Goal: Task Accomplishment & Management: Manage account settings

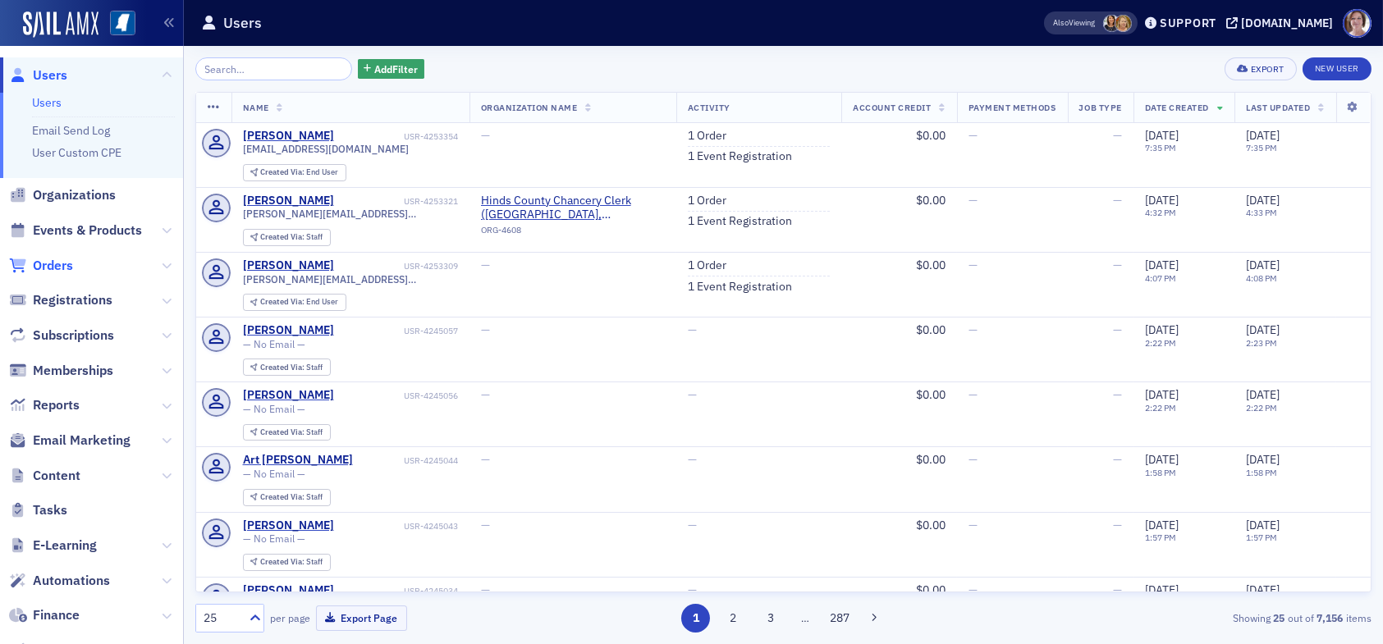
click at [62, 261] on span "Orders" at bounding box center [53, 266] width 40 height 18
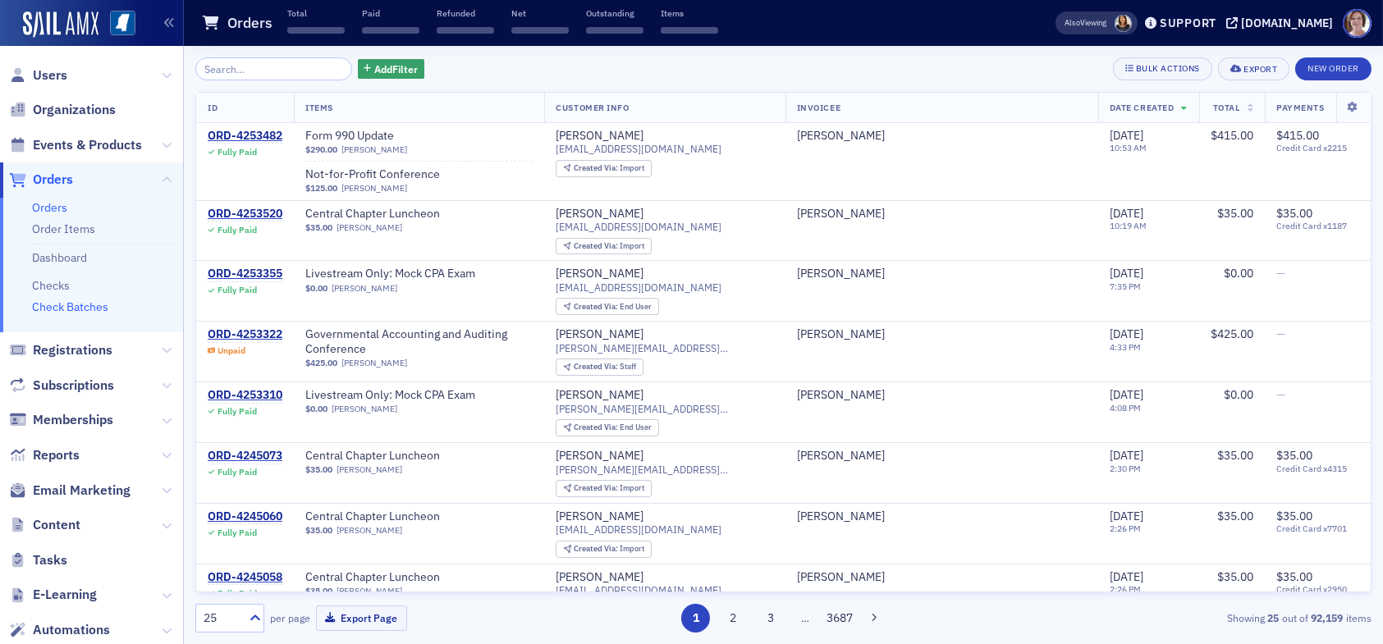
click at [72, 308] on link "Check Batches" at bounding box center [70, 306] width 76 height 15
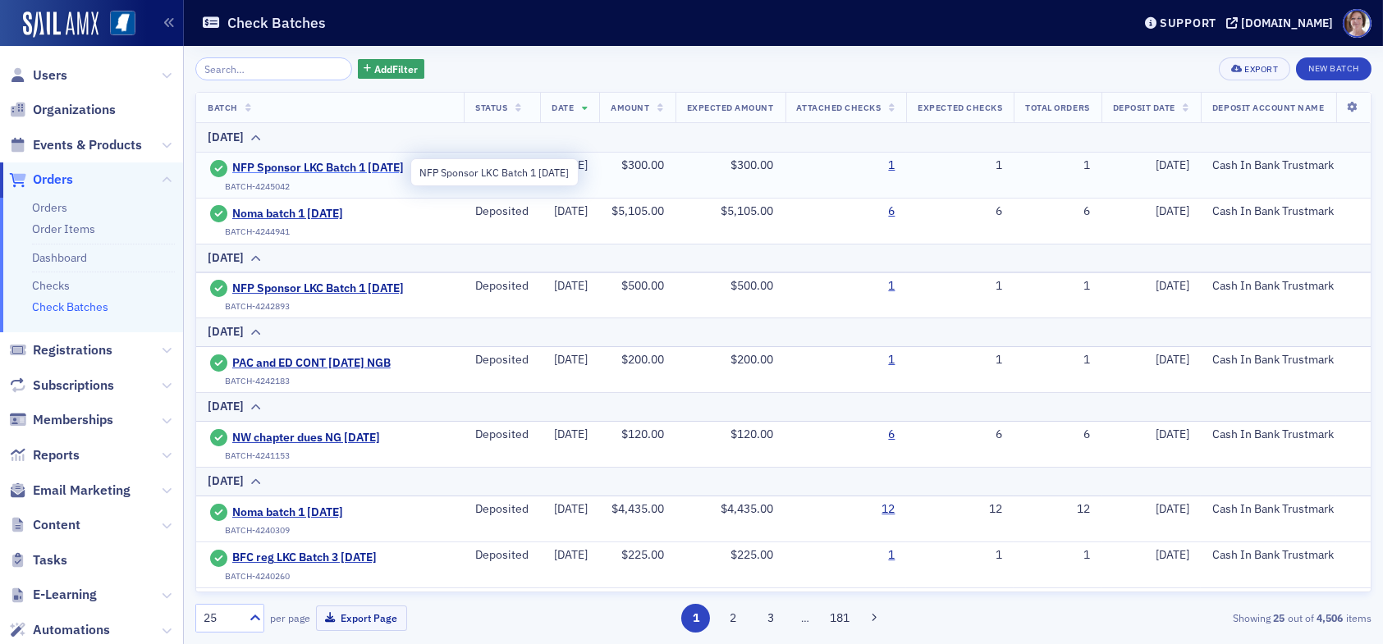
click at [341, 168] on span "NFP Sponsor LKC Batch 1 08.21.25" at bounding box center [317, 168] width 171 height 15
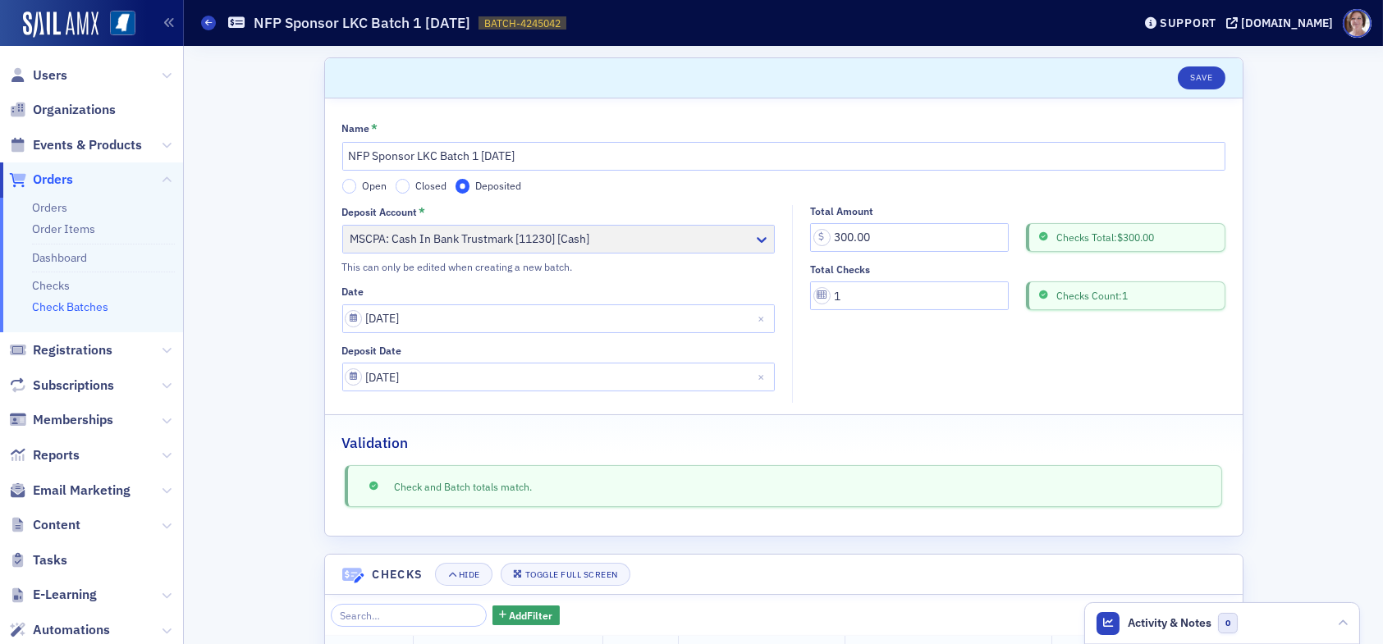
scroll to position [150, 0]
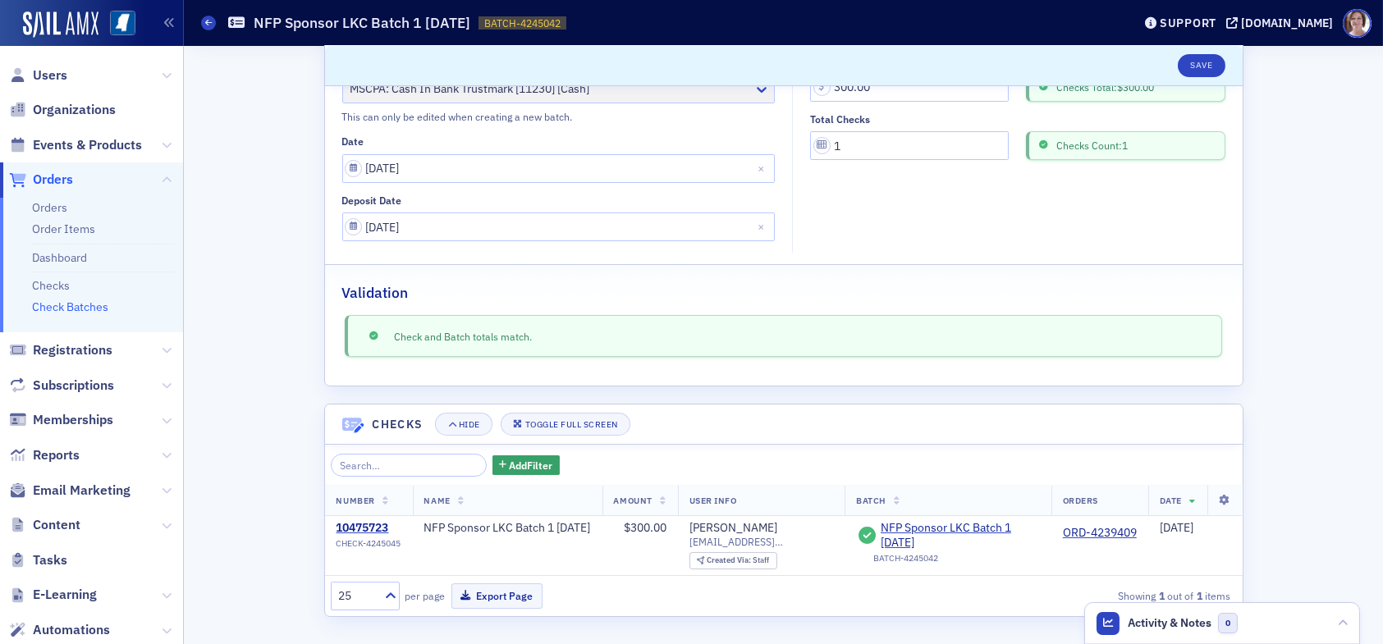
click at [54, 180] on span "Orders" at bounding box center [53, 180] width 40 height 18
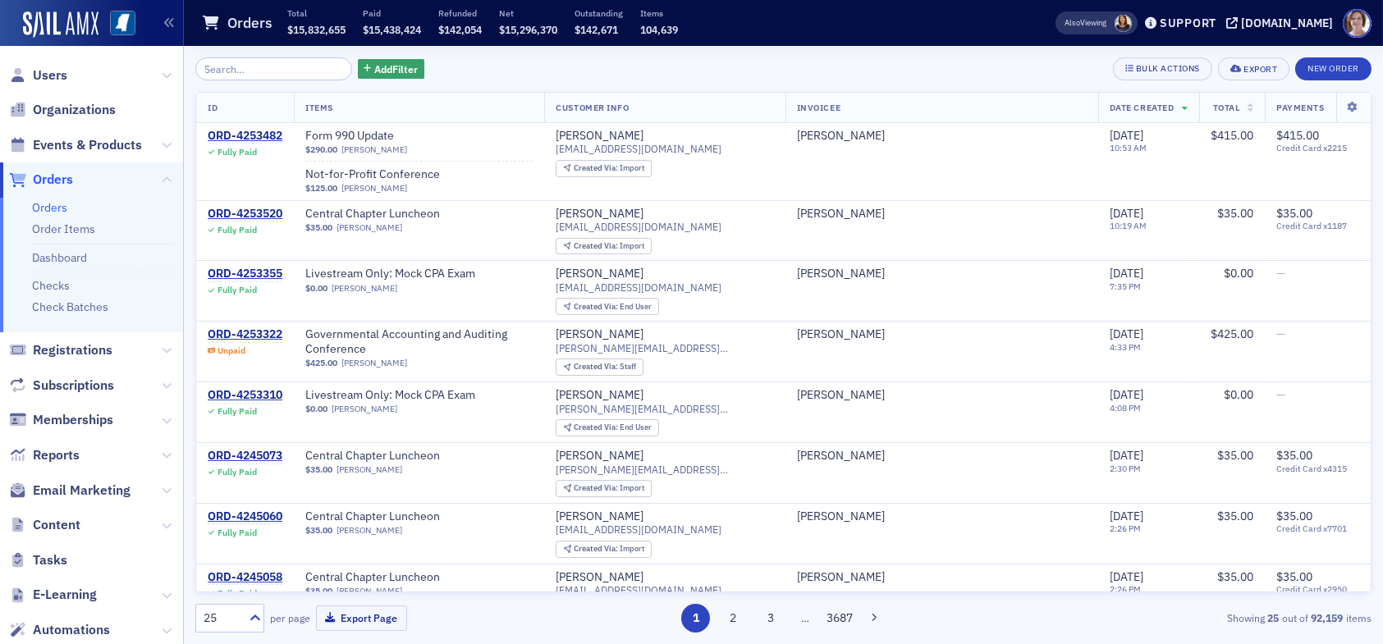
click at [52, 180] on span "Orders" at bounding box center [53, 180] width 40 height 18
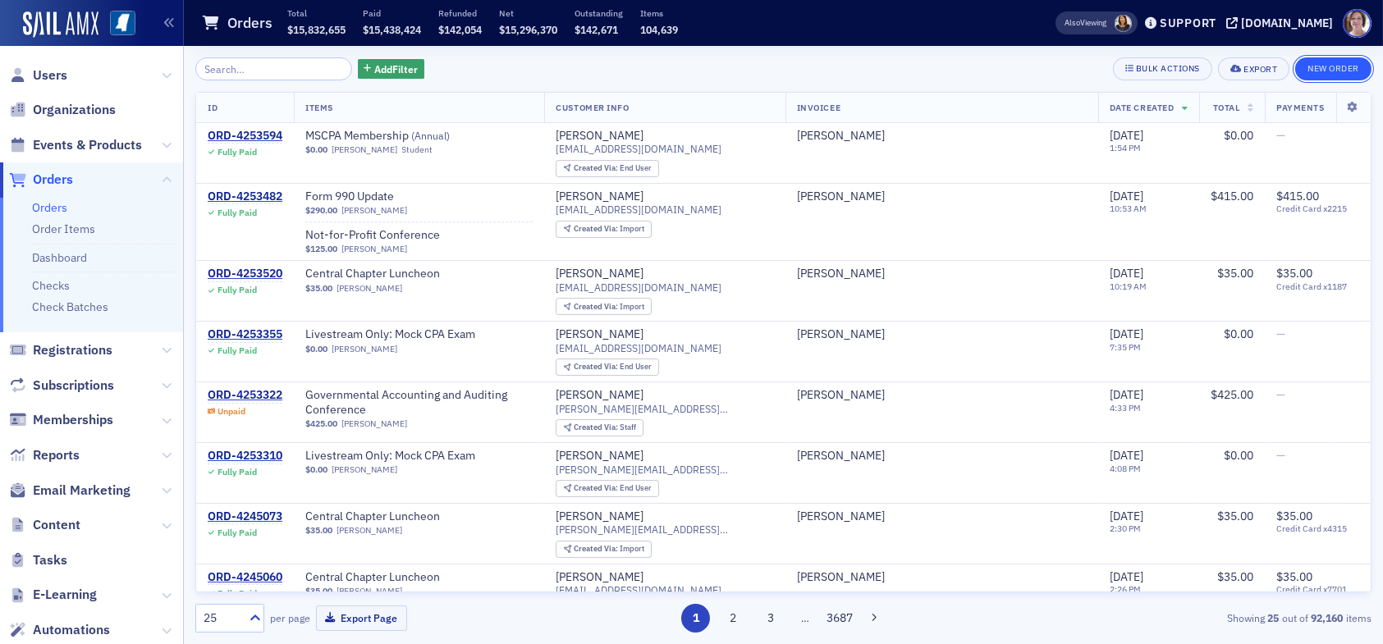
click at [1330, 67] on button "New Order" at bounding box center [1333, 68] width 76 height 23
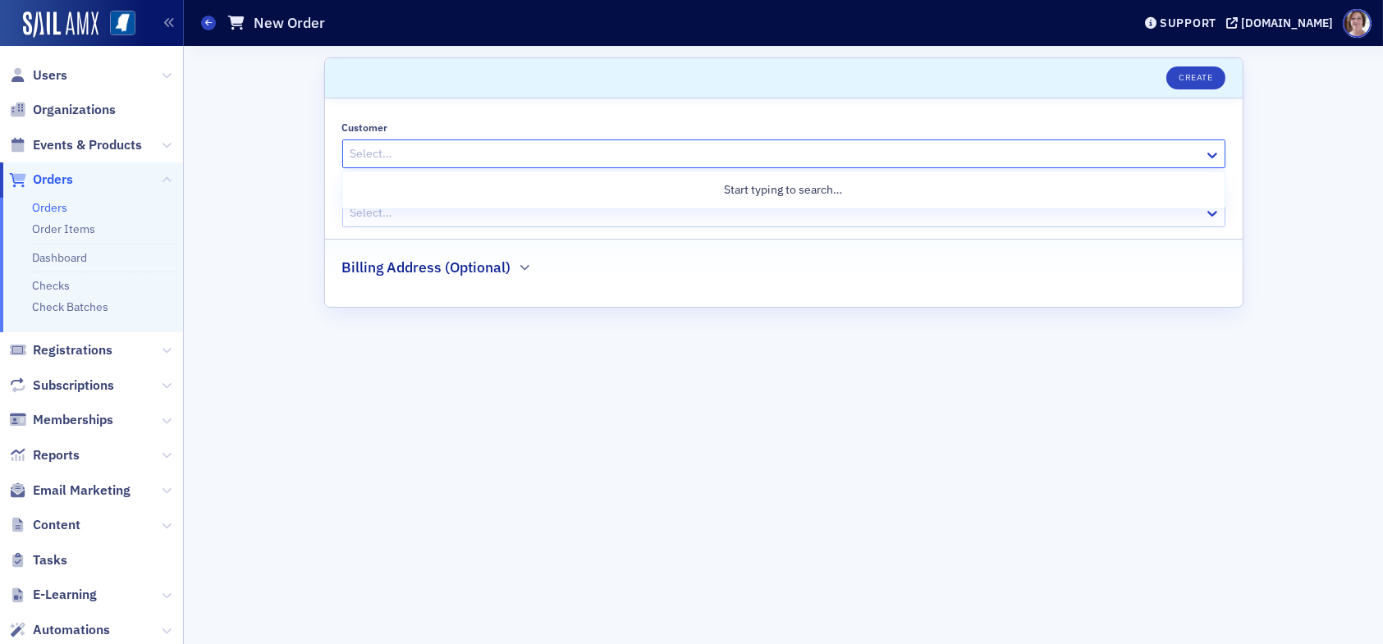
click at [468, 149] on div at bounding box center [775, 154] width 853 height 21
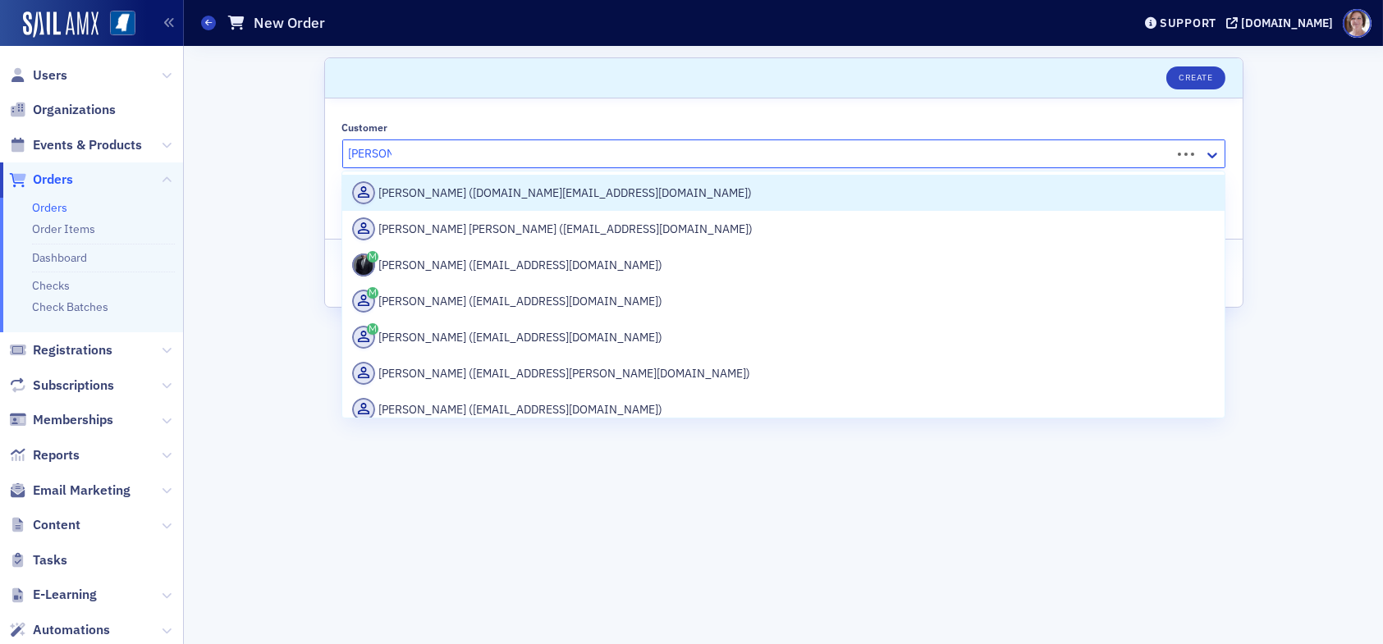
type input "Bill felder"
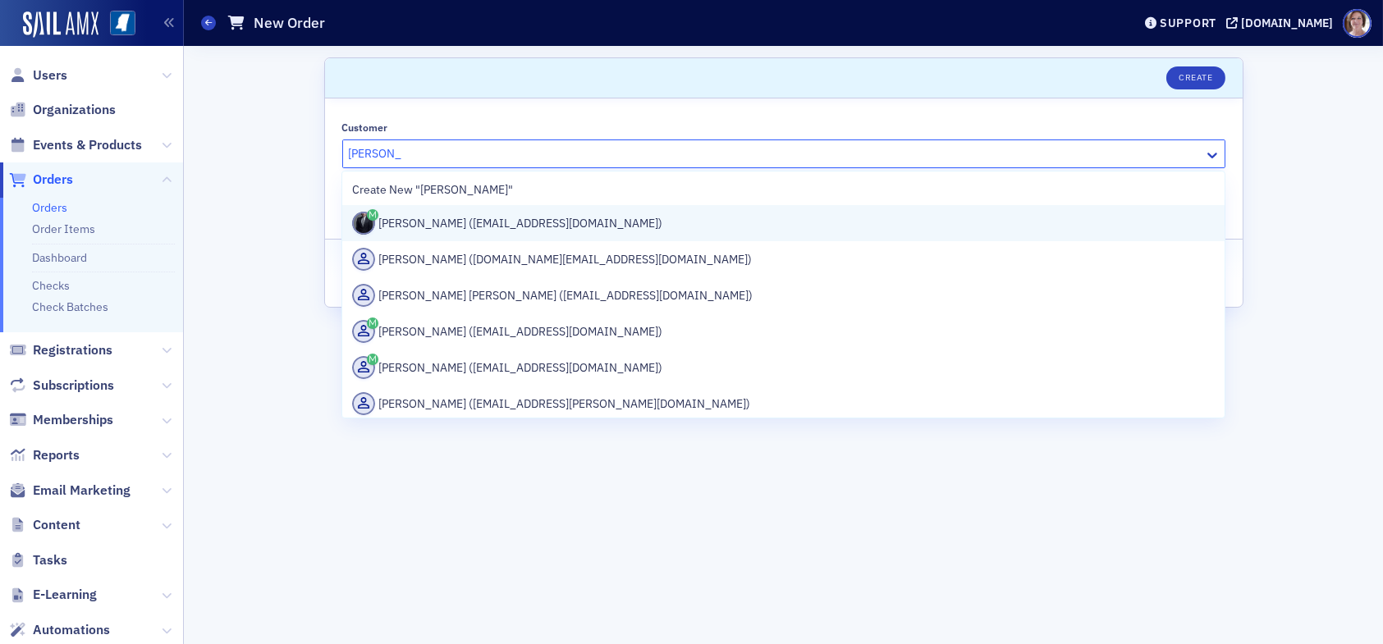
click at [470, 222] on div "Bill Felder (bfelder@hrkcpa.com)" at bounding box center [783, 223] width 862 height 23
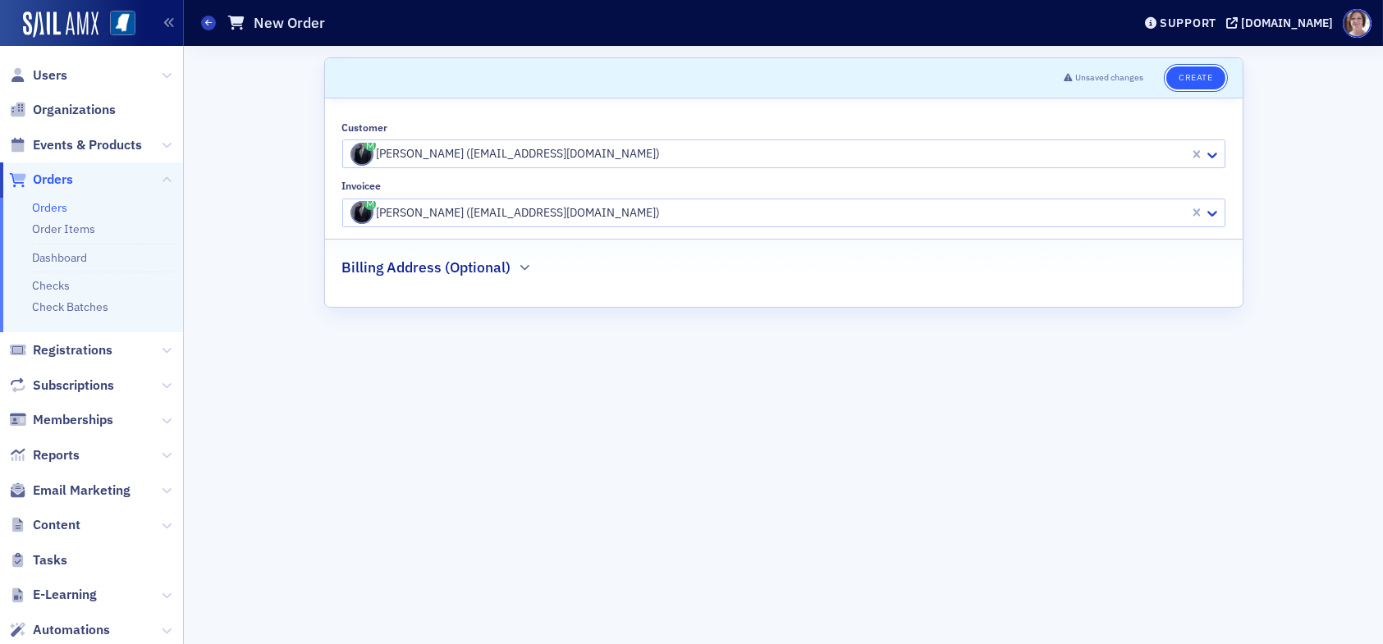
click at [1189, 76] on button "Create" at bounding box center [1195, 77] width 58 height 23
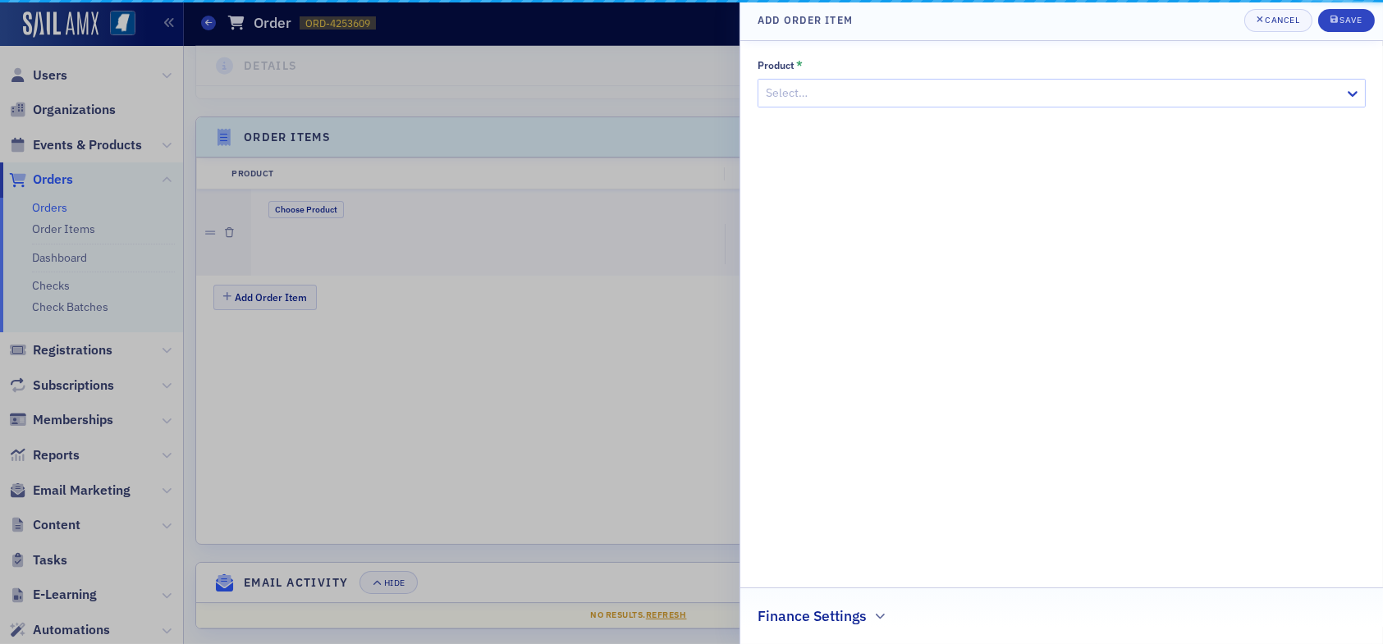
scroll to position [450, 0]
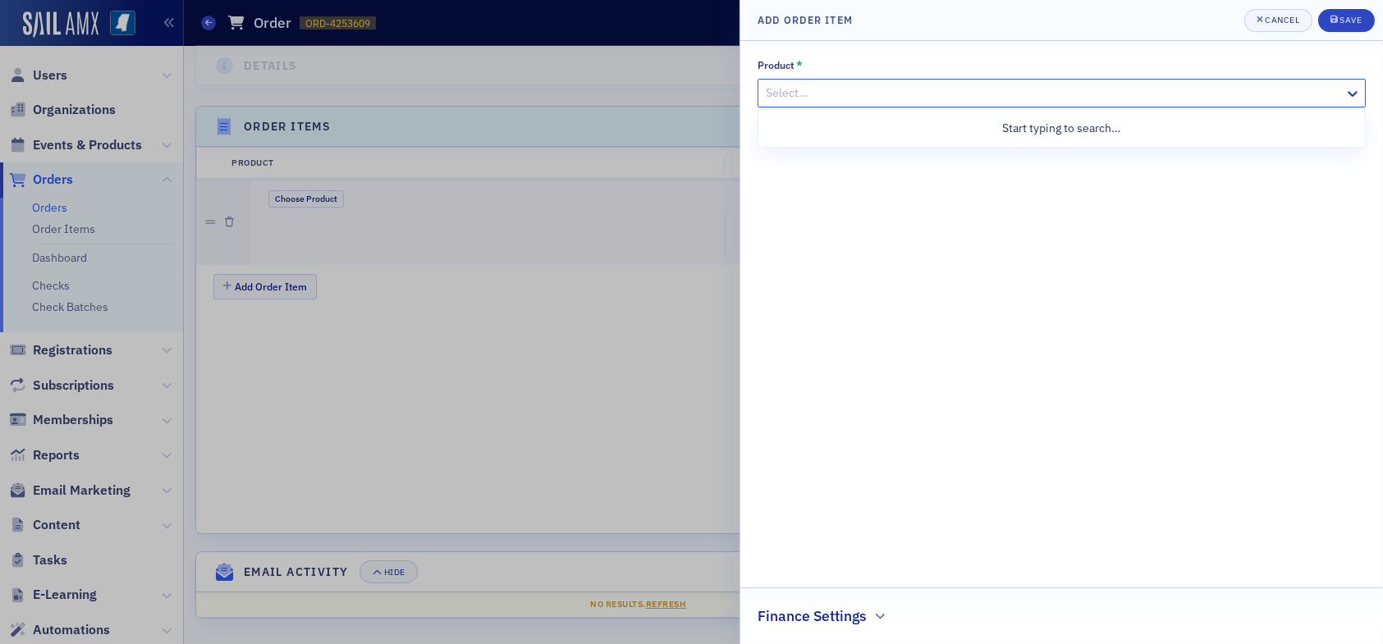
click at [882, 96] on div at bounding box center [1053, 93] width 578 height 21
type input "form 990"
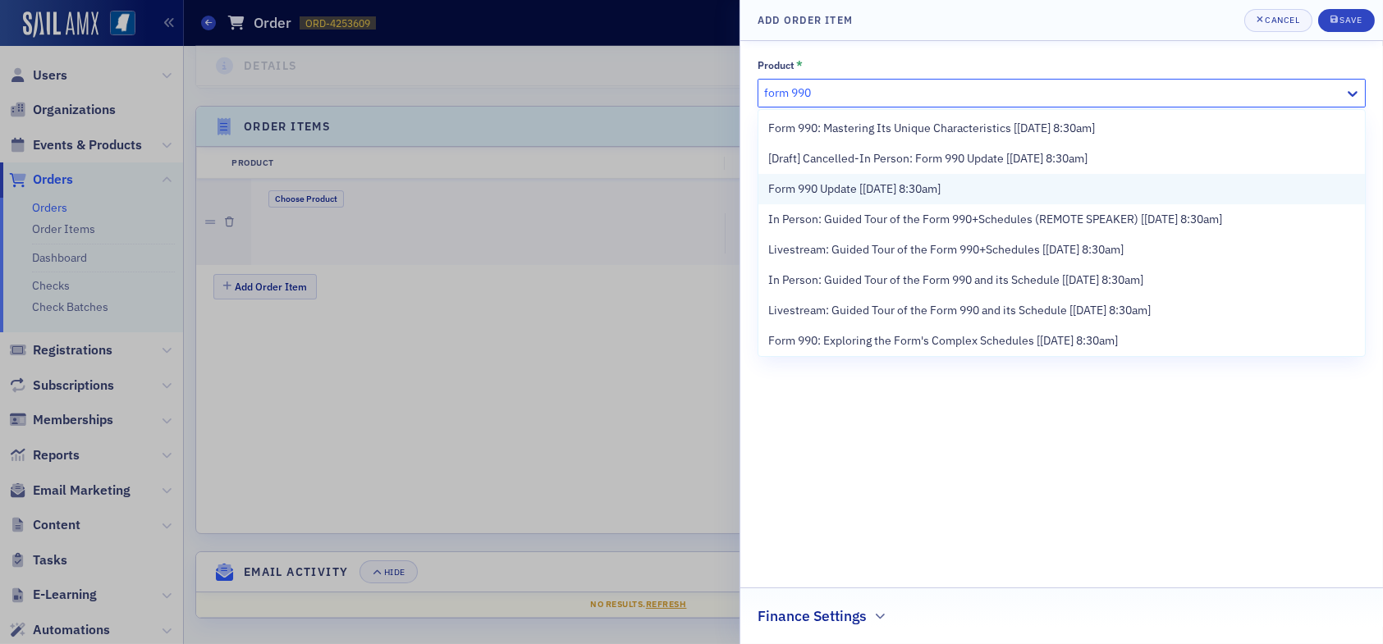
click at [908, 190] on span "Form 990 Update [8/26/2025 8:30am]" at bounding box center [854, 189] width 172 height 17
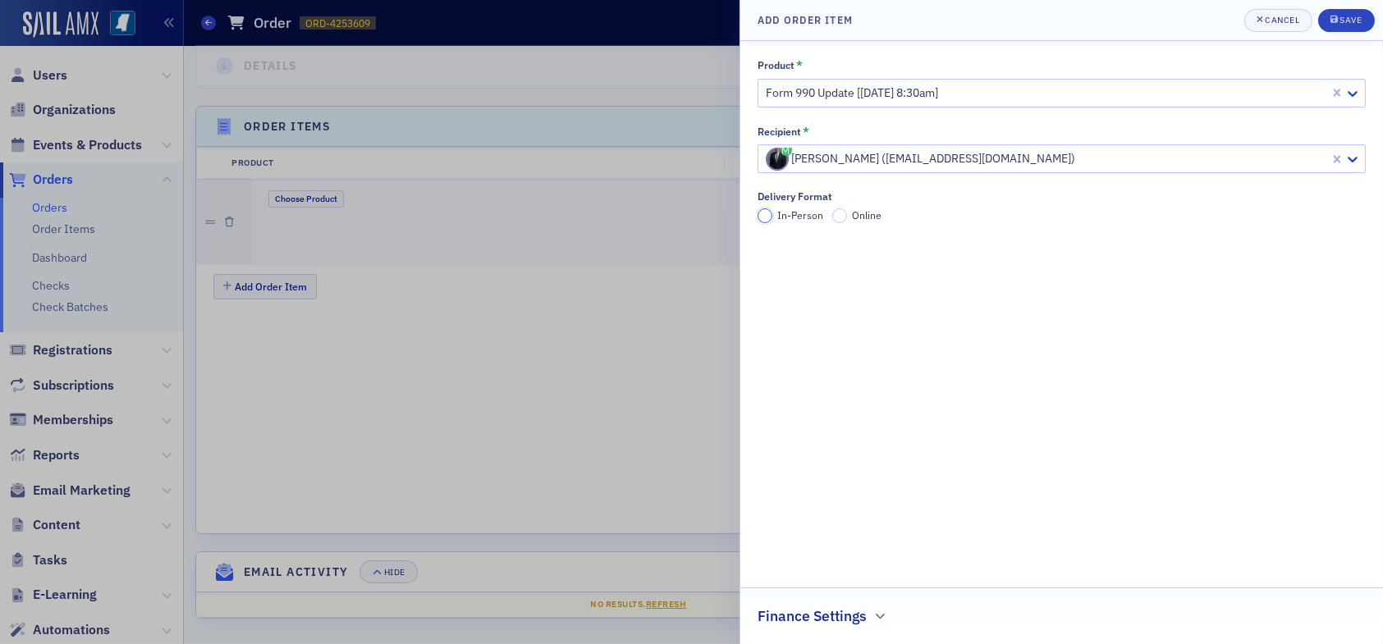
click at [764, 213] on input "In-Person" at bounding box center [764, 215] width 15 height 15
click at [1354, 18] on div "Save" at bounding box center [1350, 20] width 22 height 9
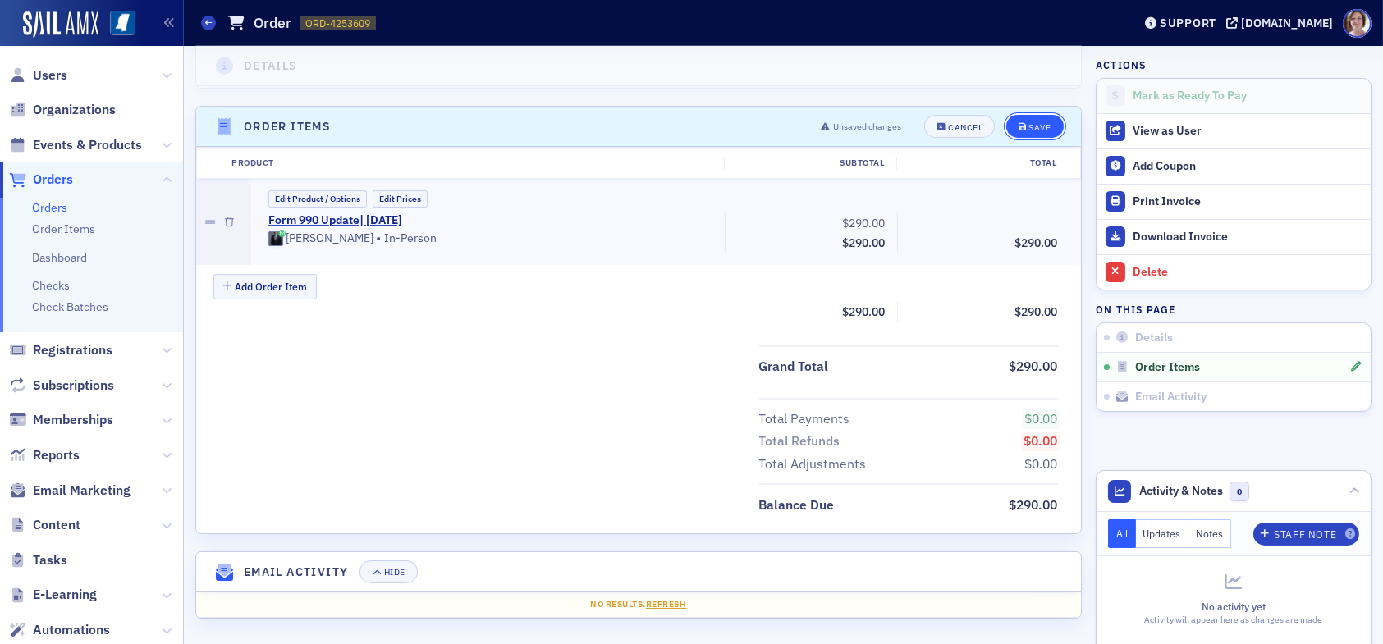
click at [1028, 123] on div "Save" at bounding box center [1039, 127] width 22 height 9
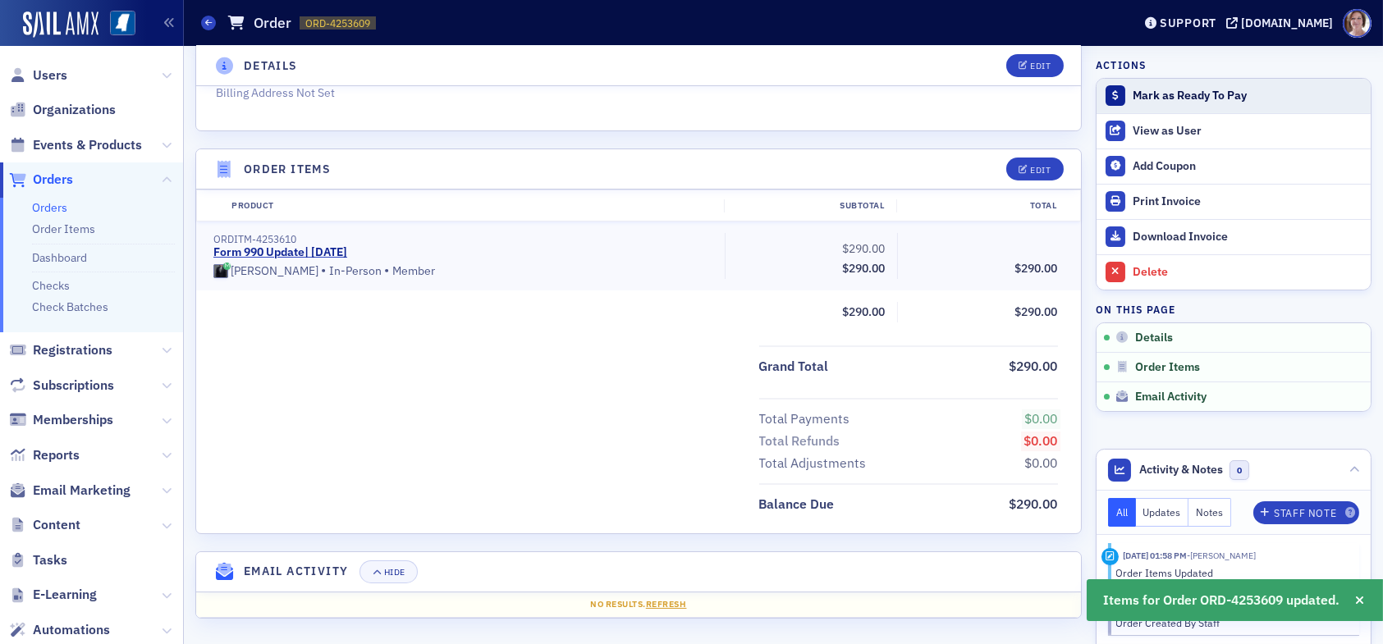
click at [1160, 94] on div "Mark as Ready To Pay" at bounding box center [1247, 96] width 230 height 15
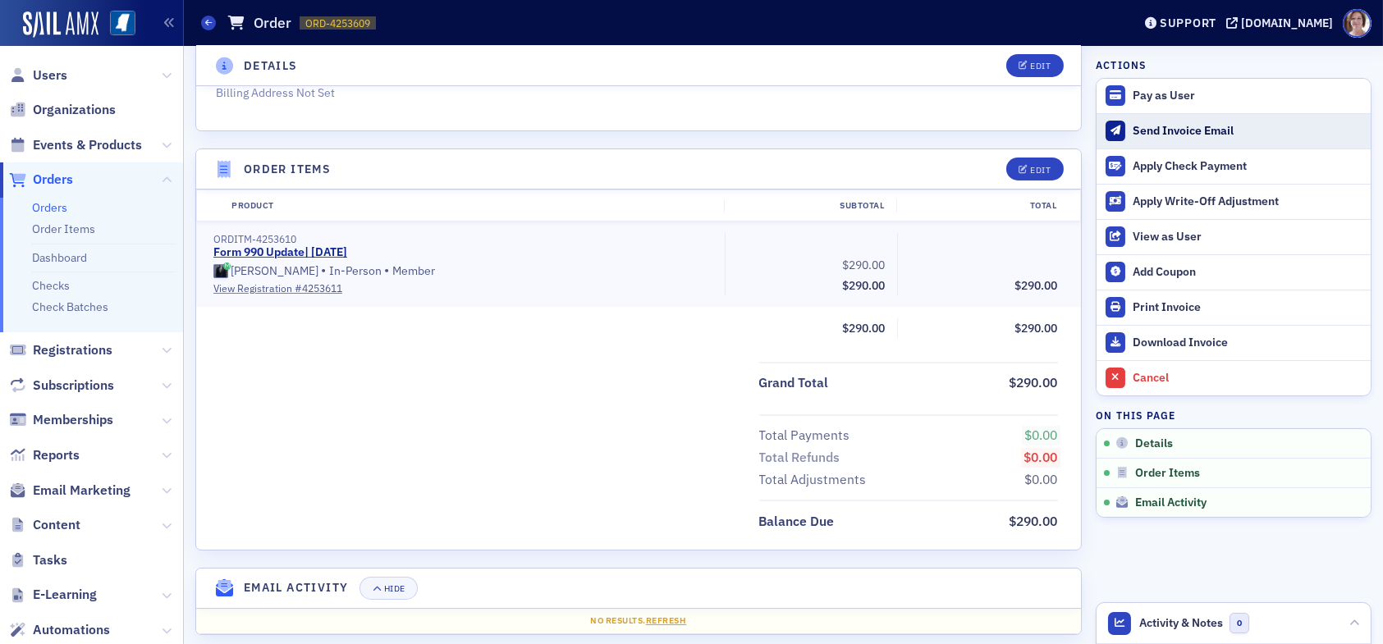
click at [1157, 128] on div "Send Invoice Email" at bounding box center [1247, 131] width 230 height 15
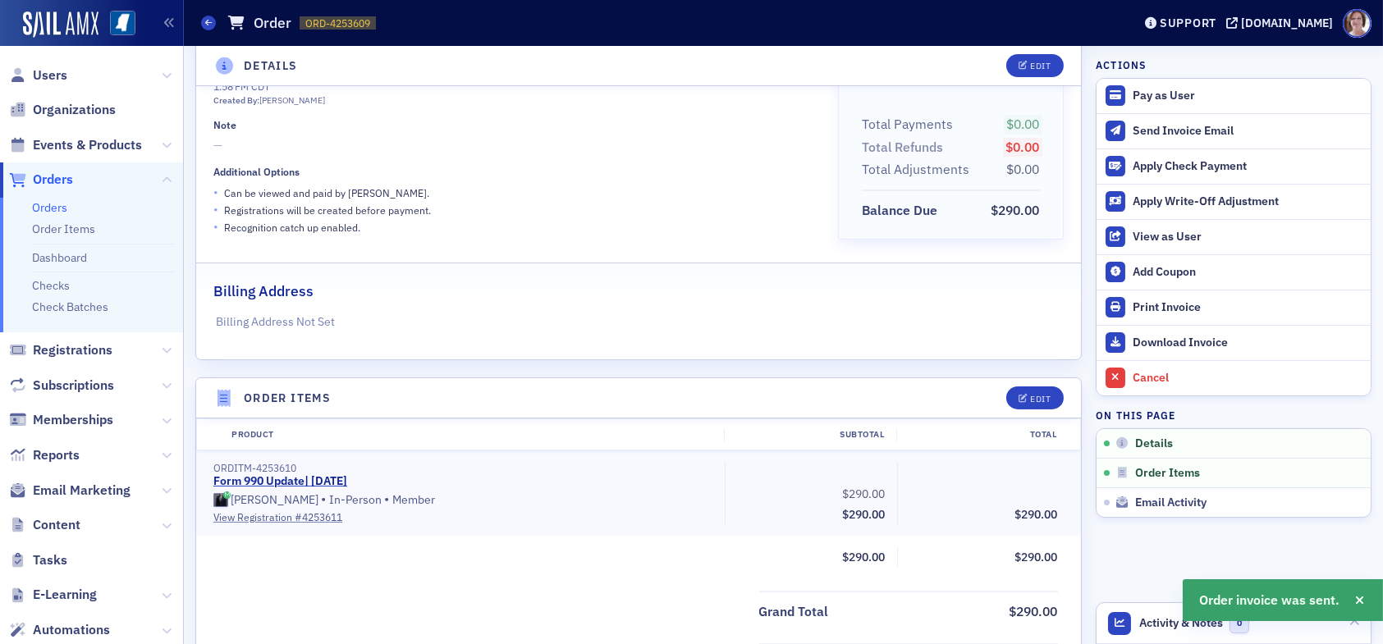
scroll to position [95, 0]
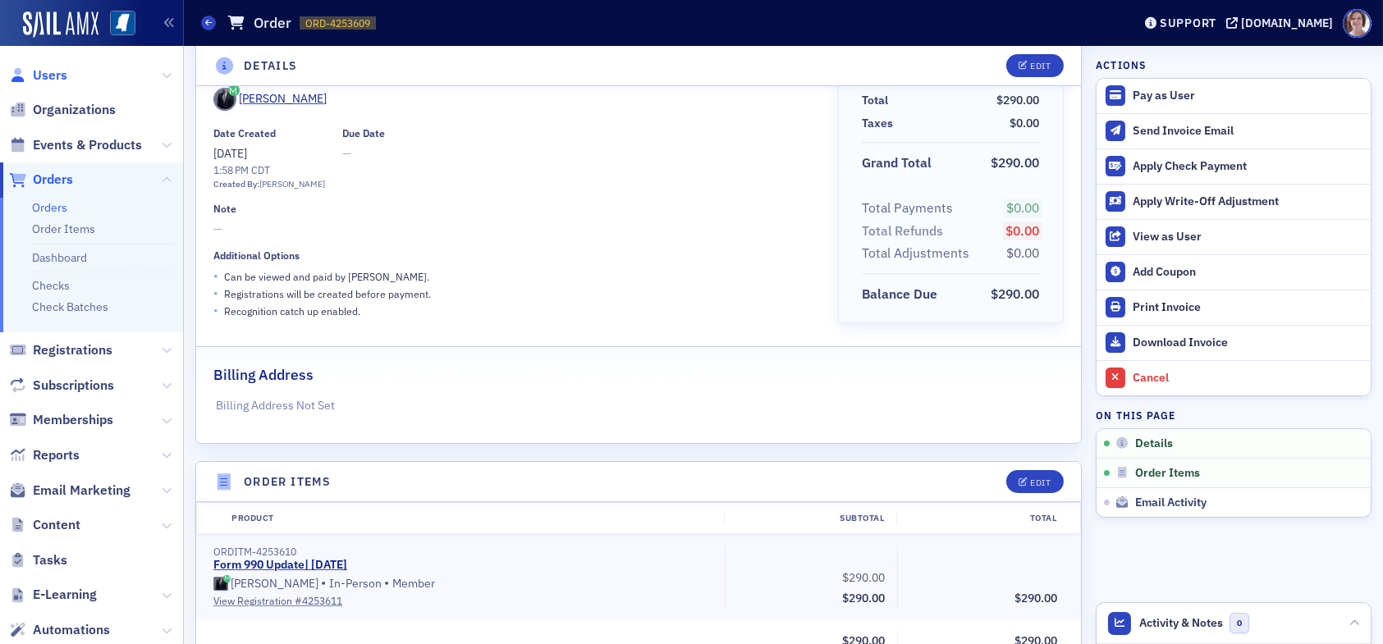
click at [54, 73] on span "Users" at bounding box center [50, 75] width 34 height 18
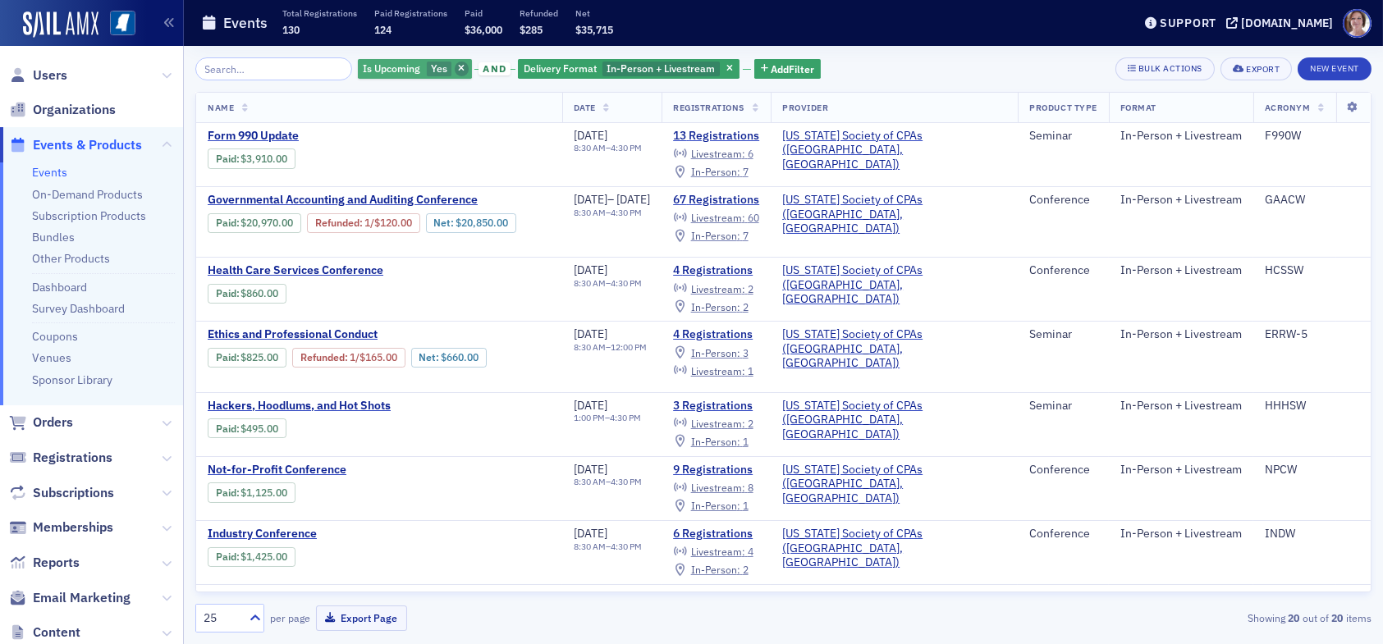
click at [458, 68] on icon "button" at bounding box center [461, 69] width 7 height 9
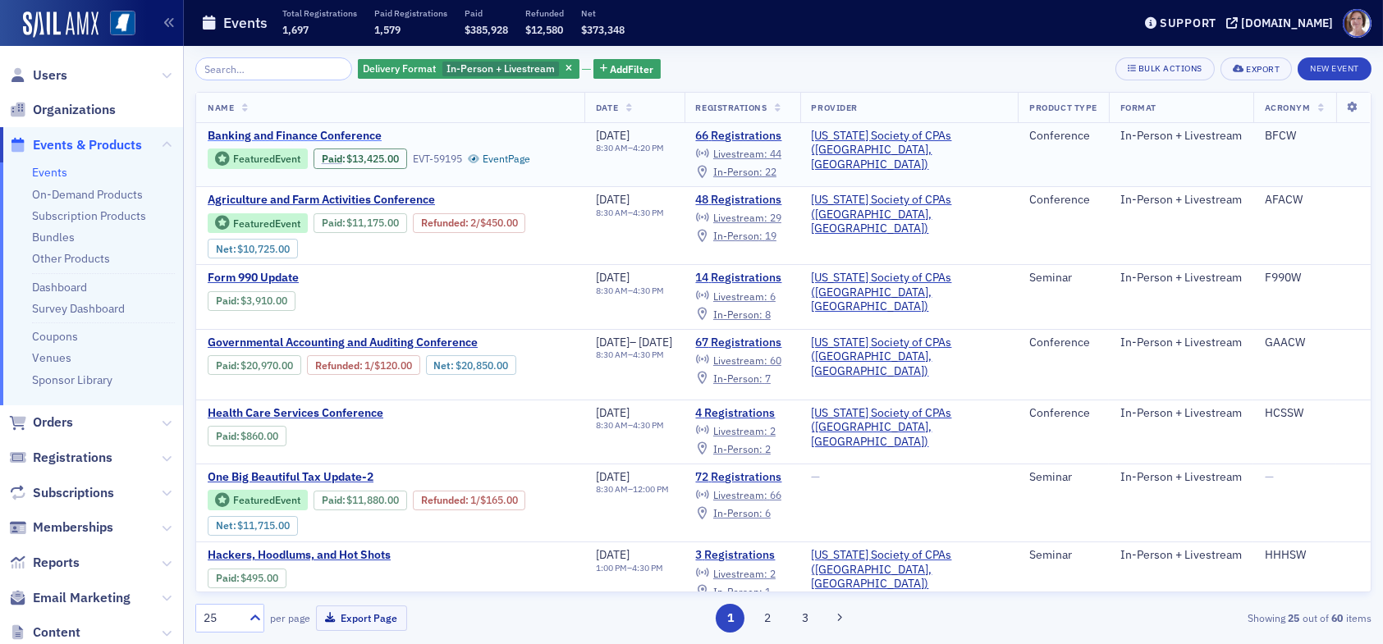
click at [322, 132] on span "Banking and Finance Conference" at bounding box center [346, 136] width 276 height 15
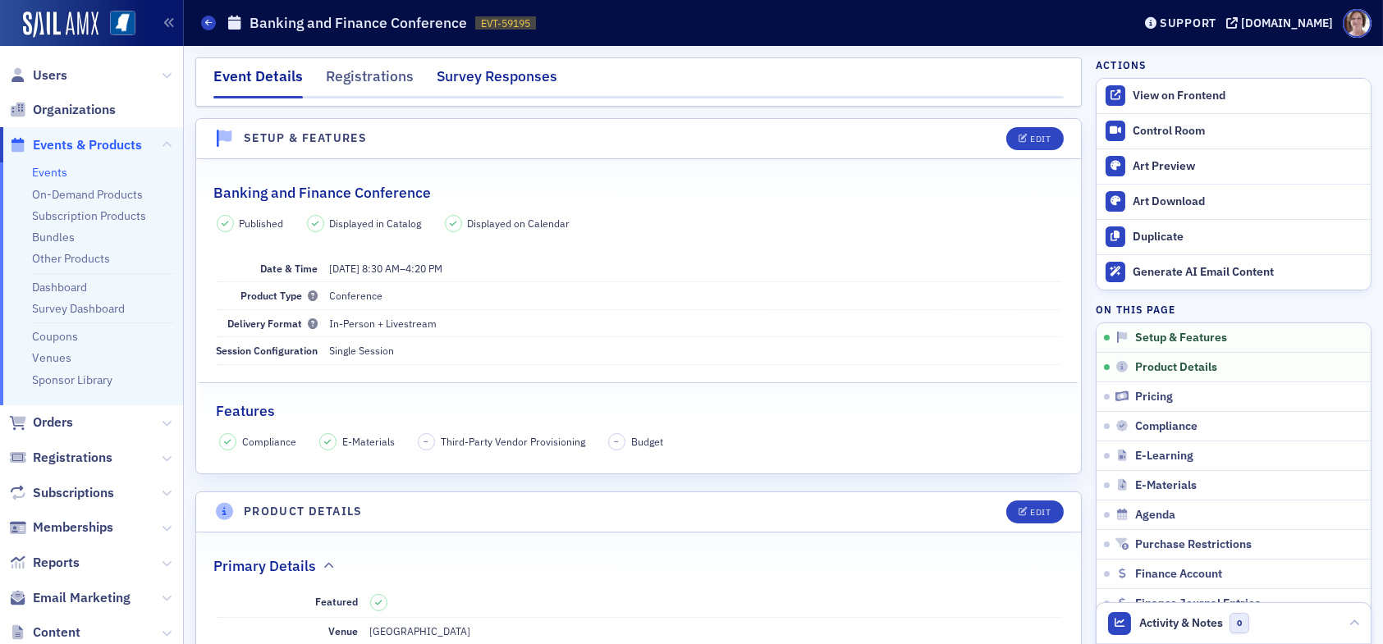
click at [467, 76] on div "Survey Responses" at bounding box center [496, 81] width 121 height 30
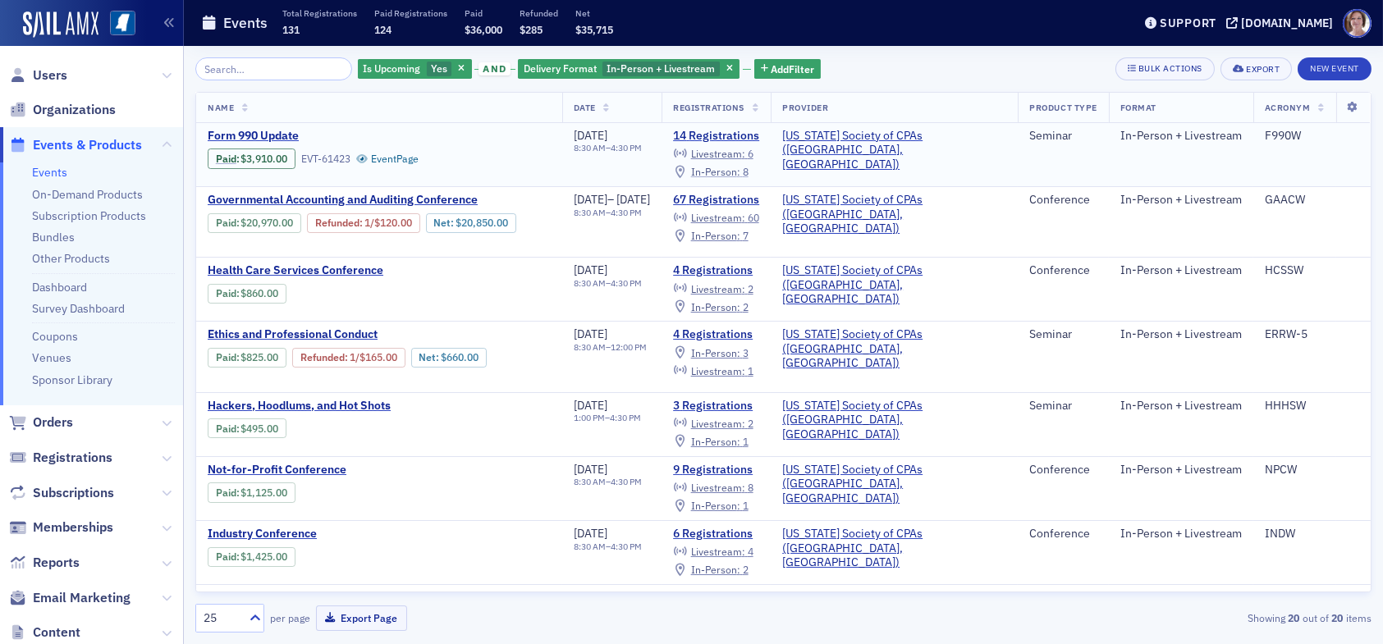
click at [740, 170] on span "In-Person :" at bounding box center [715, 171] width 49 height 13
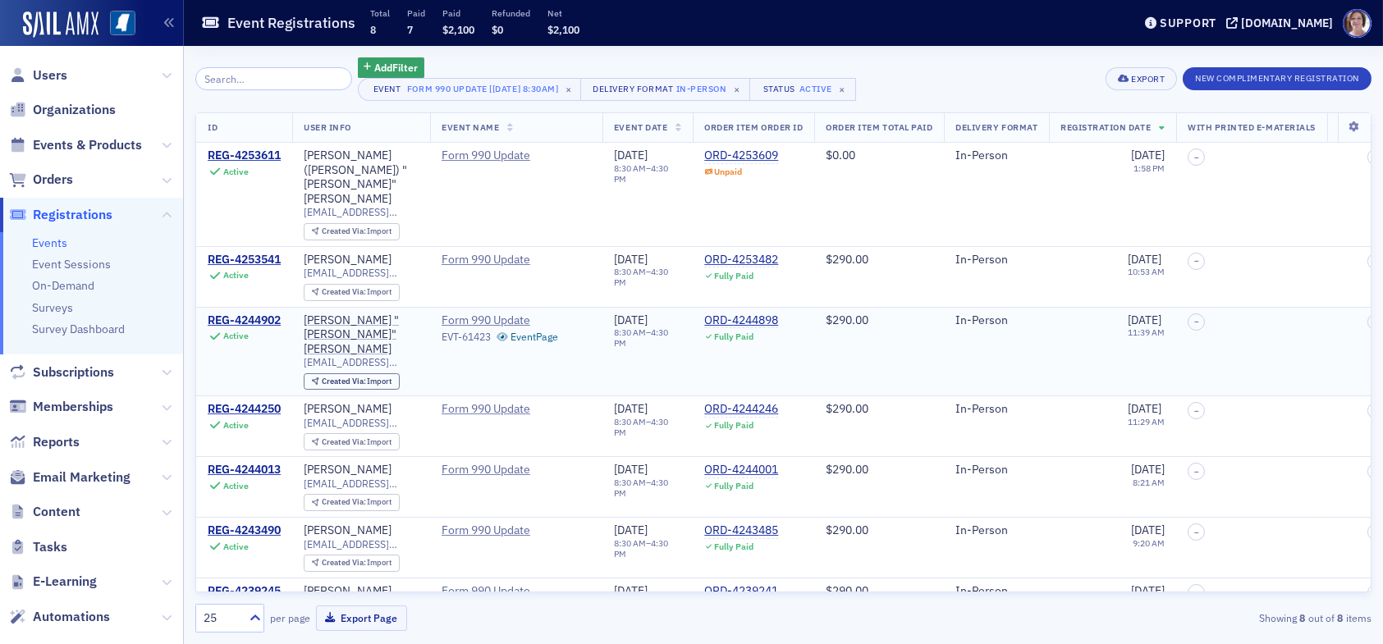
scroll to position [73, 0]
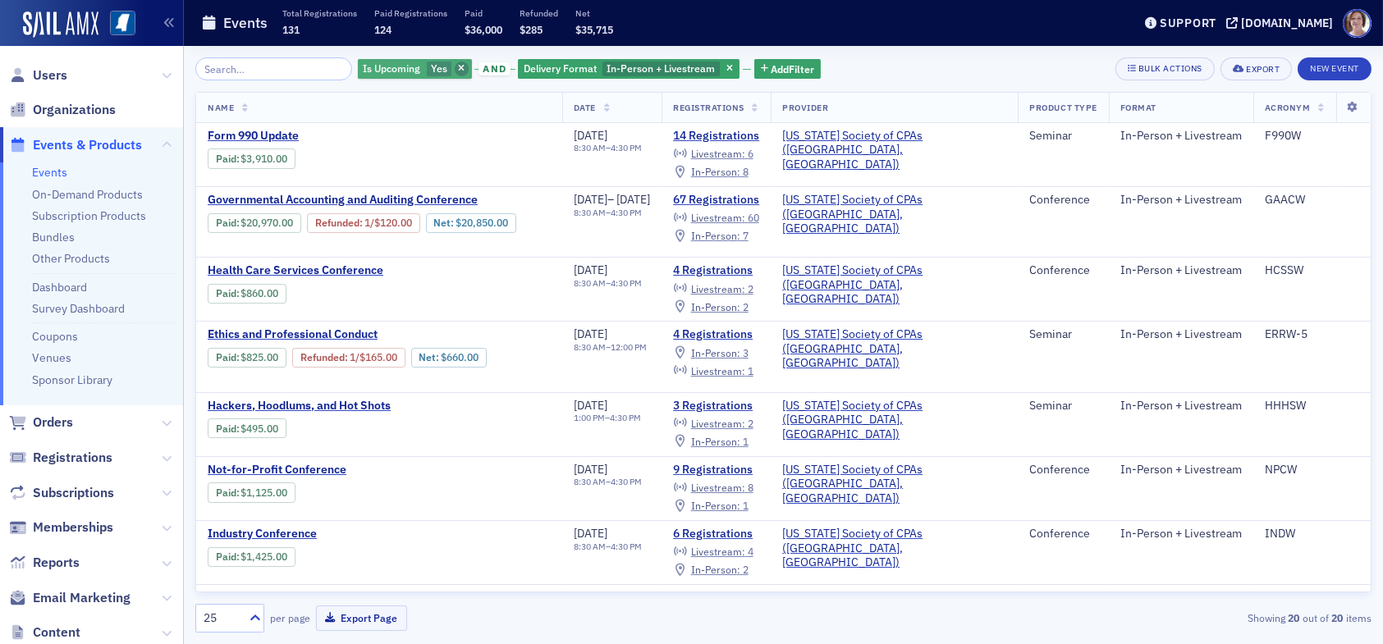
click at [458, 65] on icon "button" at bounding box center [461, 69] width 7 height 9
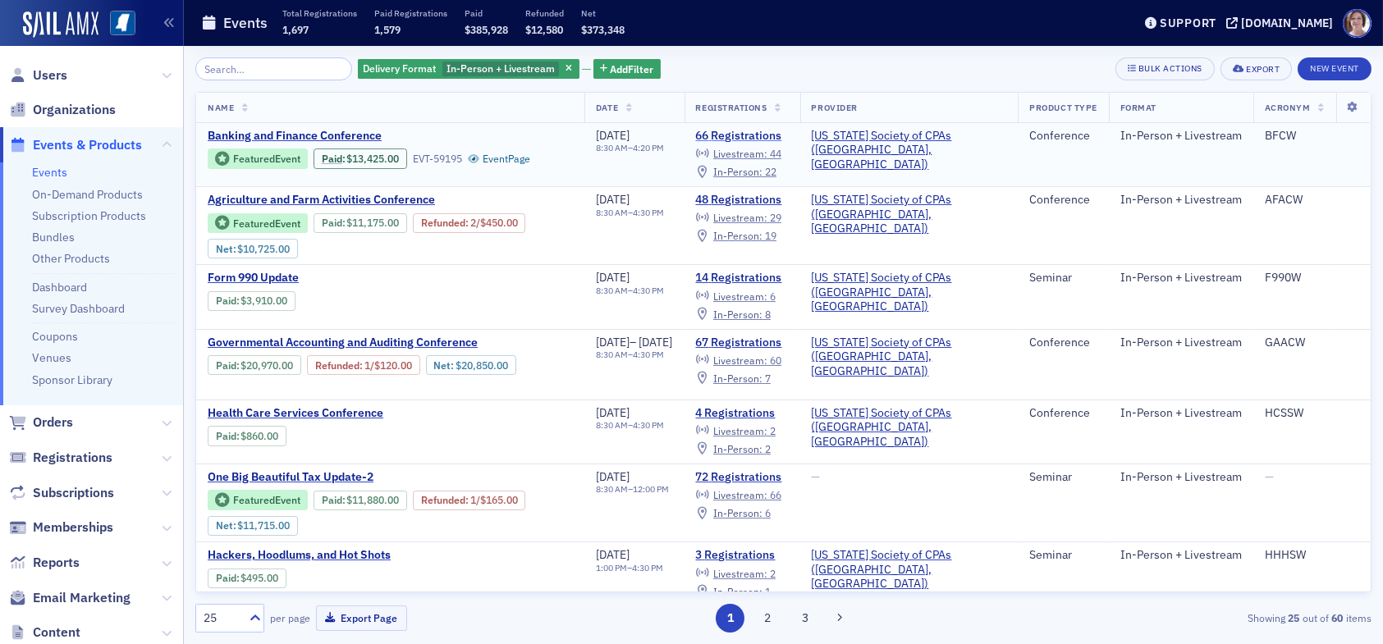
click at [788, 135] on link "66 Registrations" at bounding box center [742, 136] width 93 height 15
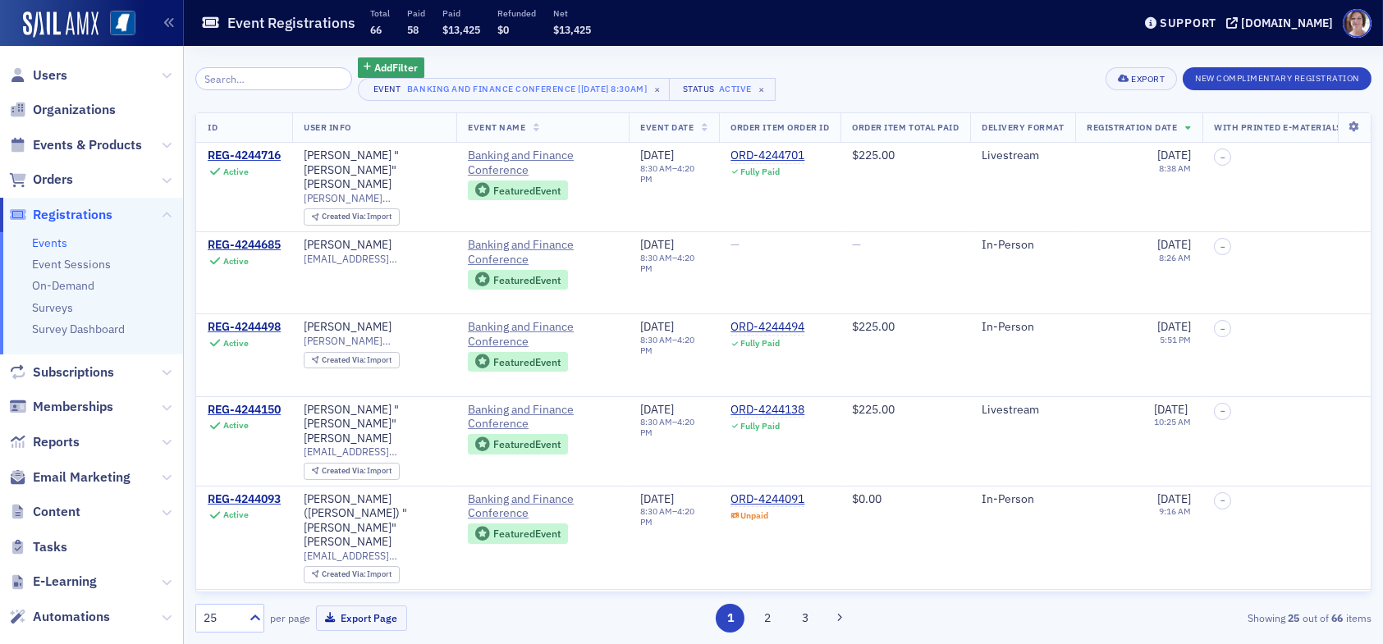
scroll to position [0, 4]
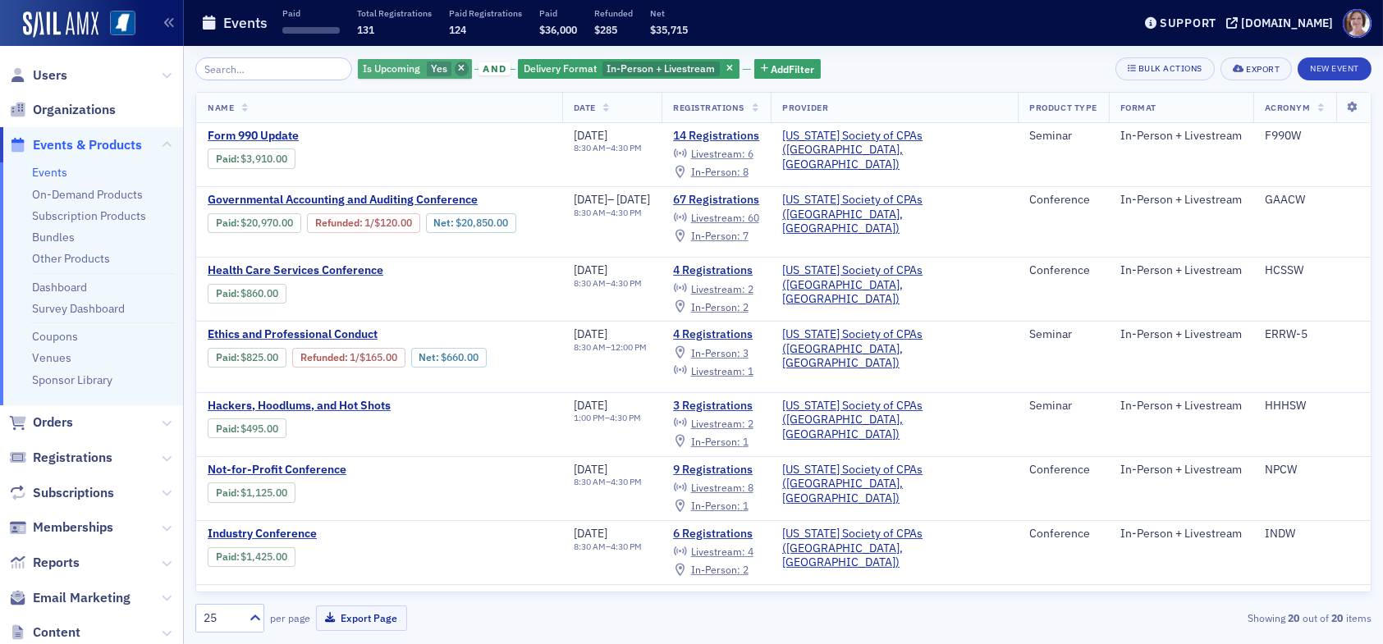
click at [458, 71] on icon "button" at bounding box center [461, 69] width 7 height 9
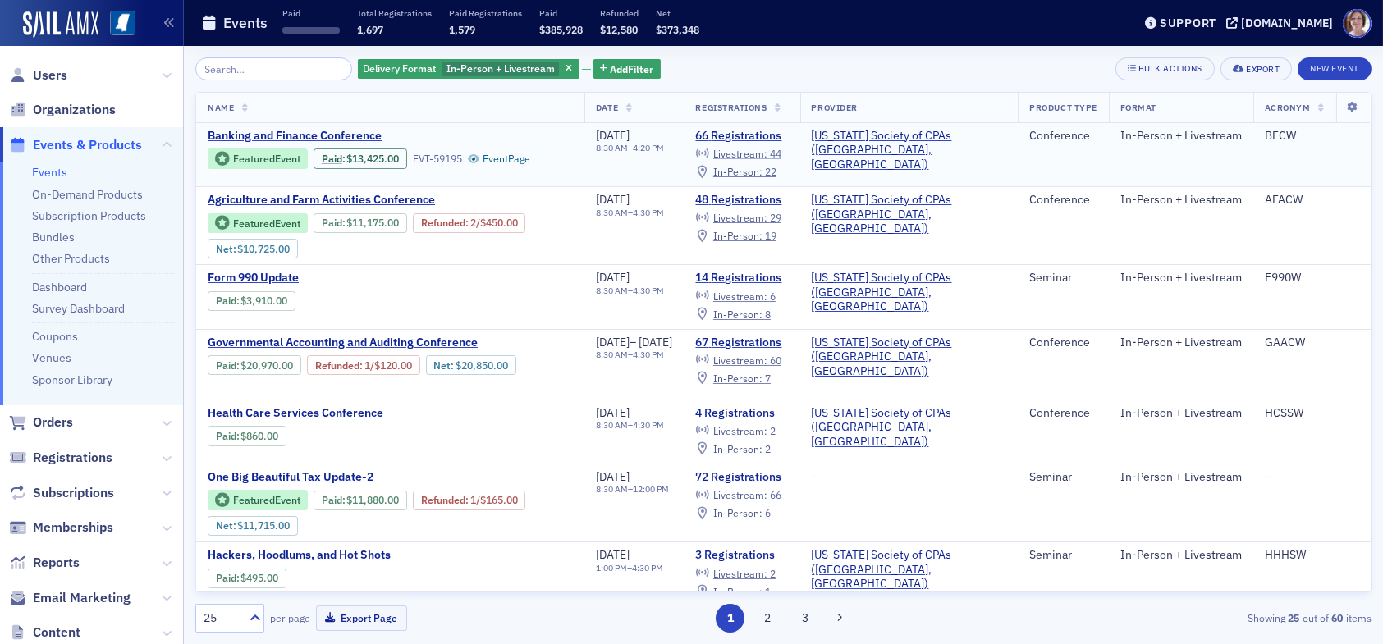
click at [767, 157] on span "Livestream :" at bounding box center [740, 153] width 54 height 13
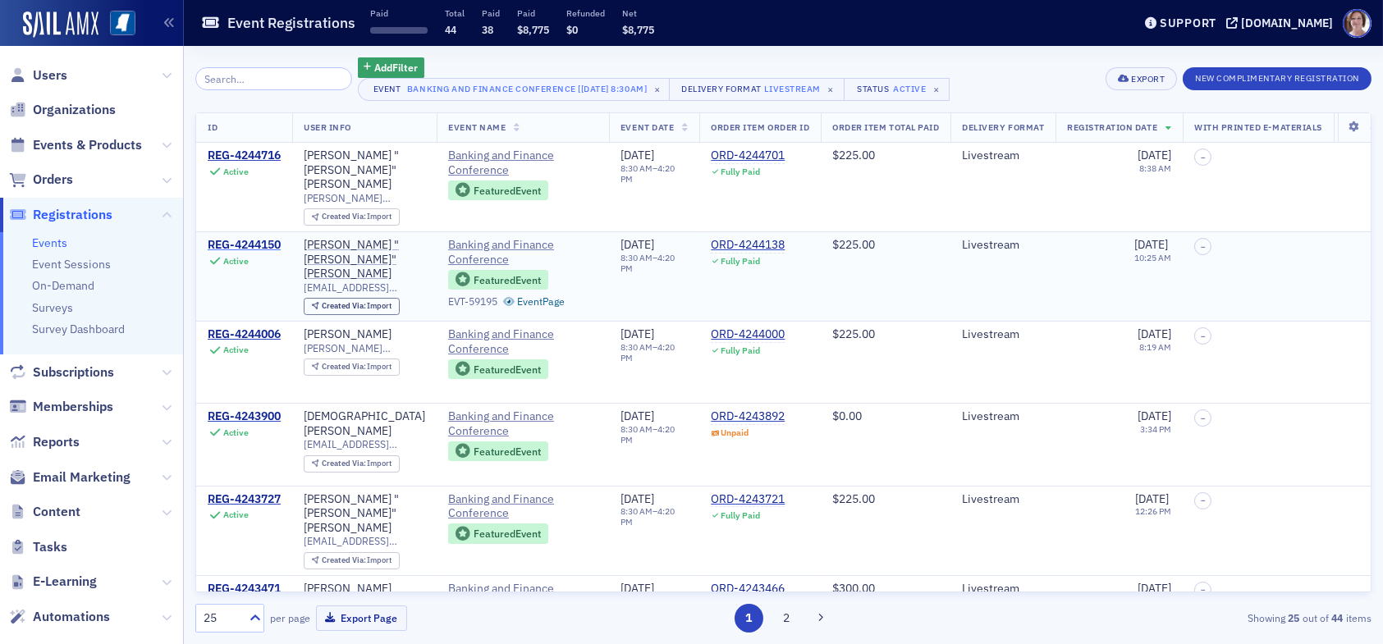
click at [252, 238] on div "REG-4244150" at bounding box center [244, 245] width 73 height 15
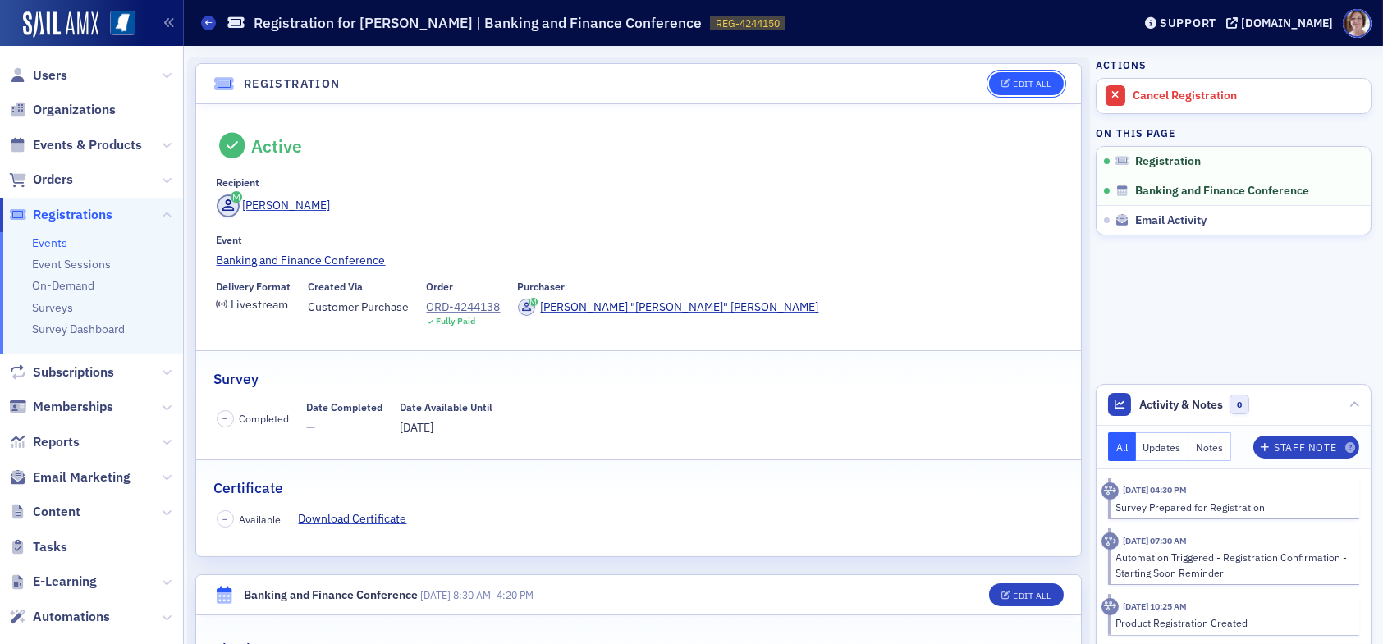
click at [1018, 82] on div "Edit All" at bounding box center [1031, 84] width 38 height 9
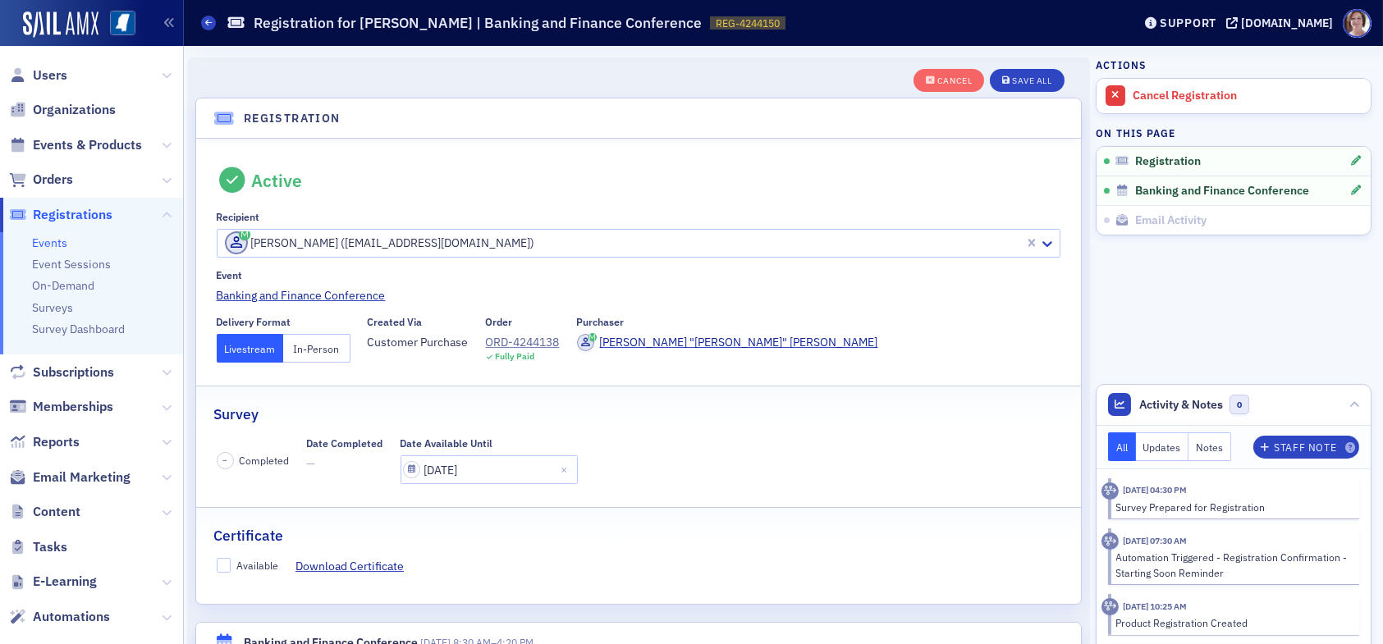
scroll to position [43, 0]
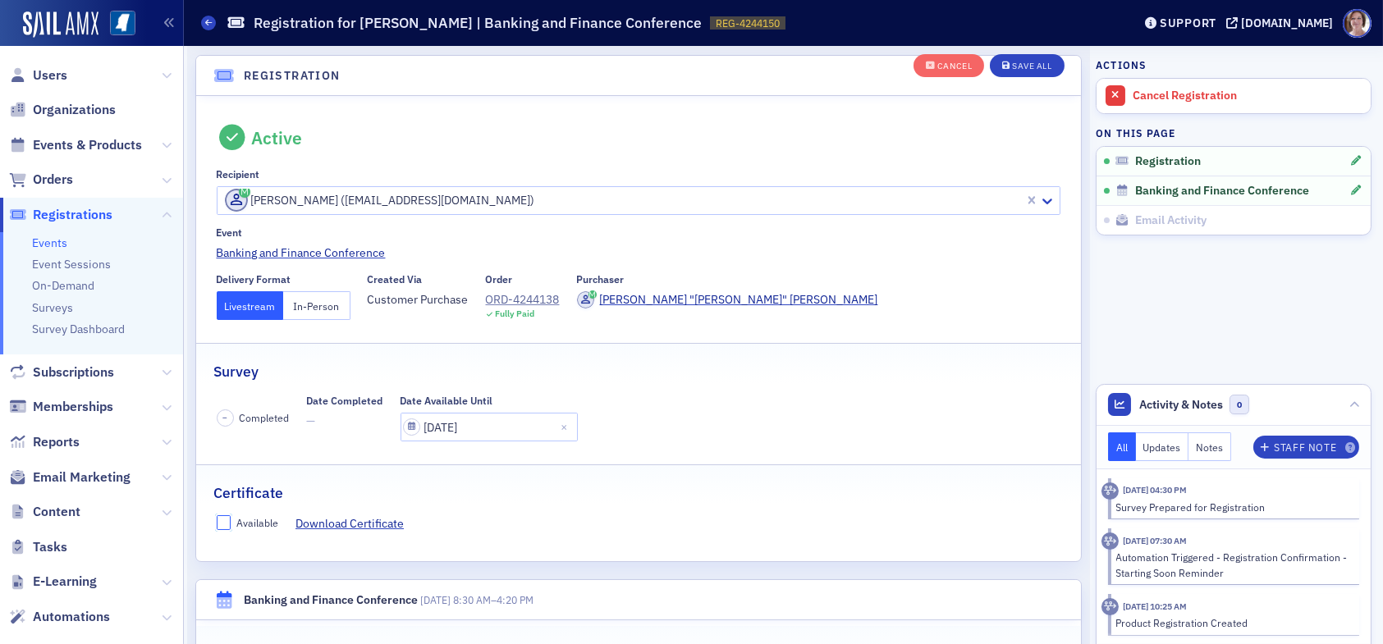
click at [221, 522] on input "Available" at bounding box center [224, 522] width 15 height 15
checkbox input "true"
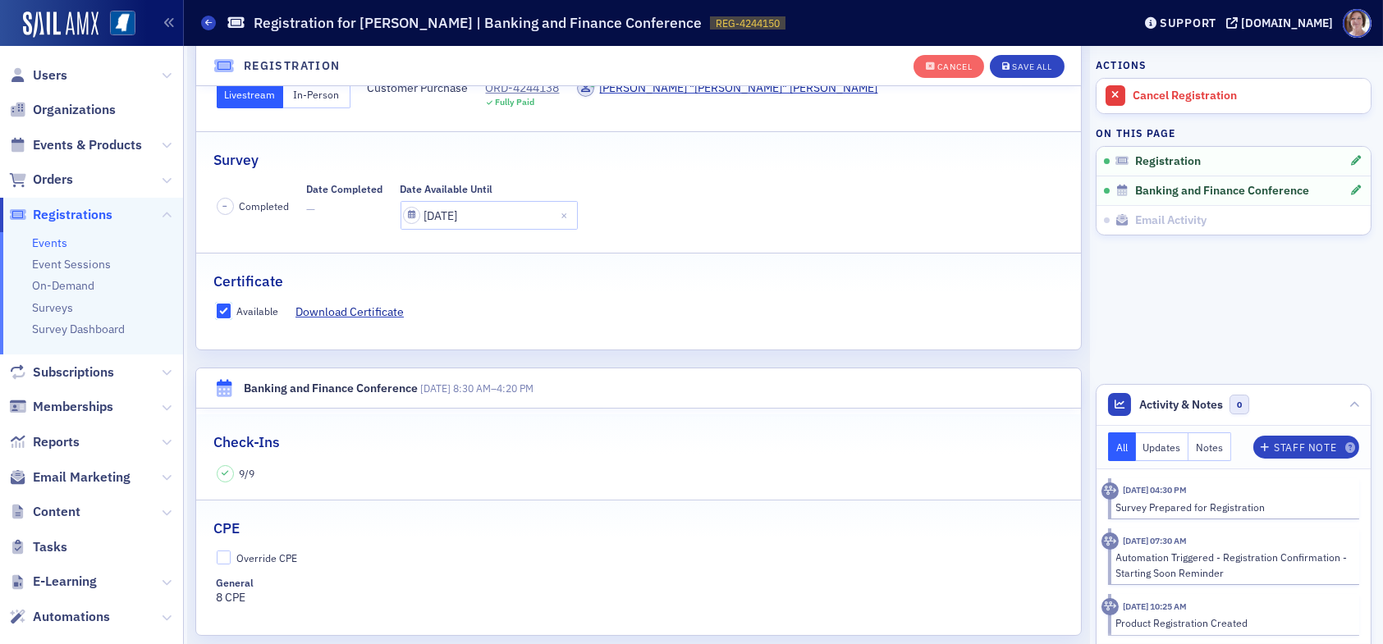
scroll to position [289, 0]
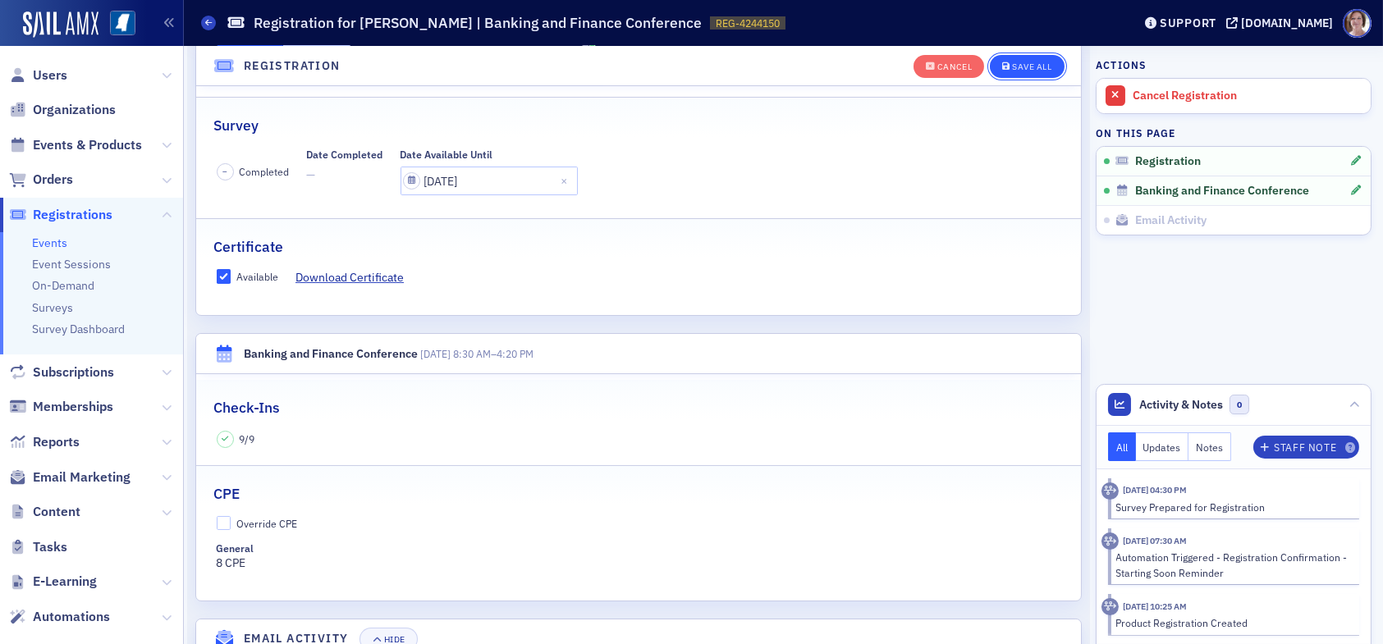
click at [1012, 62] on div "Save All" at bounding box center [1031, 66] width 39 height 9
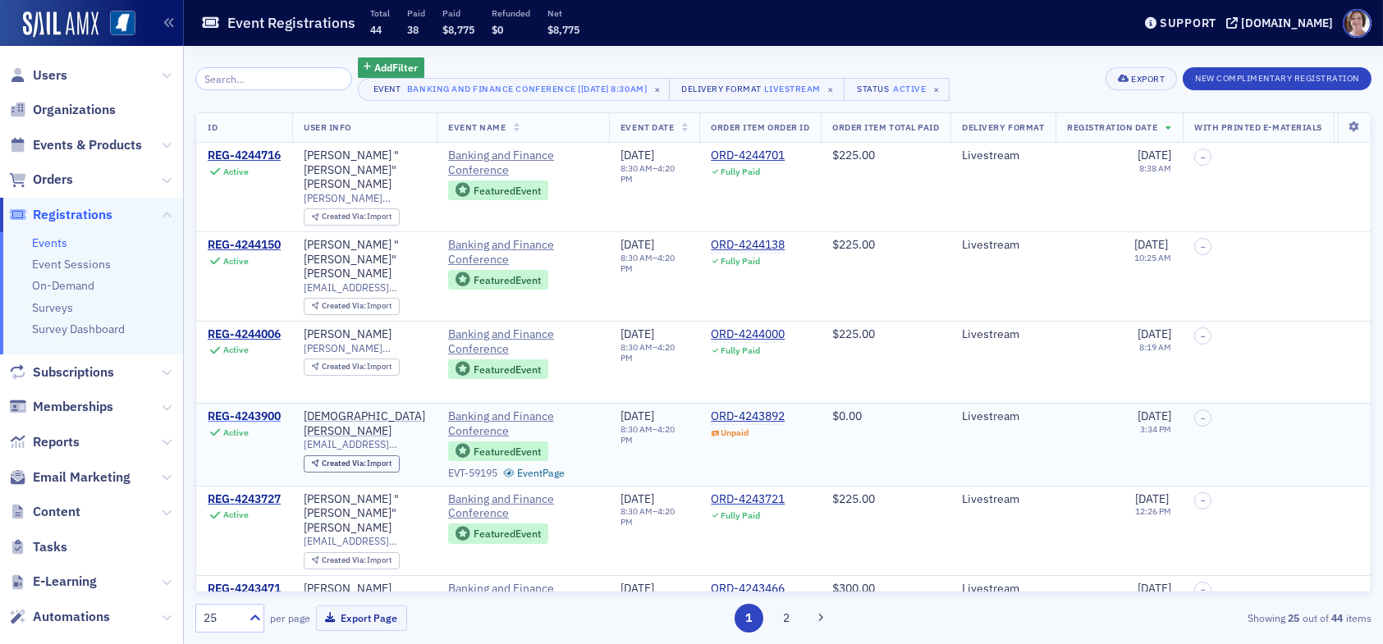
click at [258, 409] on div "REG-4243900" at bounding box center [244, 416] width 73 height 15
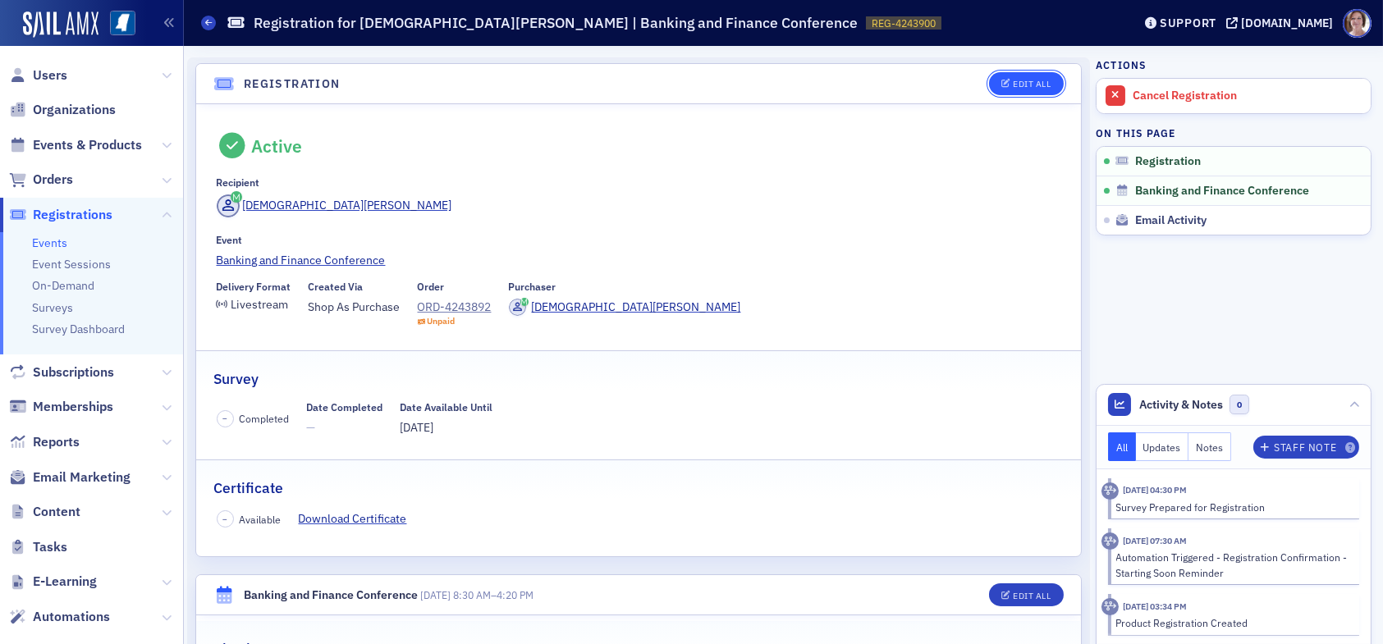
click at [1012, 80] on div "Edit All" at bounding box center [1031, 84] width 38 height 9
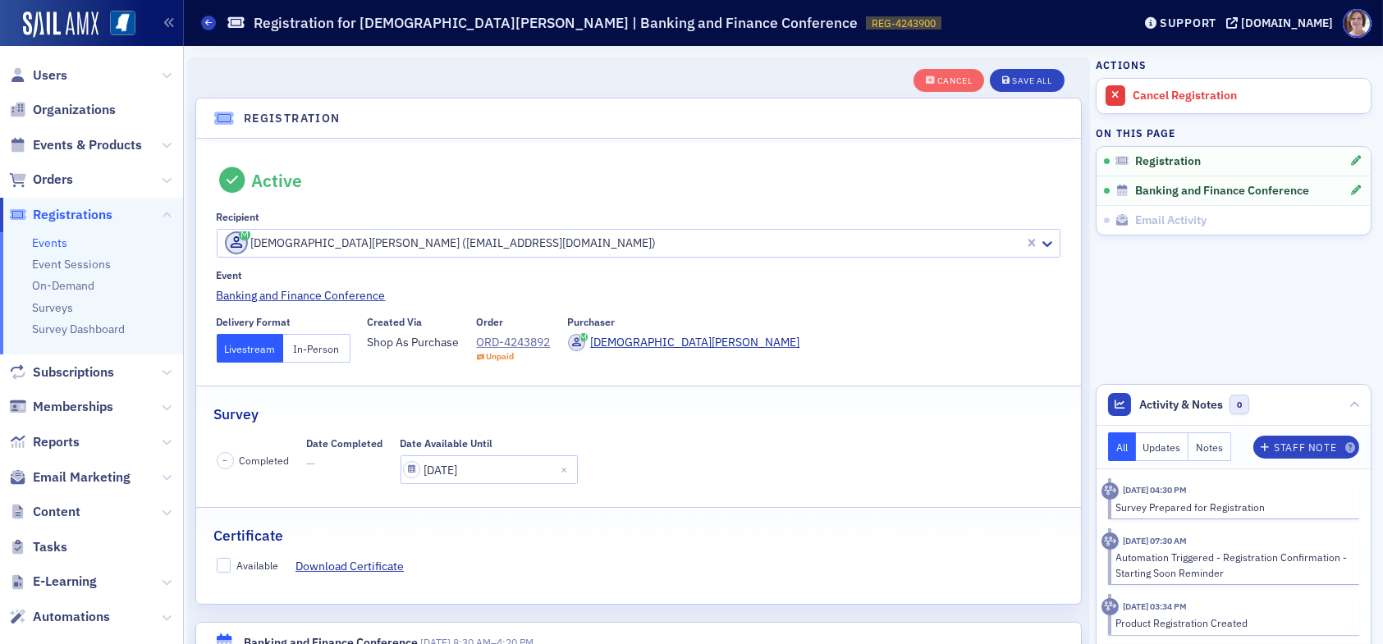
scroll to position [43, 0]
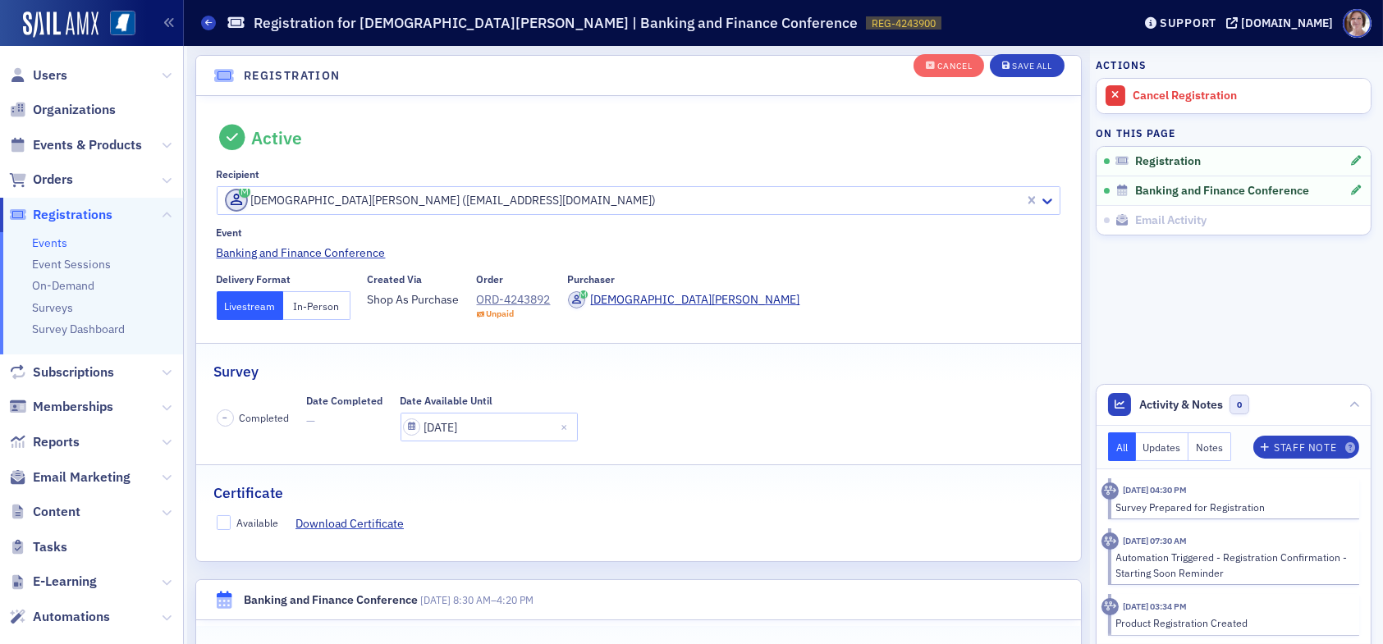
click at [224, 513] on fieldset "Certificate Available Download Certificate" at bounding box center [638, 501] width 884 height 74
drag, startPoint x: 226, startPoint y: 528, endPoint x: 251, endPoint y: 524, distance: 25.8
click at [226, 528] on label "Available" at bounding box center [248, 522] width 62 height 15
click at [226, 528] on input "Available" at bounding box center [224, 522] width 15 height 15
checkbox input "true"
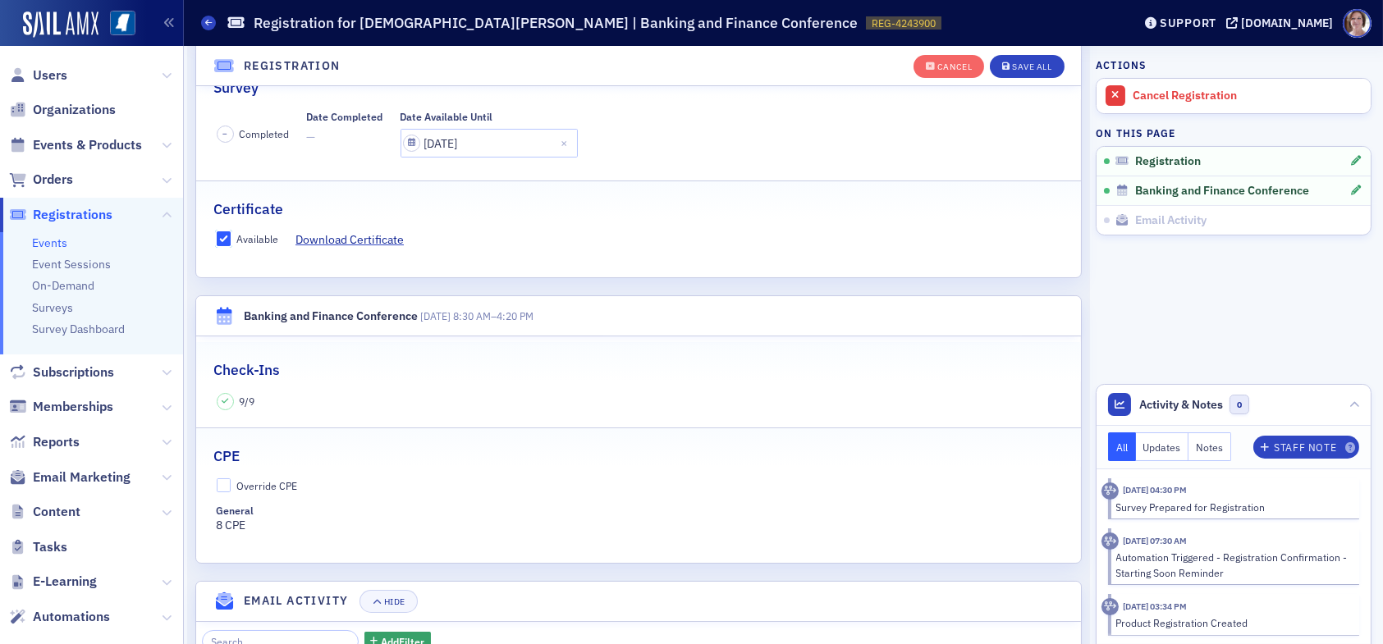
scroll to position [371, 0]
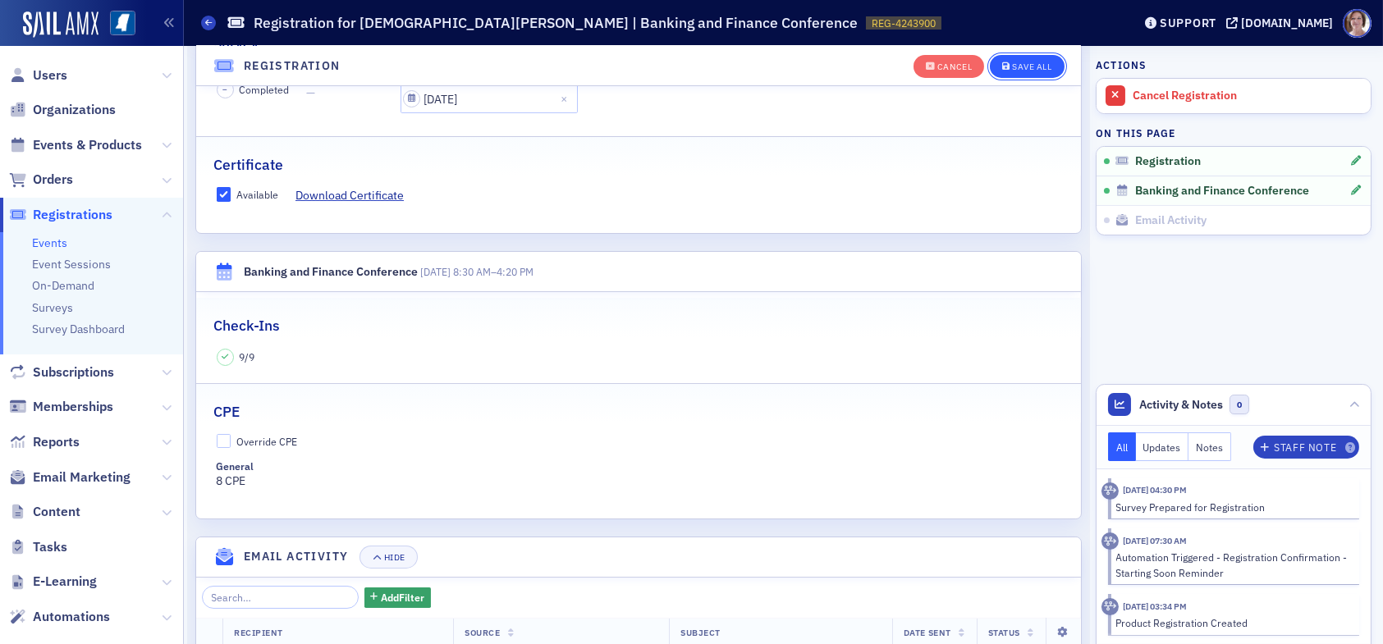
click at [1017, 64] on div "Save All" at bounding box center [1031, 66] width 39 height 9
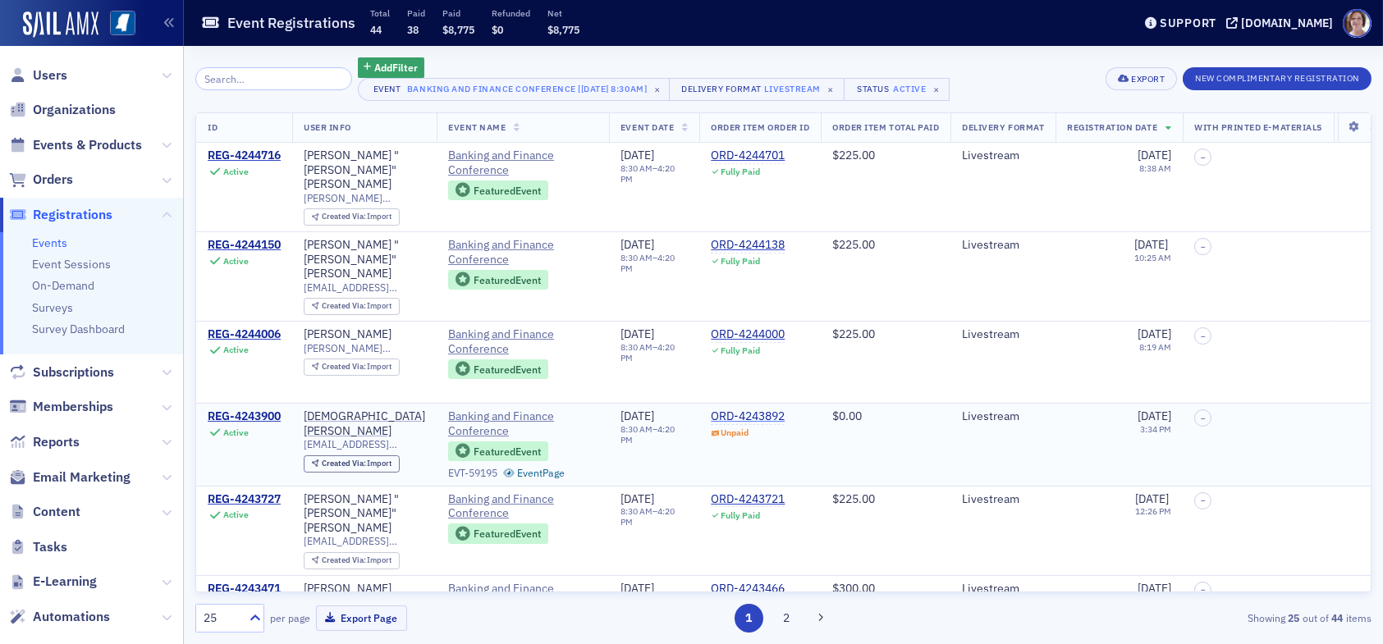
click at [732, 409] on div "ORD-4243892" at bounding box center [748, 416] width 74 height 15
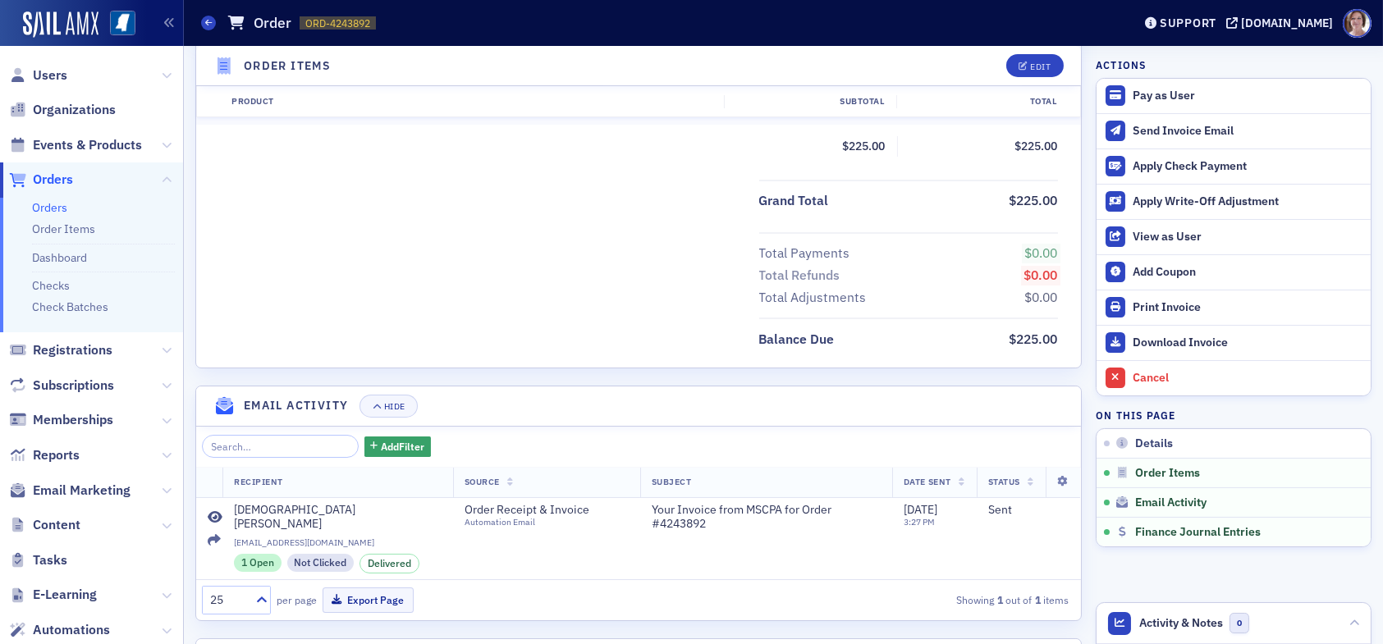
scroll to position [637, 0]
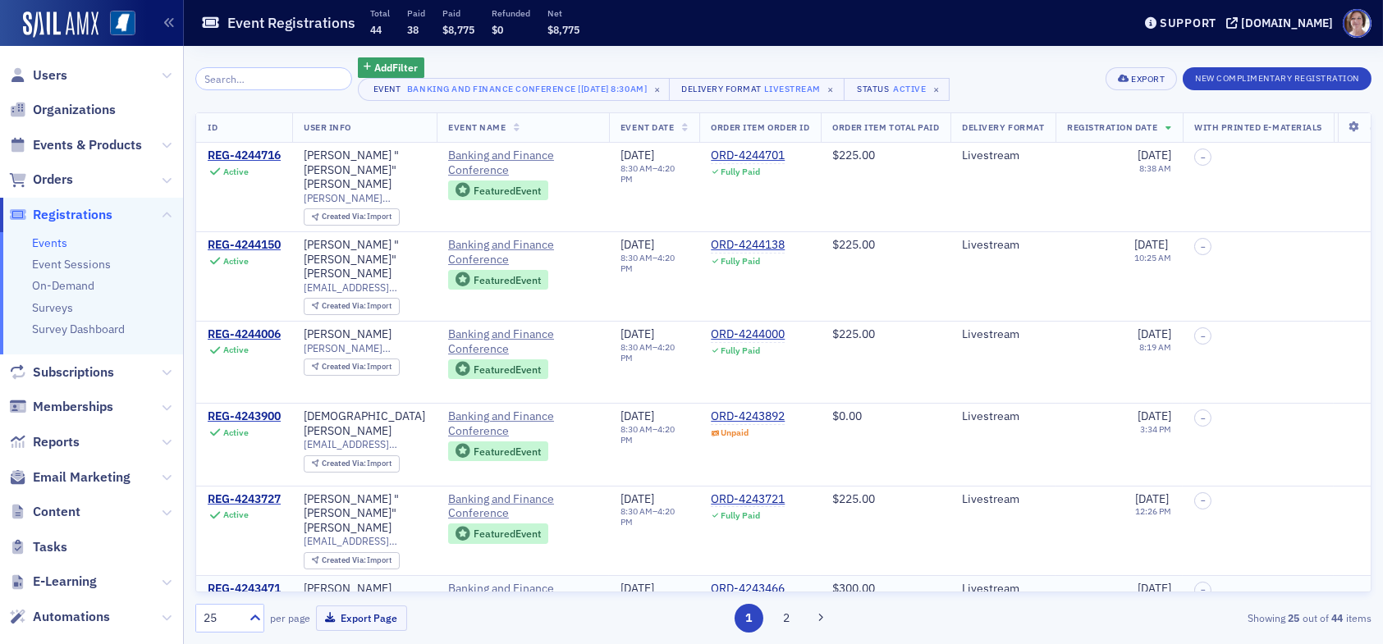
click at [265, 582] on div "REG-4243471" at bounding box center [244, 589] width 73 height 15
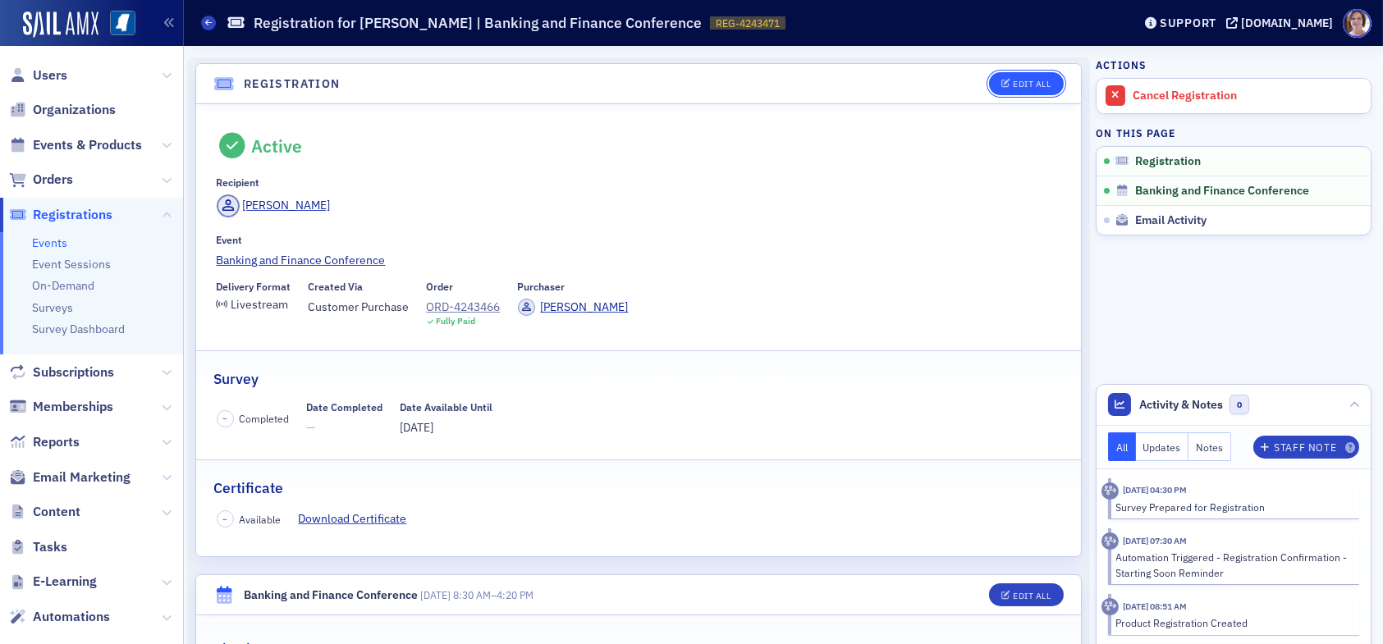
click at [1025, 80] on div "Edit All" at bounding box center [1031, 84] width 38 height 9
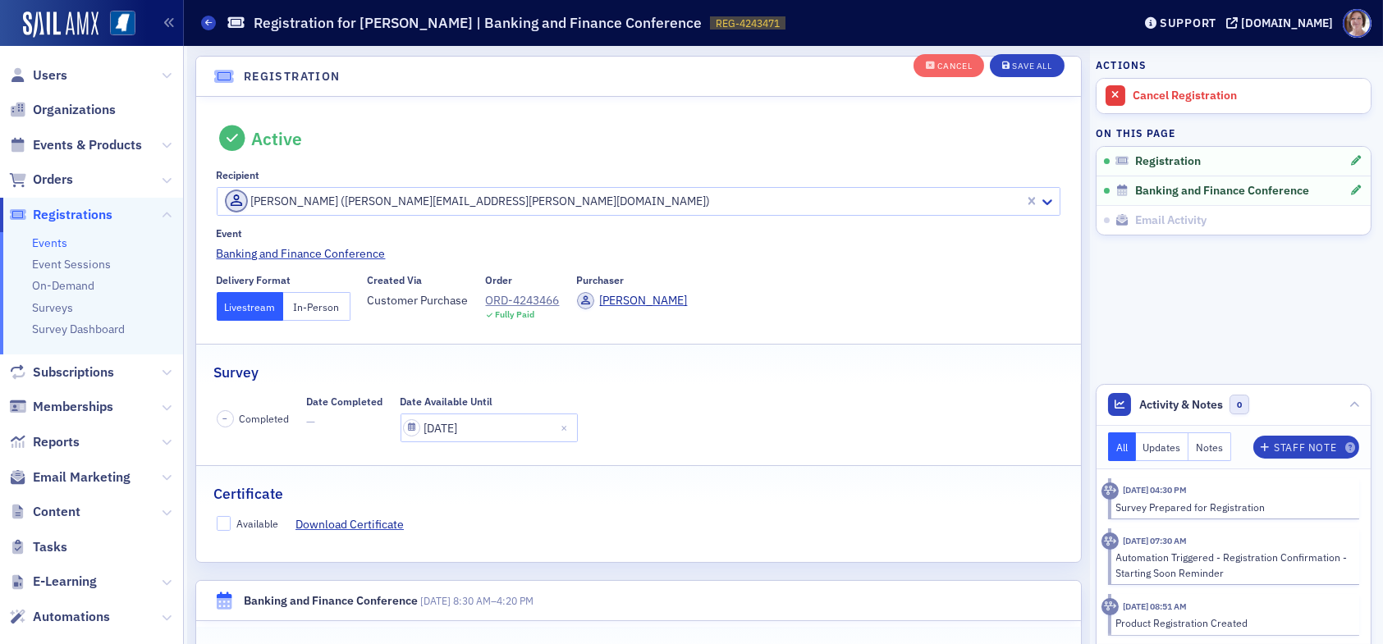
scroll to position [43, 0]
drag, startPoint x: 223, startPoint y: 519, endPoint x: 269, endPoint y: 519, distance: 45.9
click at [228, 519] on input "Available" at bounding box center [224, 522] width 15 height 15
checkbox input "true"
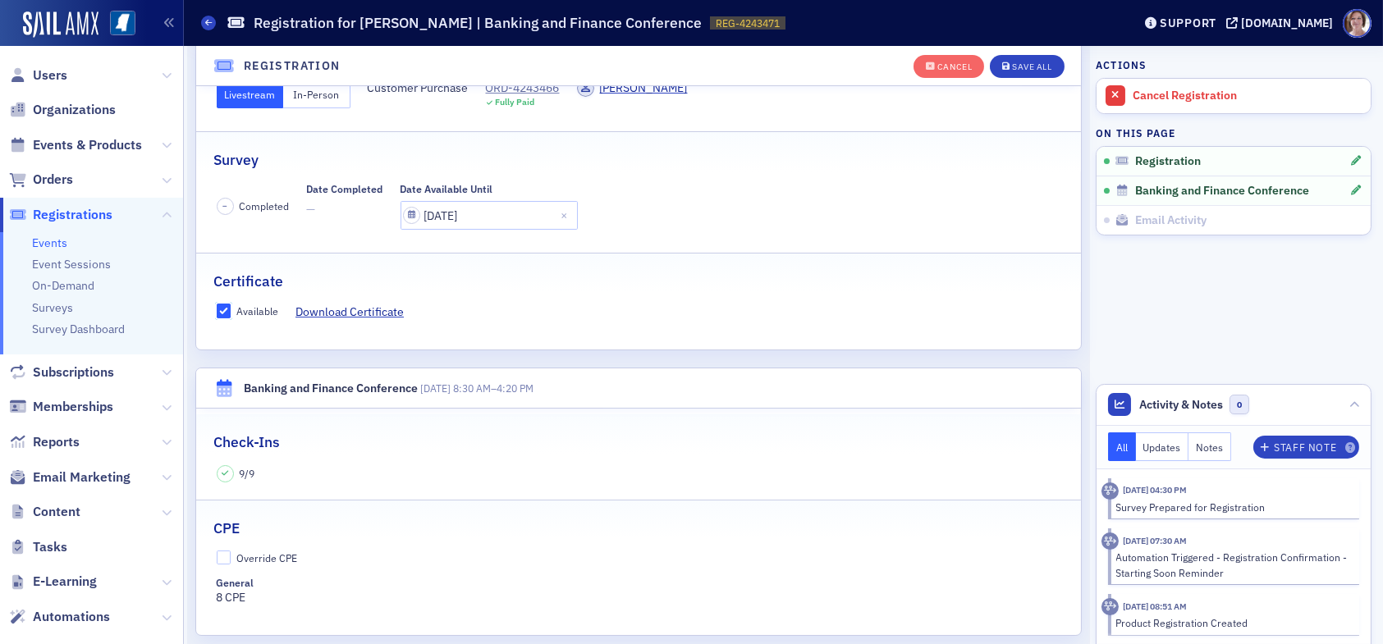
scroll to position [289, 0]
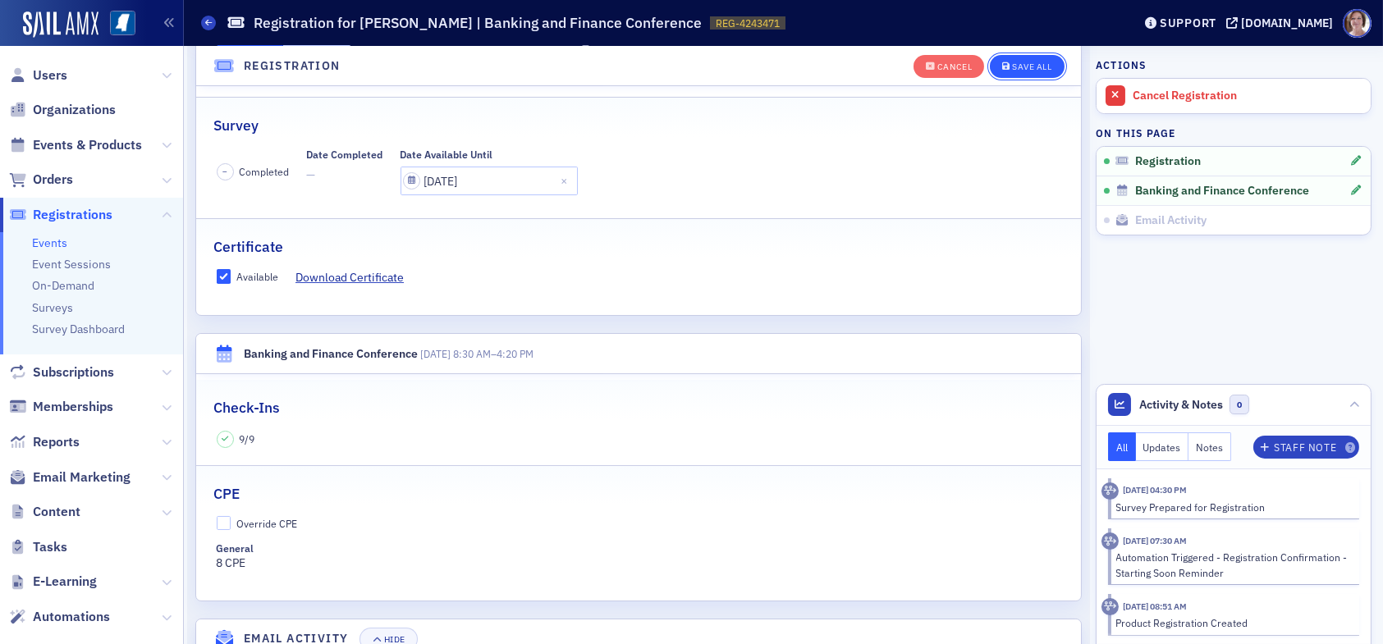
click at [1012, 63] on div "Save All" at bounding box center [1031, 66] width 39 height 9
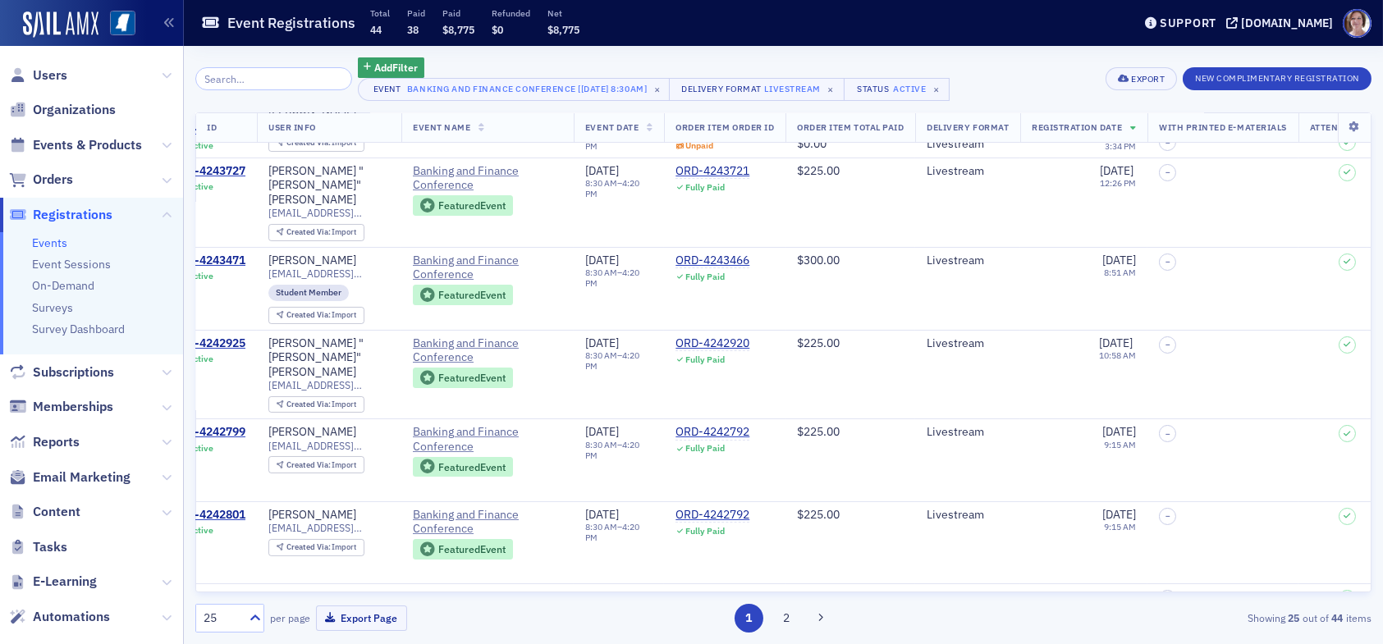
scroll to position [328, 0]
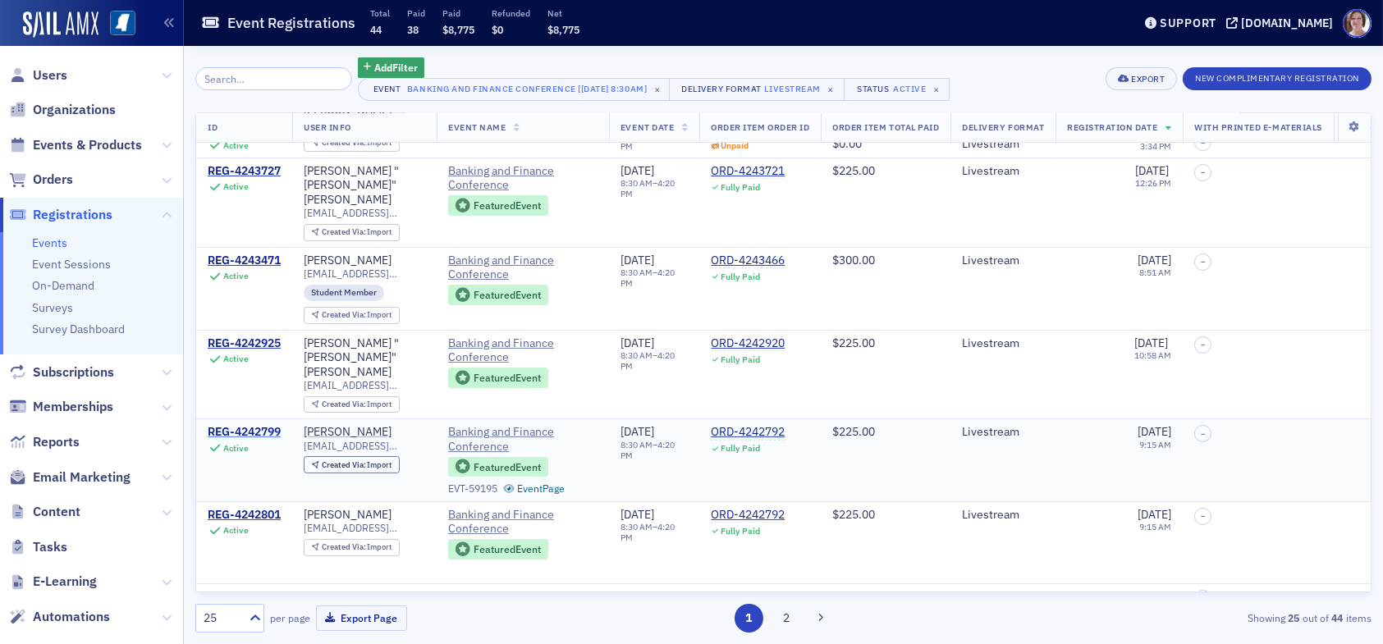
click at [250, 425] on div "REG-4242799" at bounding box center [244, 432] width 73 height 15
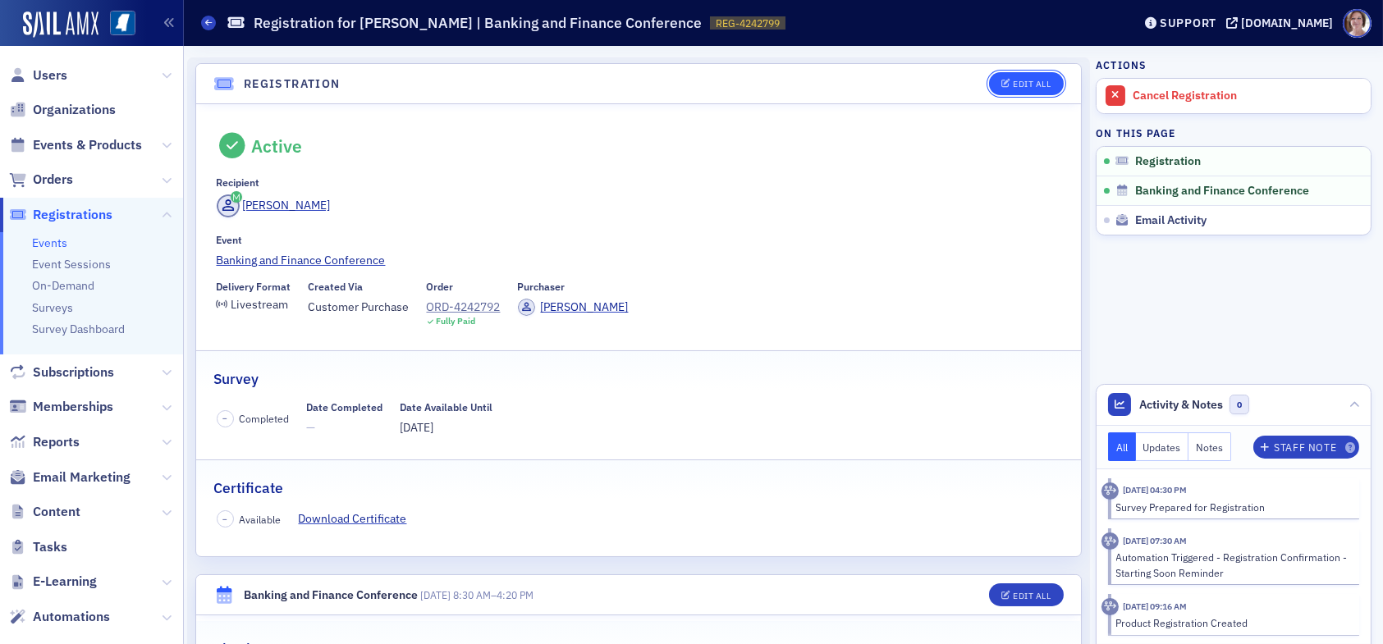
click at [1023, 76] on button "Edit All" at bounding box center [1026, 83] width 74 height 23
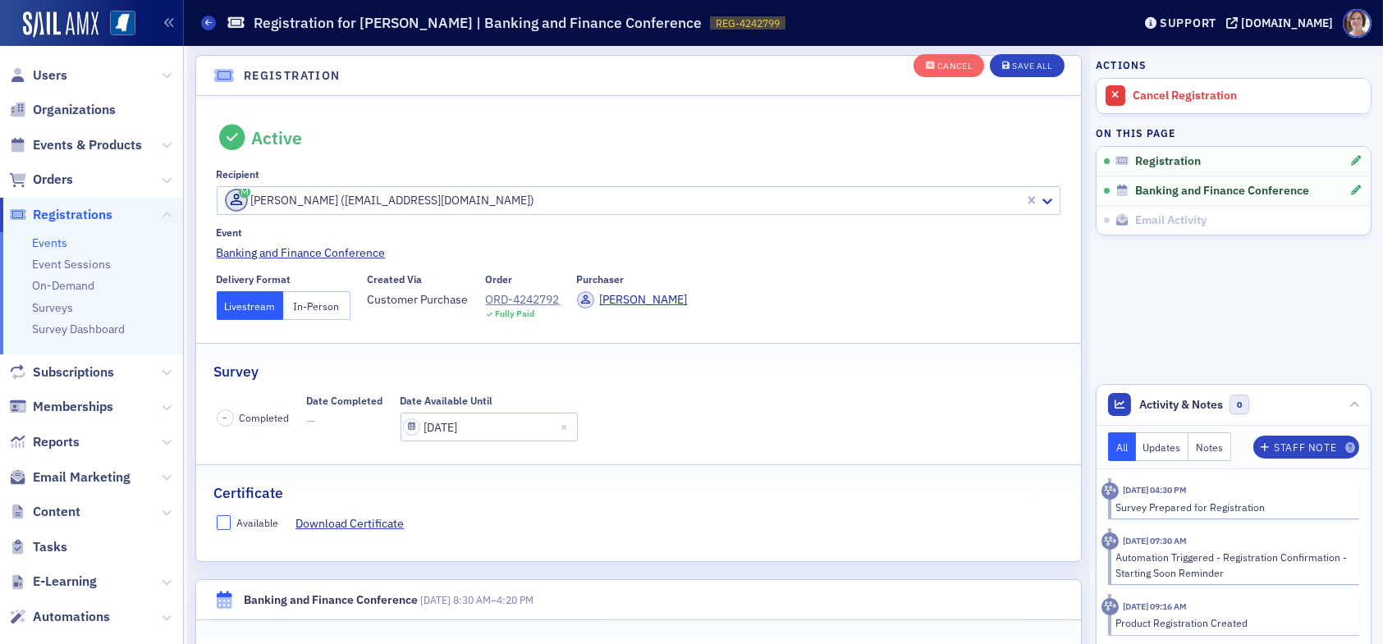
drag, startPoint x: 225, startPoint y: 520, endPoint x: 245, endPoint y: 516, distance: 20.9
click at [228, 519] on input "Available" at bounding box center [224, 522] width 15 height 15
checkbox input "true"
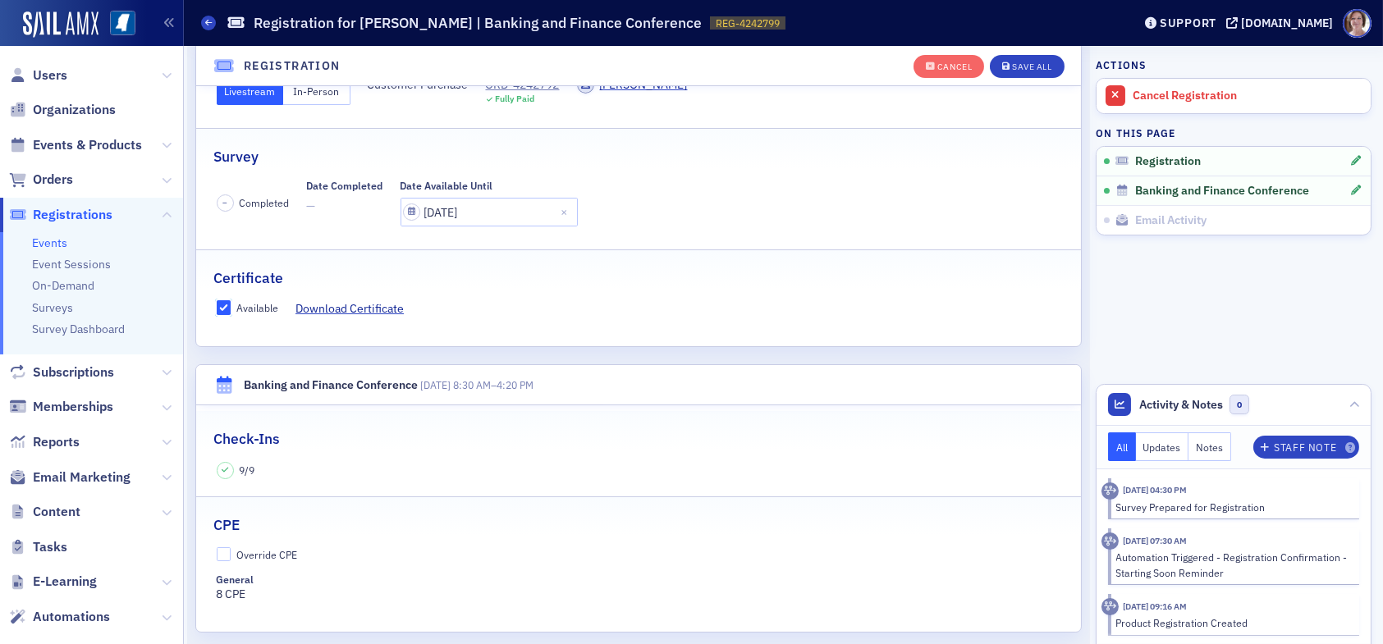
scroll to position [289, 0]
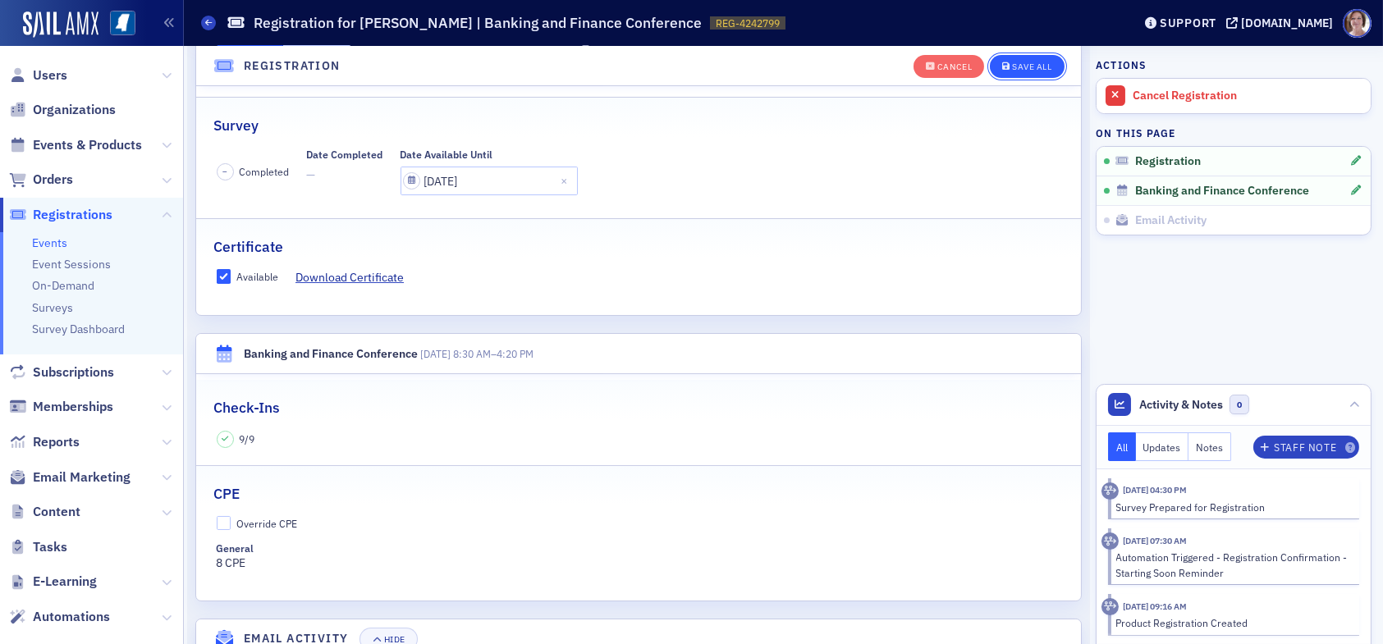
click at [1027, 64] on div "Save All" at bounding box center [1031, 66] width 39 height 9
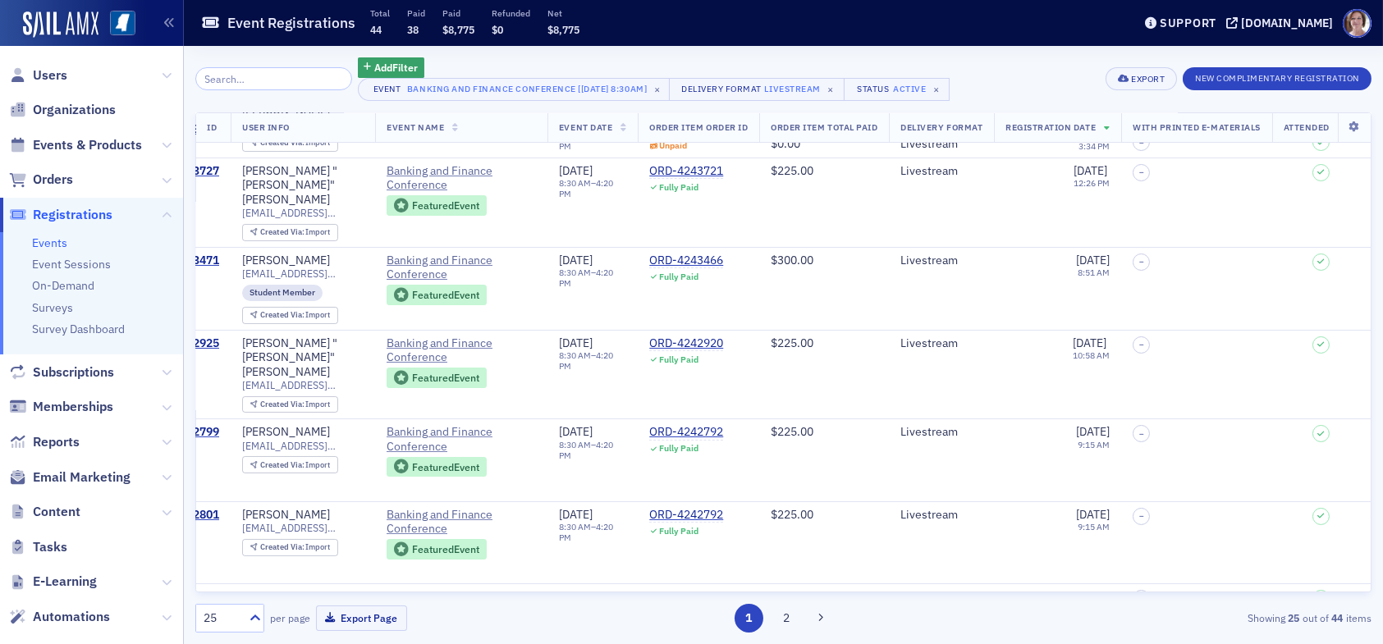
scroll to position [328, 0]
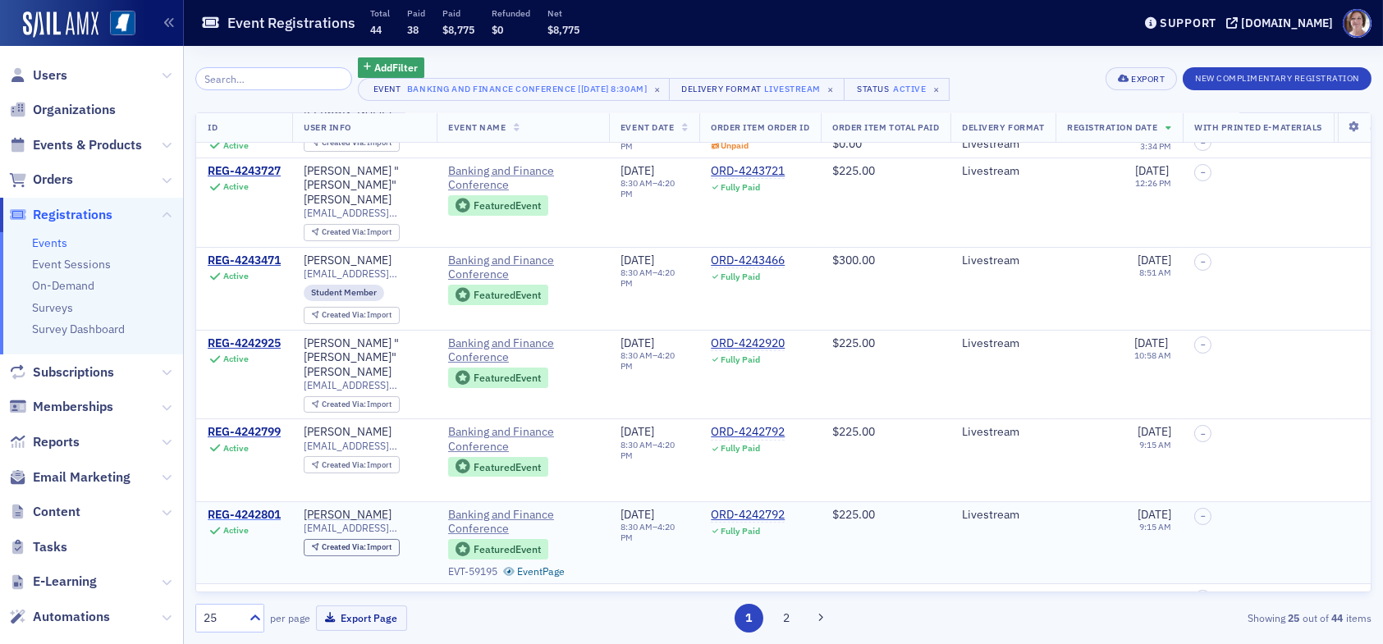
click at [260, 508] on div "REG-4242801" at bounding box center [244, 515] width 73 height 15
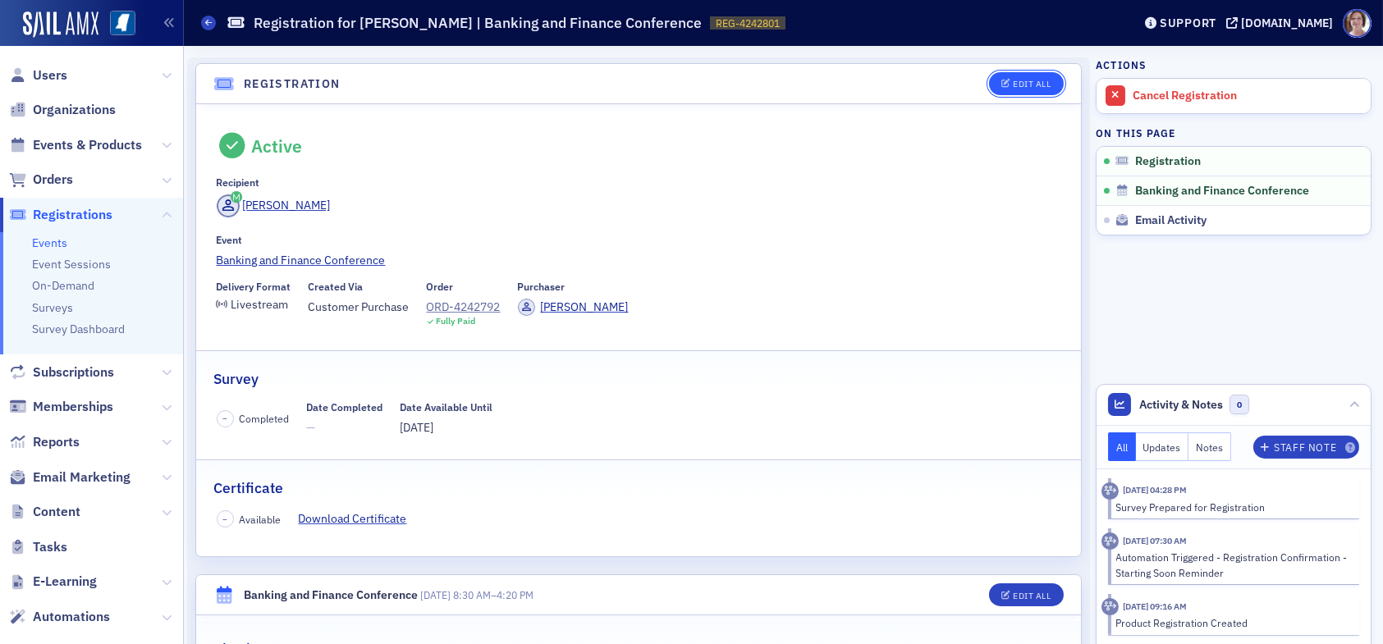
click at [1020, 82] on div "Edit All" at bounding box center [1031, 84] width 38 height 9
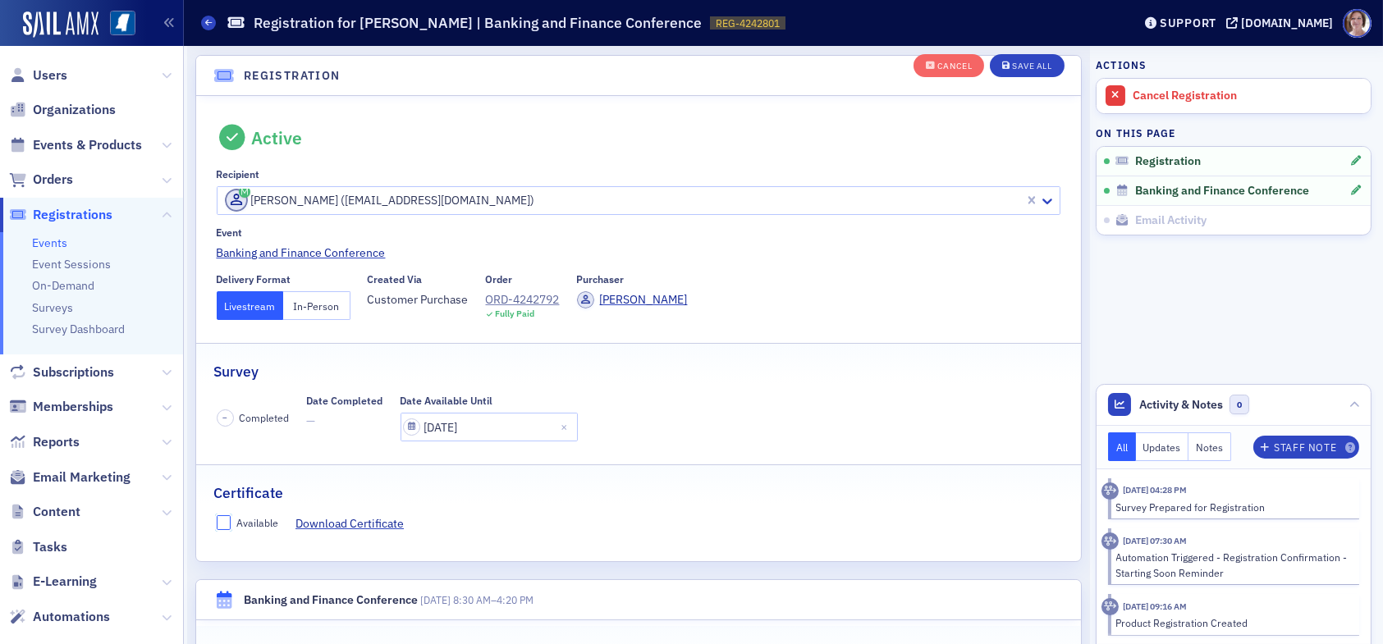
click at [219, 519] on input "Available" at bounding box center [224, 522] width 15 height 15
checkbox input "true"
click at [1022, 65] on div "Save All" at bounding box center [1031, 66] width 39 height 9
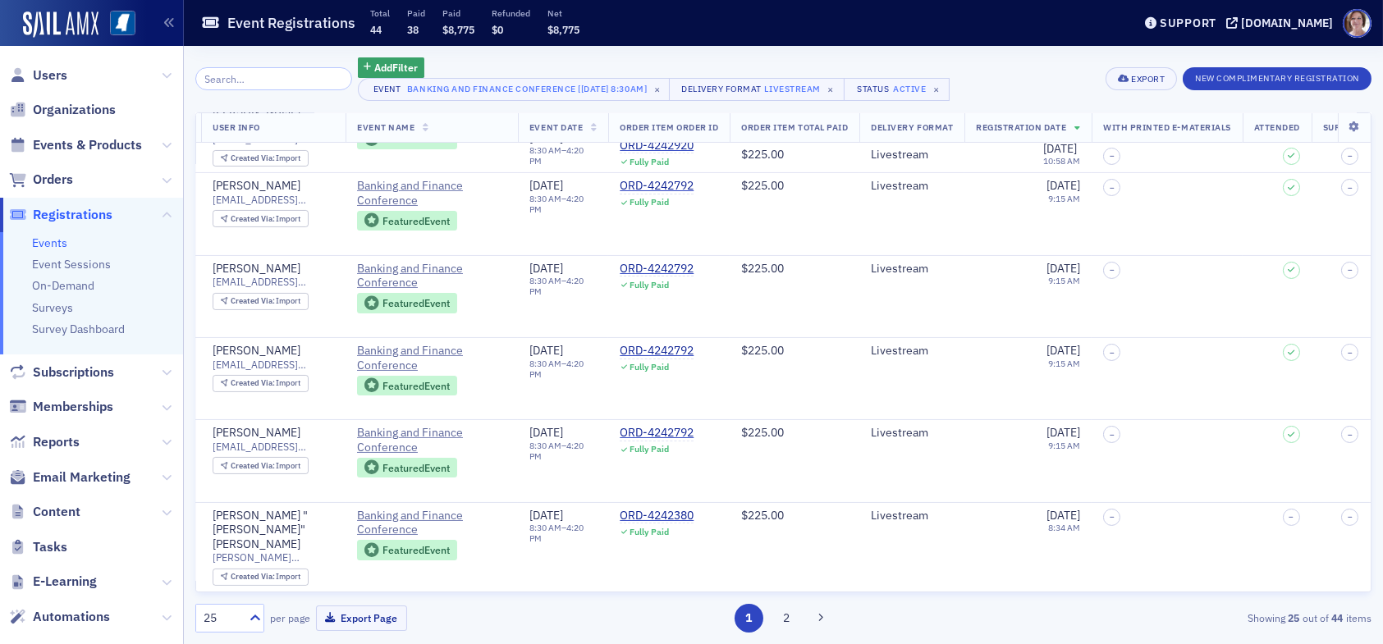
scroll to position [574, 0]
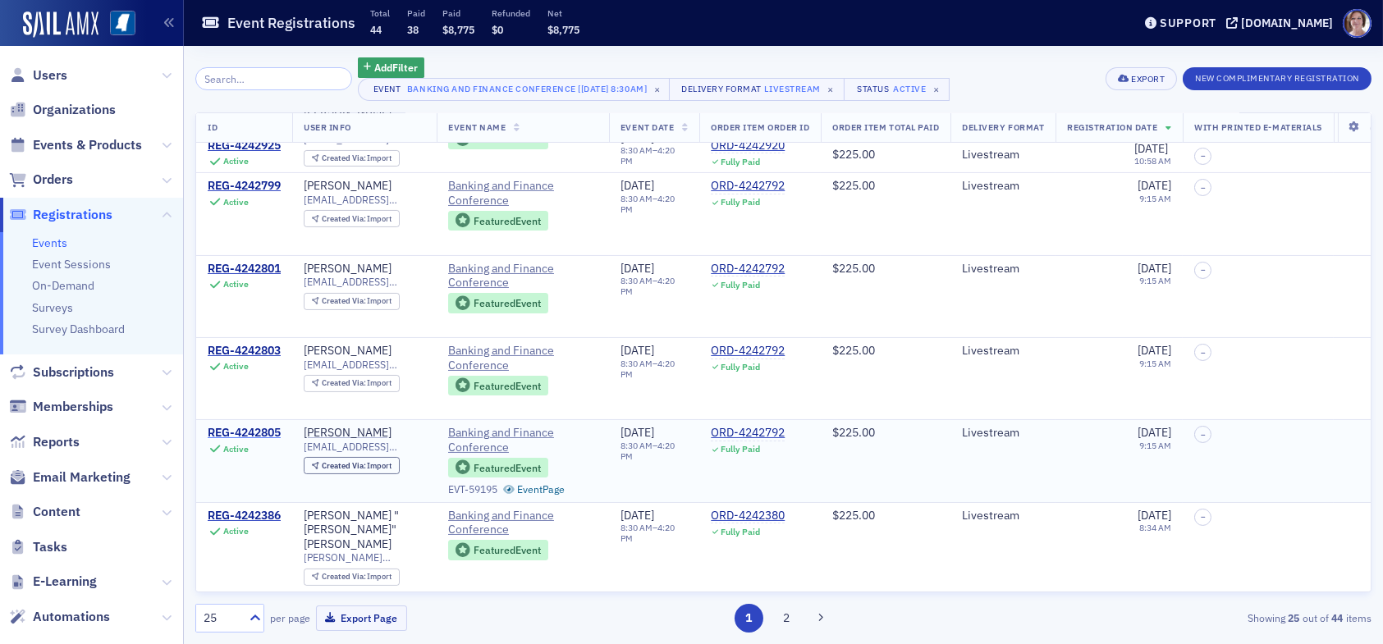
click at [267, 426] on div "REG-4242805" at bounding box center [244, 433] width 73 height 15
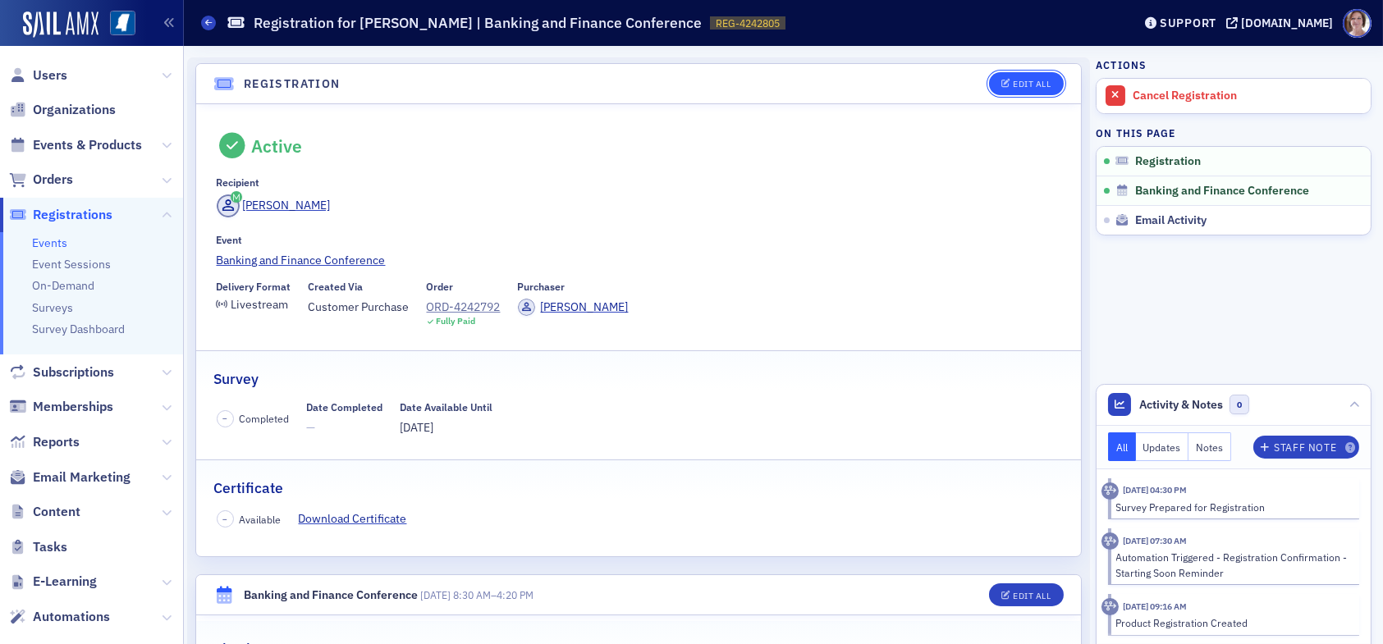
click at [1015, 82] on div "Edit All" at bounding box center [1031, 84] width 38 height 9
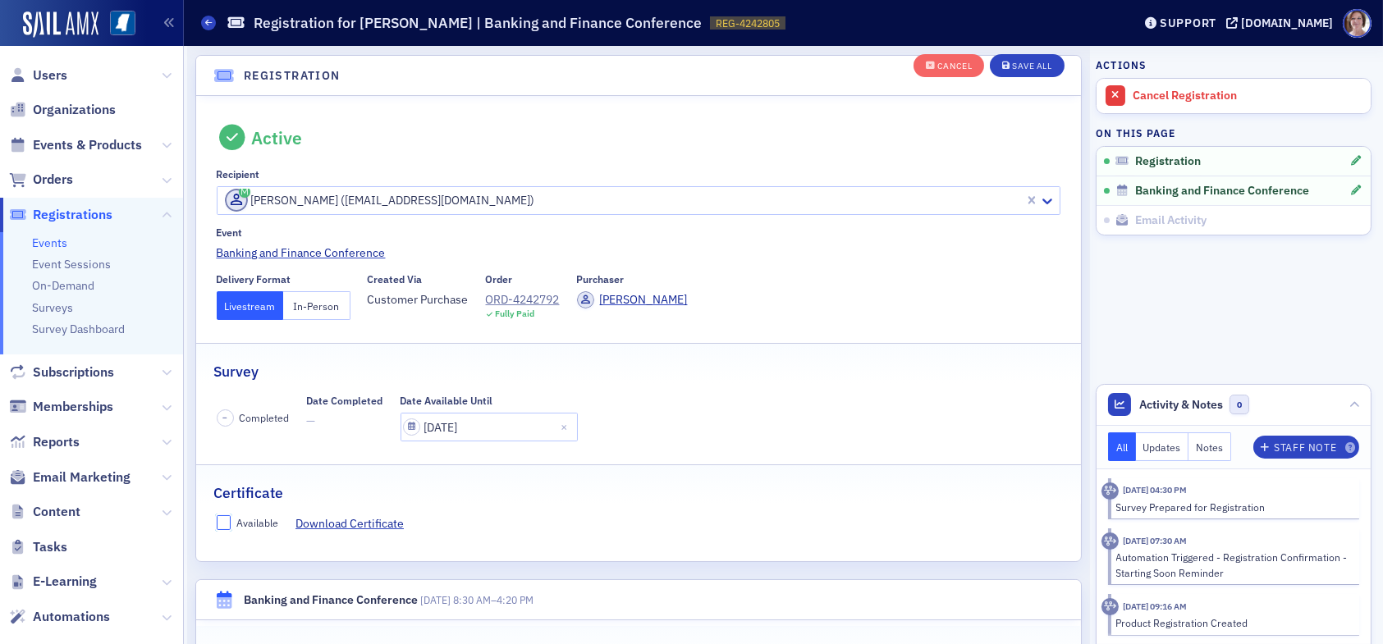
drag, startPoint x: 224, startPoint y: 525, endPoint x: 263, endPoint y: 514, distance: 41.0
click at [226, 523] on input "Available" at bounding box center [224, 522] width 15 height 15
checkbox input "true"
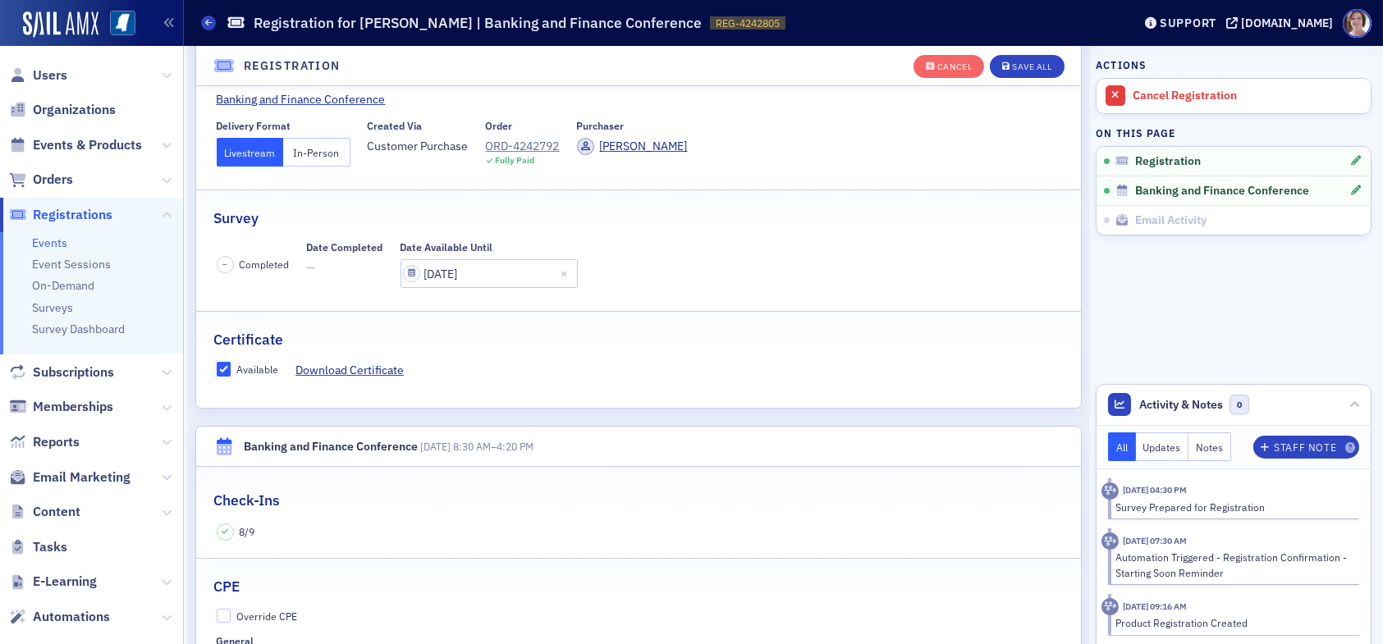
scroll to position [207, 0]
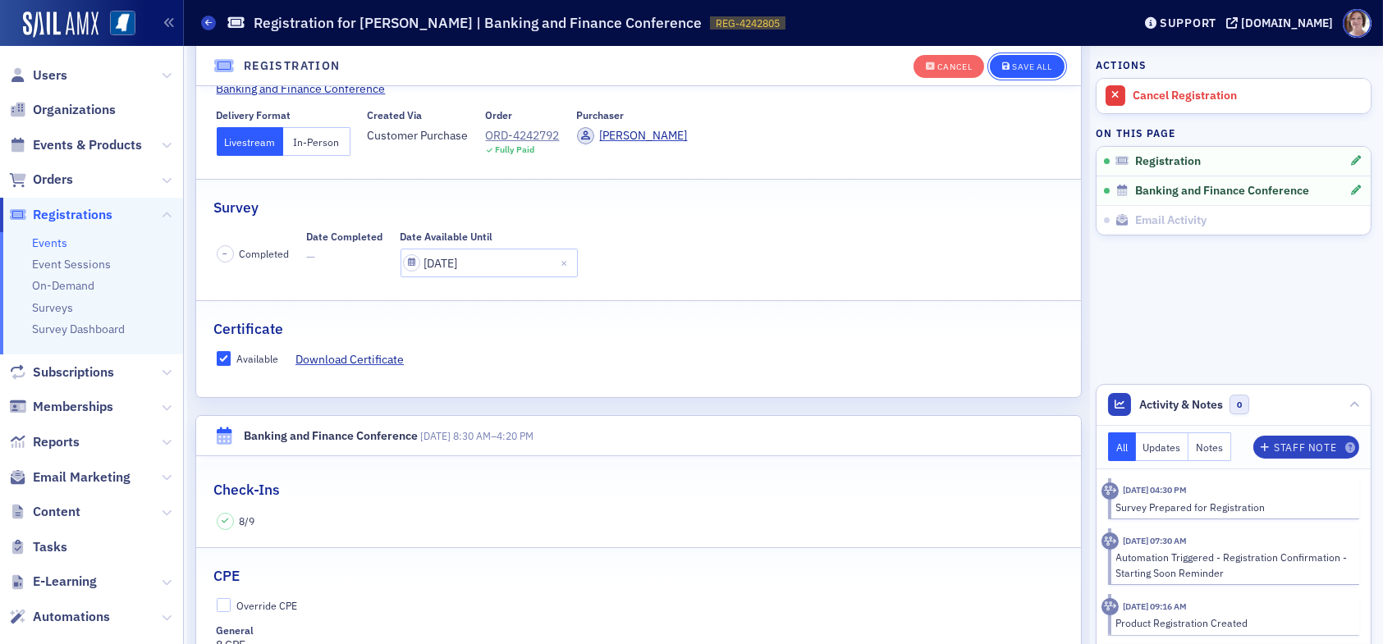
click at [1012, 66] on div "Save All" at bounding box center [1031, 66] width 39 height 9
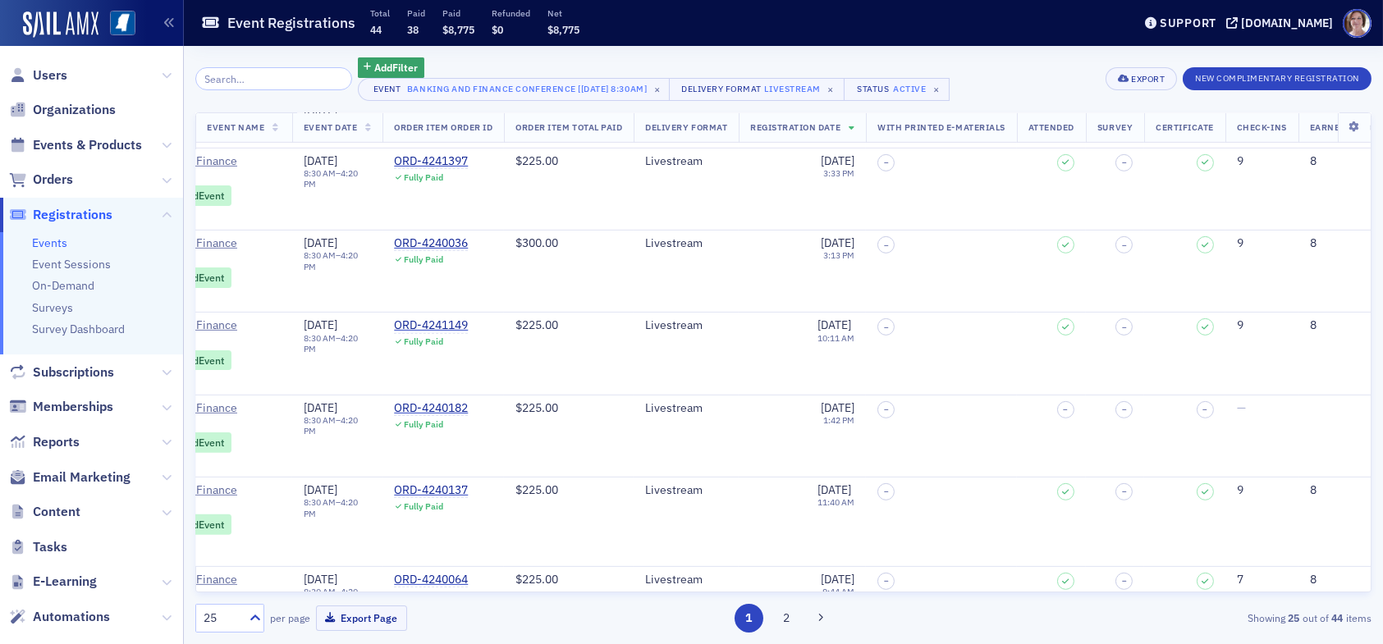
scroll to position [1631, 398]
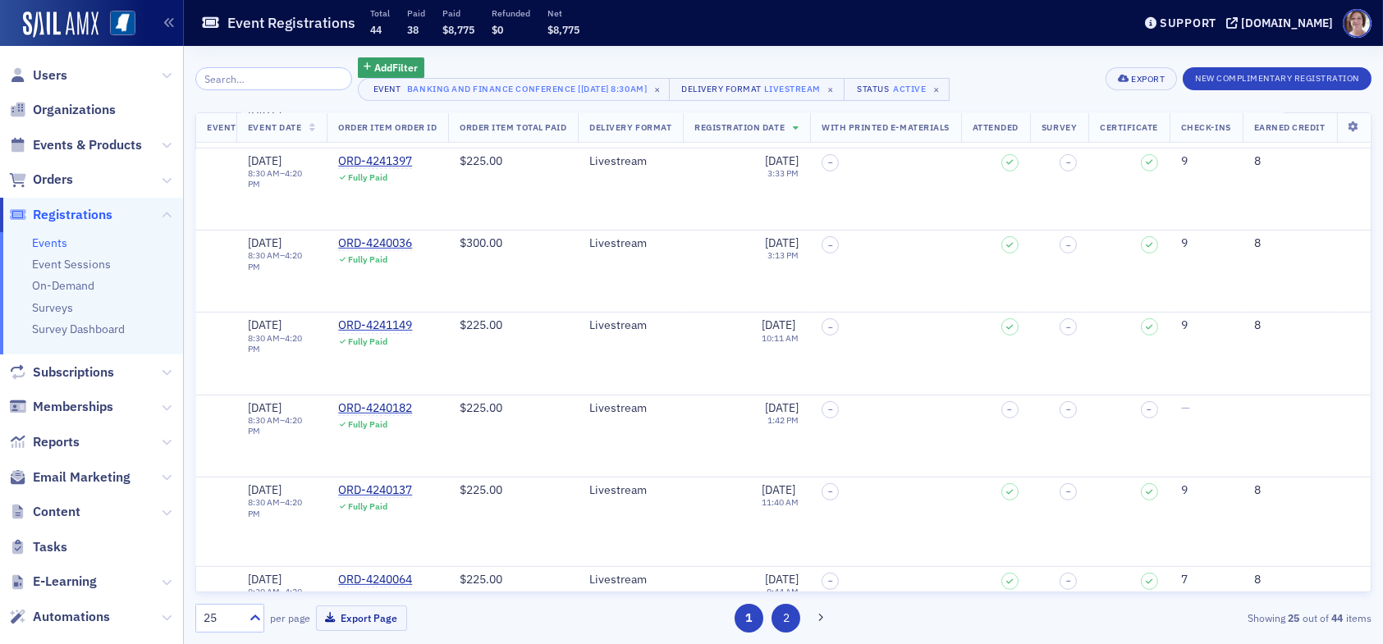
click at [786, 618] on button "2" at bounding box center [785, 618] width 29 height 29
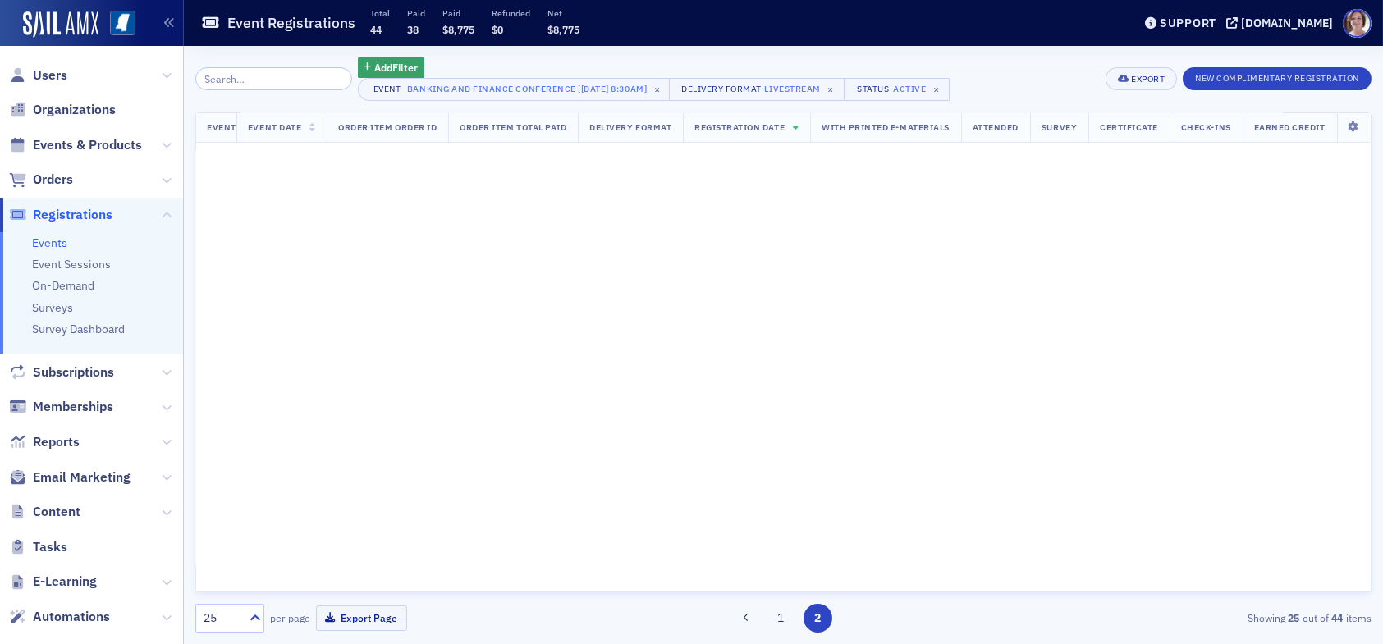
scroll to position [0, 398]
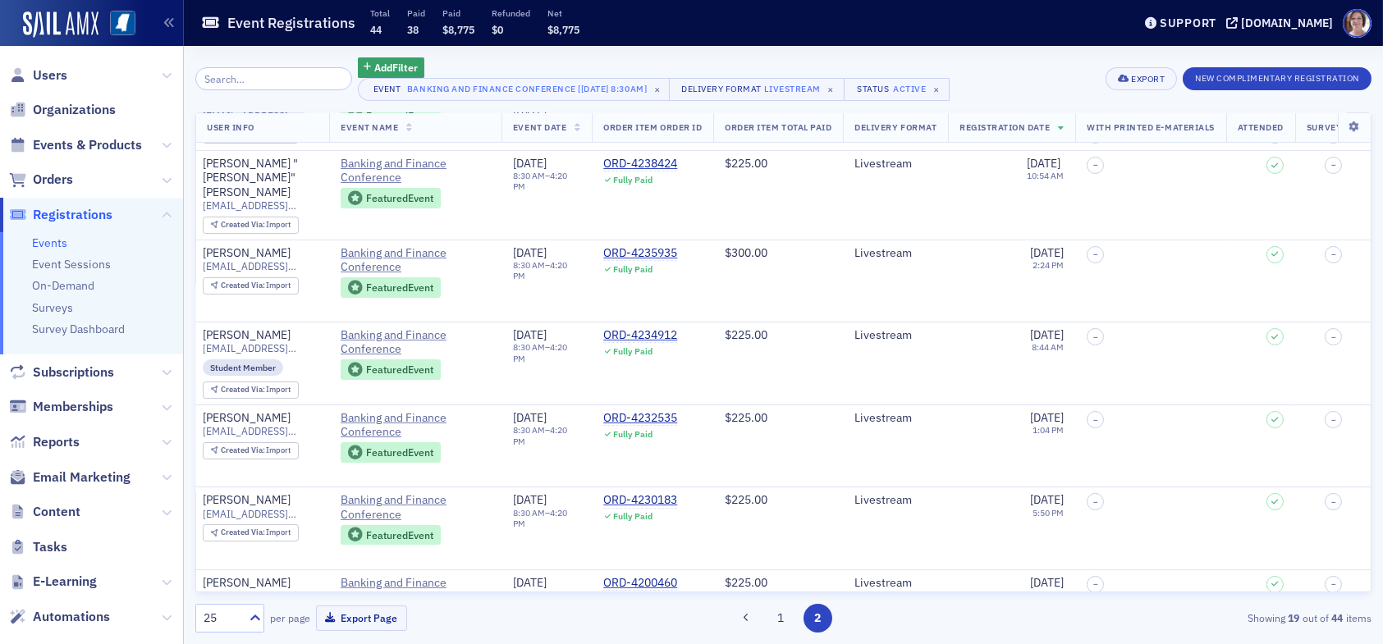
scroll to position [246, 0]
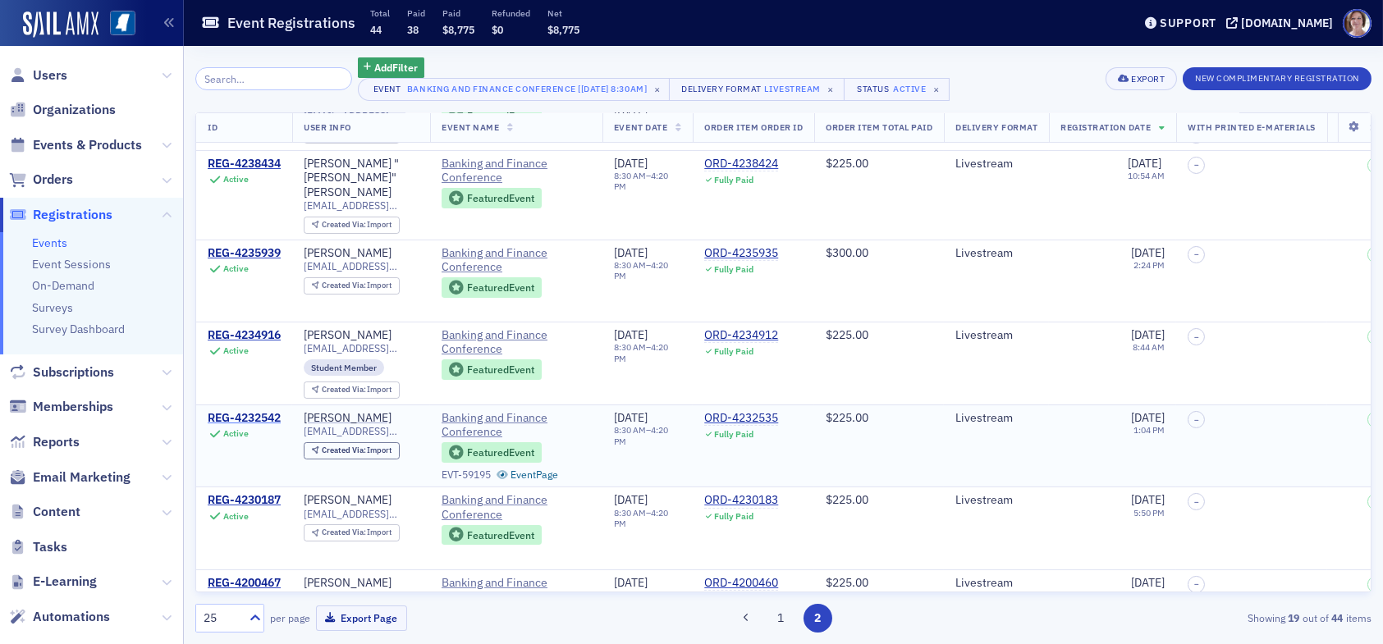
click at [253, 411] on div "REG-4232542" at bounding box center [244, 418] width 73 height 15
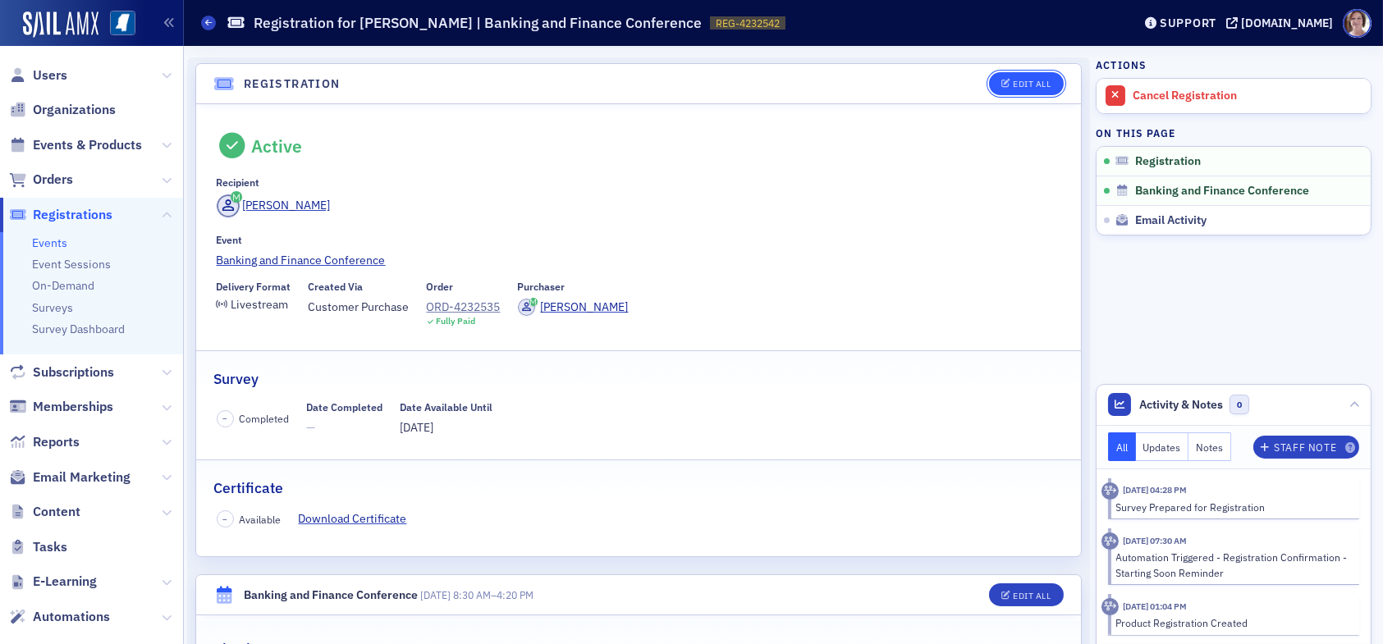
click at [1026, 80] on div "Edit All" at bounding box center [1031, 84] width 38 height 9
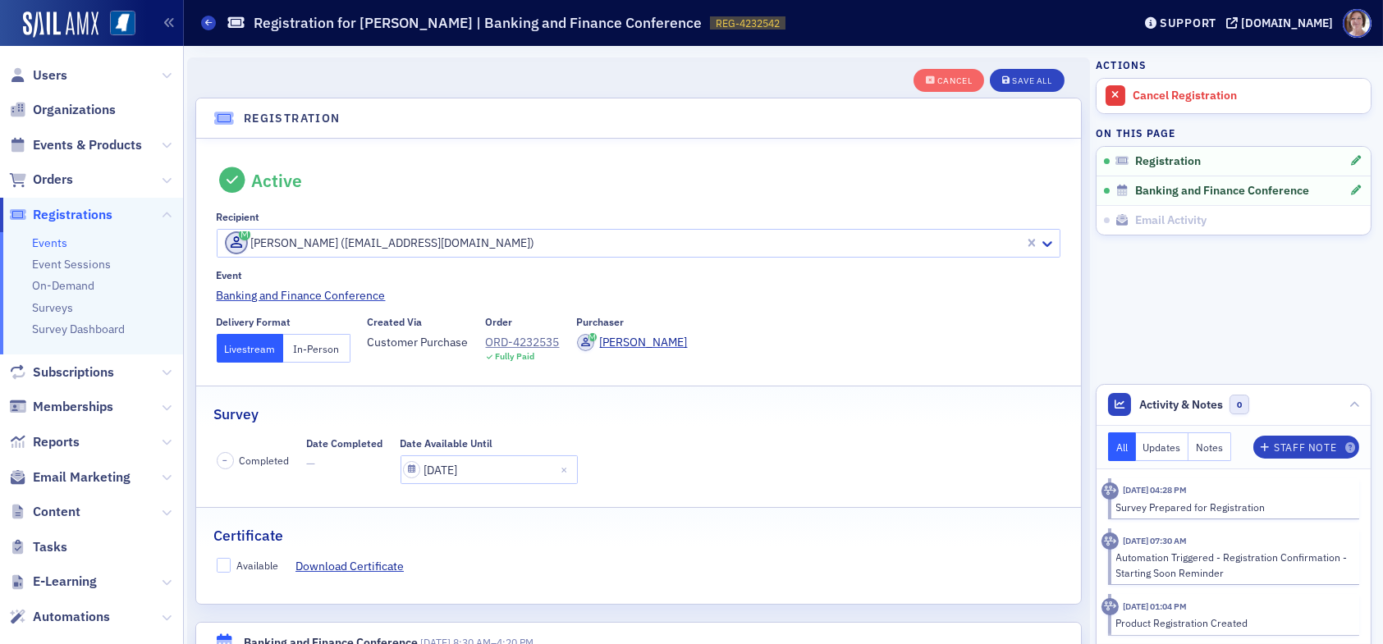
scroll to position [43, 0]
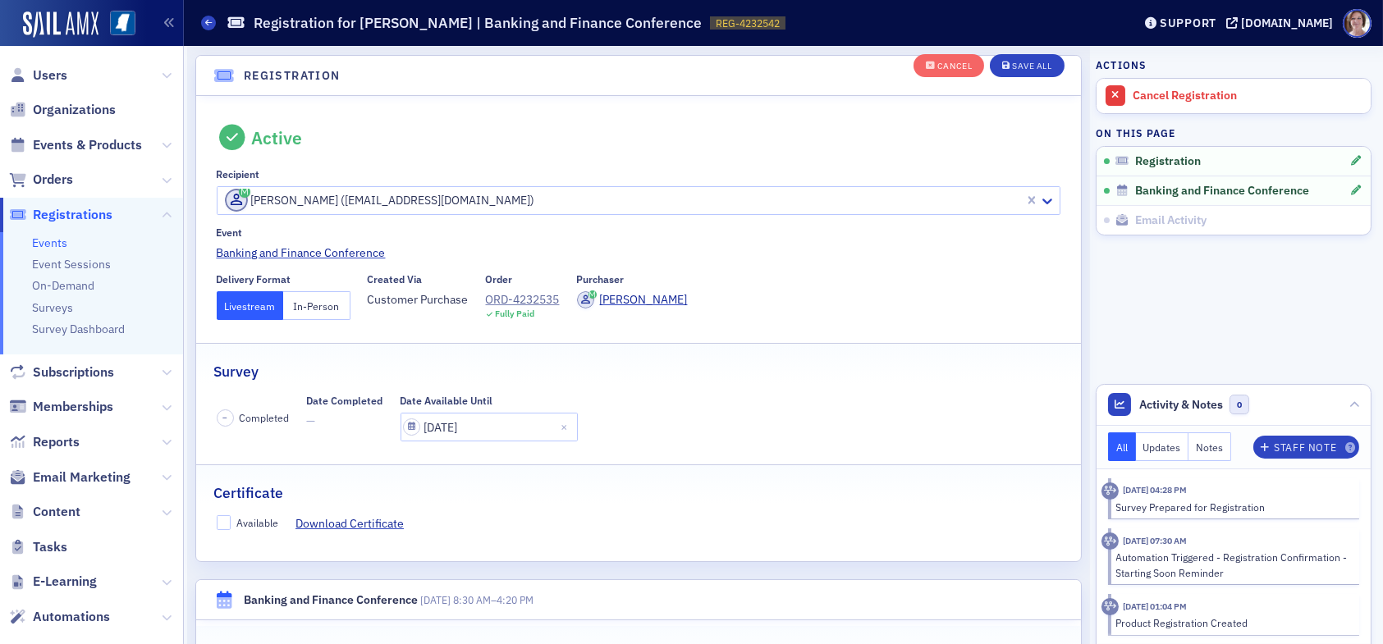
click at [231, 519] on label "Available" at bounding box center [248, 522] width 62 height 15
click at [231, 519] on input "Available" at bounding box center [224, 522] width 15 height 15
checkbox input "true"
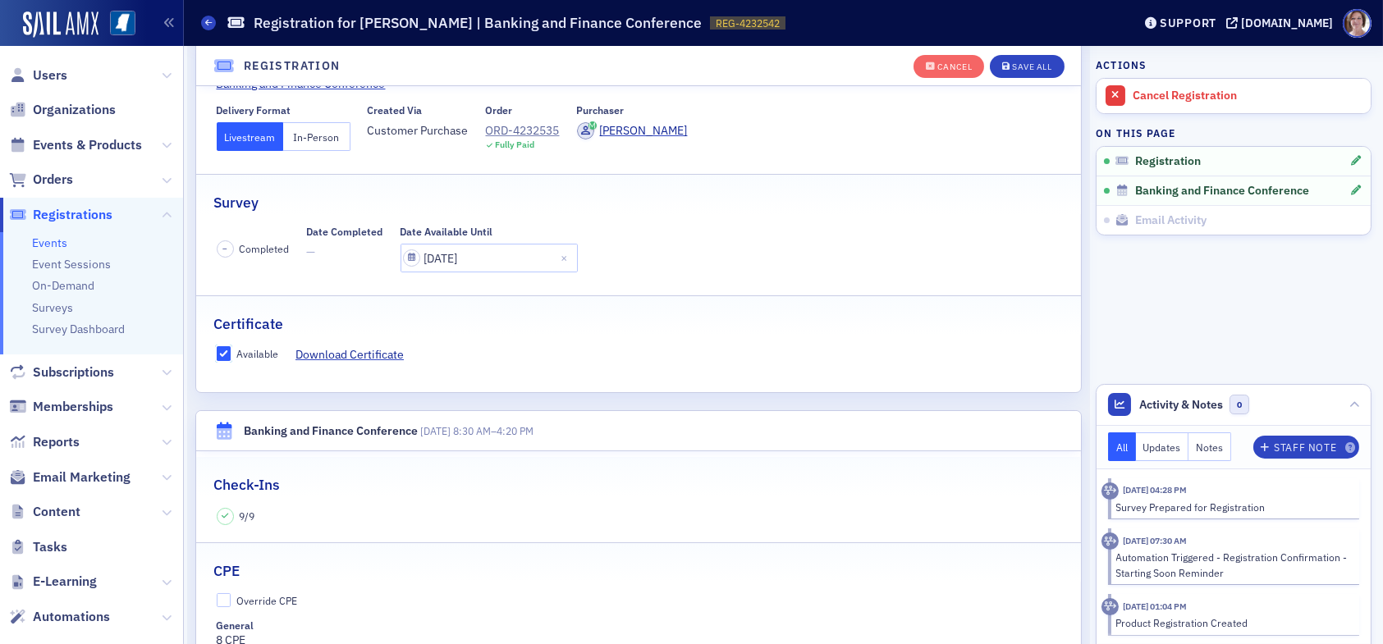
scroll to position [207, 0]
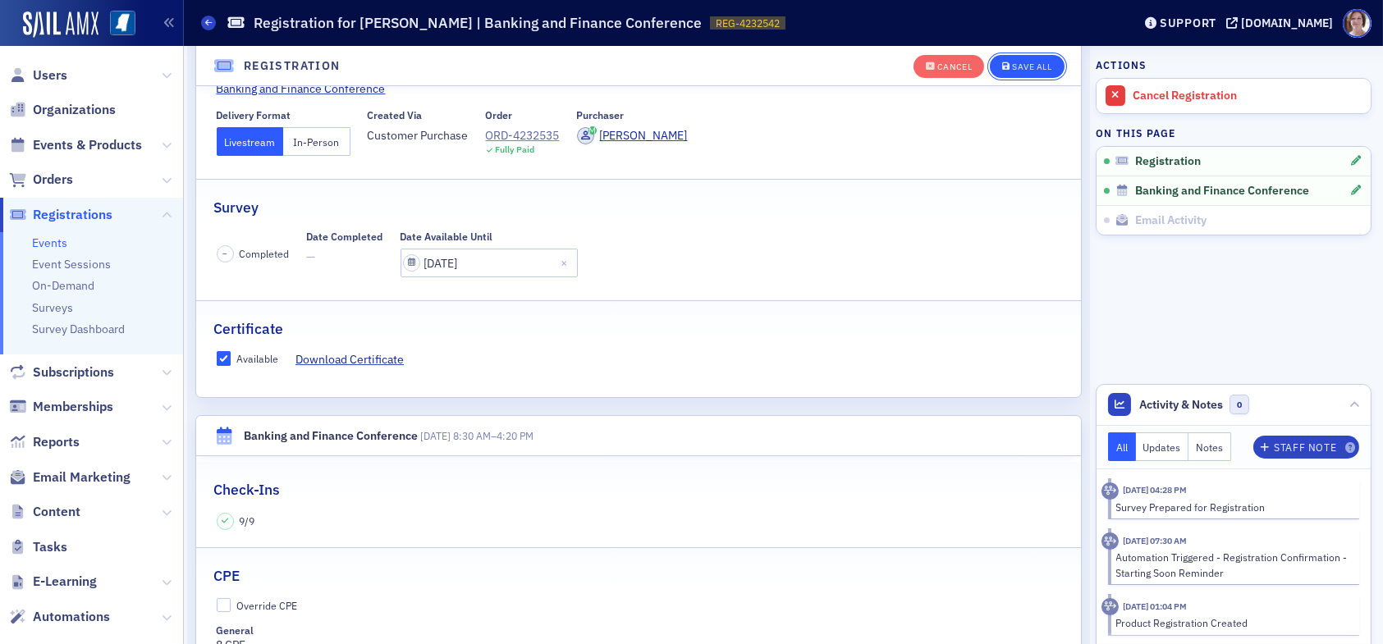
click at [1022, 65] on div "Save All" at bounding box center [1031, 66] width 39 height 9
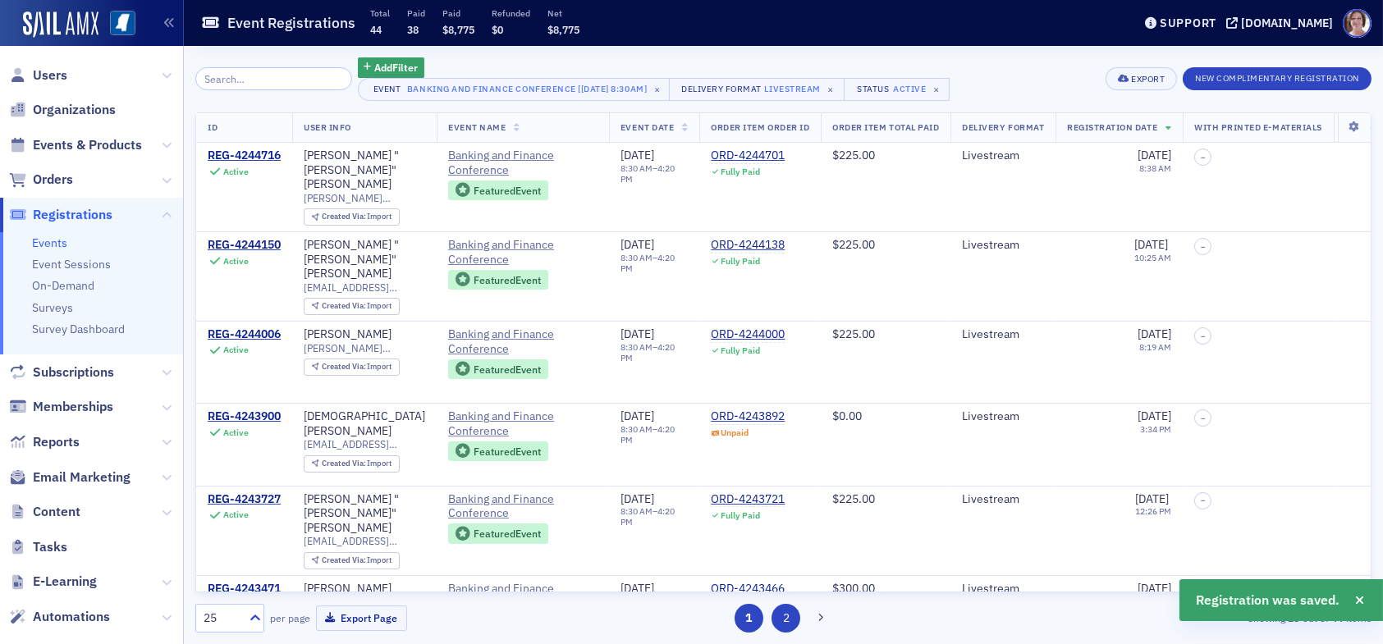
click at [788, 627] on button "2" at bounding box center [785, 618] width 29 height 29
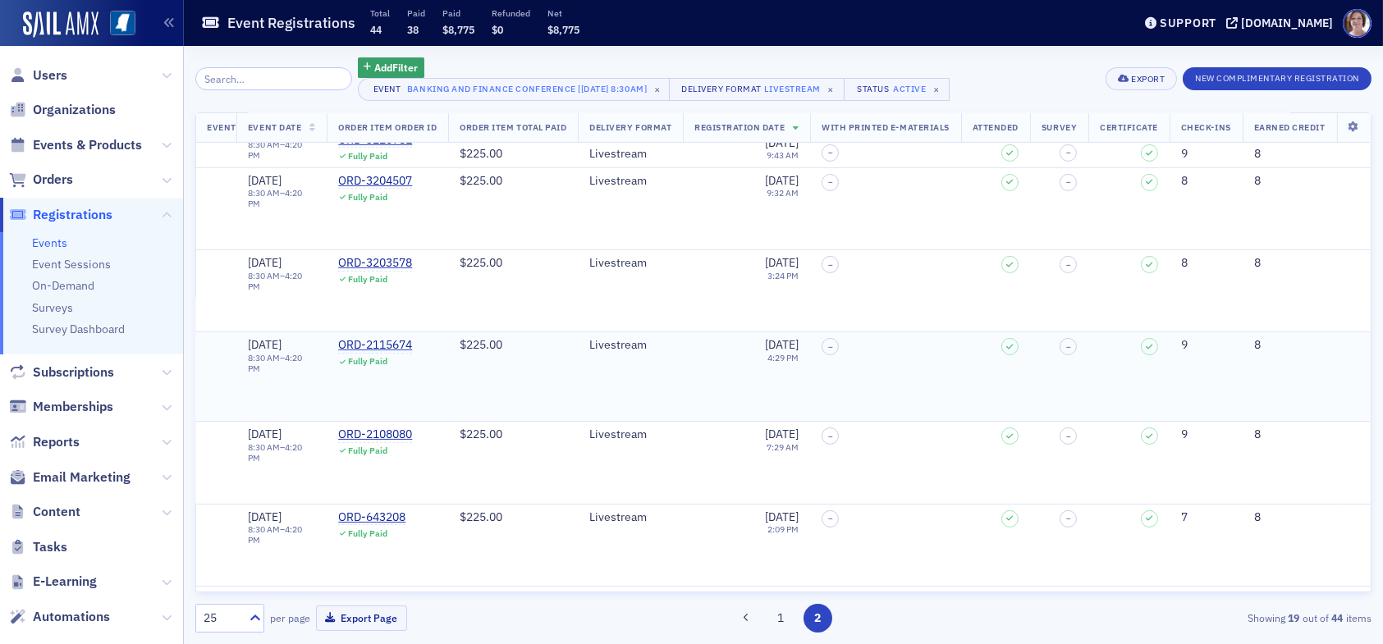
scroll to position [1123, 398]
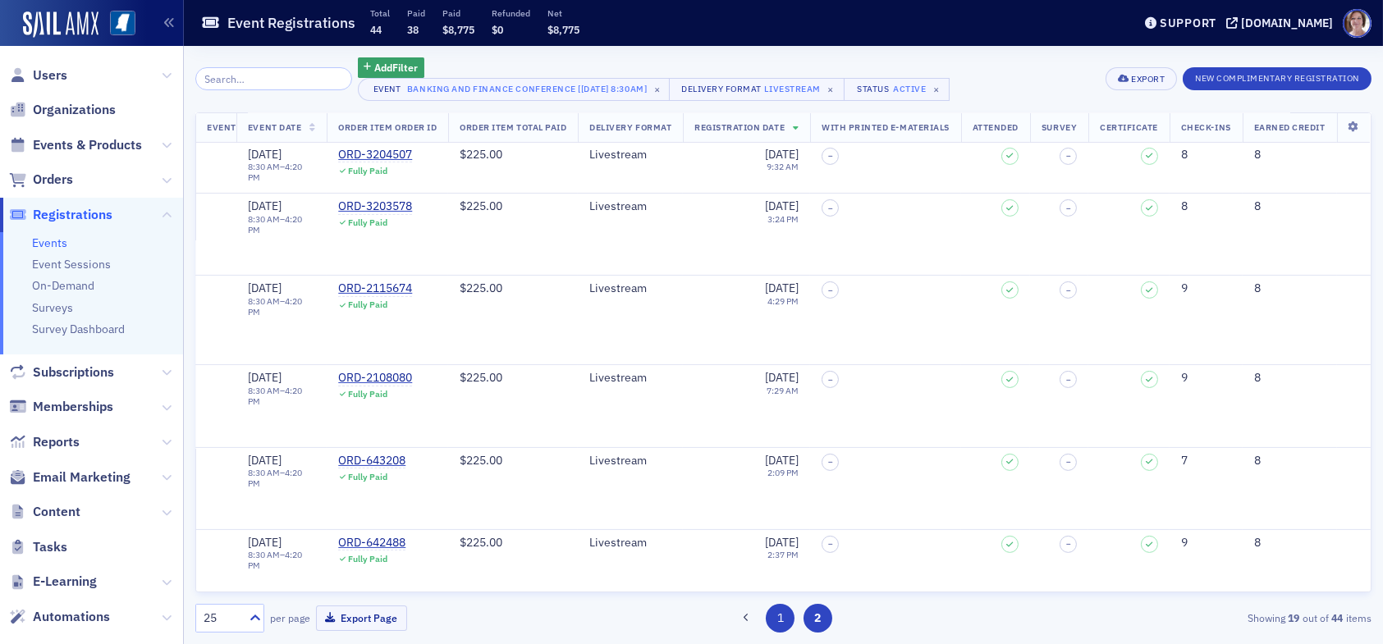
click at [775, 619] on button "1" at bounding box center [780, 618] width 29 height 29
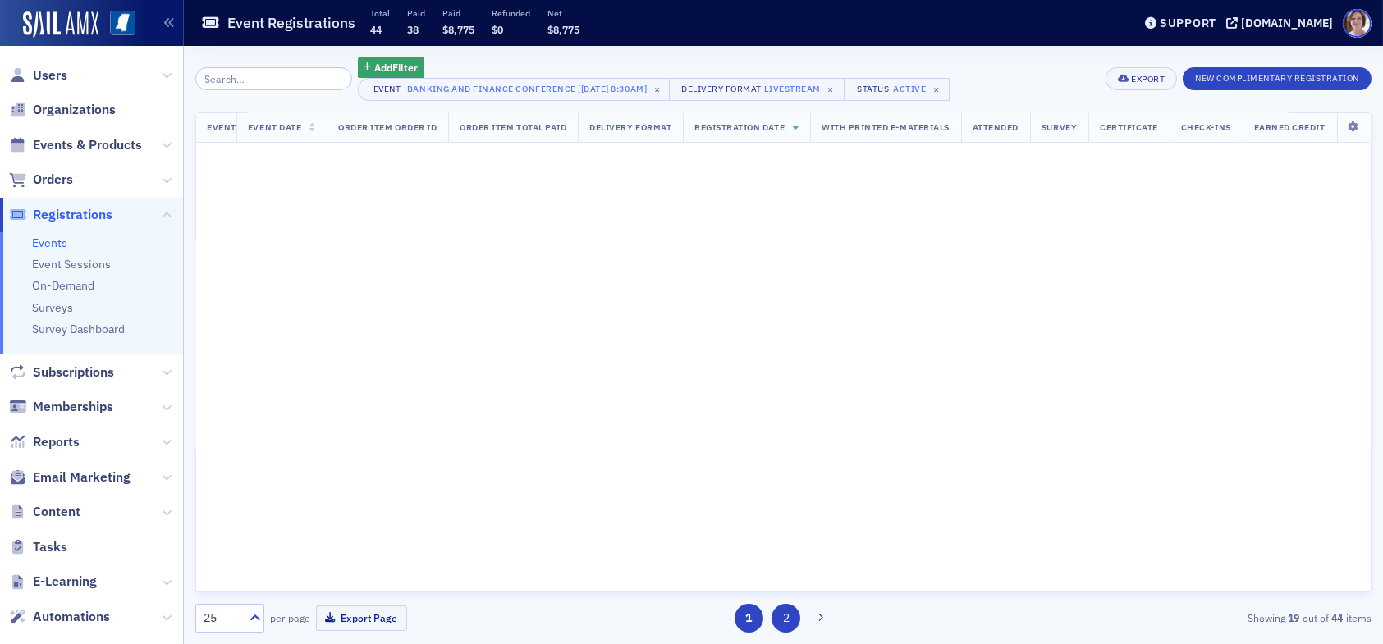
scroll to position [0, 398]
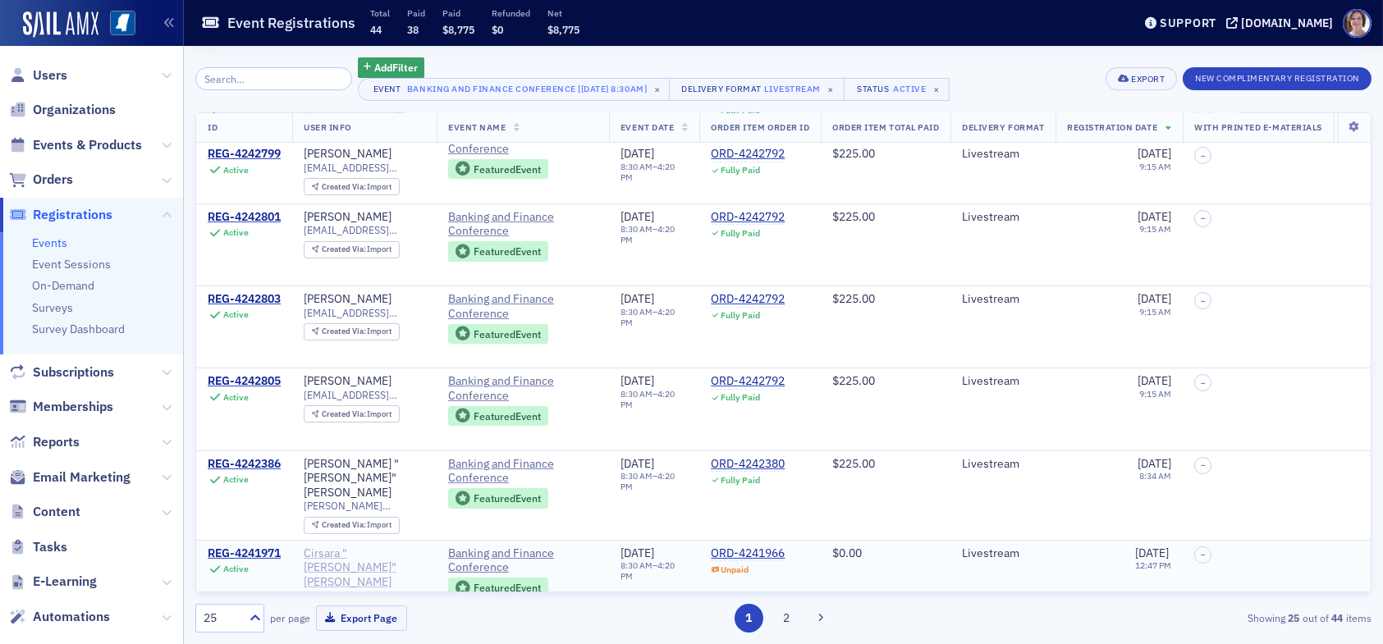
scroll to position [656, 0]
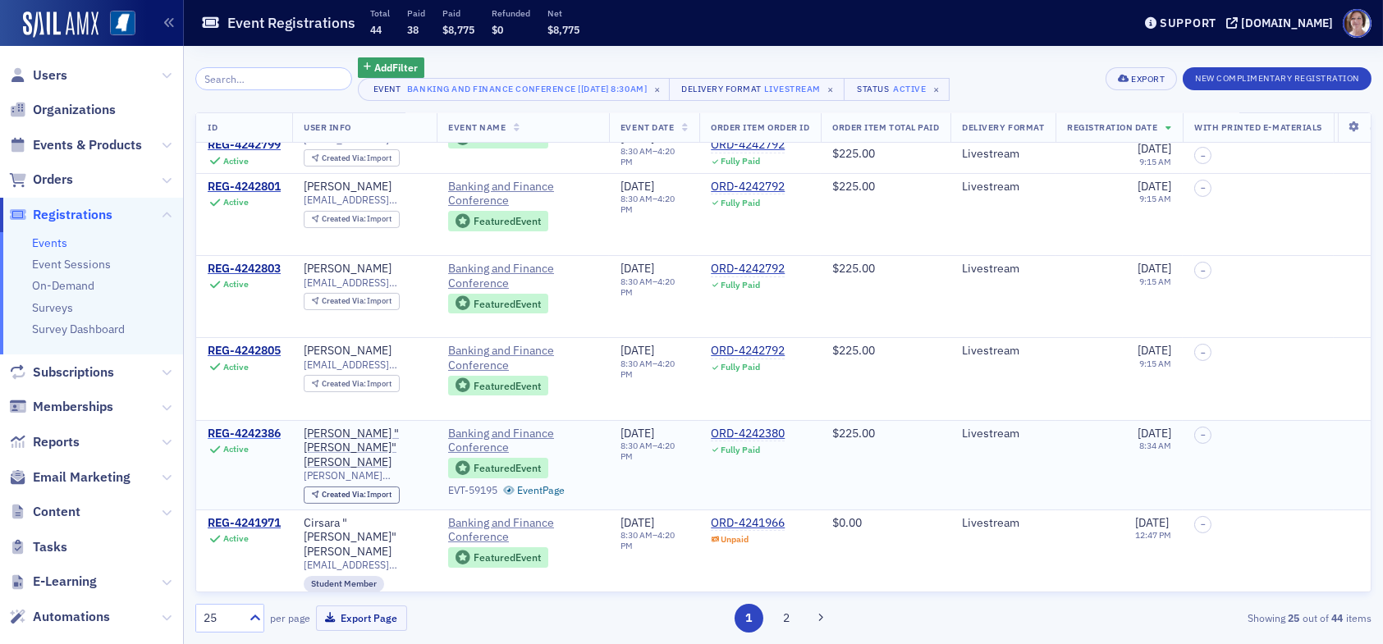
click at [244, 427] on div "REG-4242386" at bounding box center [244, 434] width 73 height 15
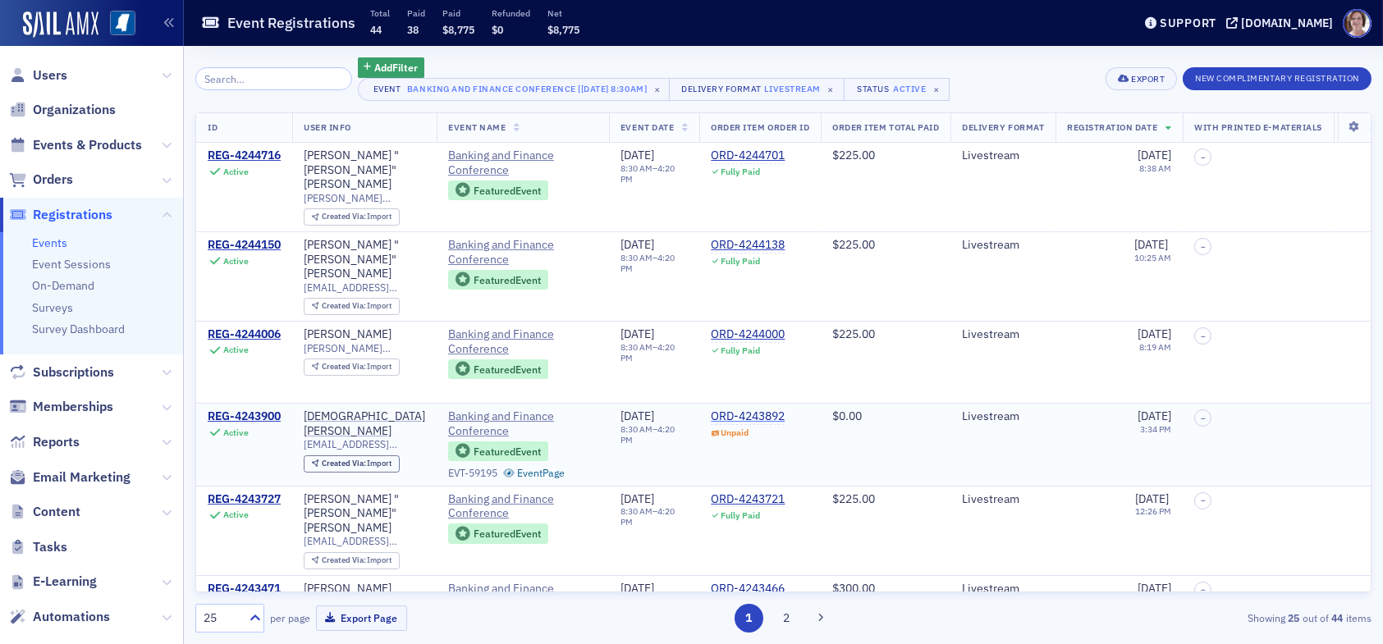
click at [756, 409] on div "ORD-4243892" at bounding box center [748, 416] width 74 height 15
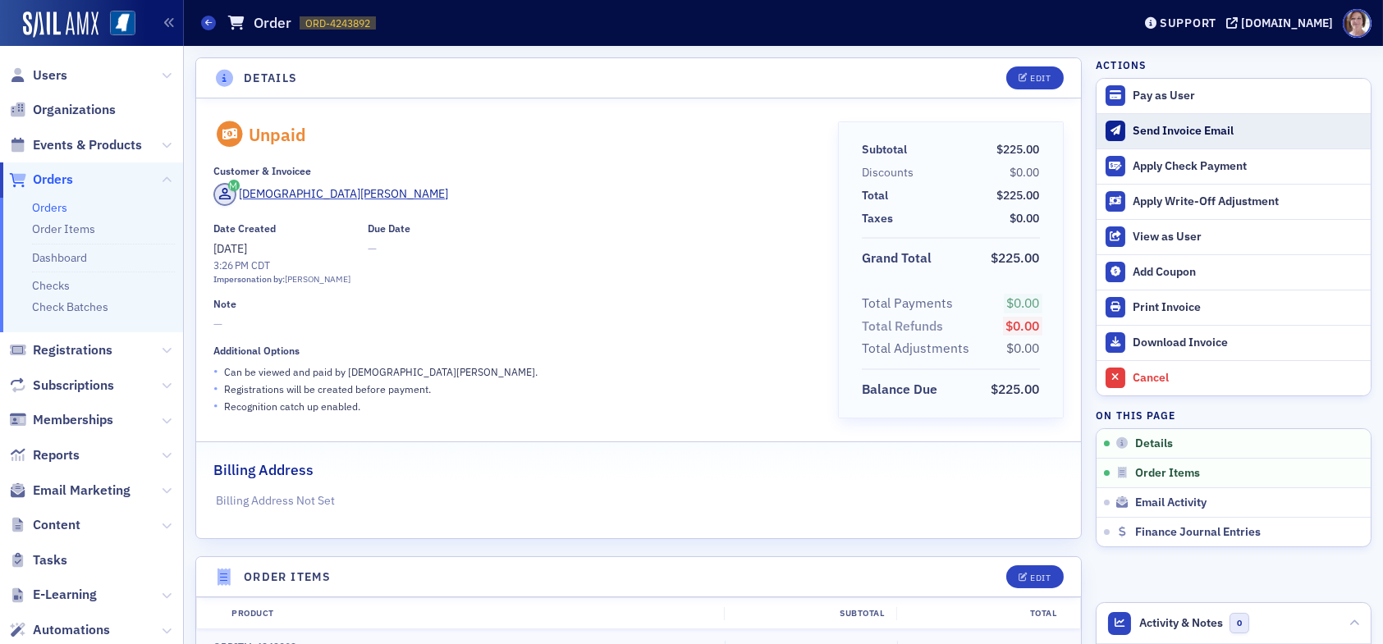
click at [1178, 128] on div "Send Invoice Email" at bounding box center [1247, 131] width 230 height 15
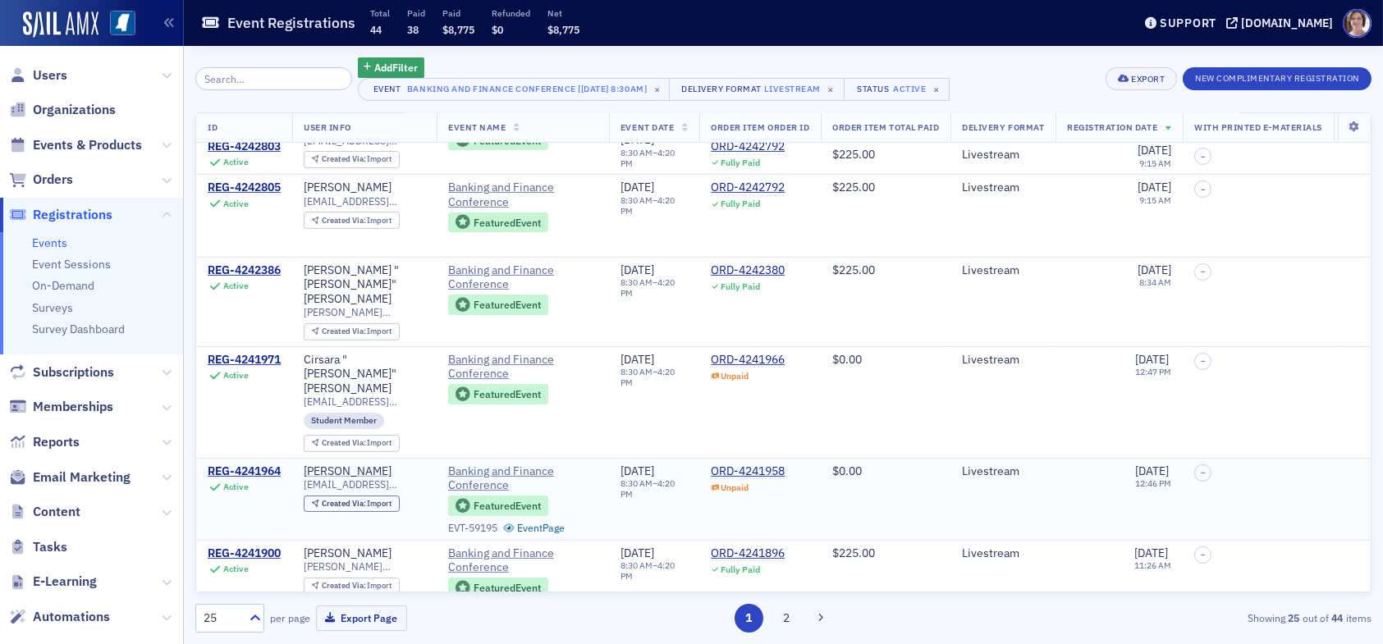
scroll to position [820, 0]
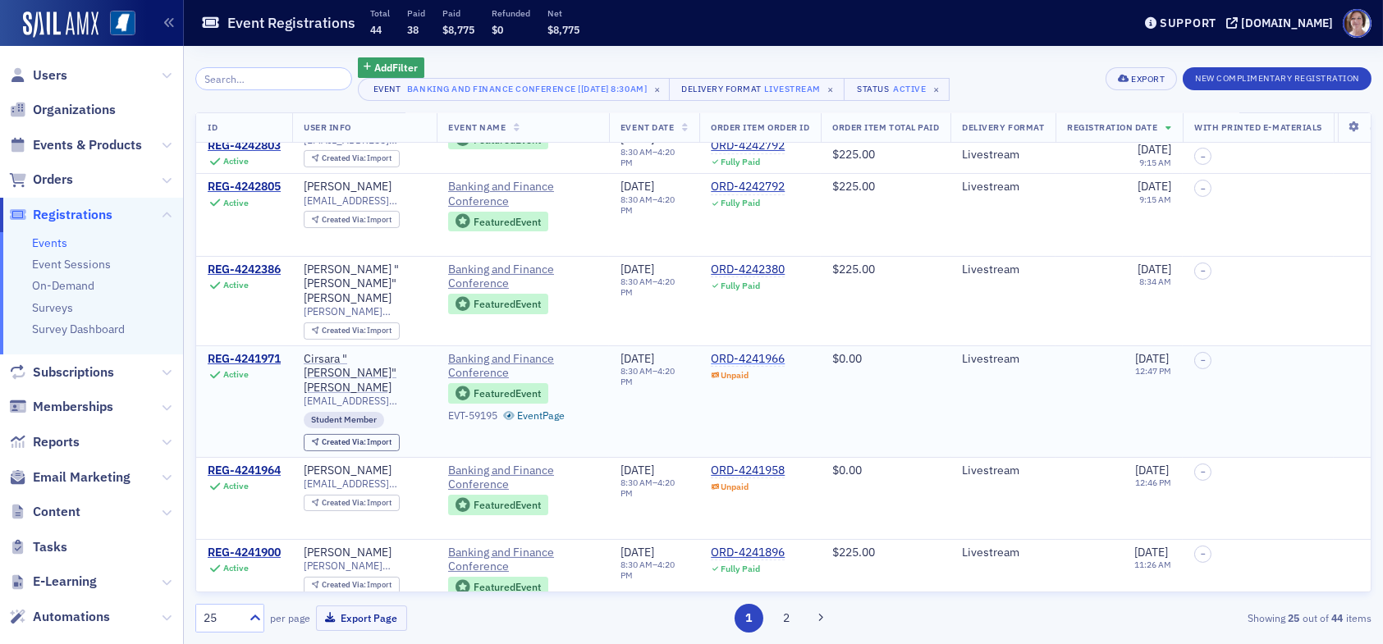
click at [738, 352] on div "ORD-4241966" at bounding box center [748, 359] width 74 height 15
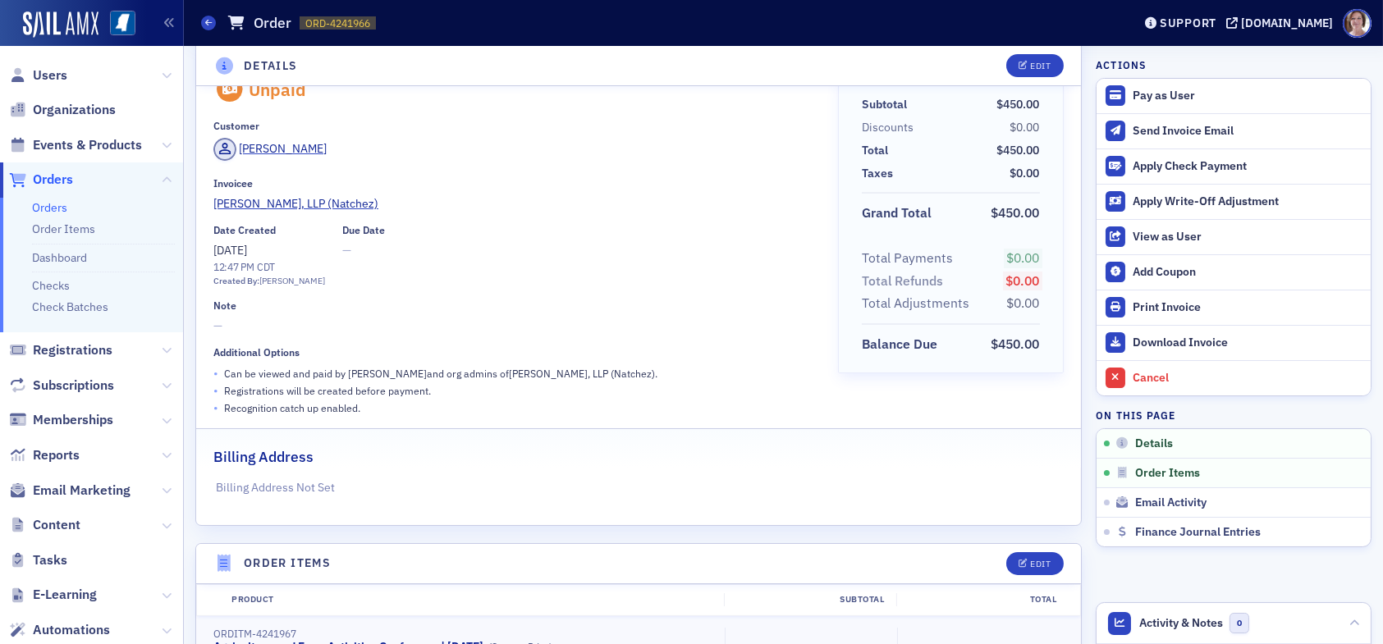
scroll to position [16, 0]
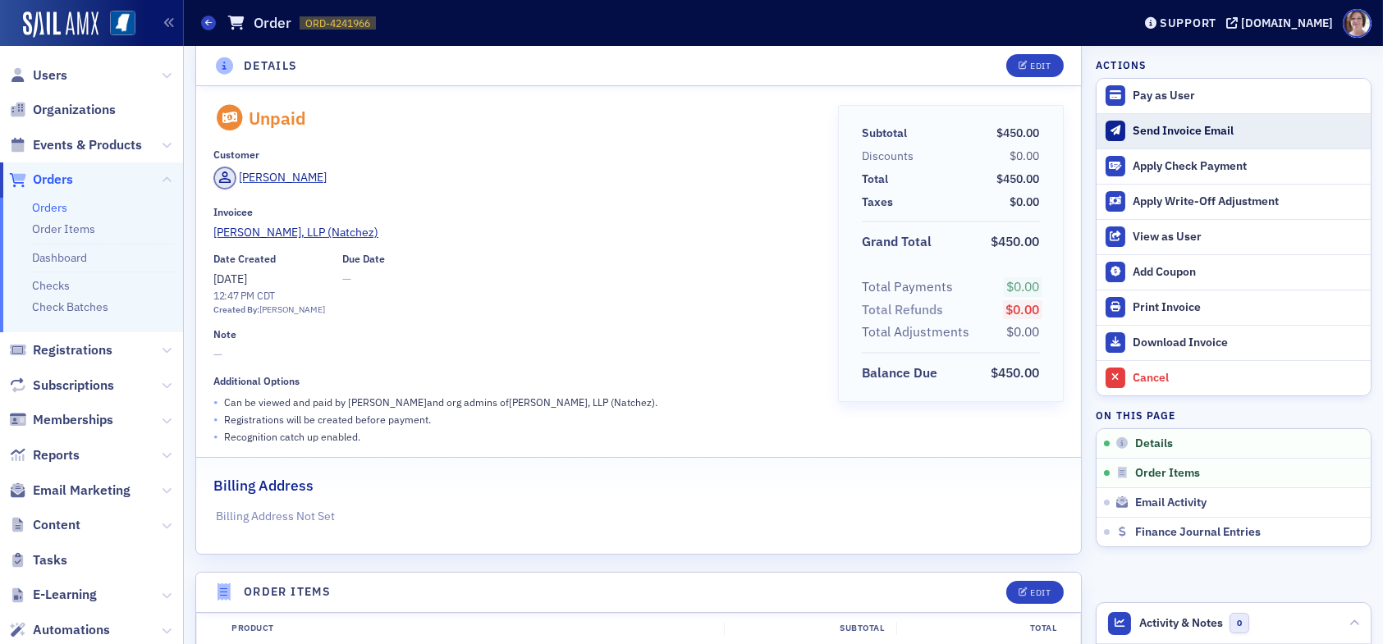
click at [1149, 126] on div "Send Invoice Email" at bounding box center [1247, 131] width 230 height 15
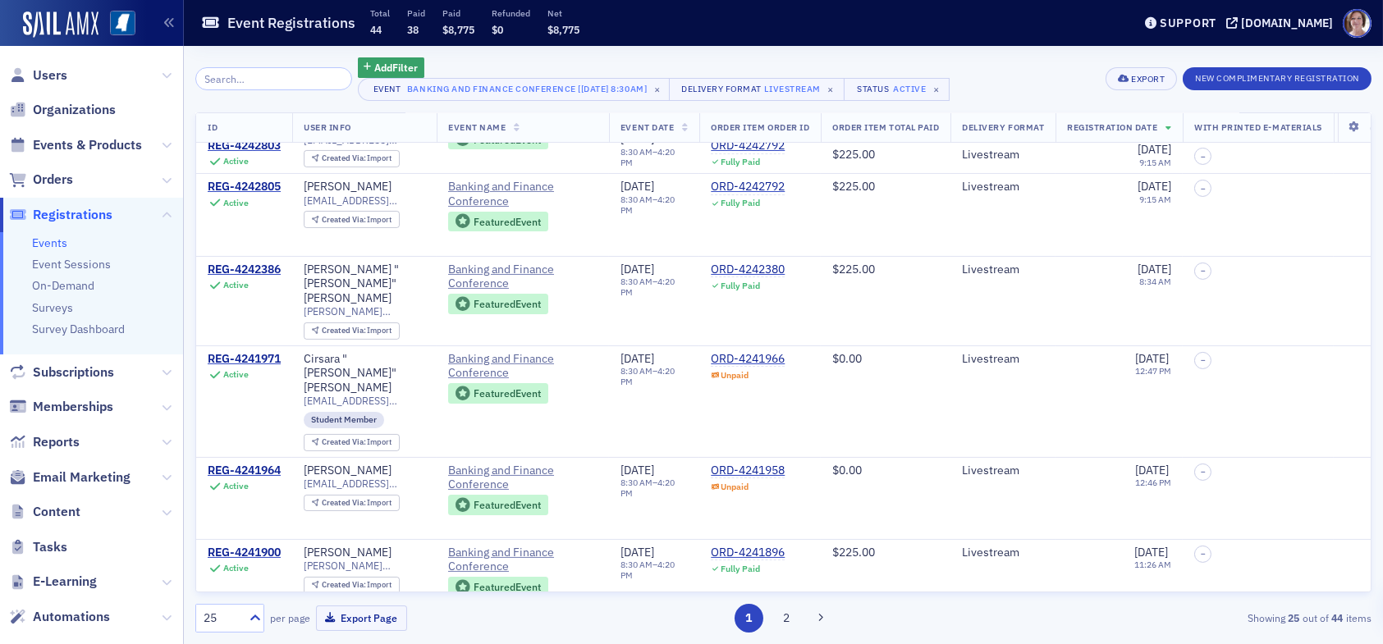
scroll to position [903, 0]
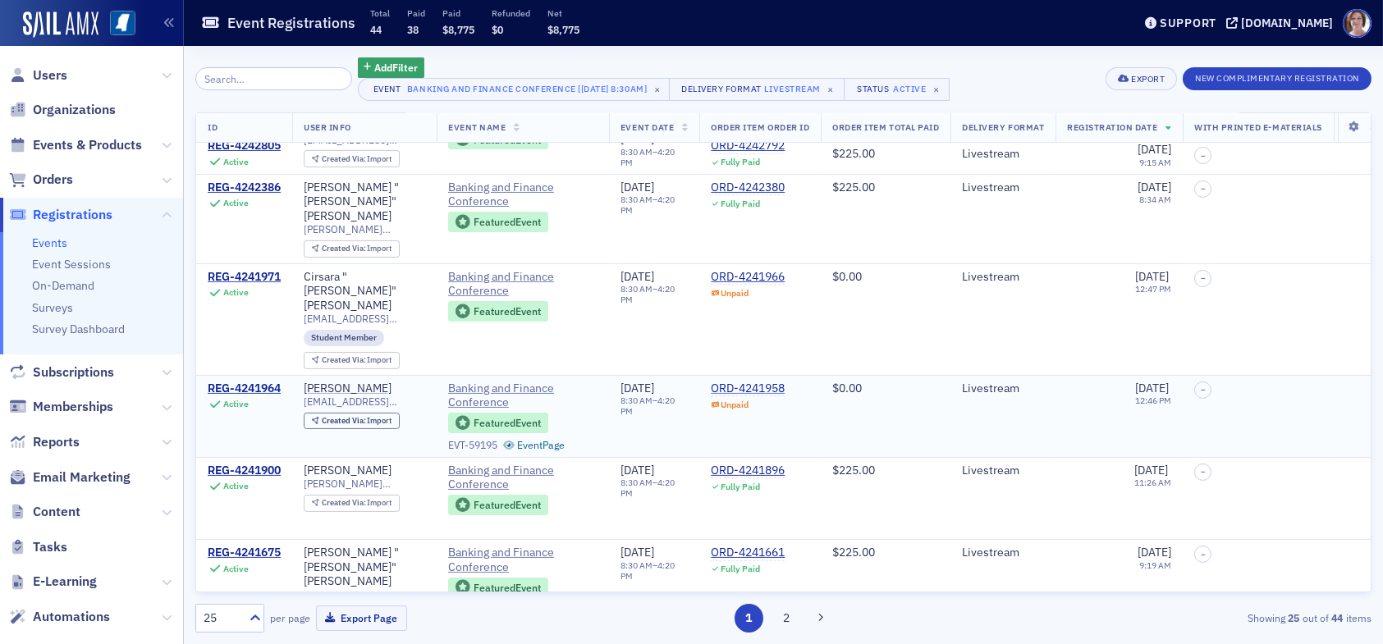
click at [761, 382] on div "ORD-4241958" at bounding box center [748, 389] width 74 height 15
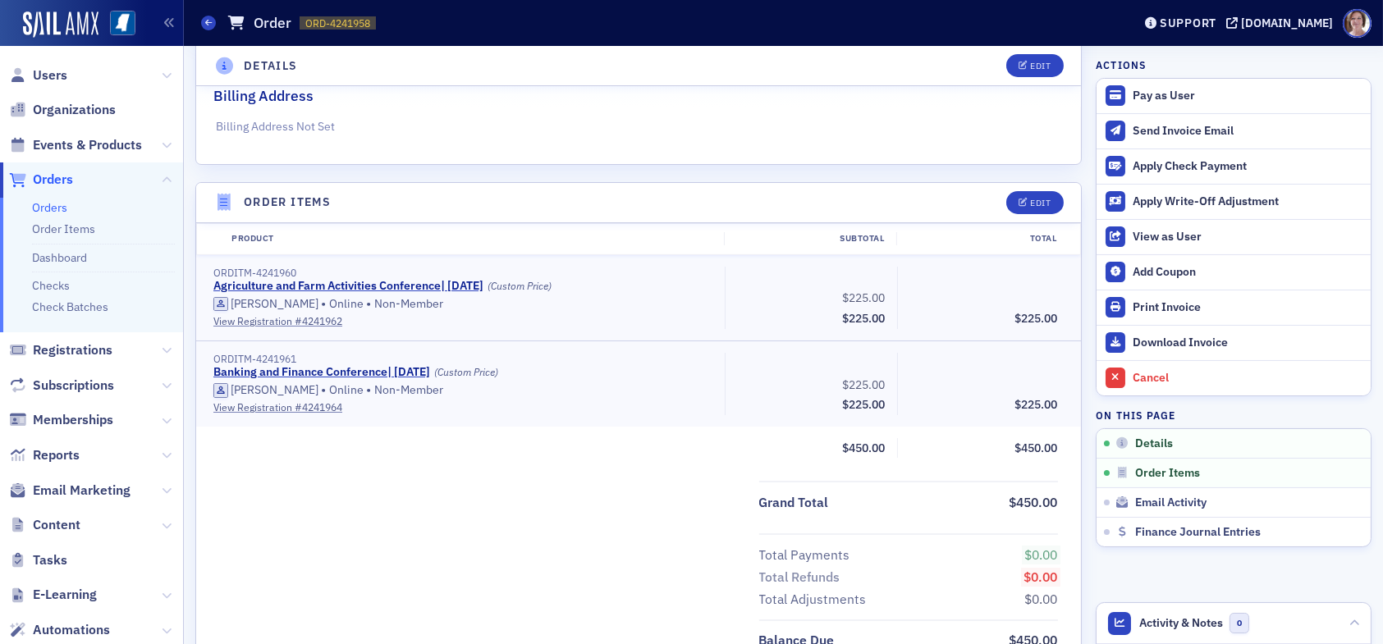
scroll to position [410, 0]
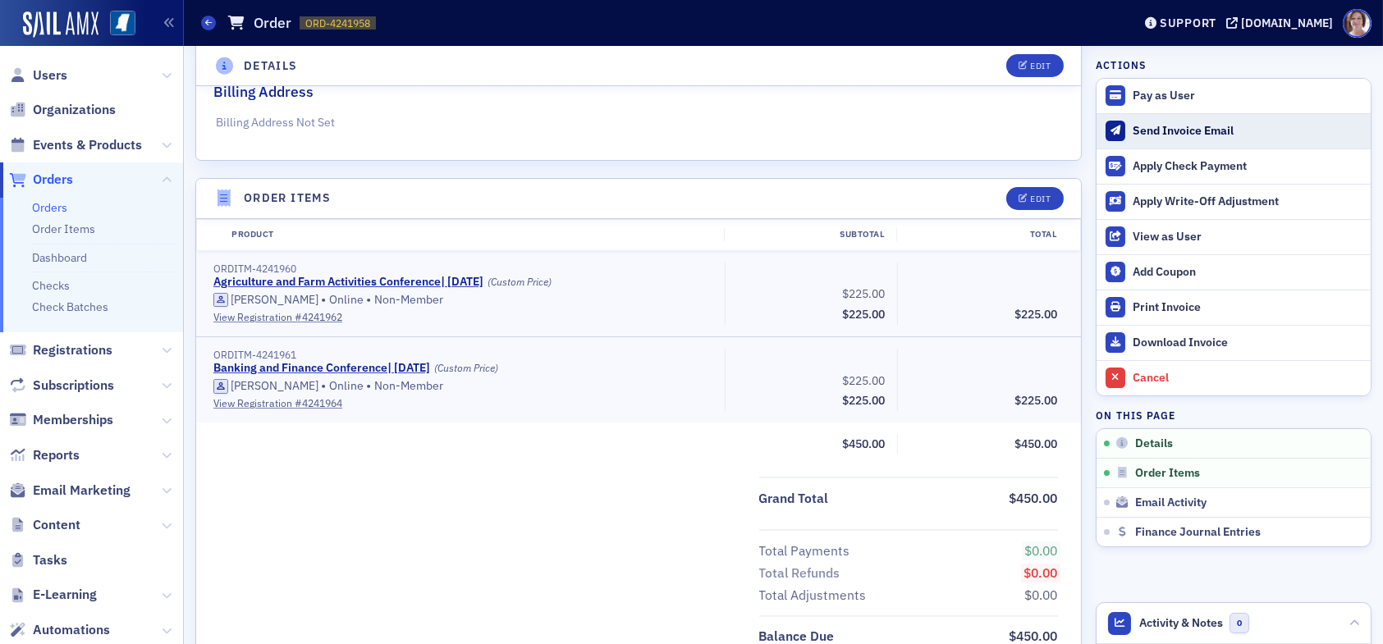
click at [1171, 130] on div "Send Invoice Email" at bounding box center [1247, 131] width 230 height 15
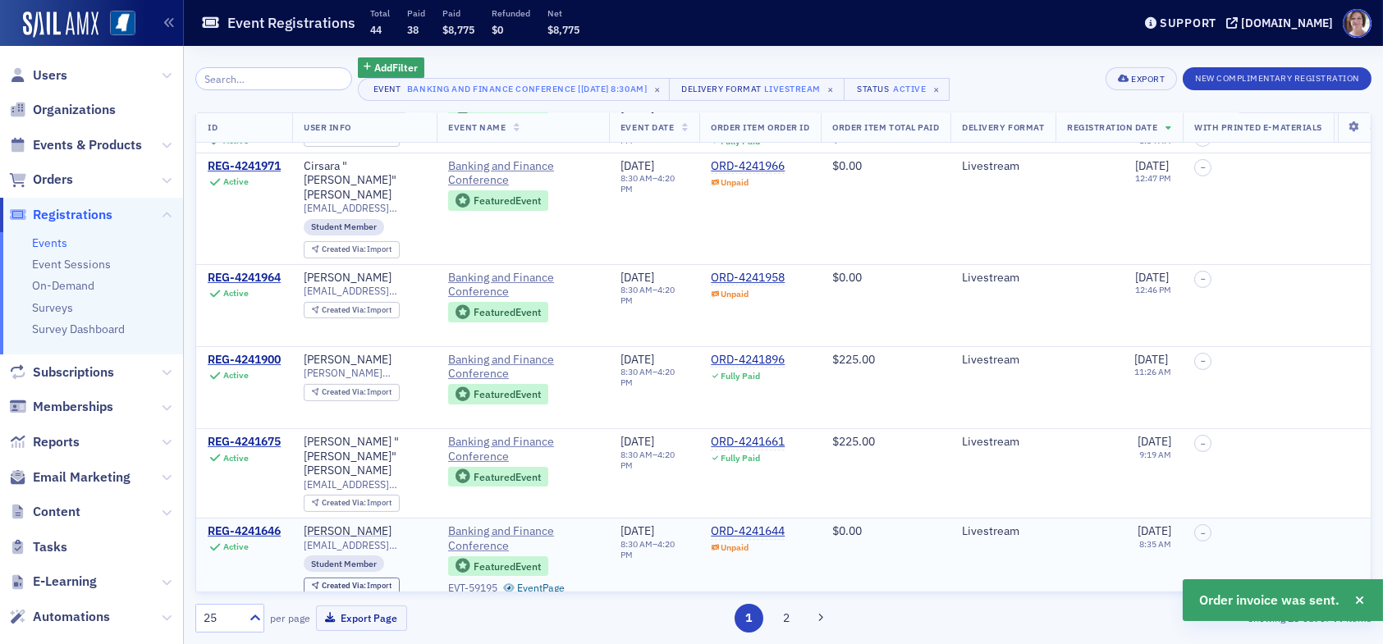
scroll to position [1149, 0]
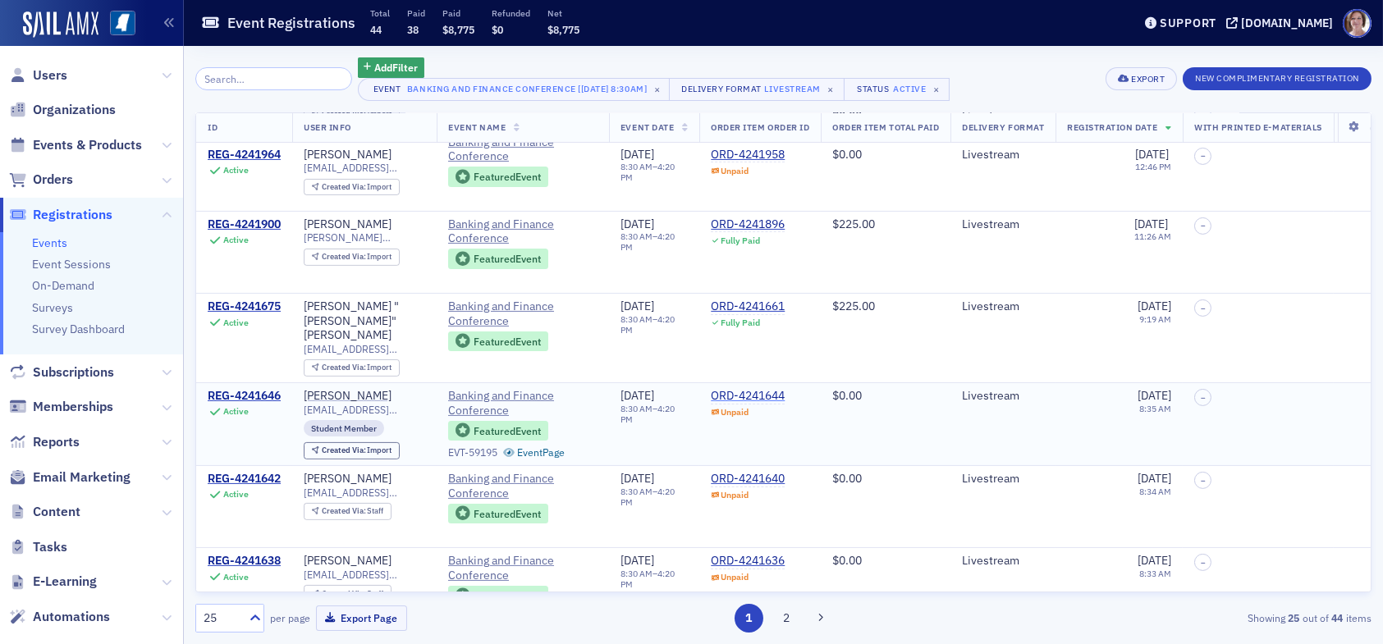
click at [757, 389] on div "ORD-4241644" at bounding box center [748, 396] width 74 height 15
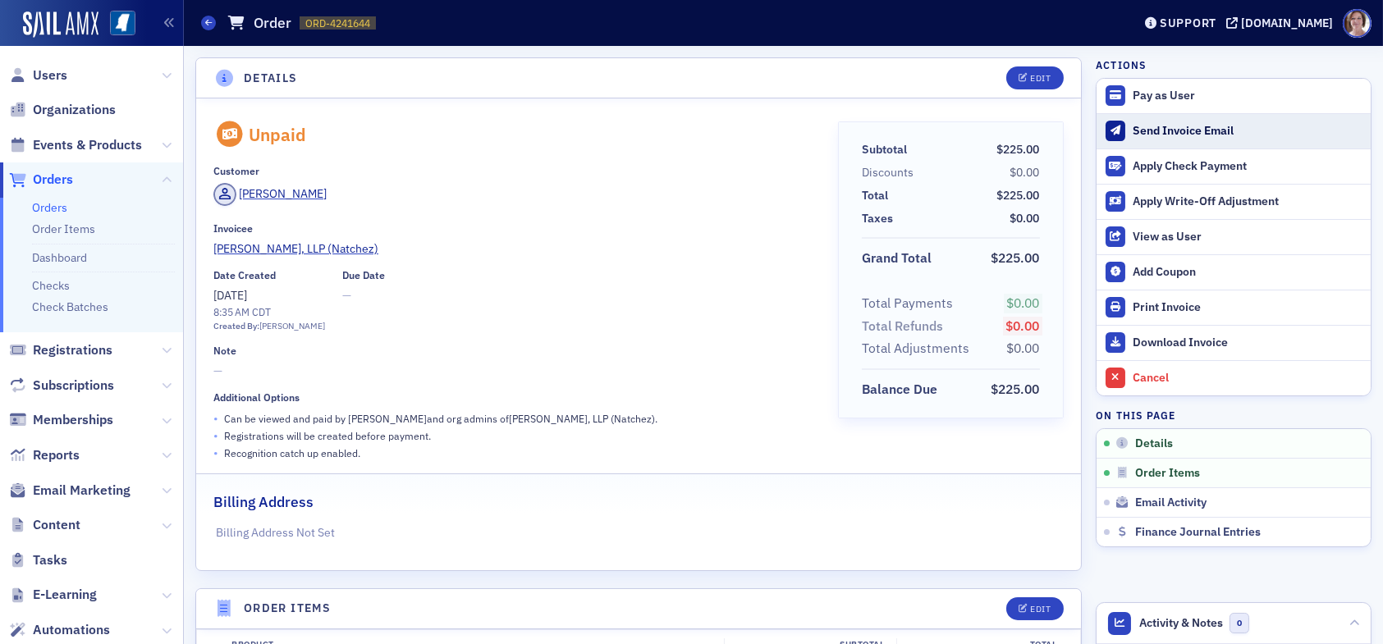
click at [1159, 128] on div "Send Invoice Email" at bounding box center [1247, 131] width 230 height 15
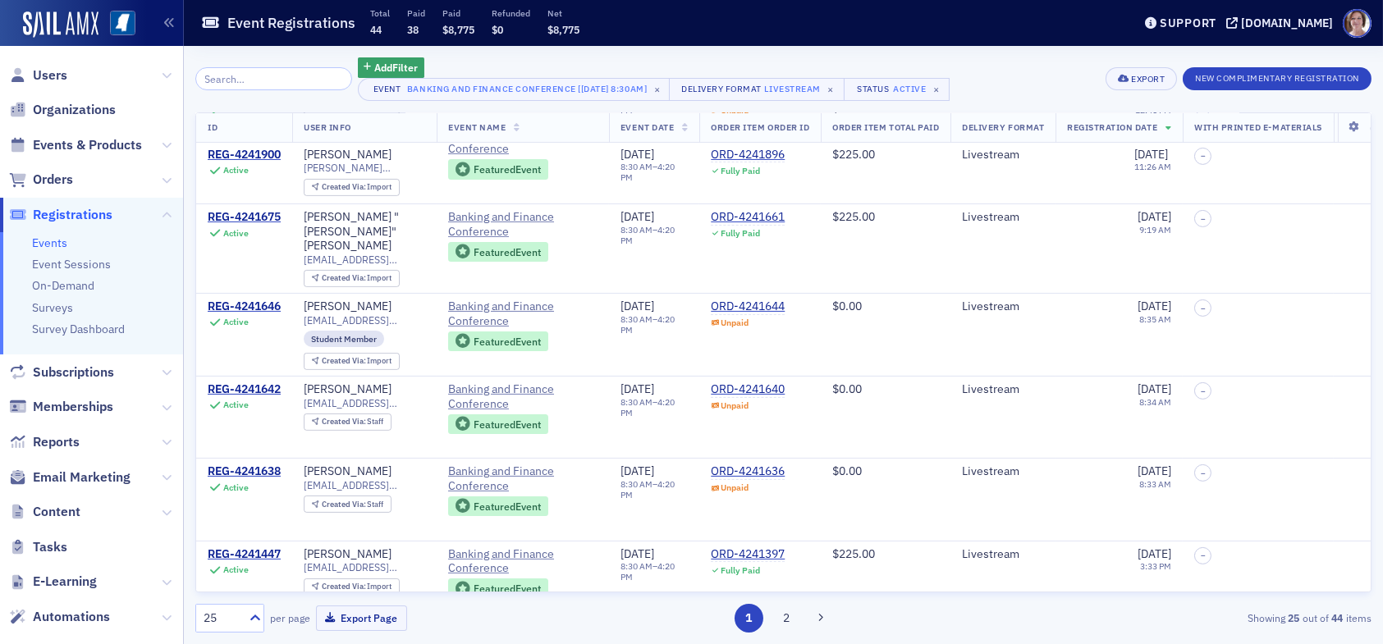
scroll to position [1231, 0]
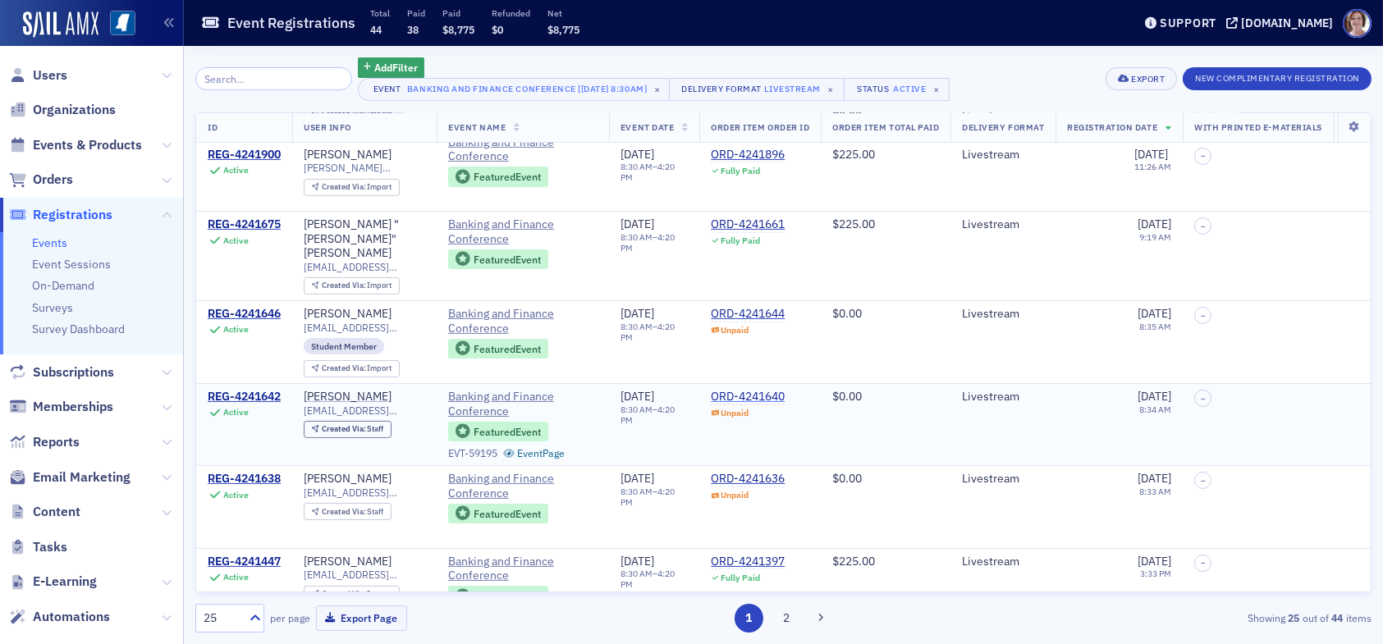
click at [730, 390] on div "ORD-4241640" at bounding box center [748, 397] width 74 height 15
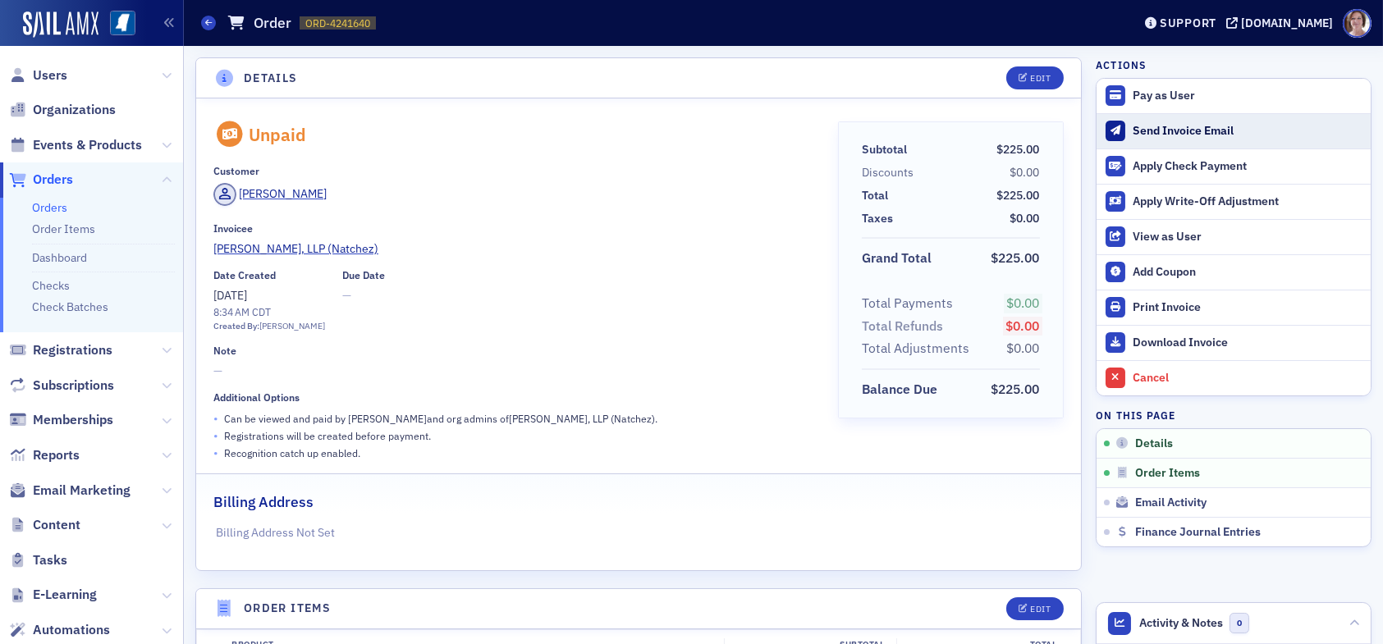
click at [1155, 127] on div "Send Invoice Email" at bounding box center [1247, 131] width 230 height 15
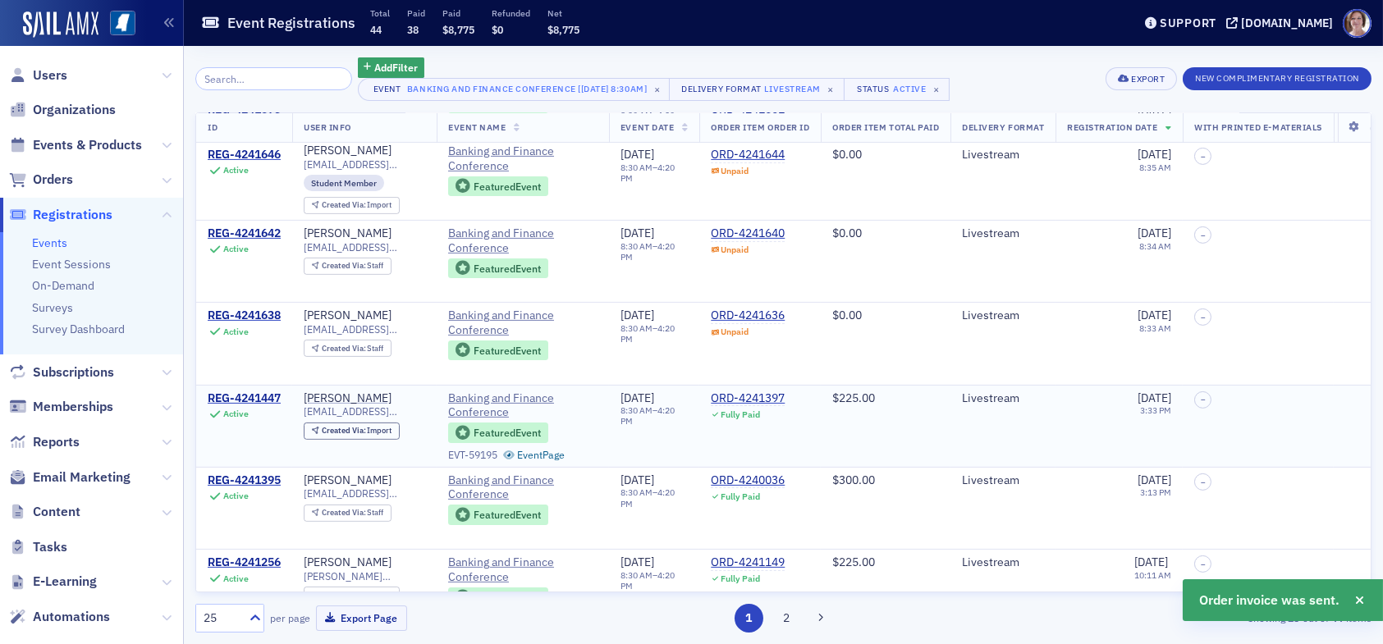
scroll to position [1395, 0]
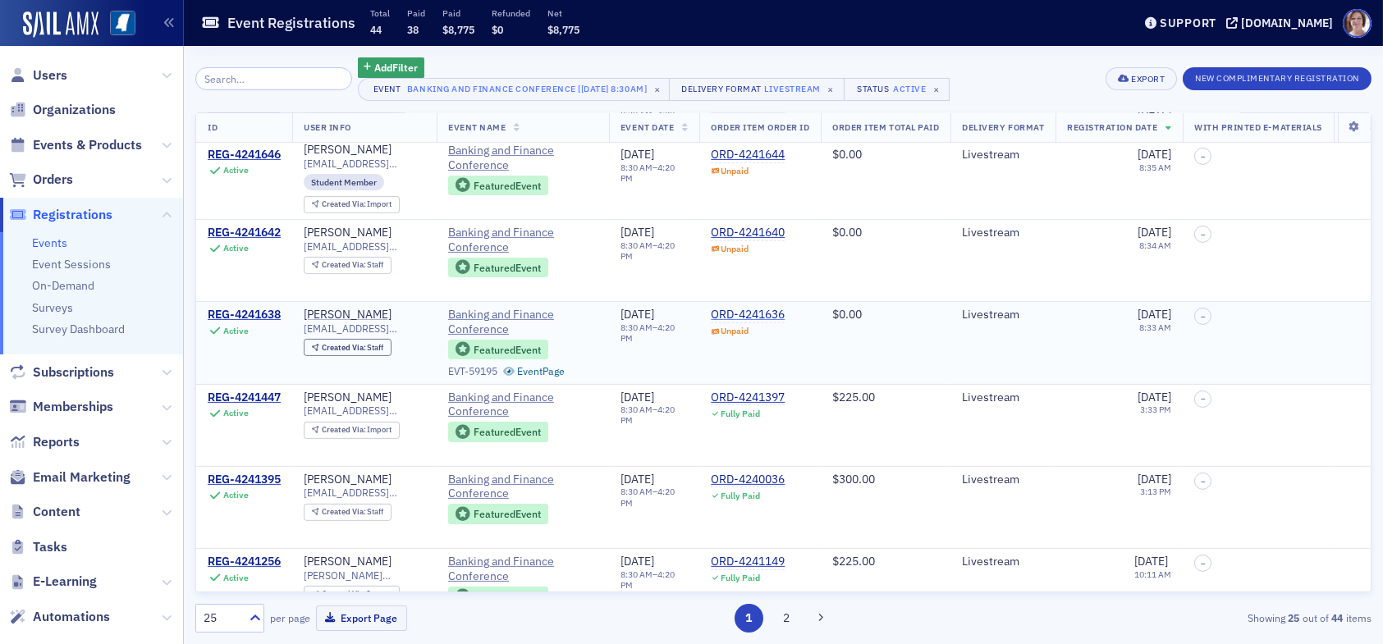
click at [750, 308] on div "ORD-4241636" at bounding box center [748, 315] width 74 height 15
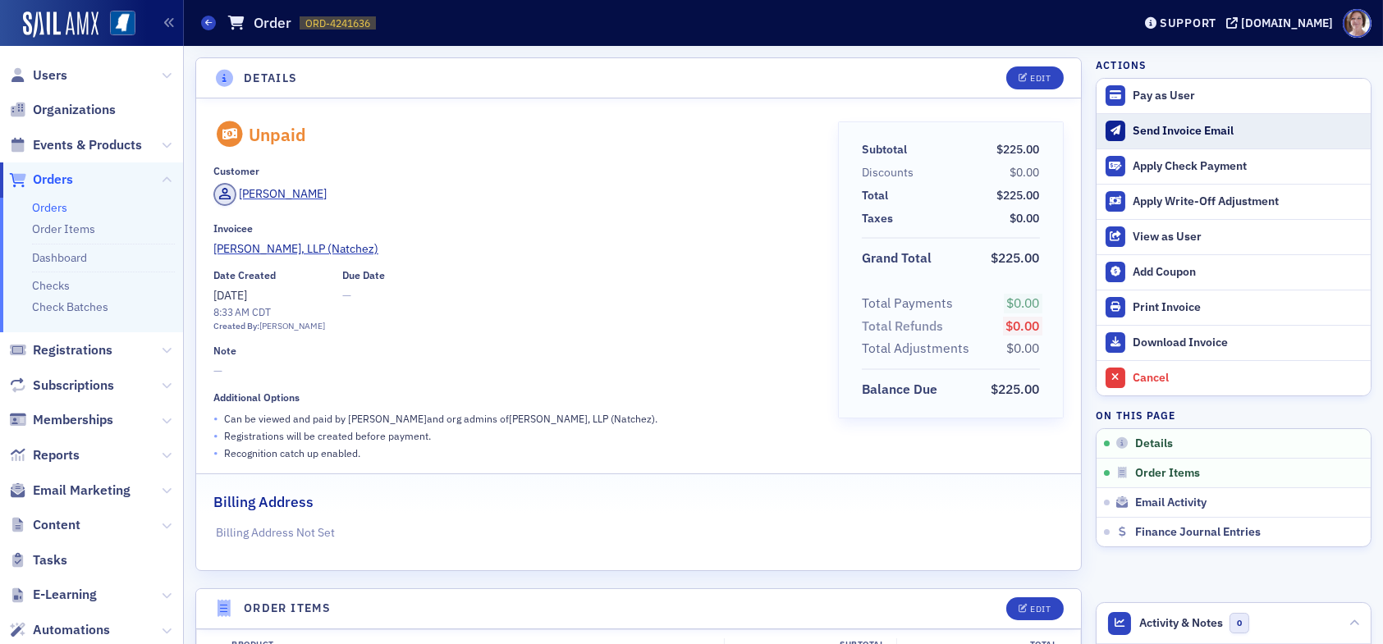
click at [1154, 132] on div "Send Invoice Email" at bounding box center [1247, 131] width 230 height 15
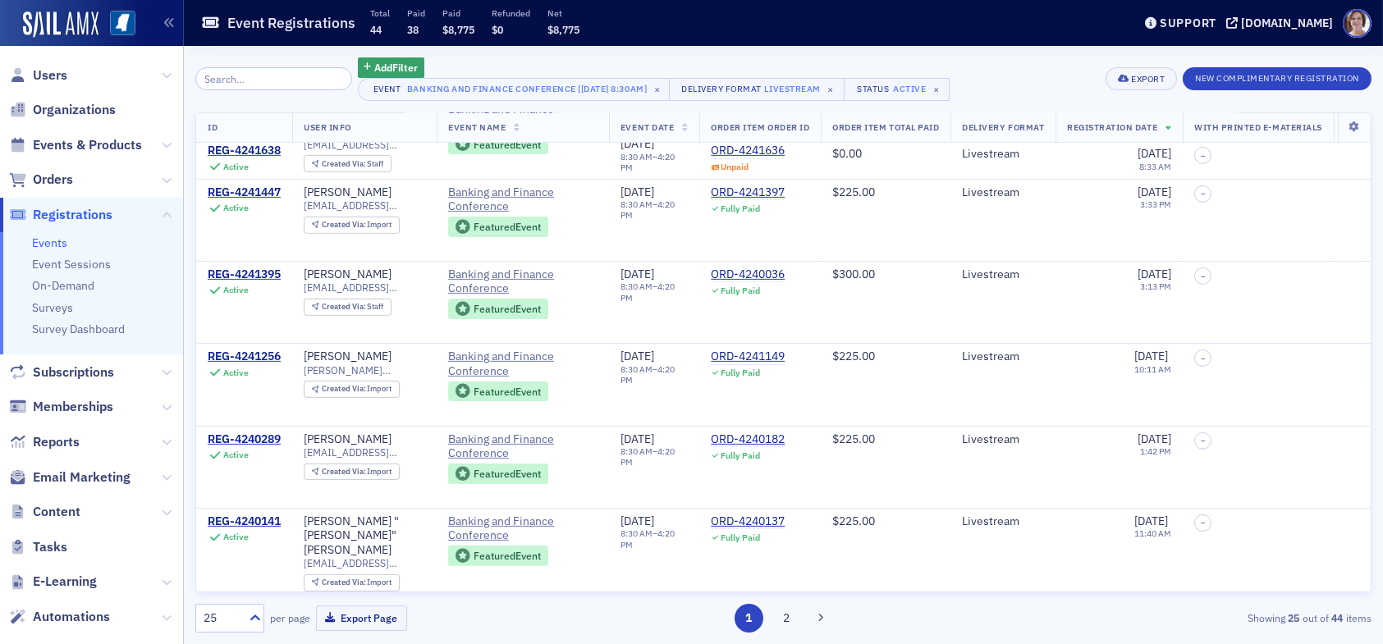
scroll to position [1631, 0]
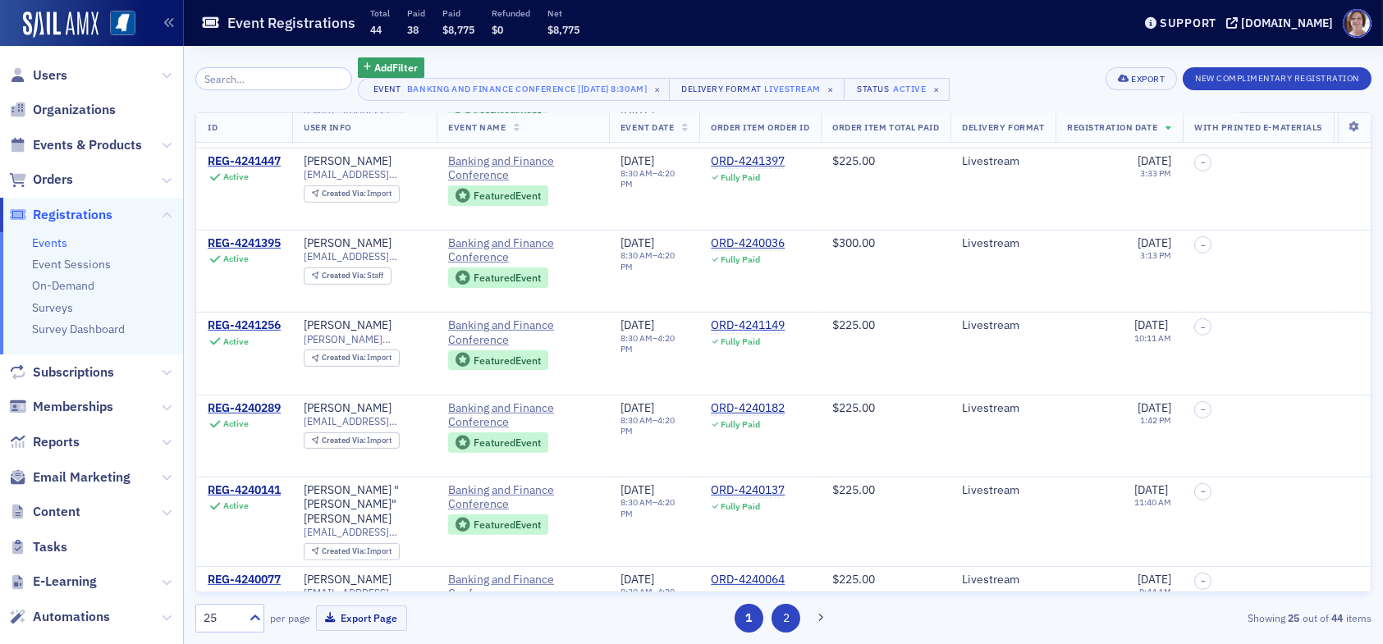
click at [790, 615] on button "2" at bounding box center [785, 618] width 29 height 29
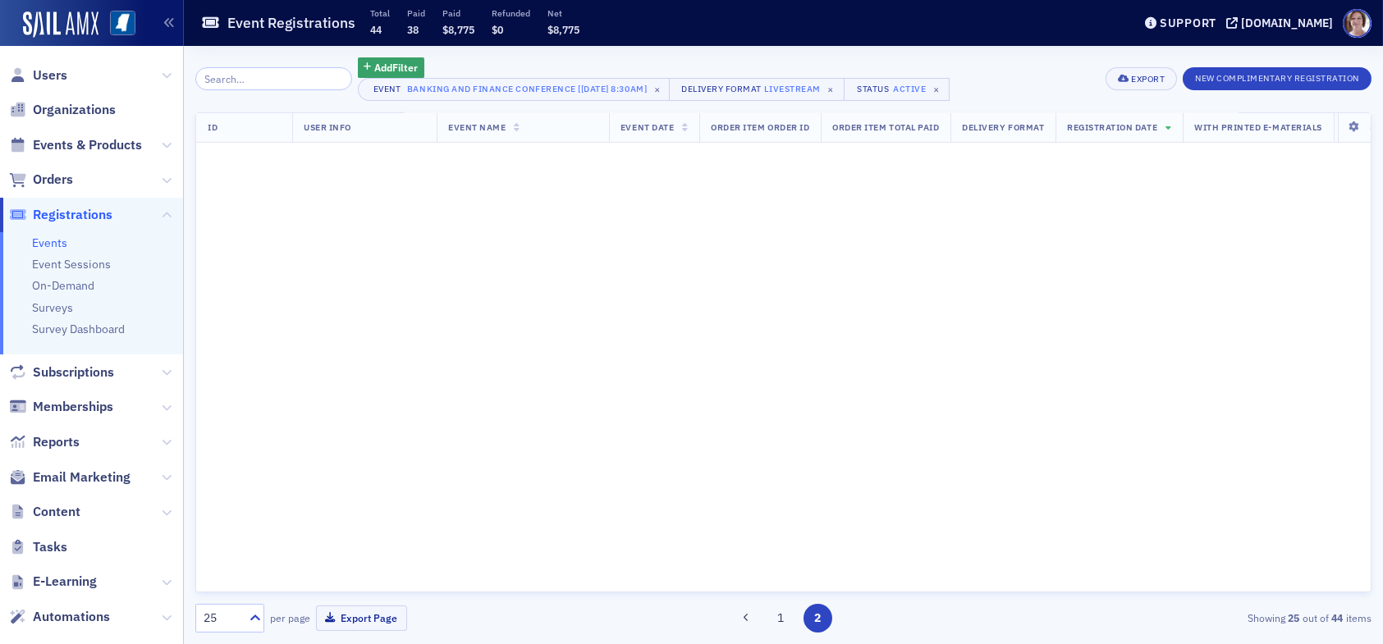
scroll to position [0, 0]
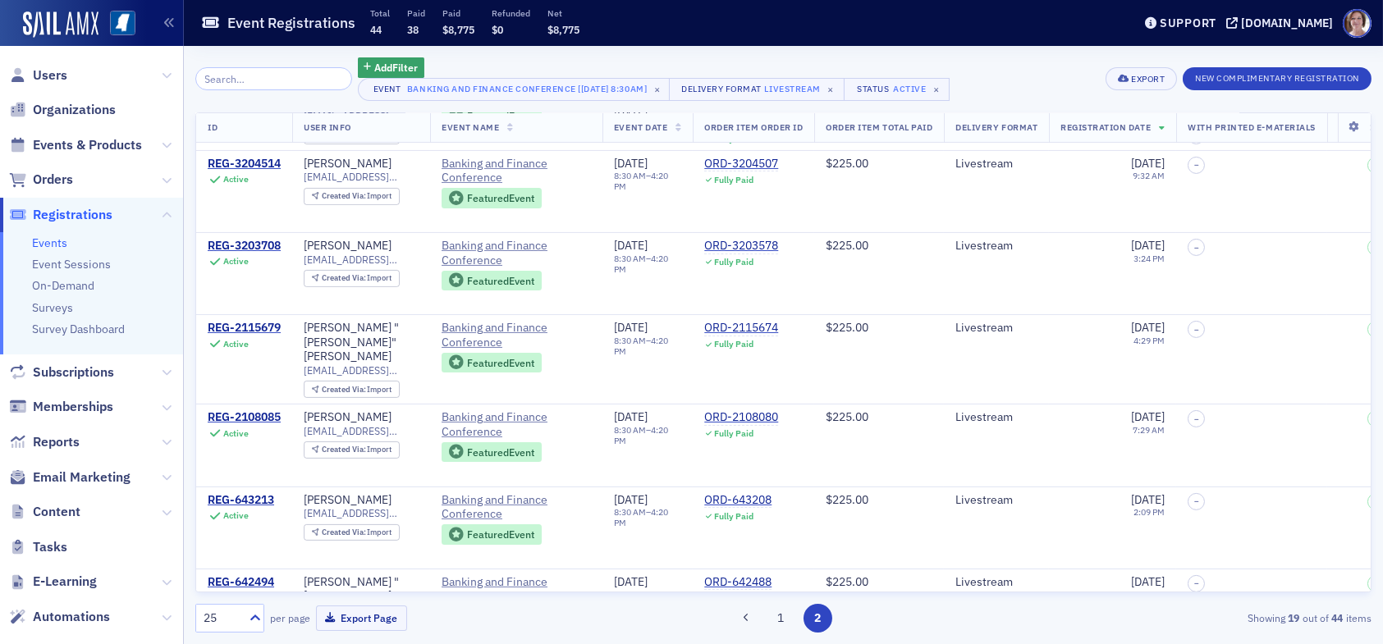
scroll to position [1123, 0]
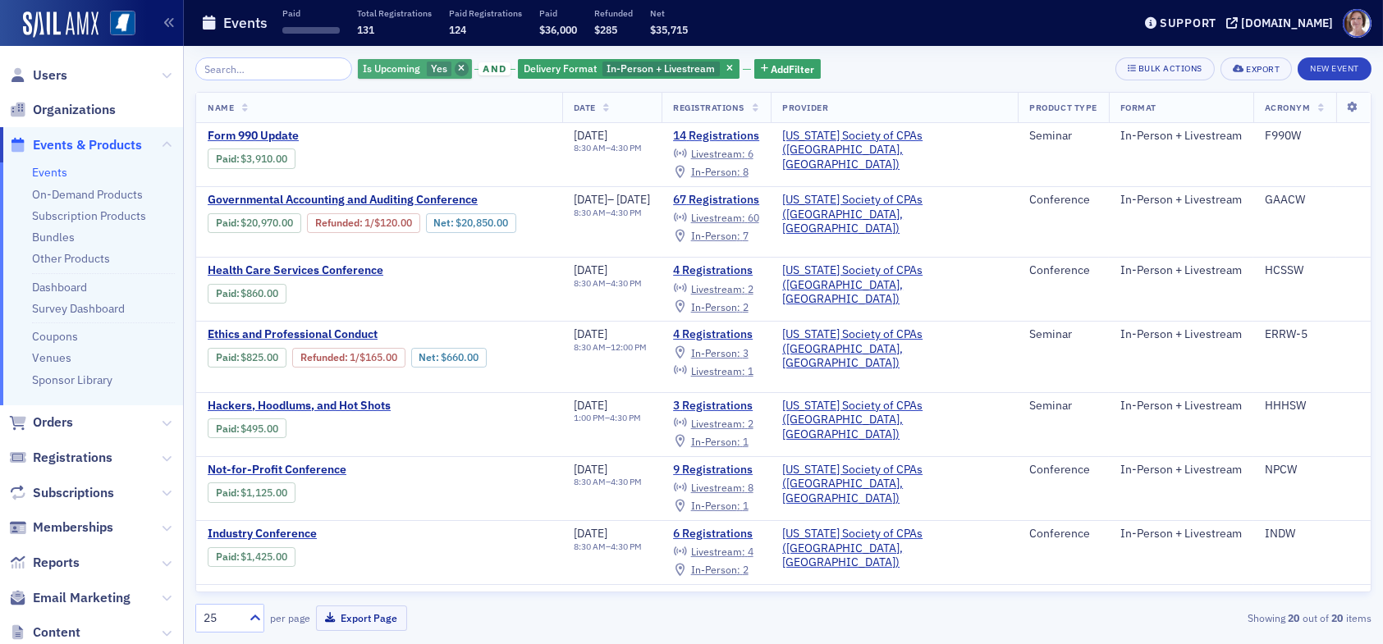
click at [455, 65] on span "button" at bounding box center [462, 69] width 15 height 15
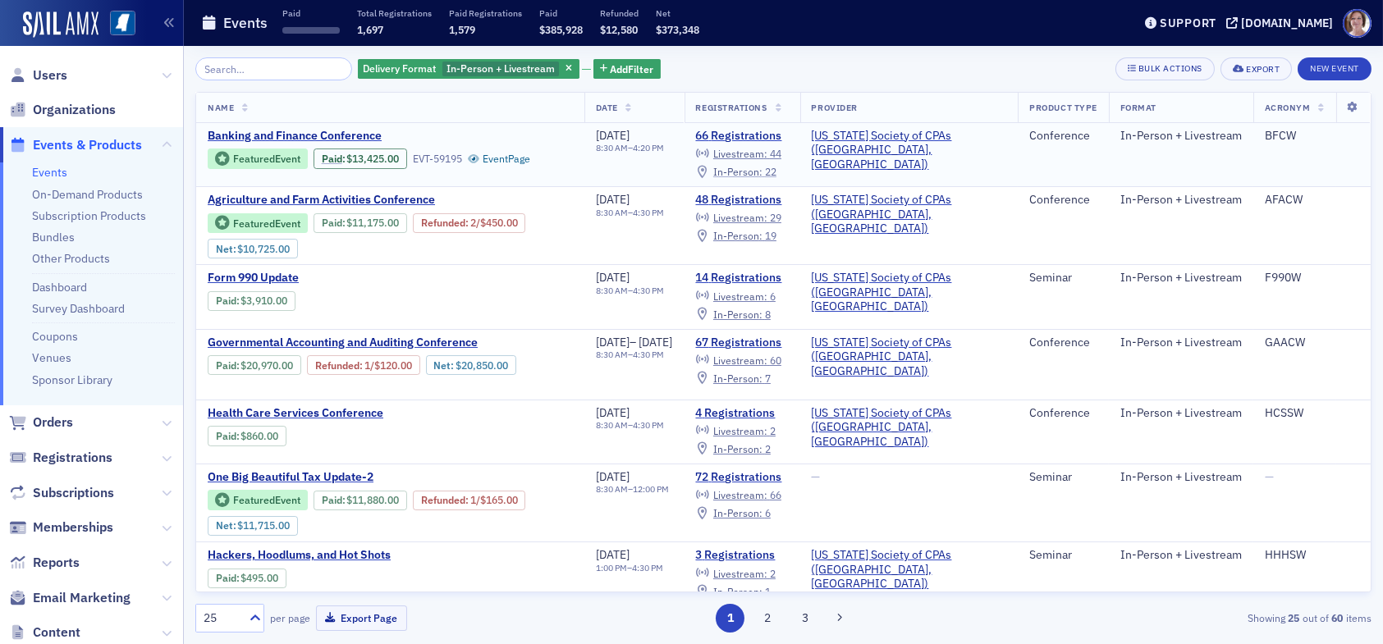
click at [776, 170] on div "In-Person : 22" at bounding box center [744, 171] width 63 height 9
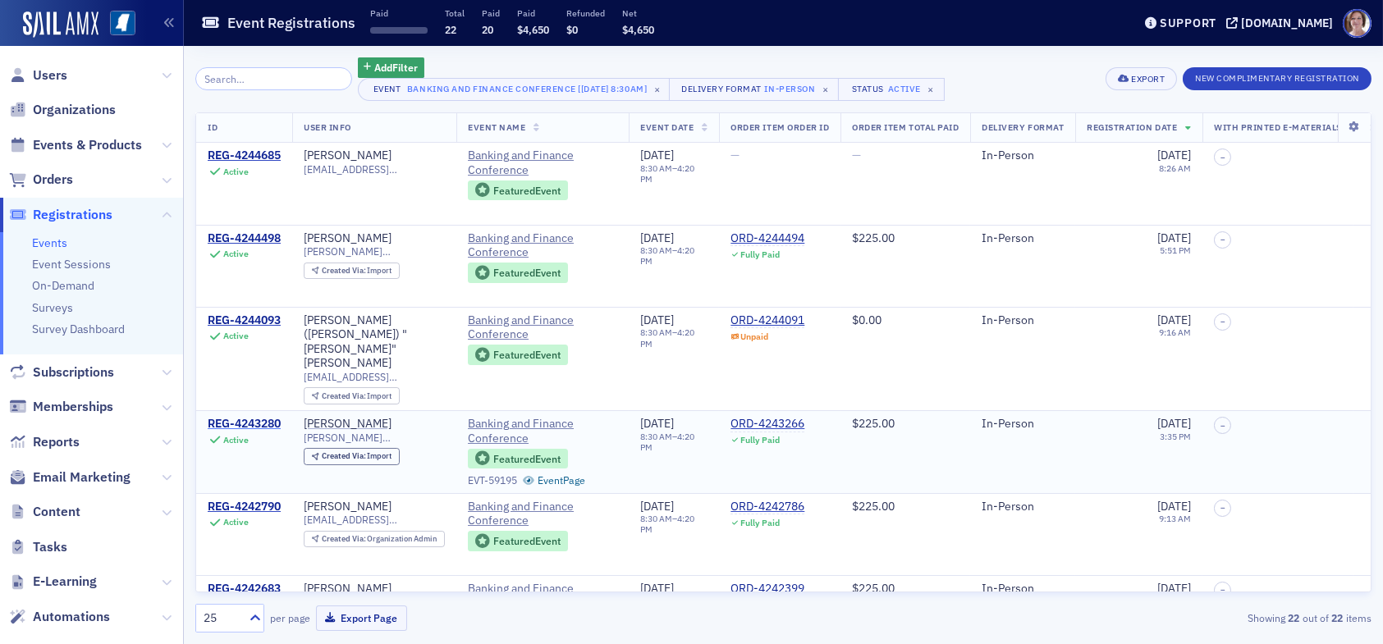
click at [265, 417] on div "REG-4243280" at bounding box center [244, 424] width 73 height 15
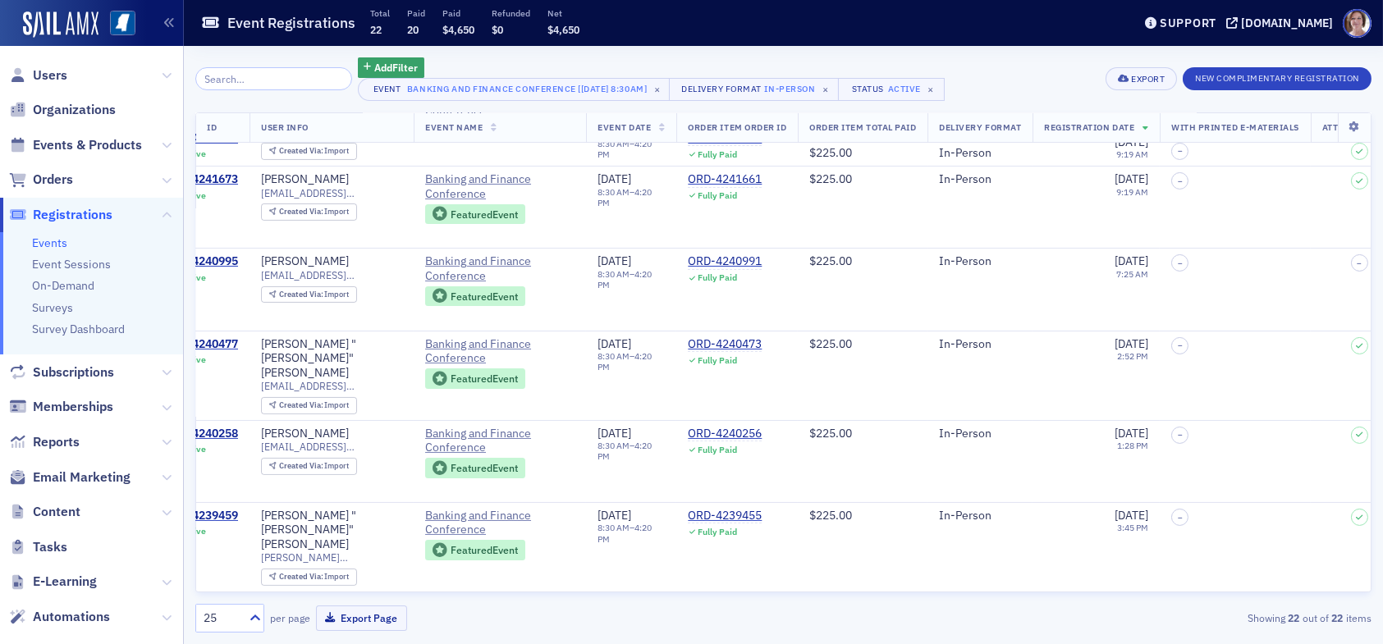
scroll to position [738, 0]
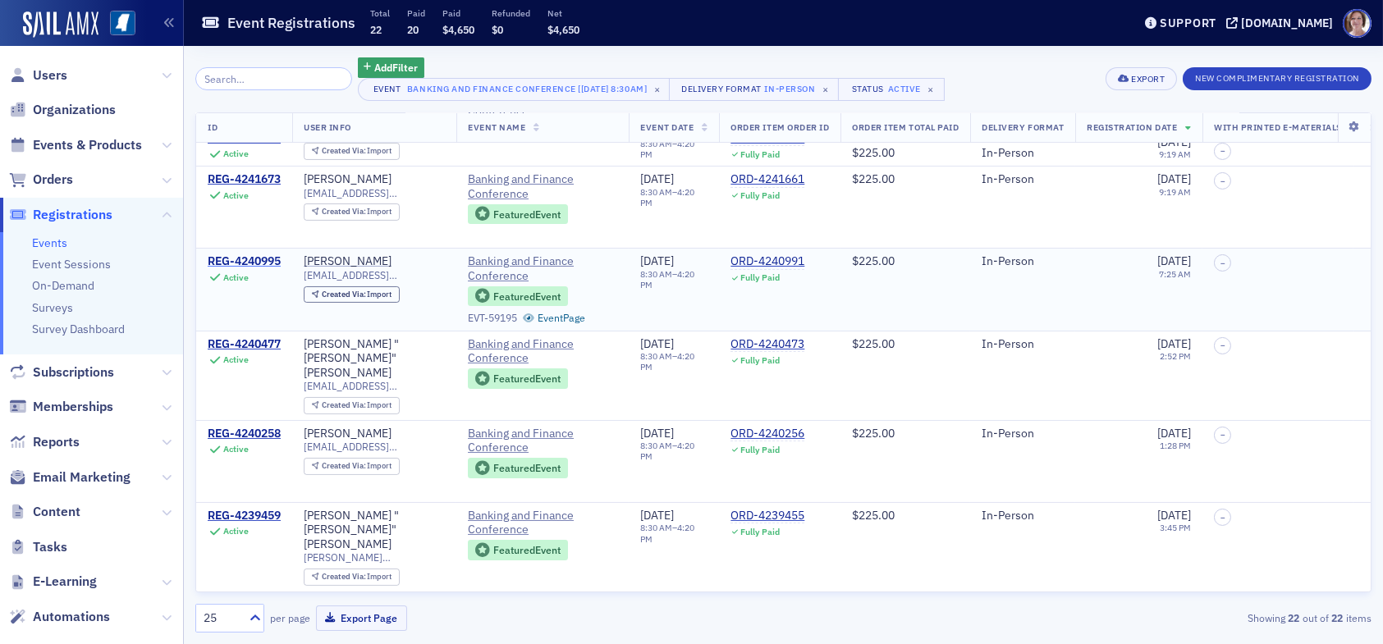
click at [250, 254] on div "REG-4240995" at bounding box center [244, 261] width 73 height 15
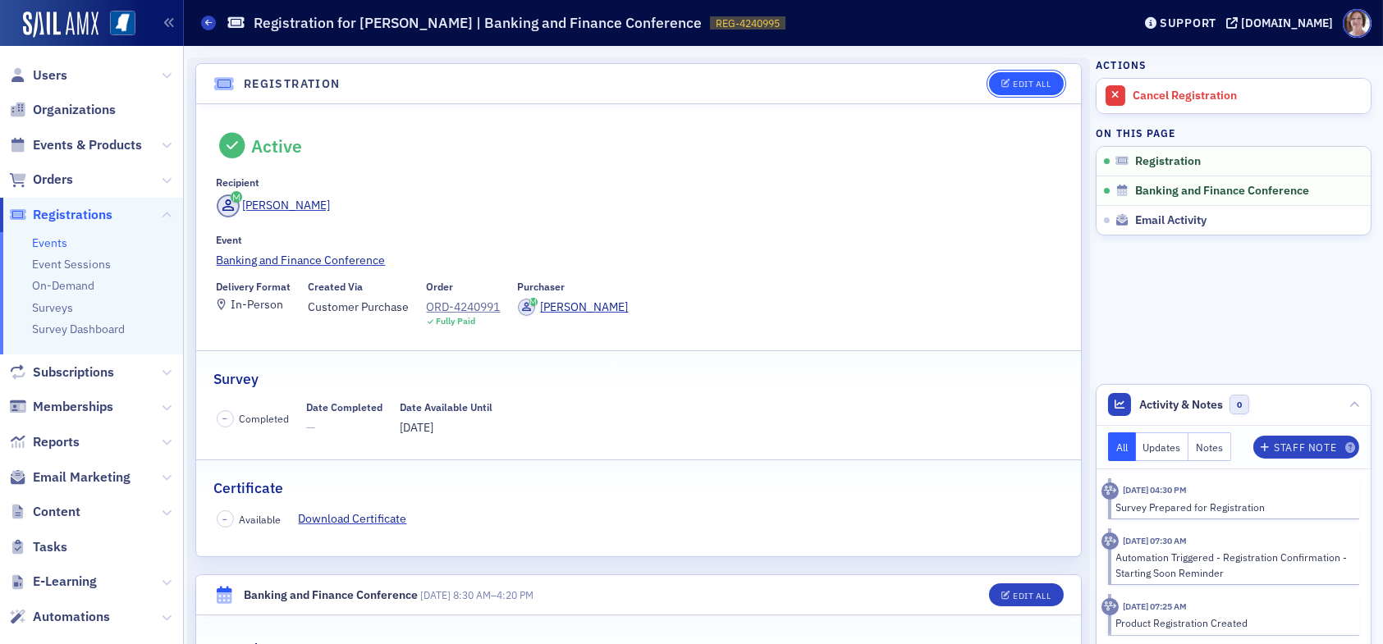
click at [1012, 85] on div "Edit All" at bounding box center [1031, 84] width 38 height 9
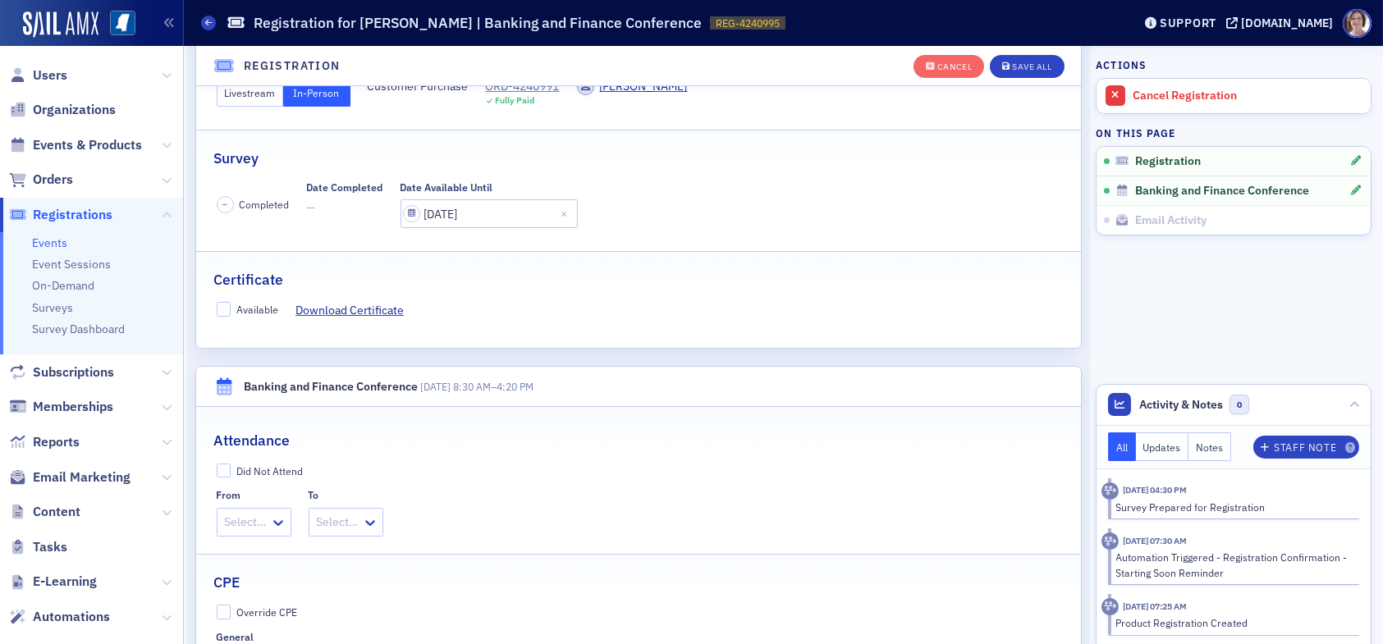
scroll to position [289, 0]
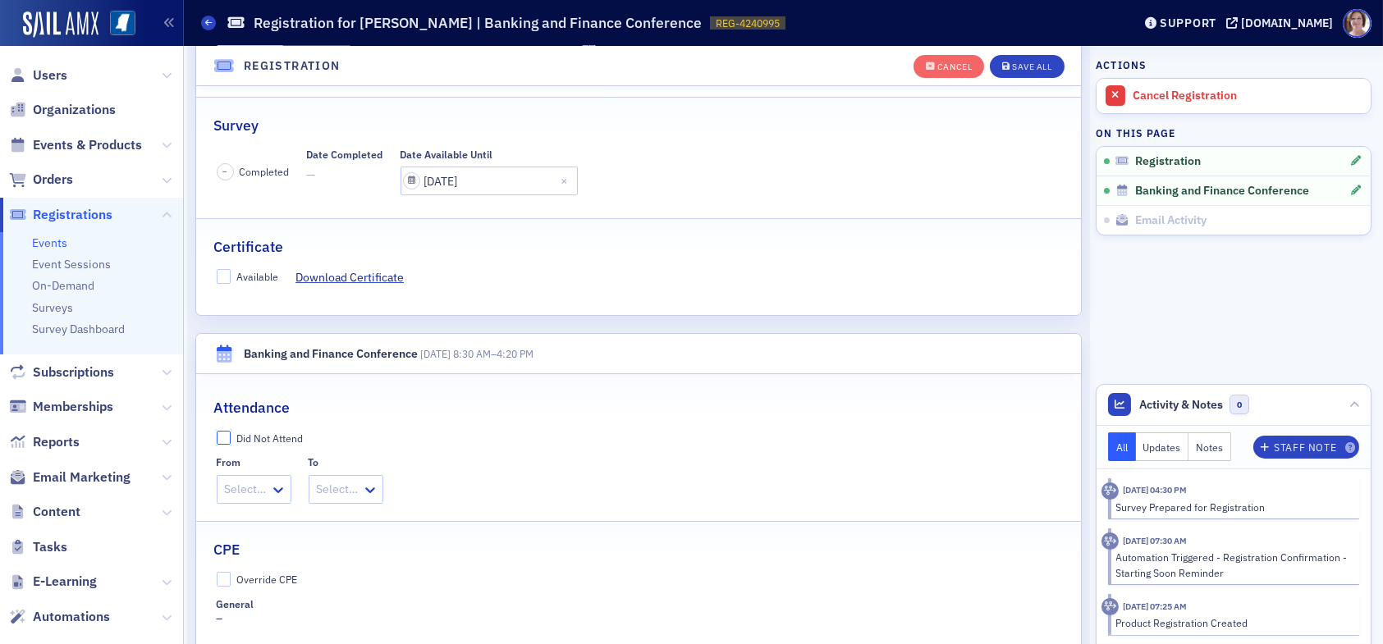
click at [223, 434] on input "Did Not Attend" at bounding box center [224, 438] width 15 height 15
checkbox input "true"
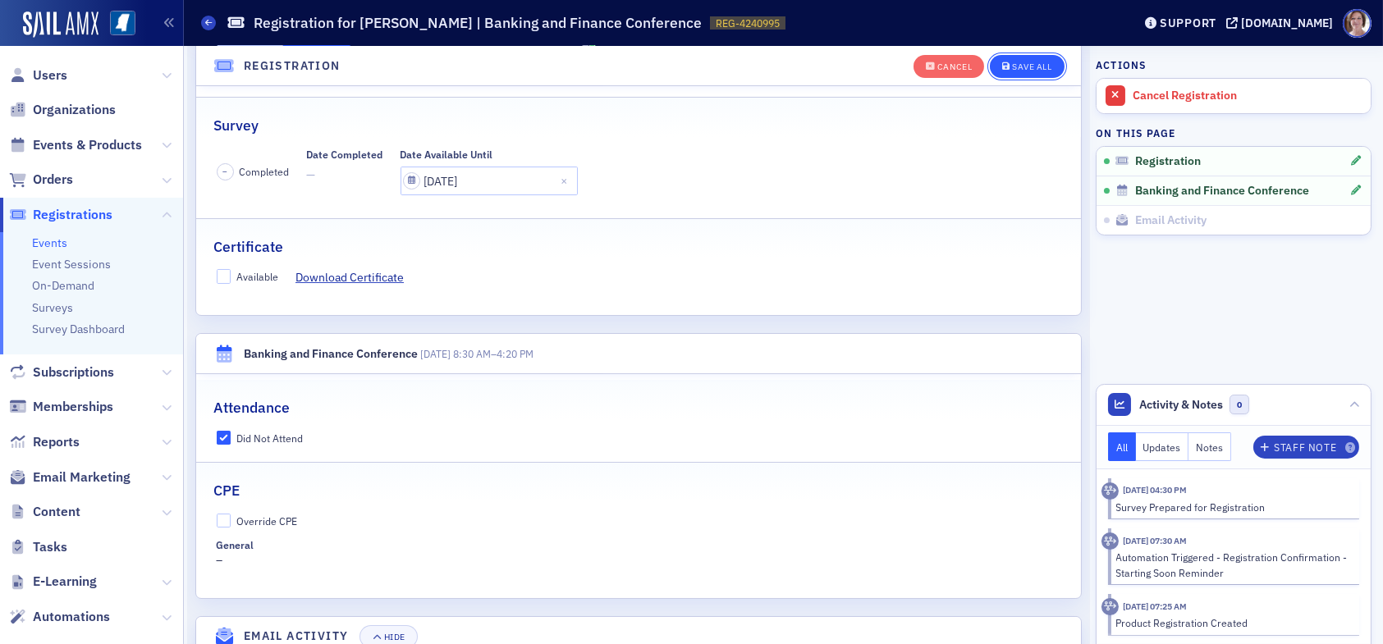
click at [1017, 66] on div "Save All" at bounding box center [1031, 66] width 39 height 9
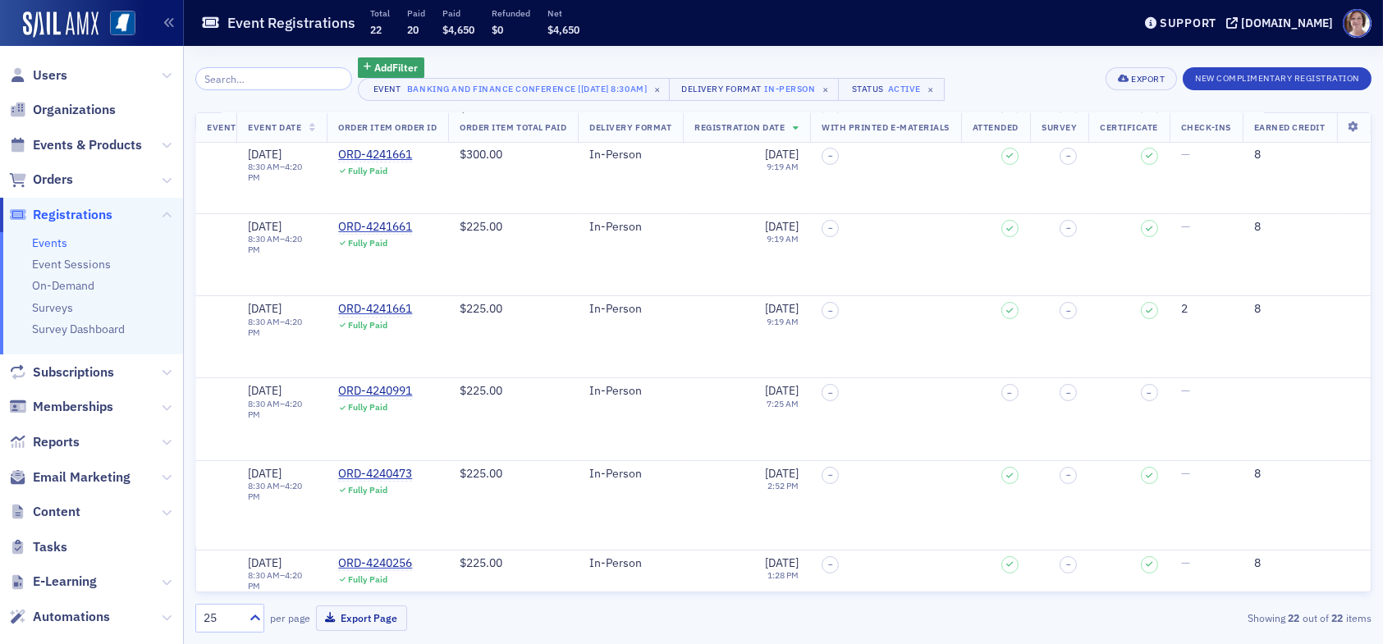
scroll to position [304, 427]
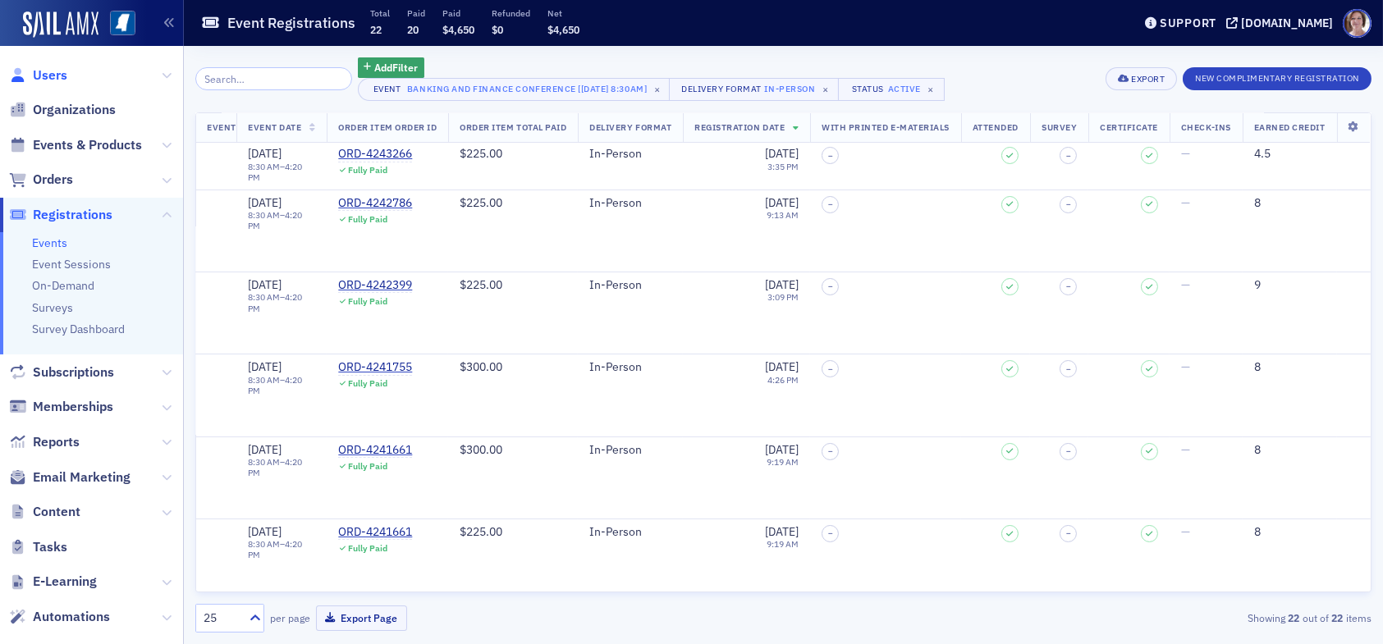
click at [47, 70] on span "Users" at bounding box center [50, 75] width 34 height 18
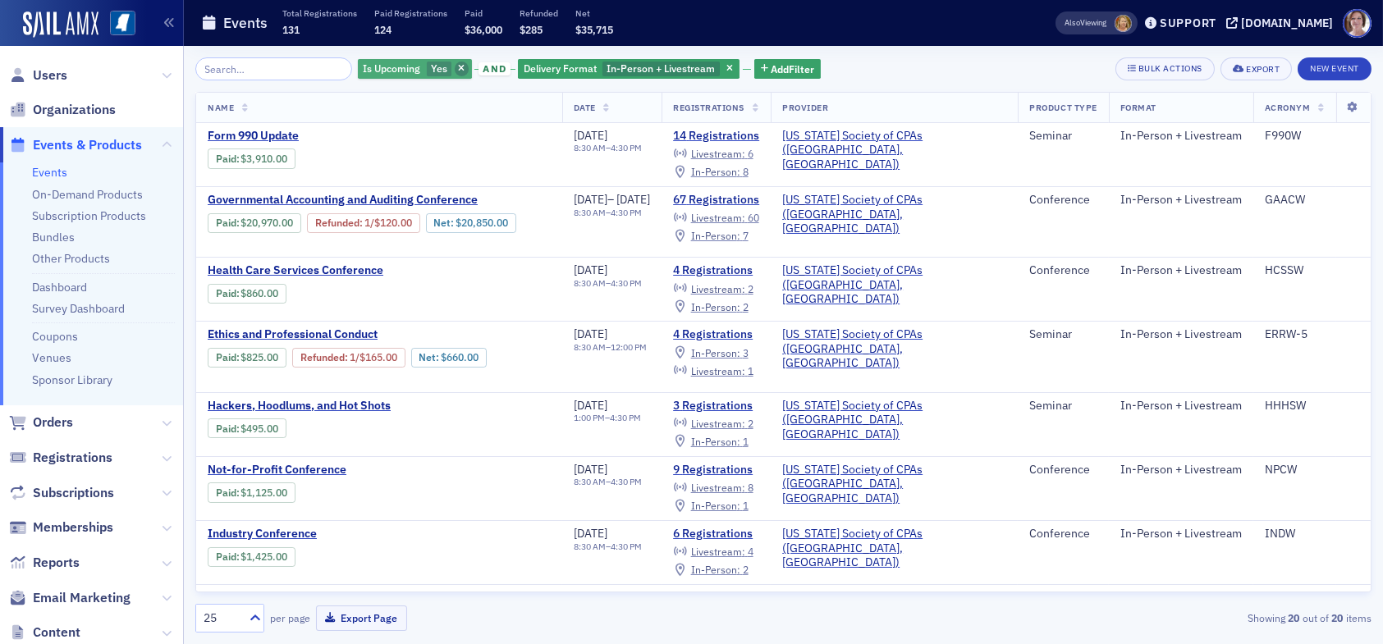
click at [458, 66] on icon "button" at bounding box center [461, 69] width 7 height 9
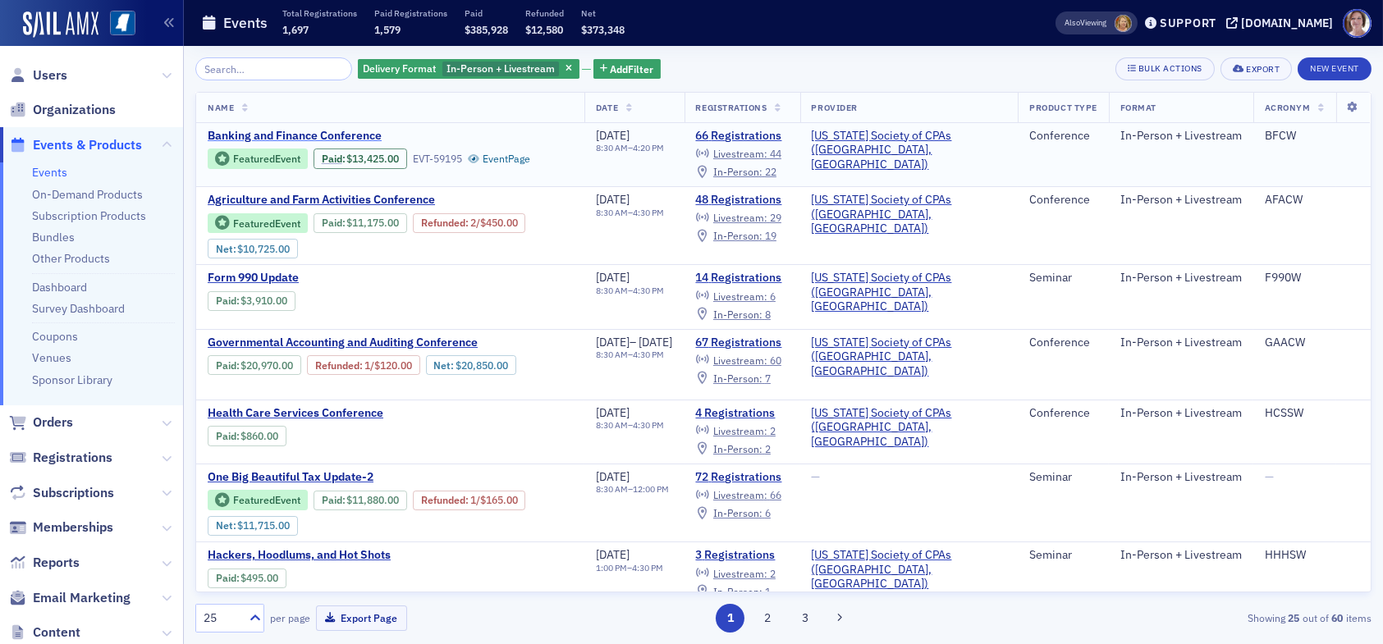
click at [344, 137] on span "Banking and Finance Conference" at bounding box center [346, 136] width 276 height 15
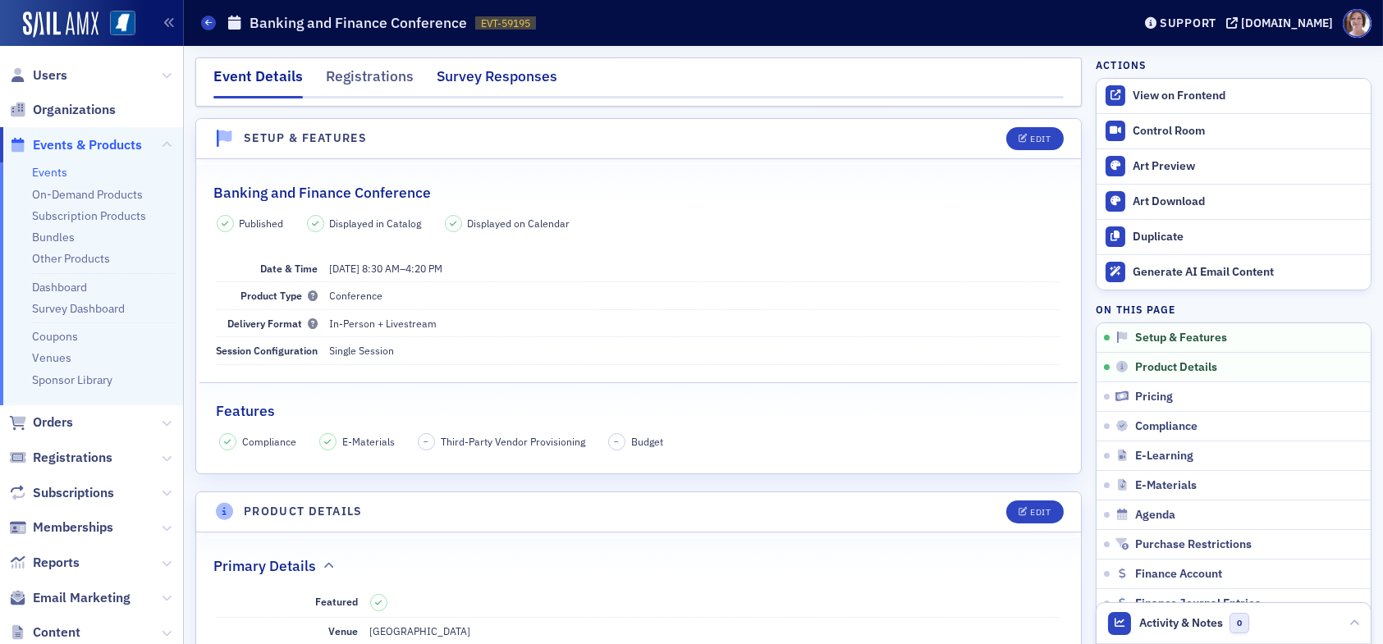
click at [472, 77] on div "Survey Responses" at bounding box center [496, 81] width 121 height 30
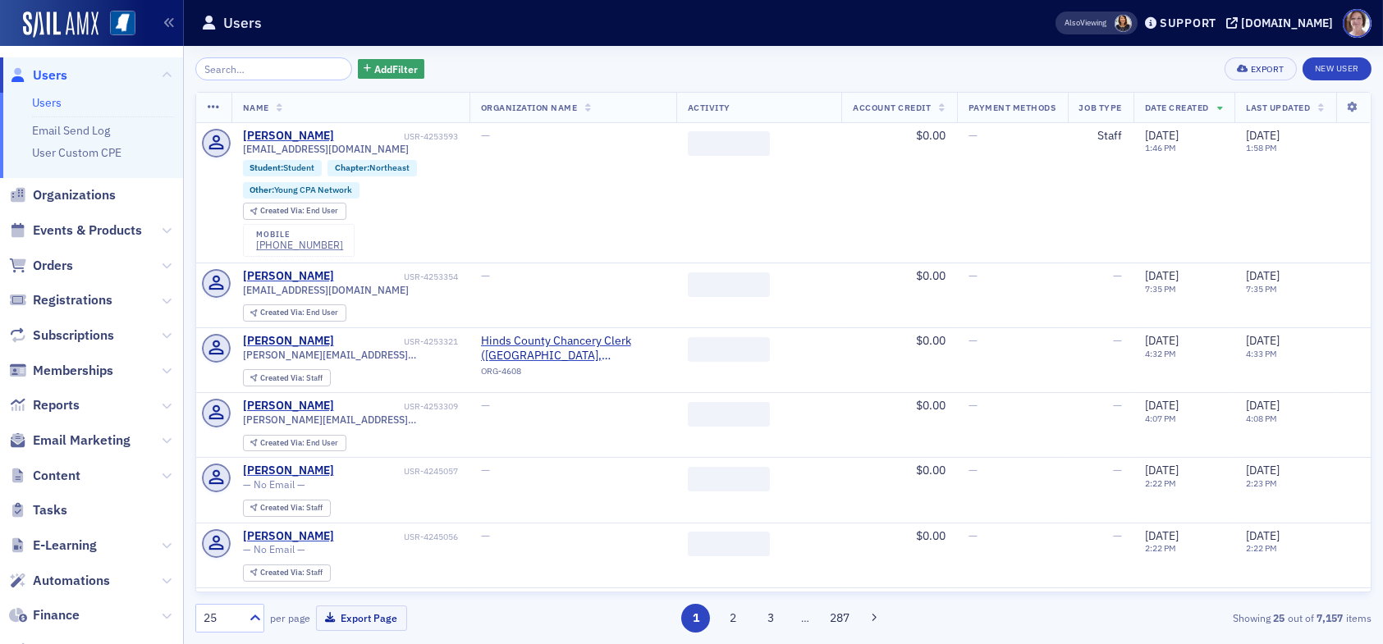
click at [275, 66] on input "search" at bounding box center [273, 68] width 157 height 23
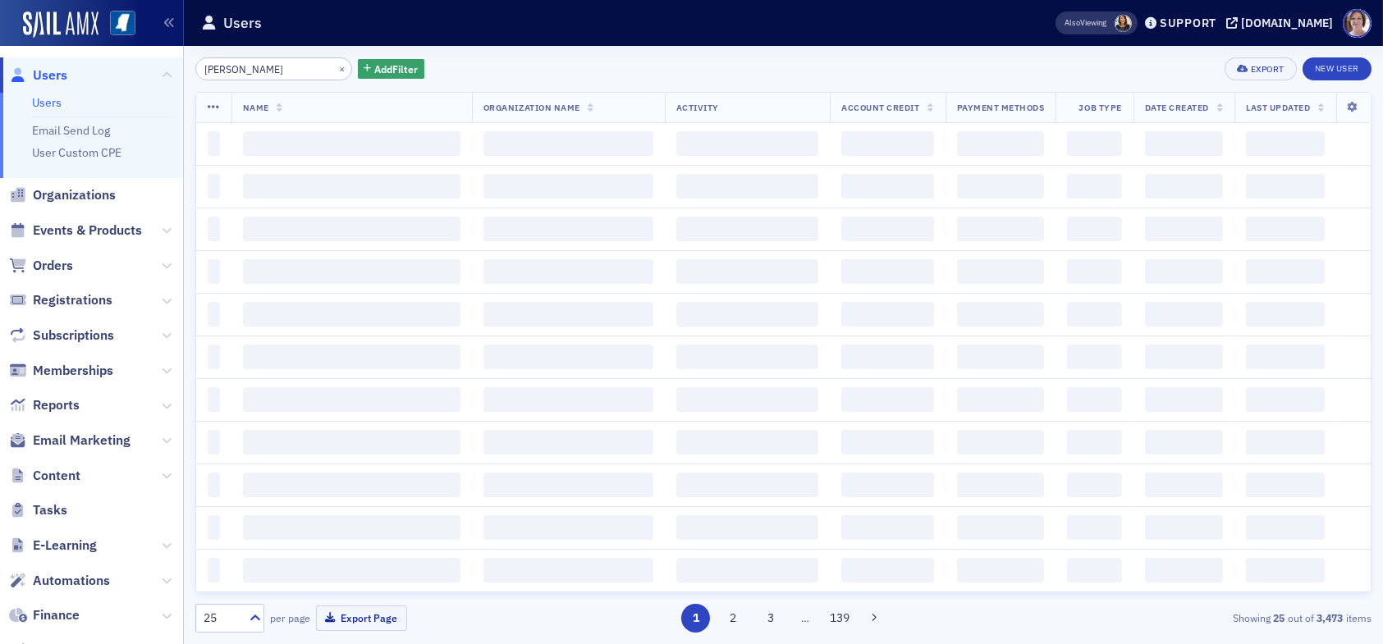
type input "bill felder"
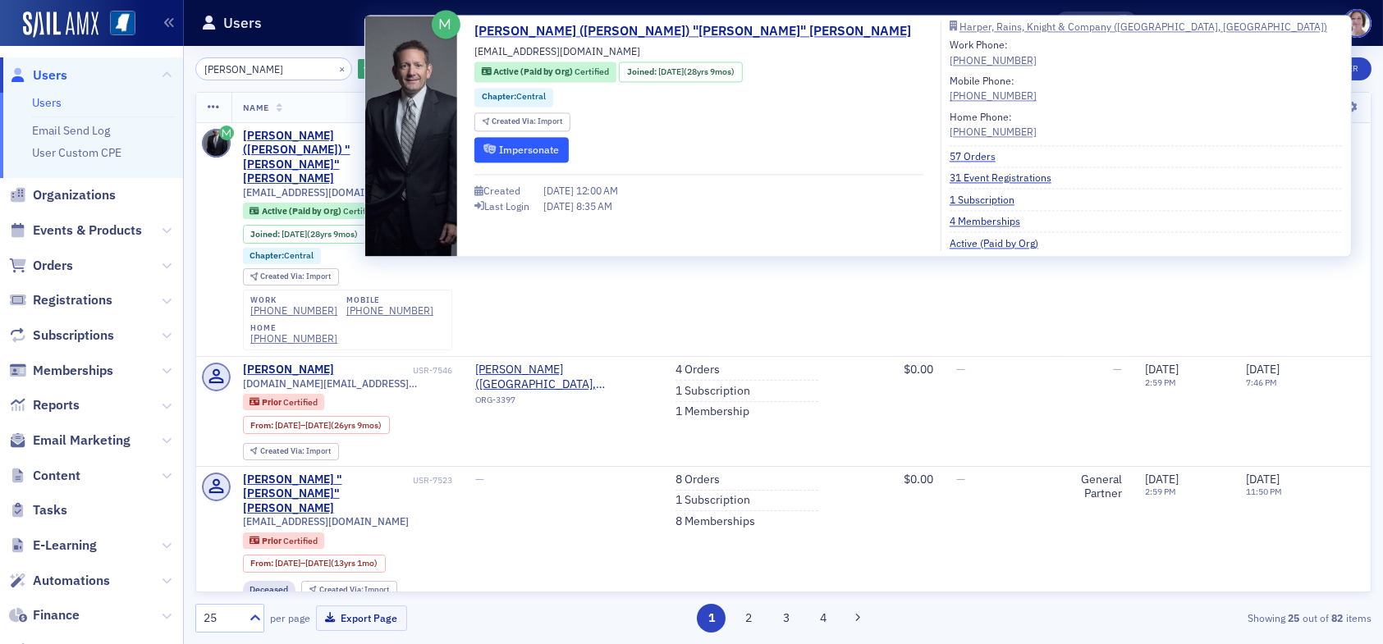
click at [523, 147] on button "Impersonate" at bounding box center [521, 149] width 94 height 25
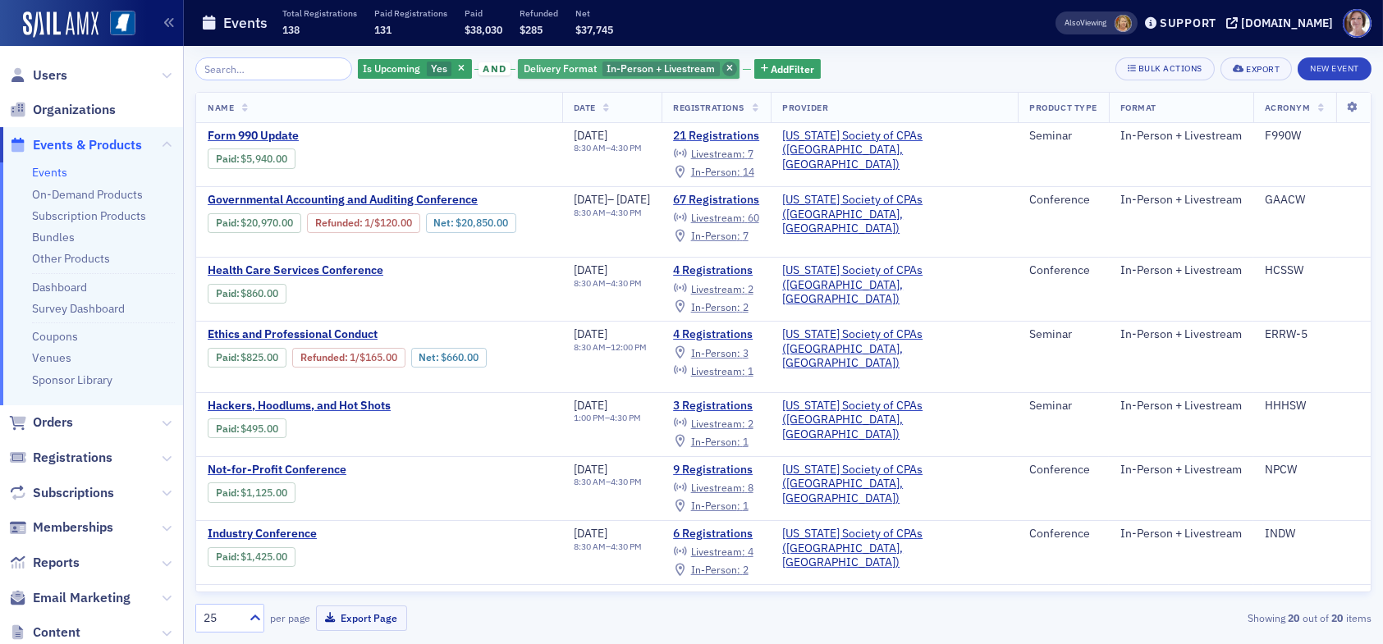
click at [722, 66] on span "button" at bounding box center [729, 69] width 15 height 15
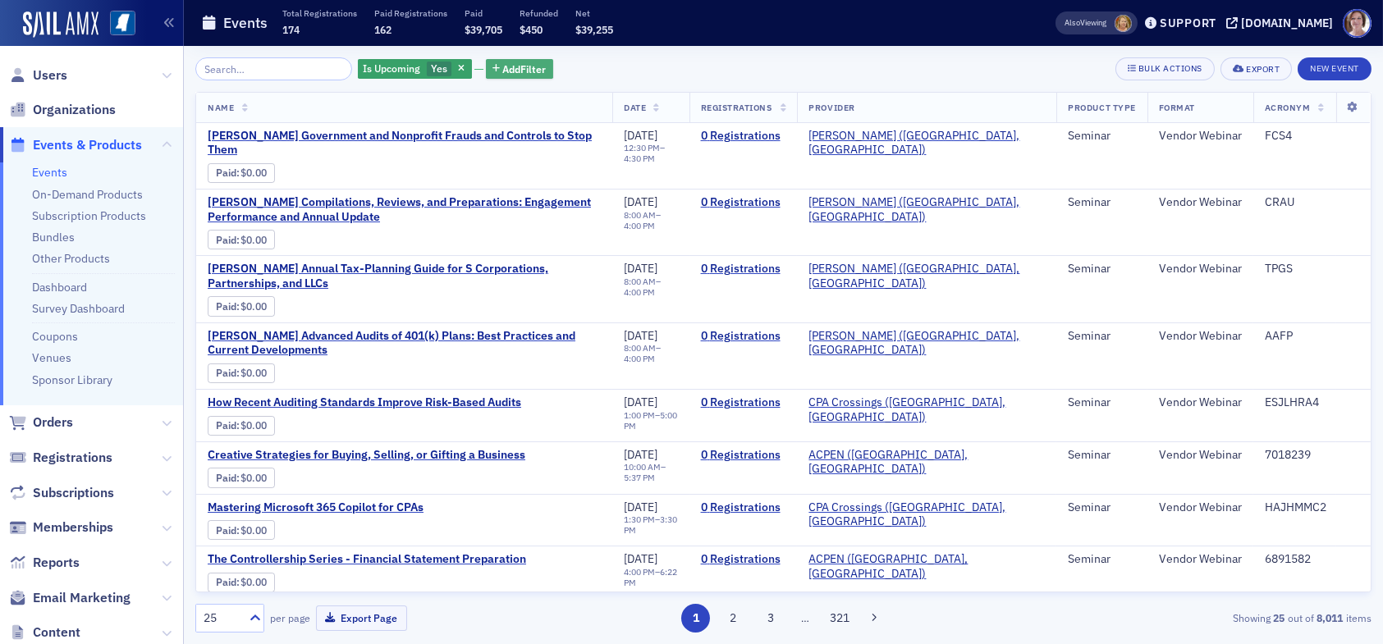
click at [503, 71] on span "Add Filter" at bounding box center [524, 69] width 43 height 15
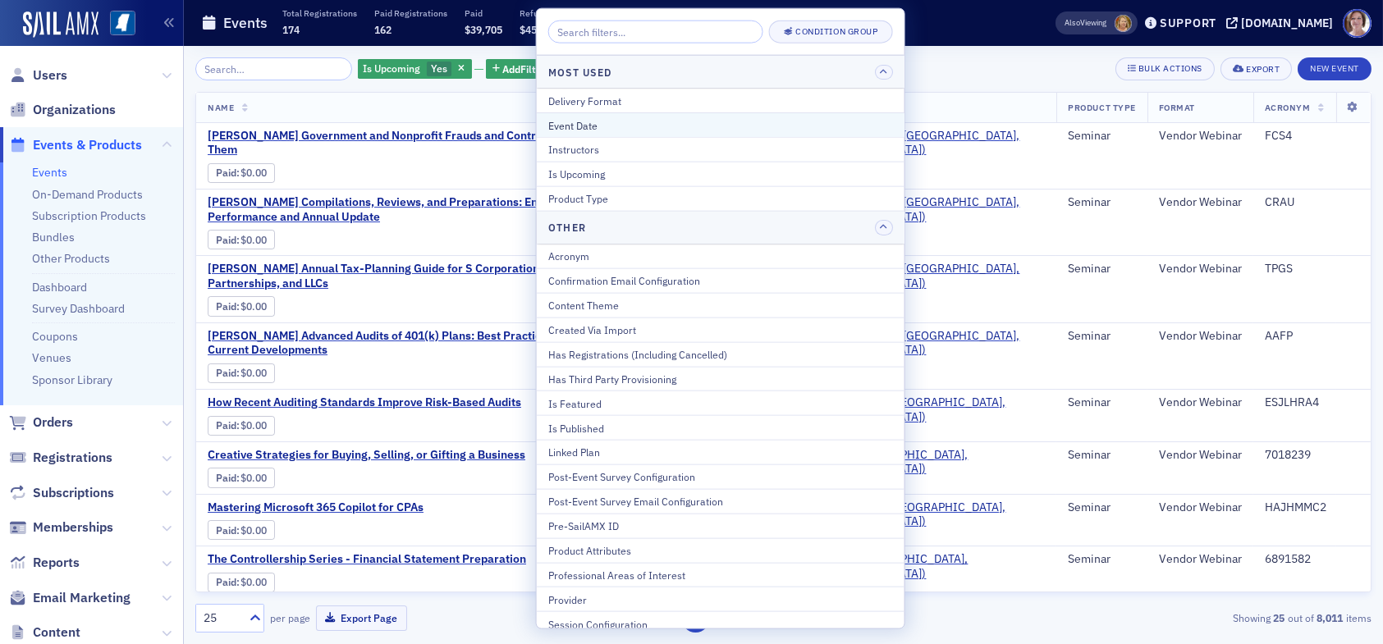
click at [619, 125] on div "Event Date" at bounding box center [720, 124] width 345 height 15
select select "7"
select select "2025"
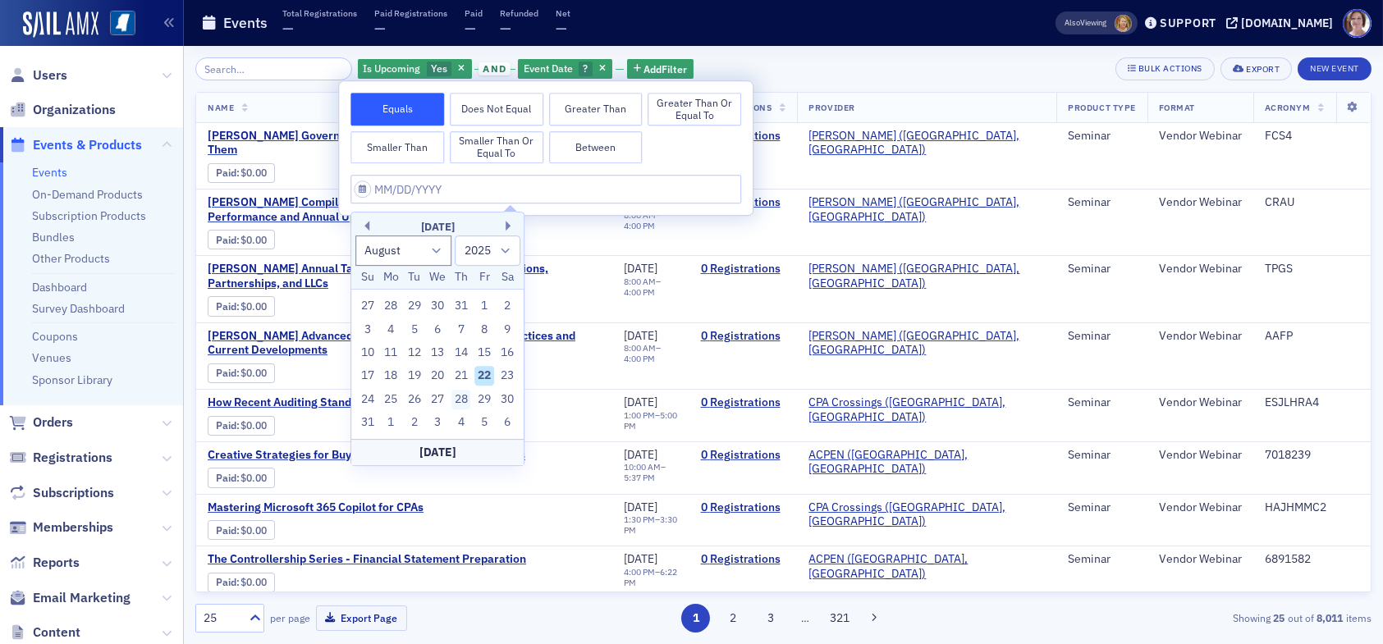
click at [460, 400] on div "28" at bounding box center [461, 400] width 20 height 20
type input "08/28/2025"
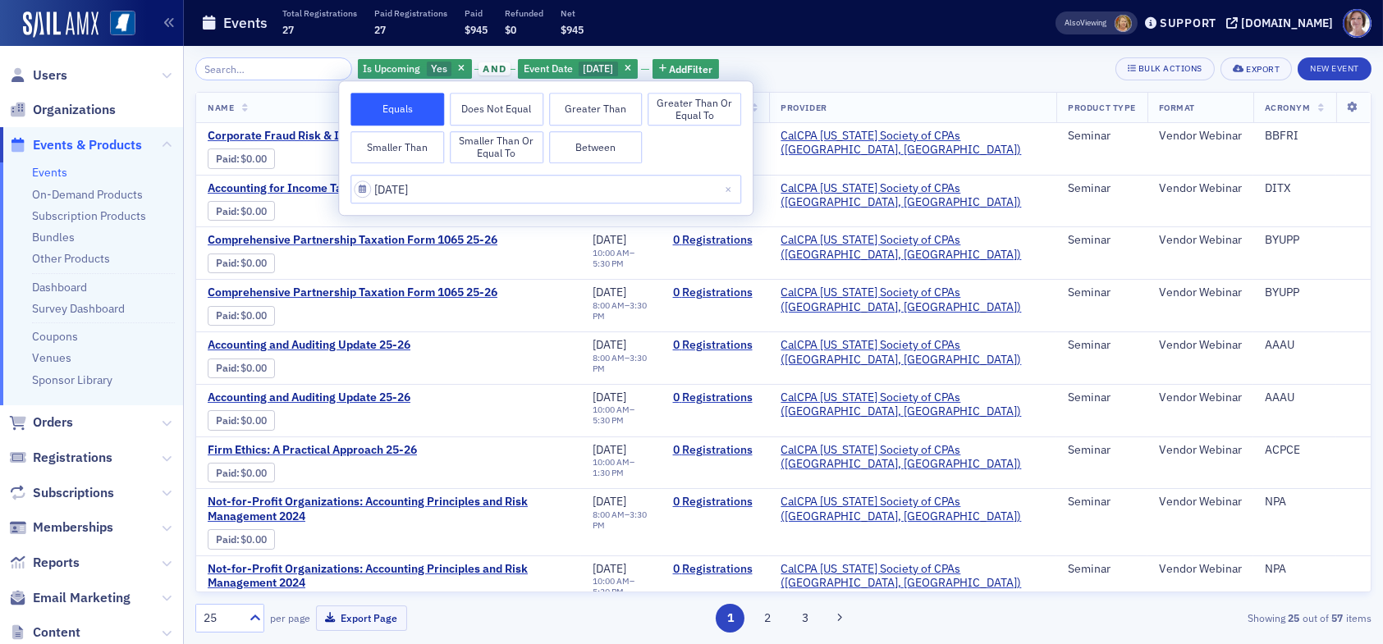
click at [793, 61] on div "Is Upcoming Yes and Event Date 8/28/2025 Add Filter Bulk Actions Export New Eve…" at bounding box center [783, 68] width 1176 height 23
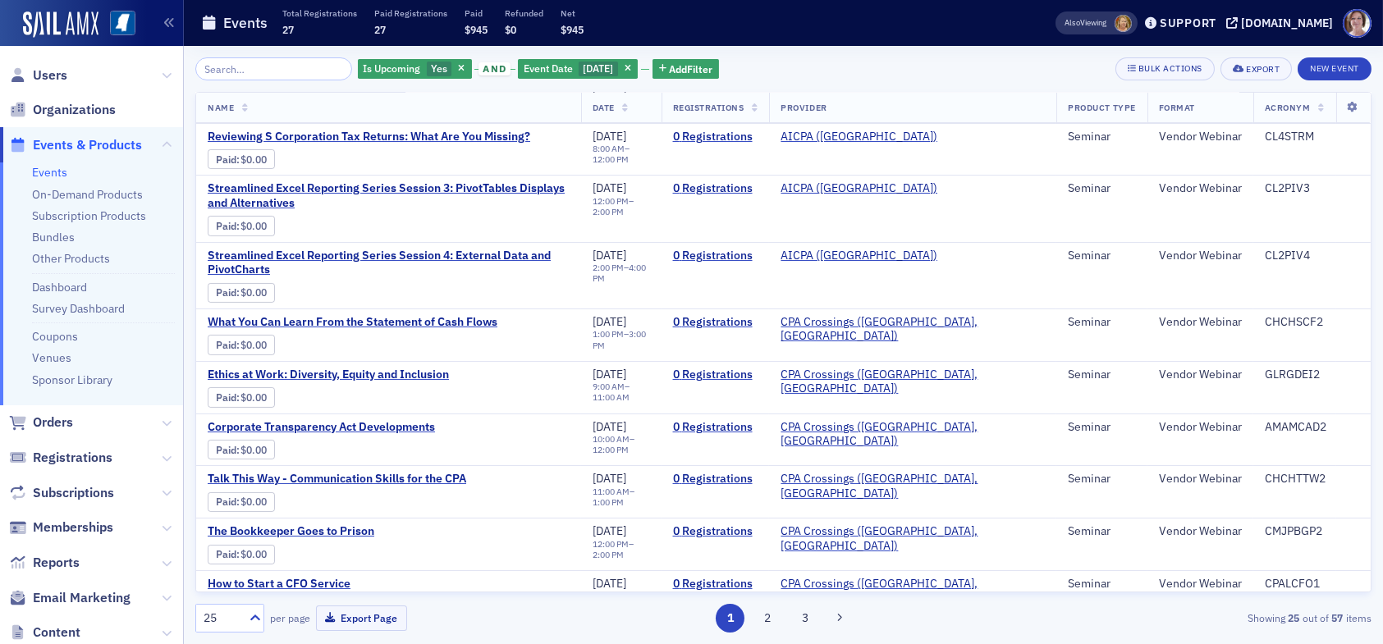
scroll to position [820, 0]
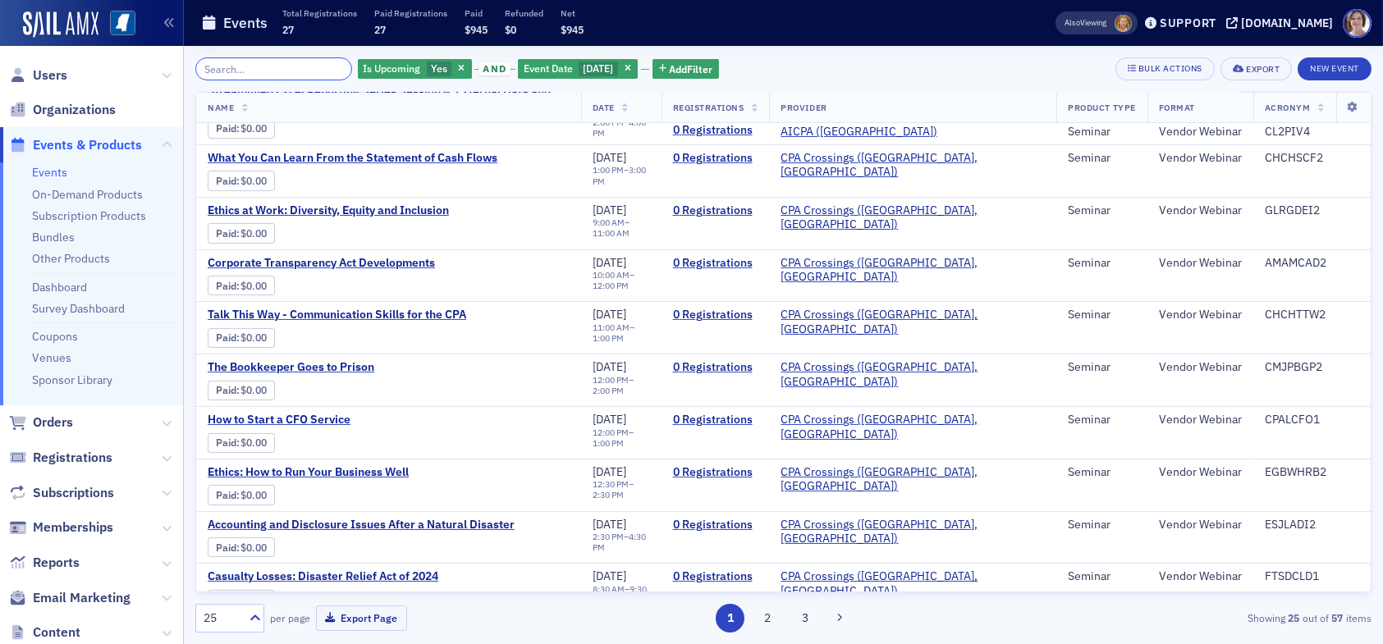
click at [281, 71] on input "search" at bounding box center [273, 68] width 157 height 23
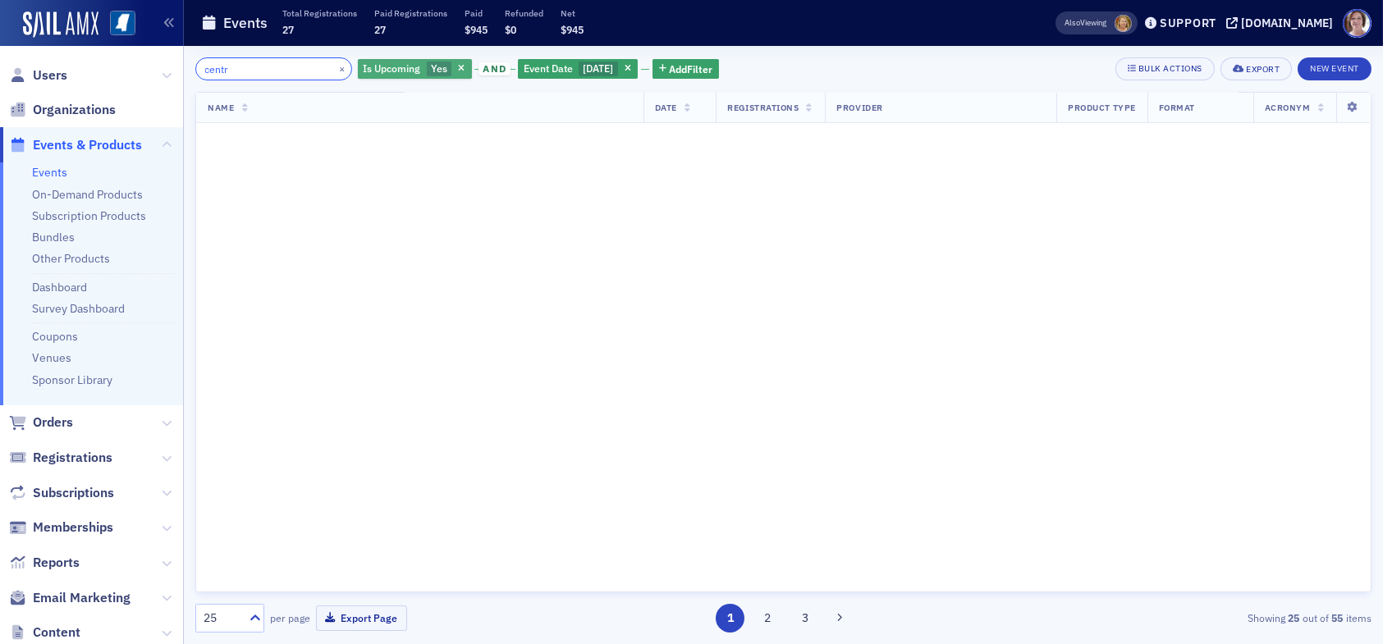
scroll to position [1873, 0]
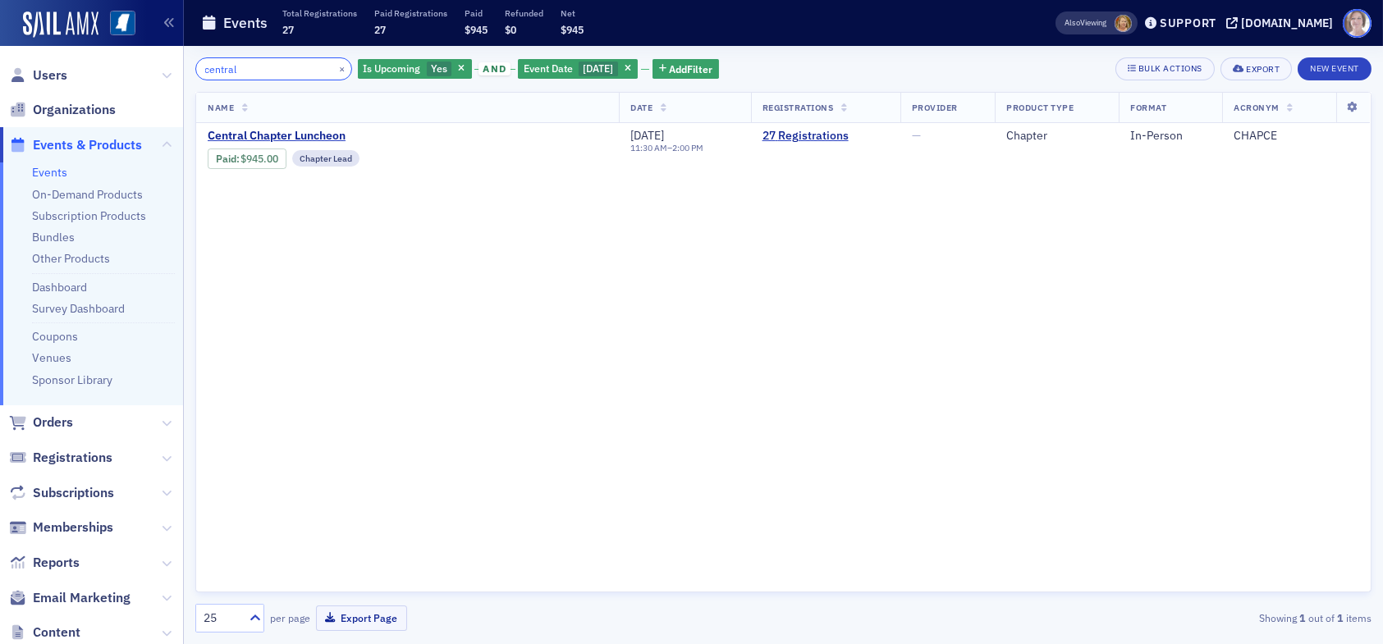
type input "central"
click at [55, 73] on span "Users" at bounding box center [50, 75] width 34 height 18
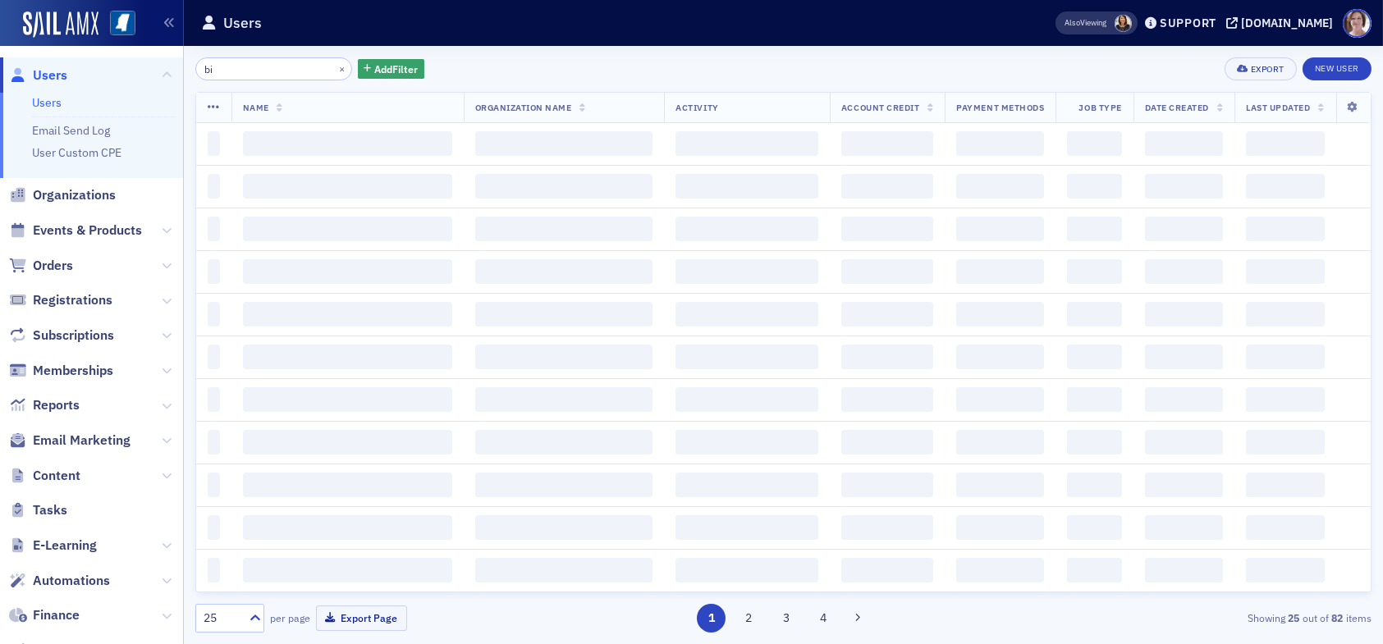
type input "b"
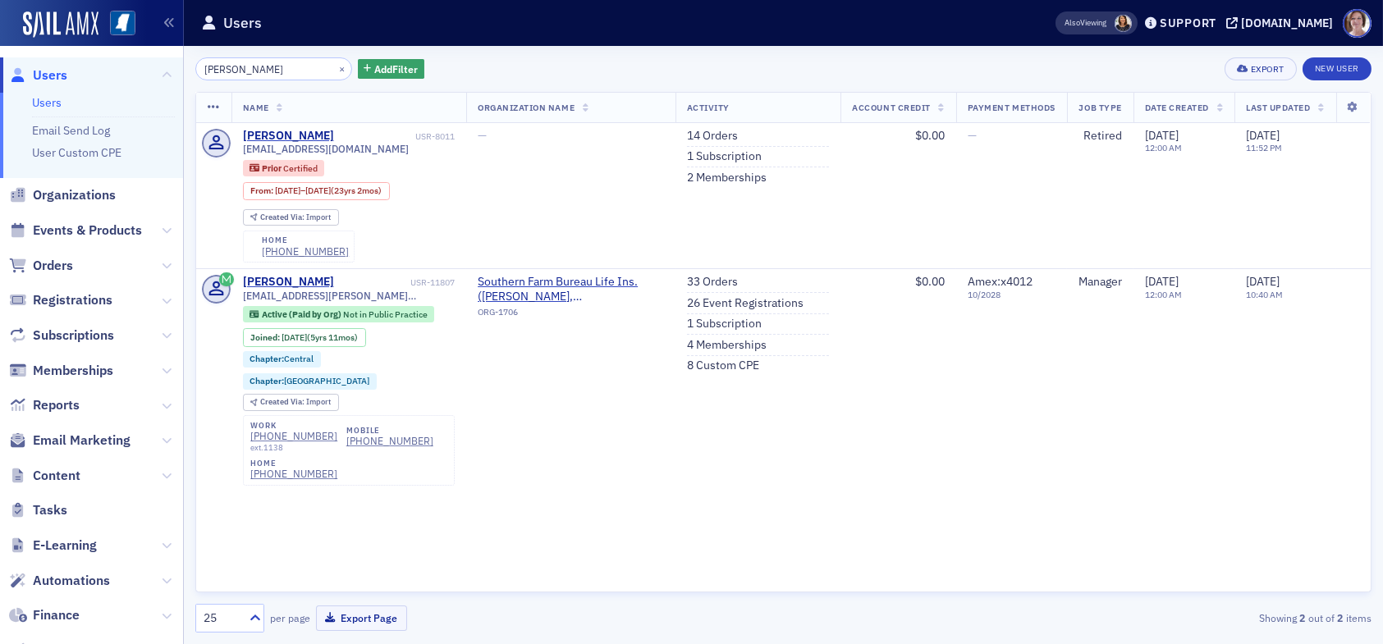
type input "chisolm"
click at [709, 281] on link "33 Orders" at bounding box center [712, 282] width 51 height 15
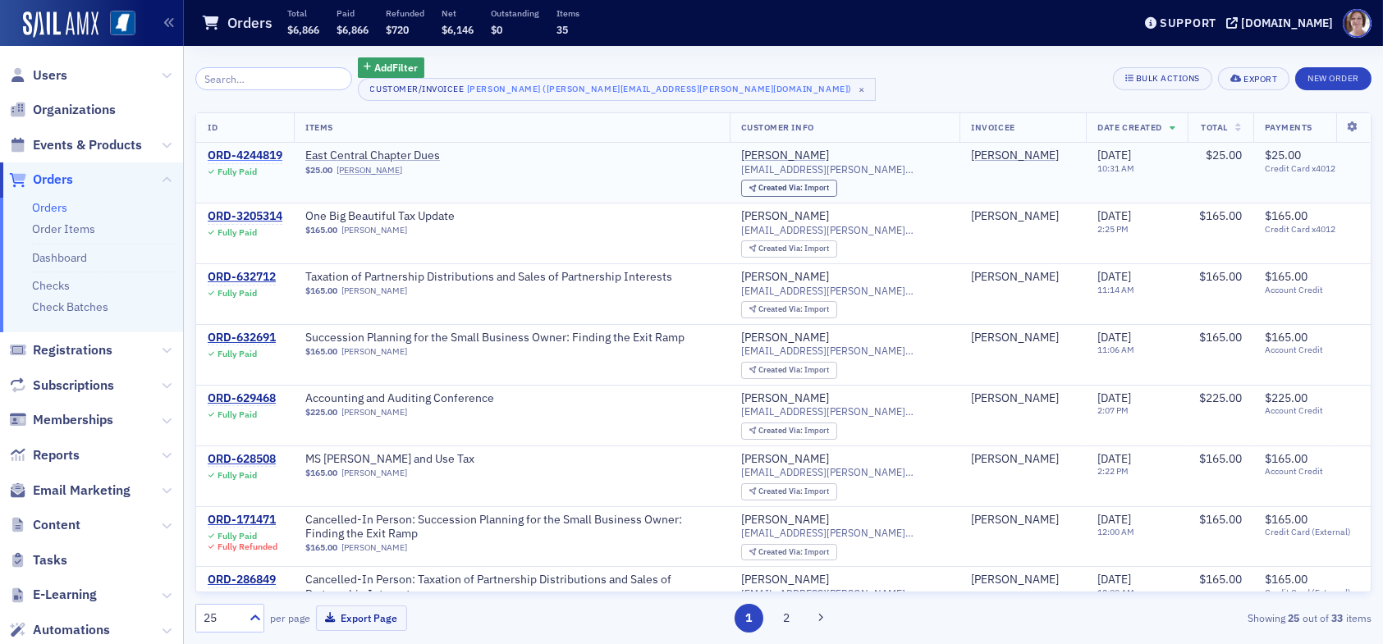
click at [257, 152] on div "ORD-4244819" at bounding box center [245, 156] width 75 height 15
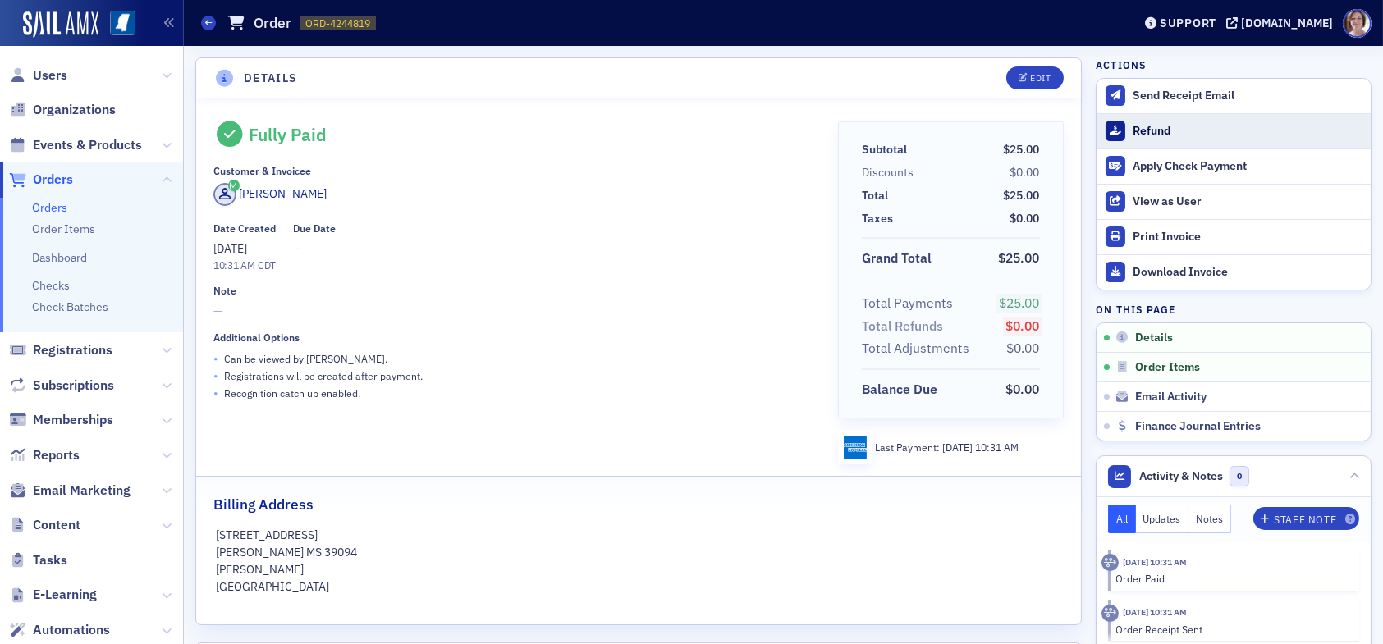
click at [1138, 130] on div "Refund" at bounding box center [1247, 131] width 230 height 15
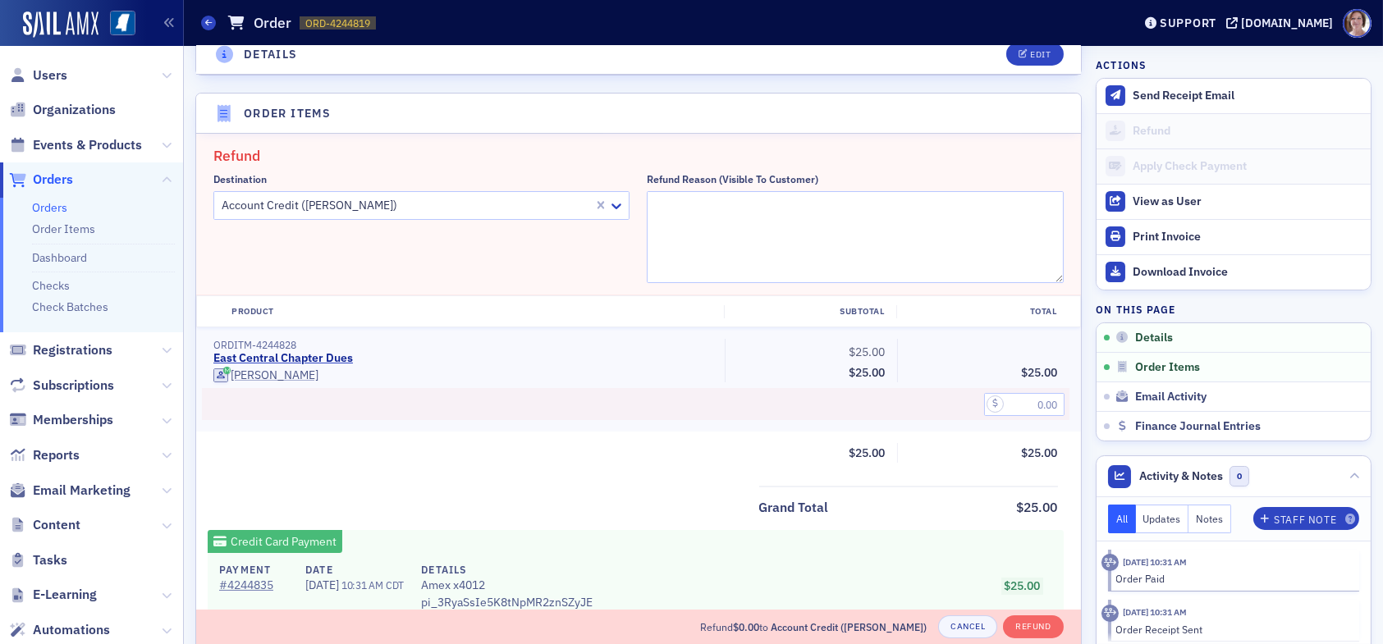
scroll to position [587, 0]
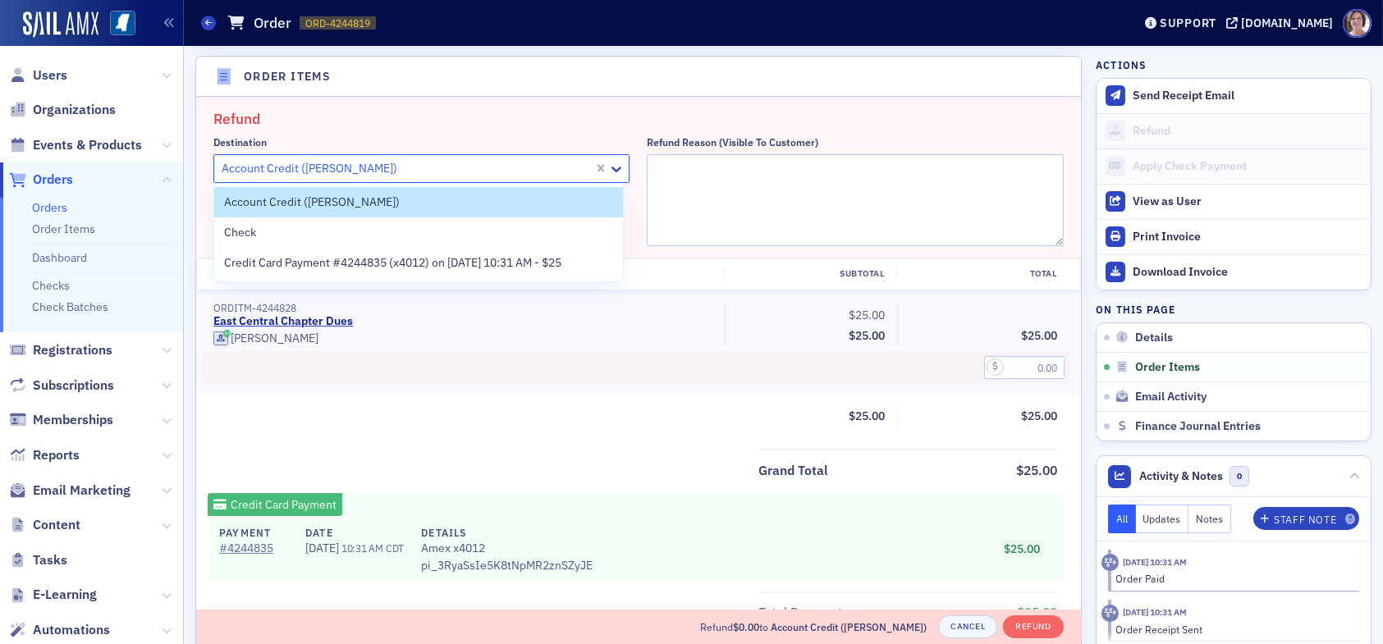
click at [476, 168] on div at bounding box center [406, 168] width 372 height 21
click at [428, 259] on span "Credit Card Payment #4244835 (x4012) on 8/21/2025 10:31 AM - $25" at bounding box center [392, 262] width 337 height 17
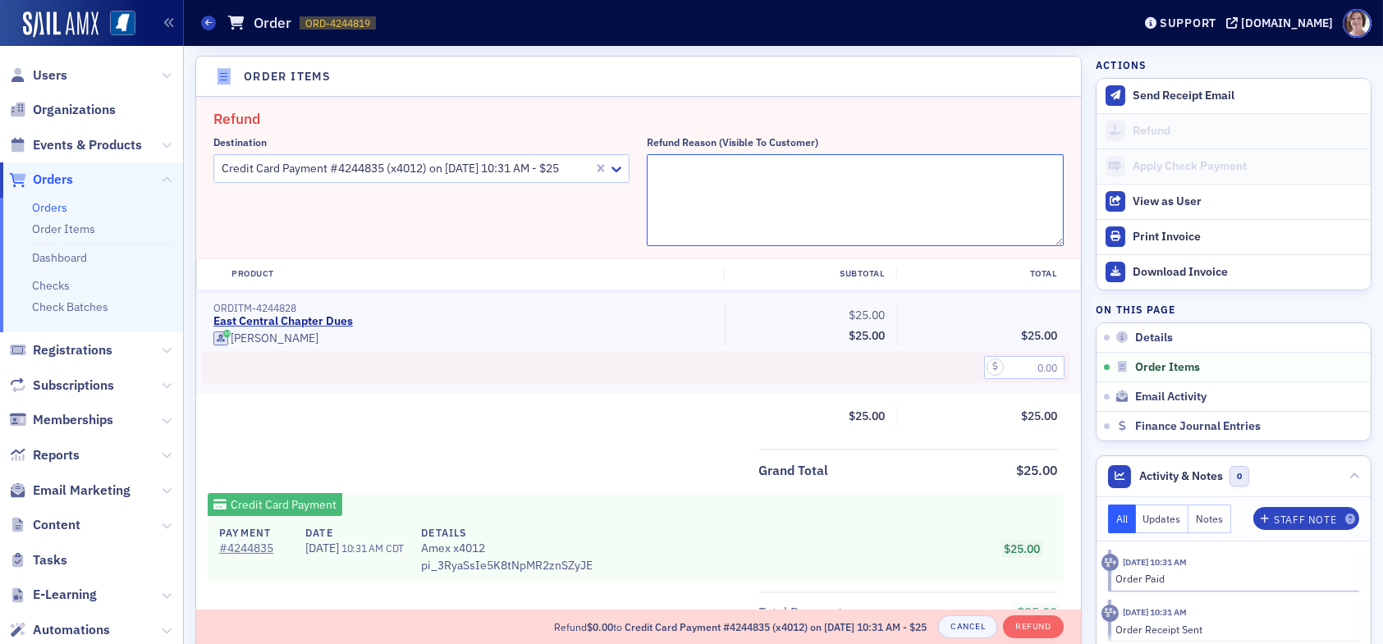
click at [699, 185] on textarea "Refund Reason (Visible to Customer)" at bounding box center [855, 200] width 416 height 92
type textarea "Has been moved to Central Chapter - not in [GEOGRAPHIC_DATA] Chapter."
click at [1032, 366] on input "text" at bounding box center [1024, 367] width 80 height 23
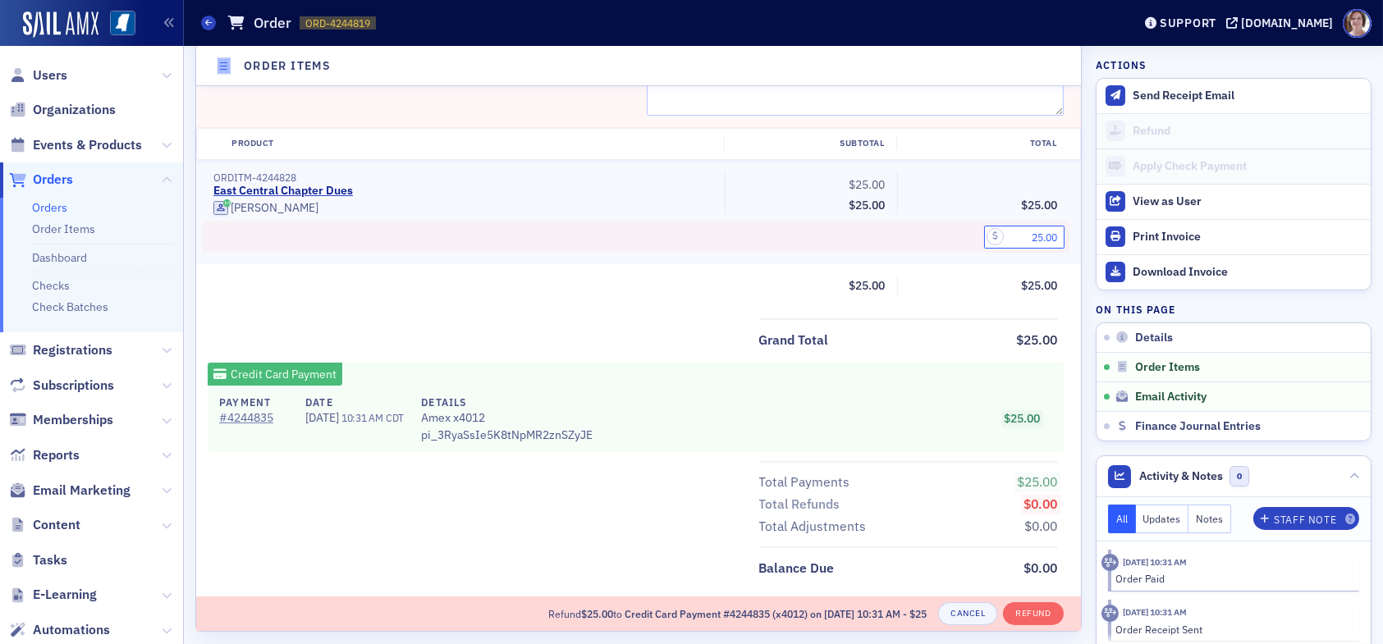
scroll to position [669, 0]
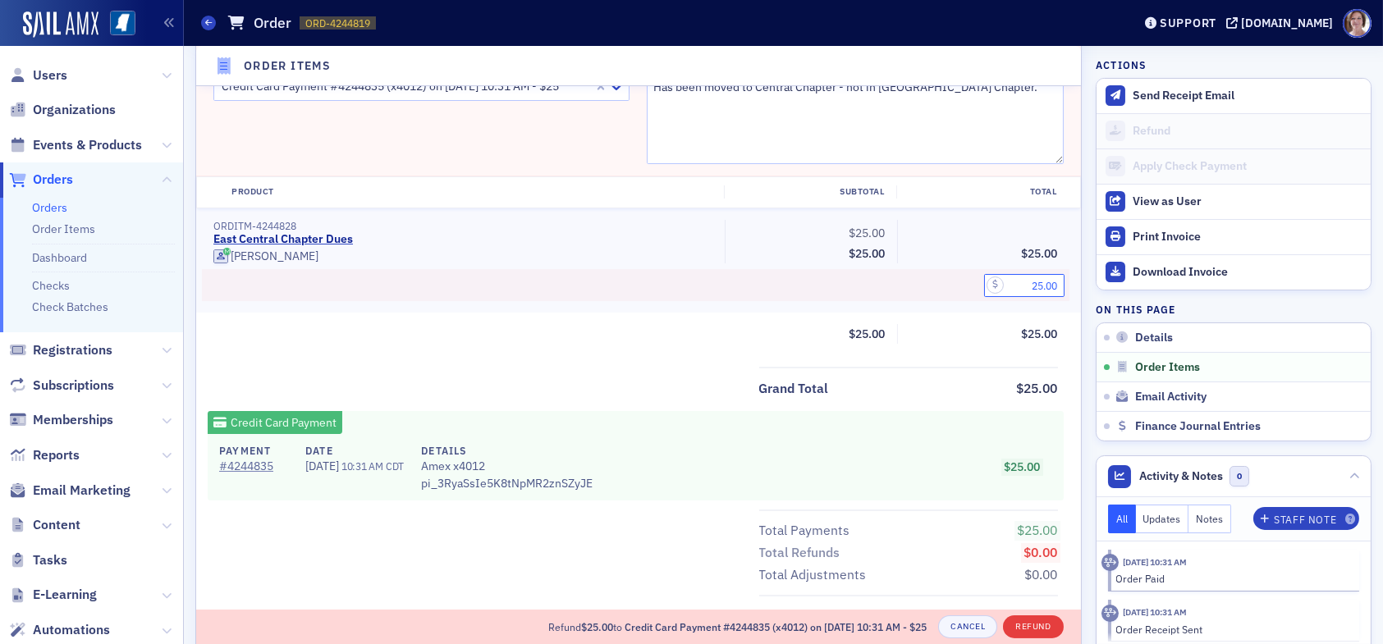
type input "25.00"
click at [1016, 628] on button "Refund" at bounding box center [1033, 626] width 60 height 23
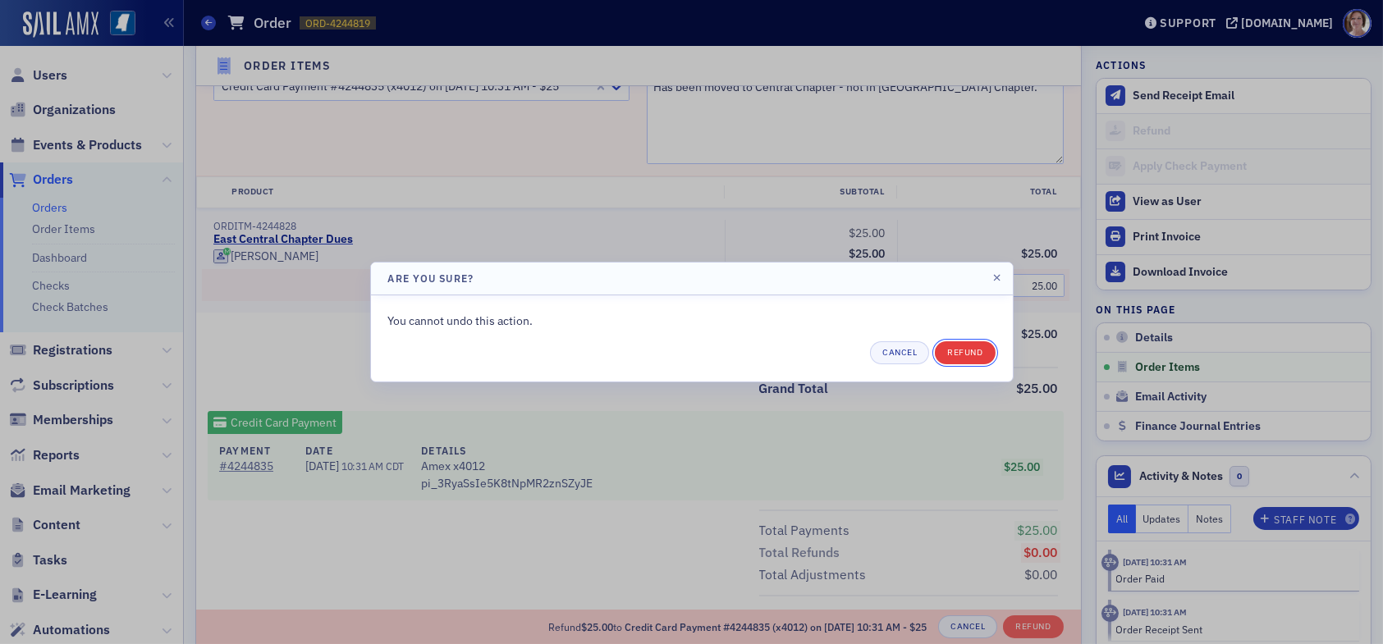
click at [967, 356] on button "Refund" at bounding box center [965, 352] width 60 height 23
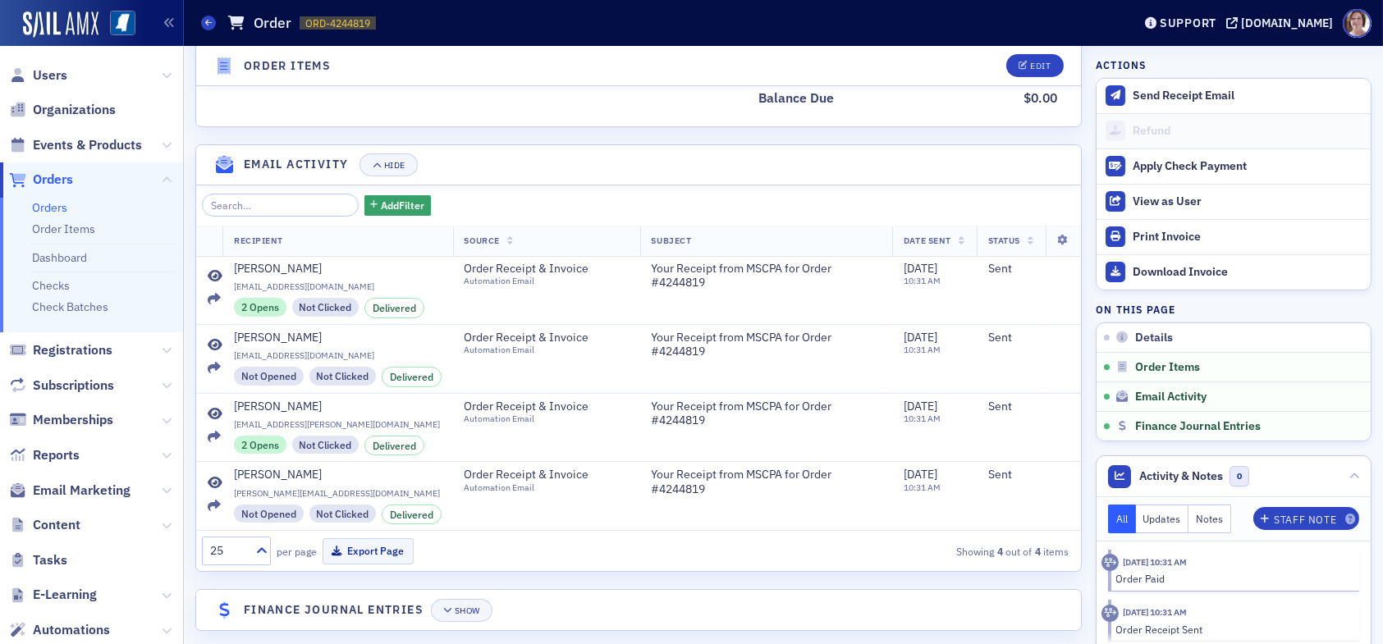
scroll to position [1183, 0]
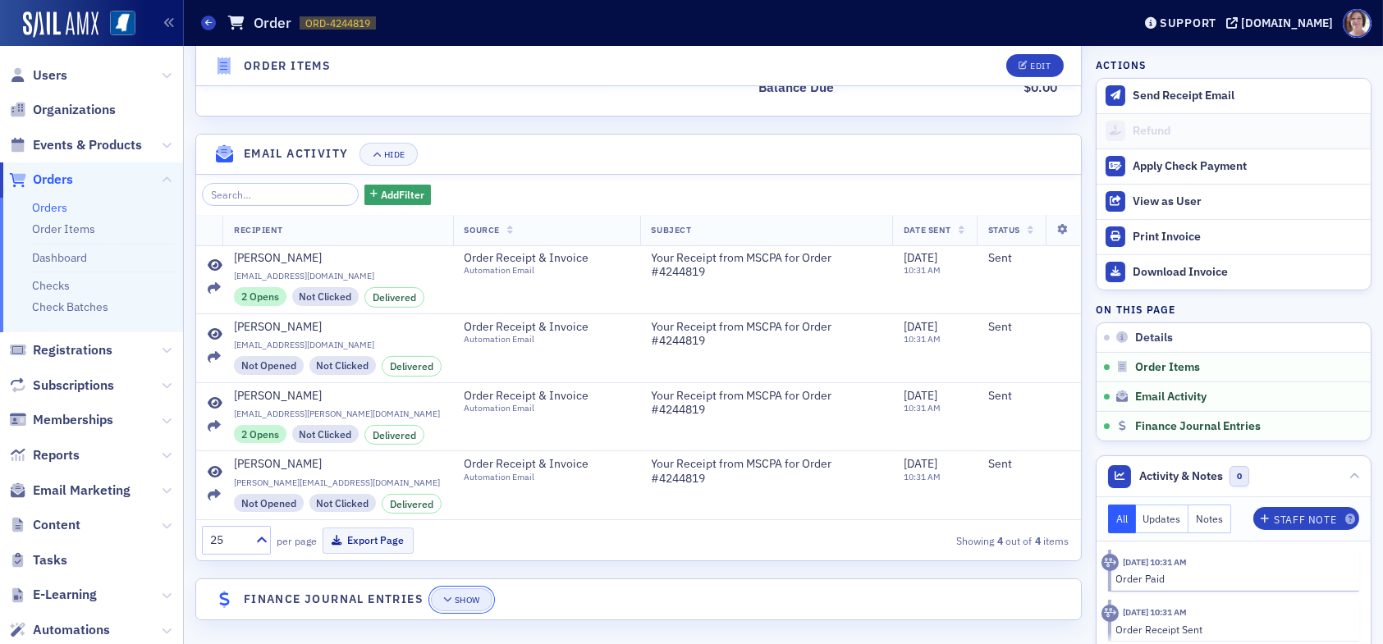
click at [468, 596] on div "Show" at bounding box center [467, 600] width 25 height 9
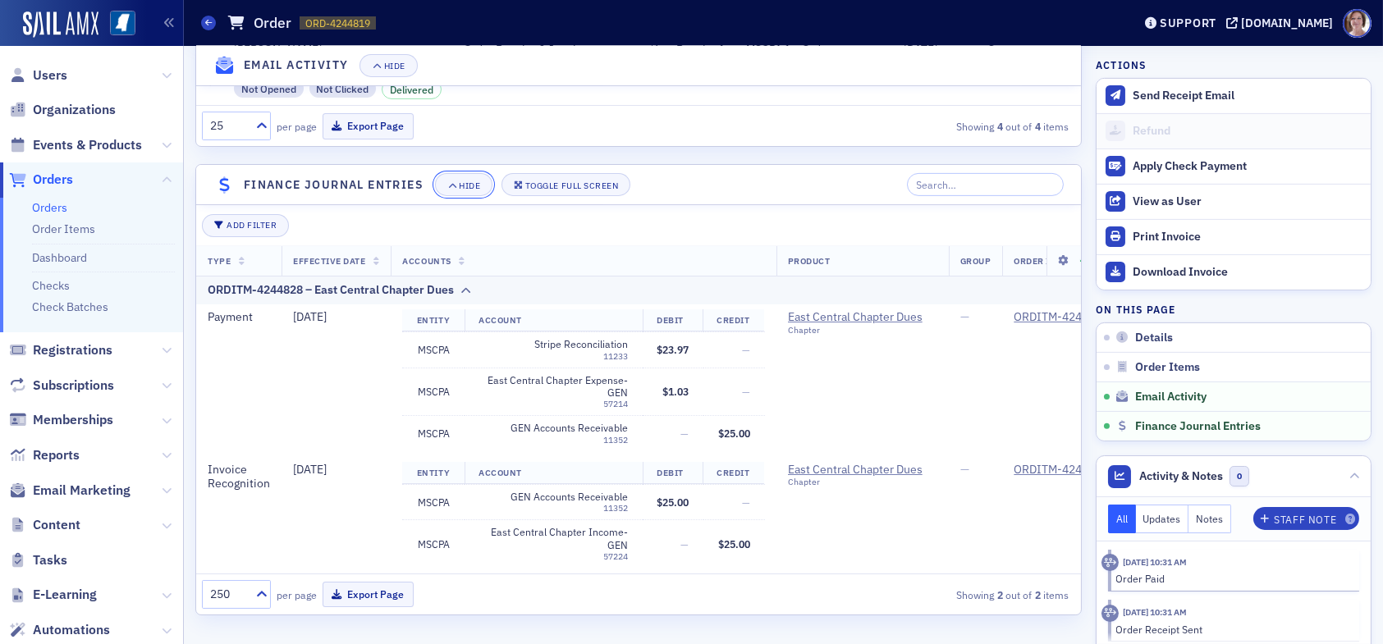
scroll to position [1604, 0]
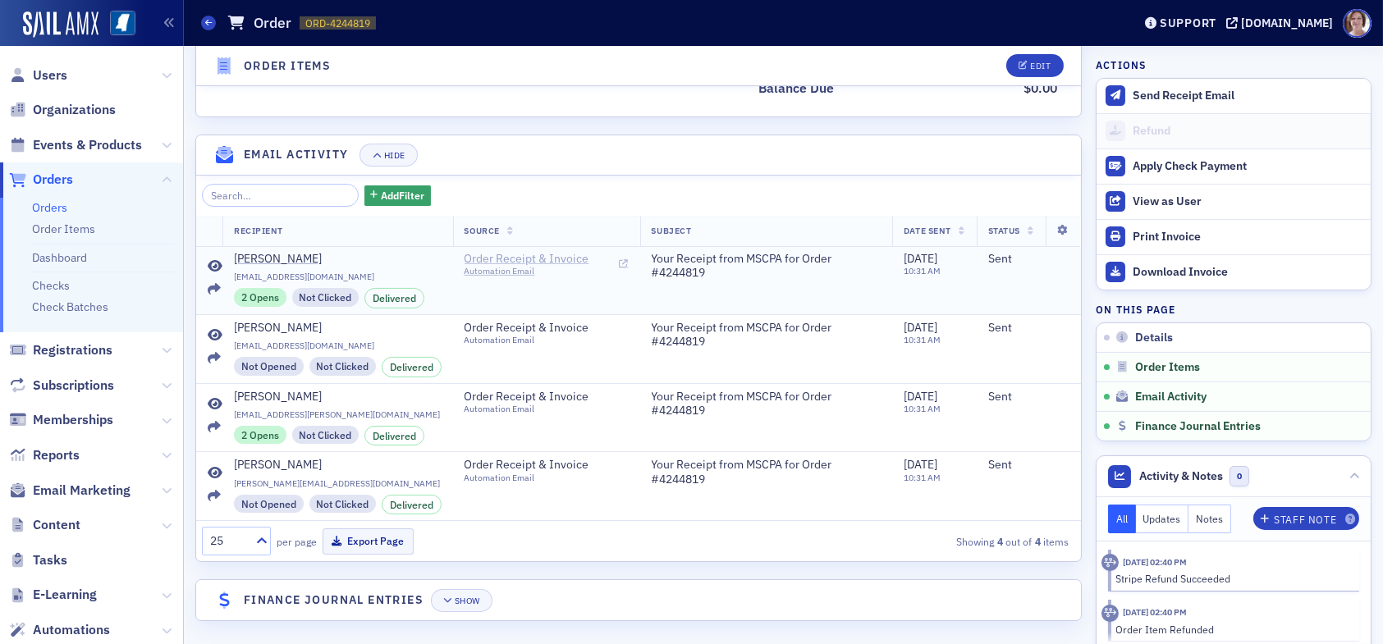
scroll to position [1183, 0]
click at [464, 596] on div "Show" at bounding box center [467, 600] width 25 height 9
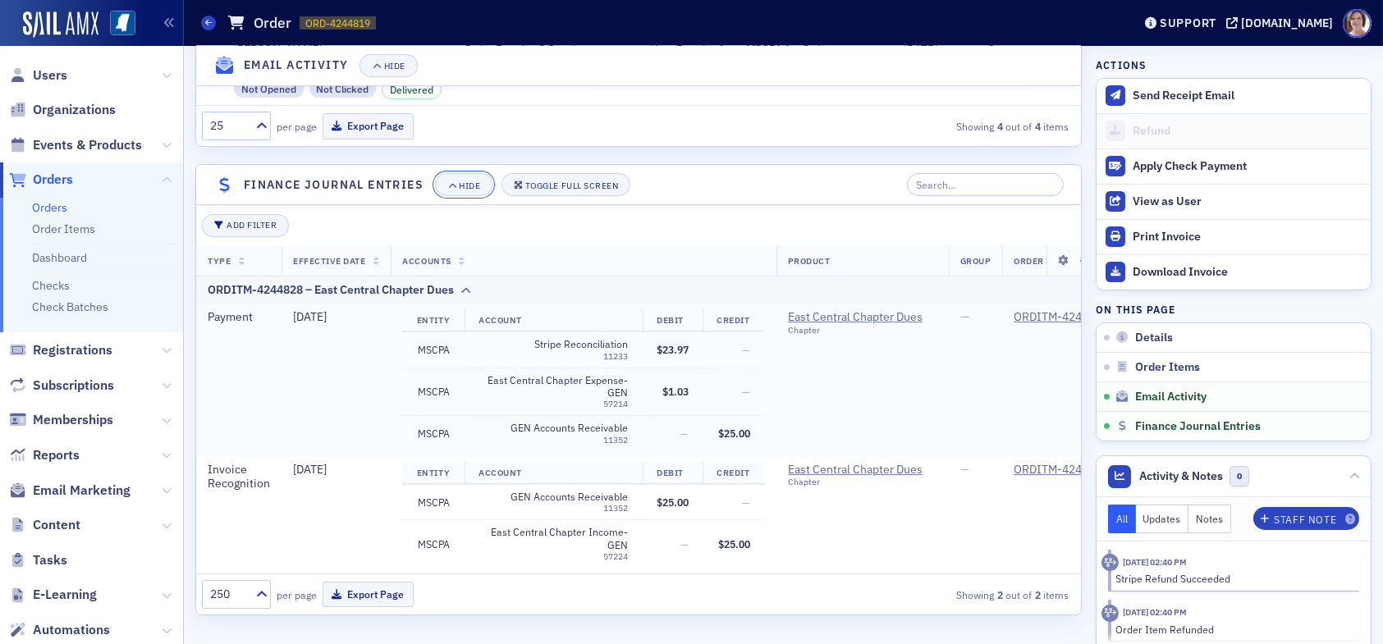
scroll to position [1604, 0]
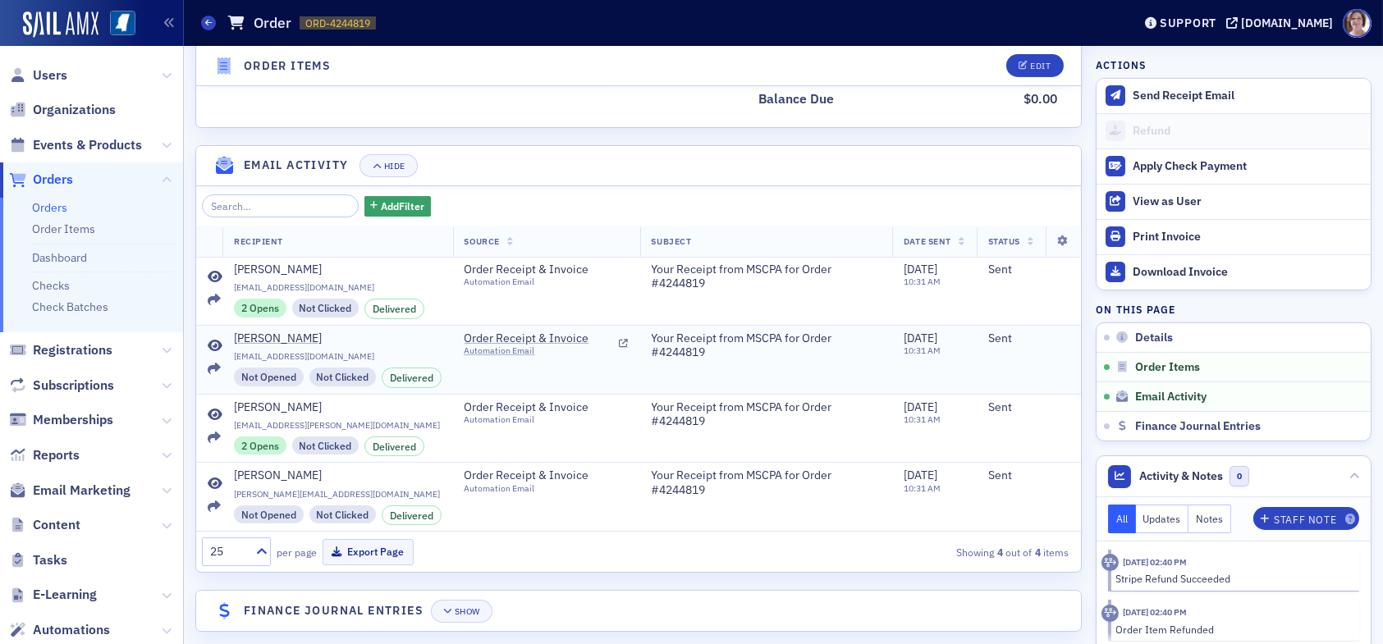
scroll to position [1183, 0]
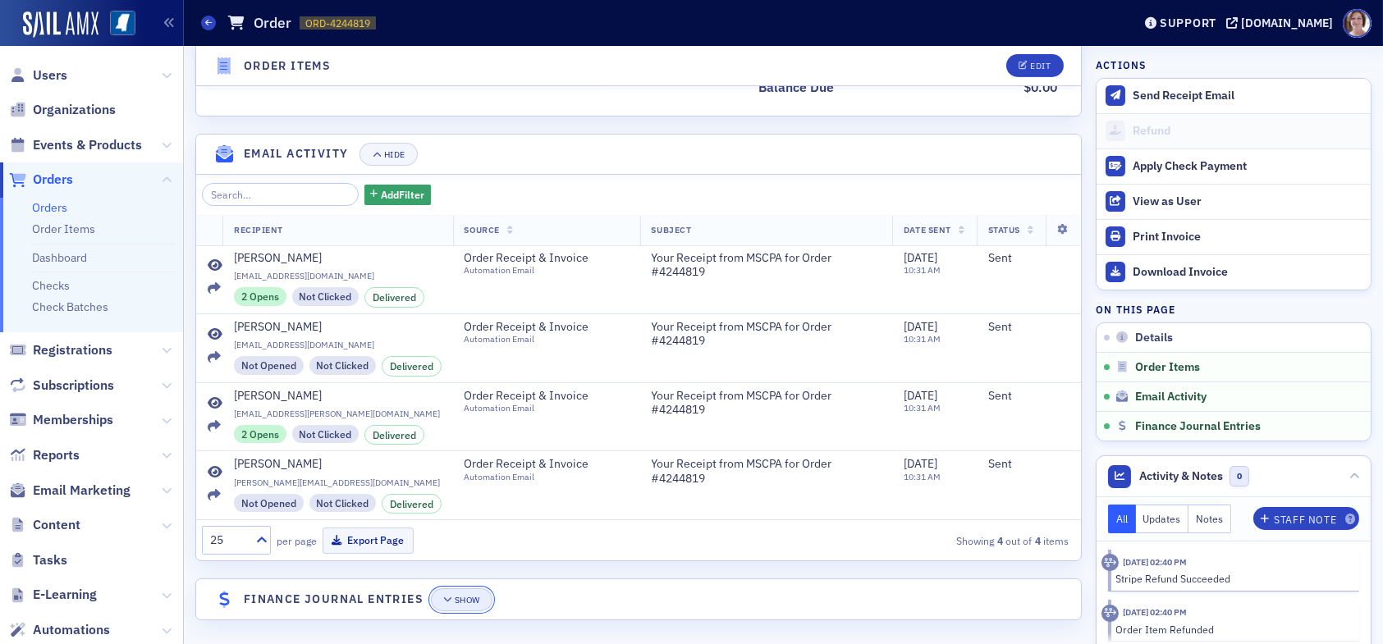
click at [468, 596] on div "Show" at bounding box center [467, 600] width 25 height 9
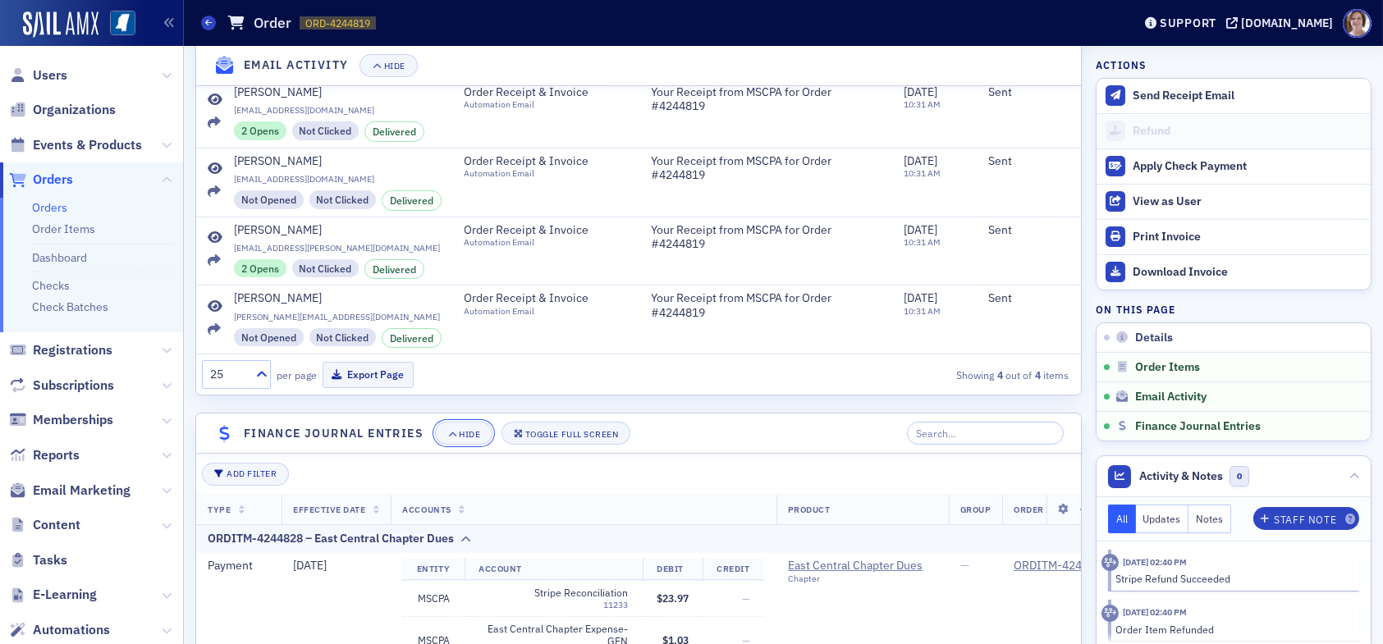
scroll to position [1604, 0]
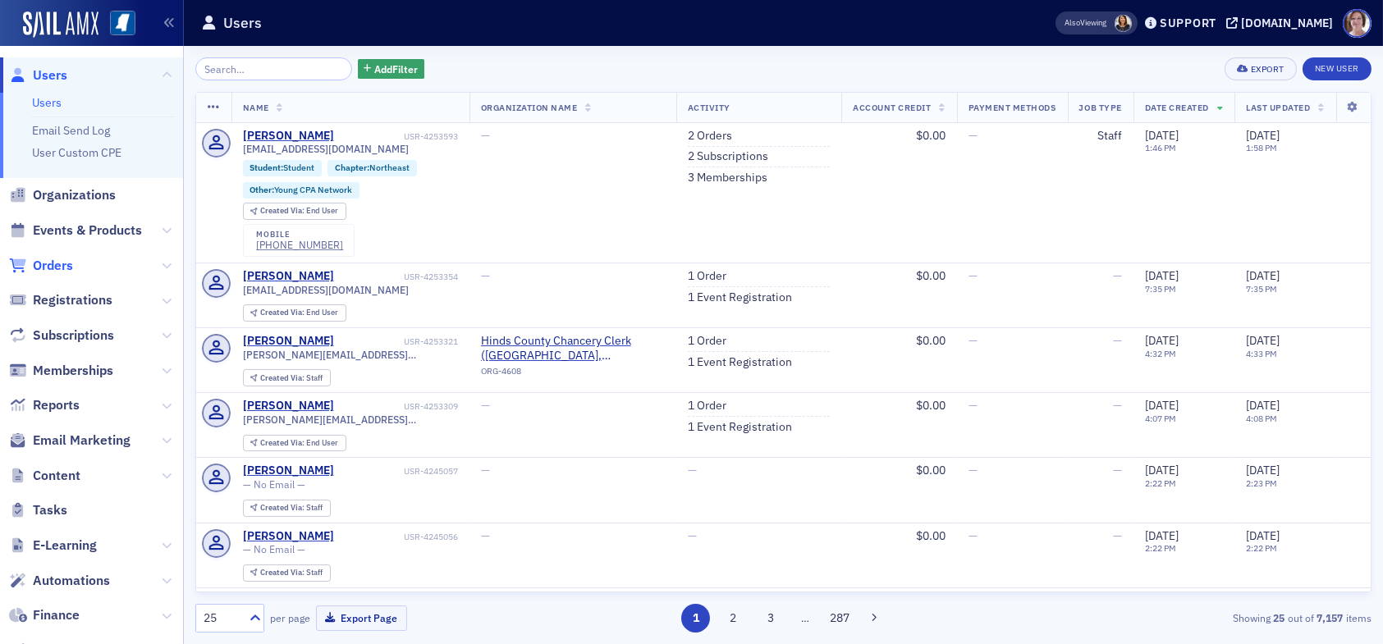
click at [58, 263] on span "Orders" at bounding box center [53, 266] width 40 height 18
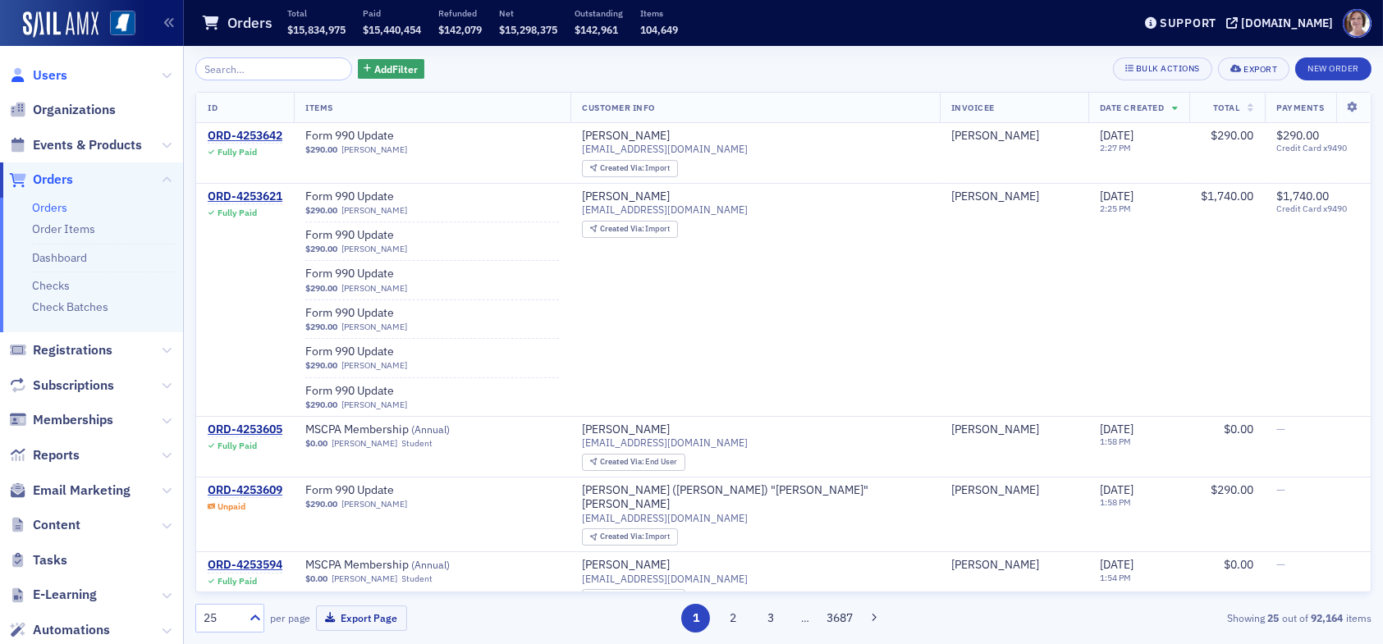
click at [57, 75] on span "Users" at bounding box center [50, 75] width 34 height 18
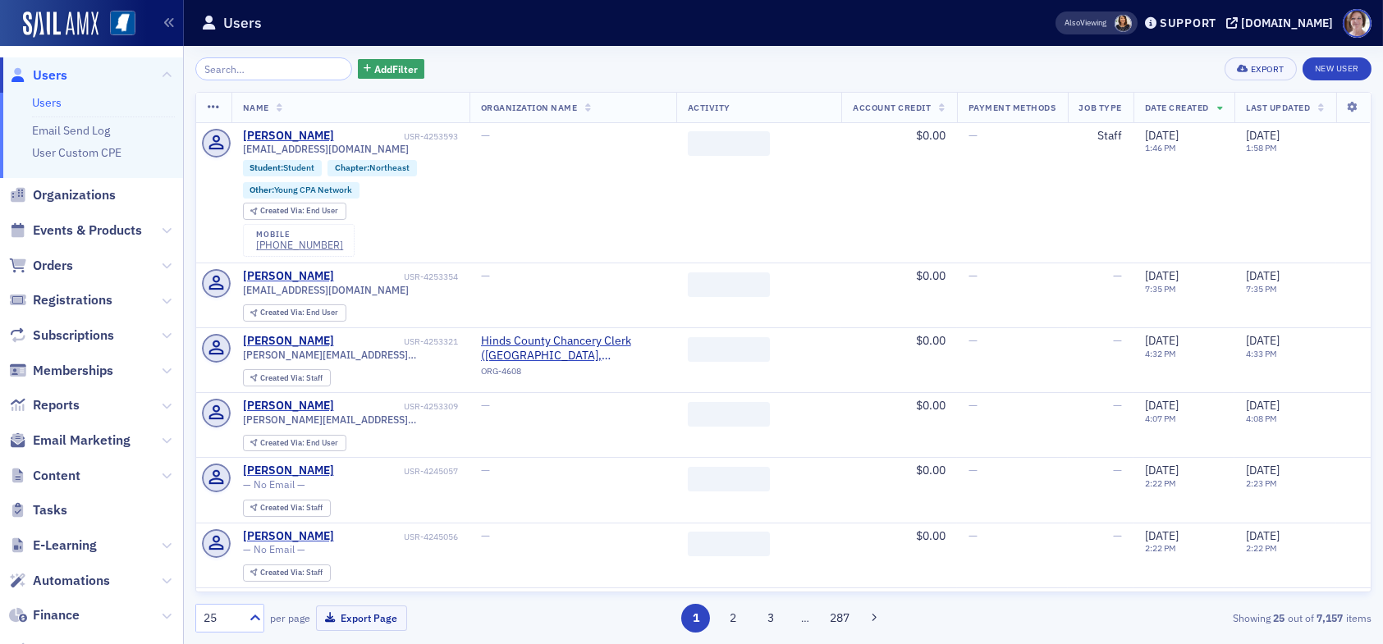
click at [235, 66] on input "search" at bounding box center [273, 68] width 157 height 23
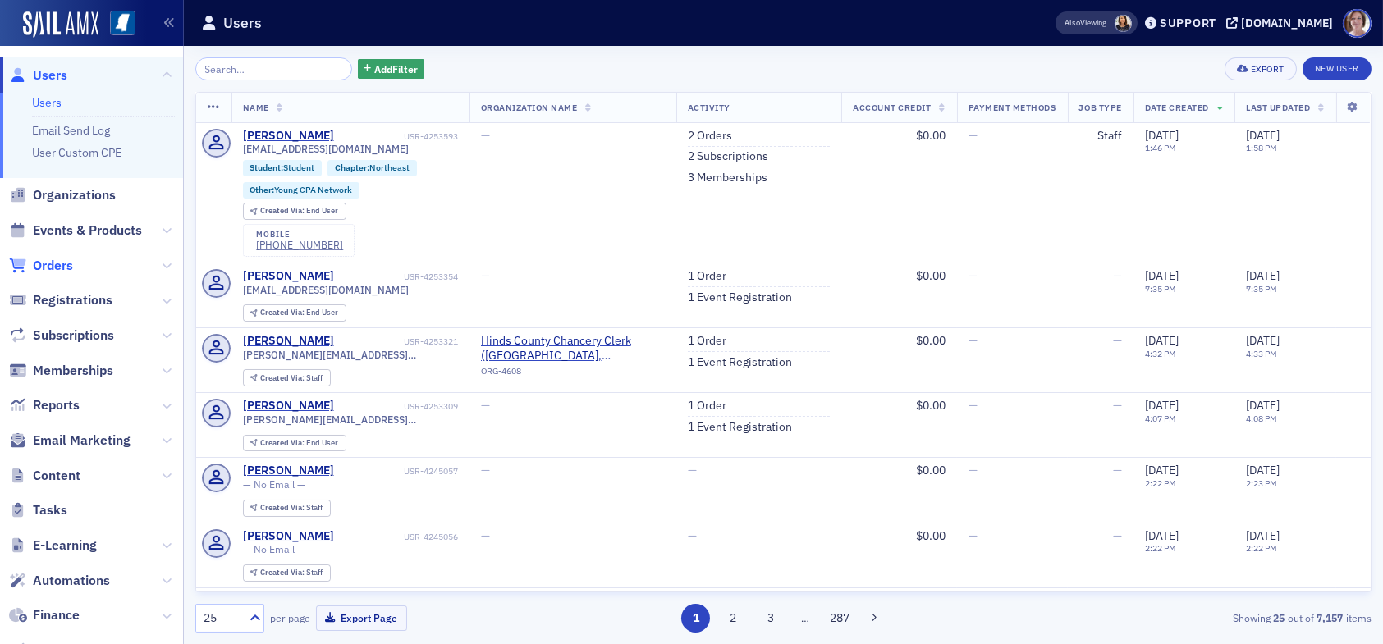
click at [63, 265] on span "Orders" at bounding box center [53, 266] width 40 height 18
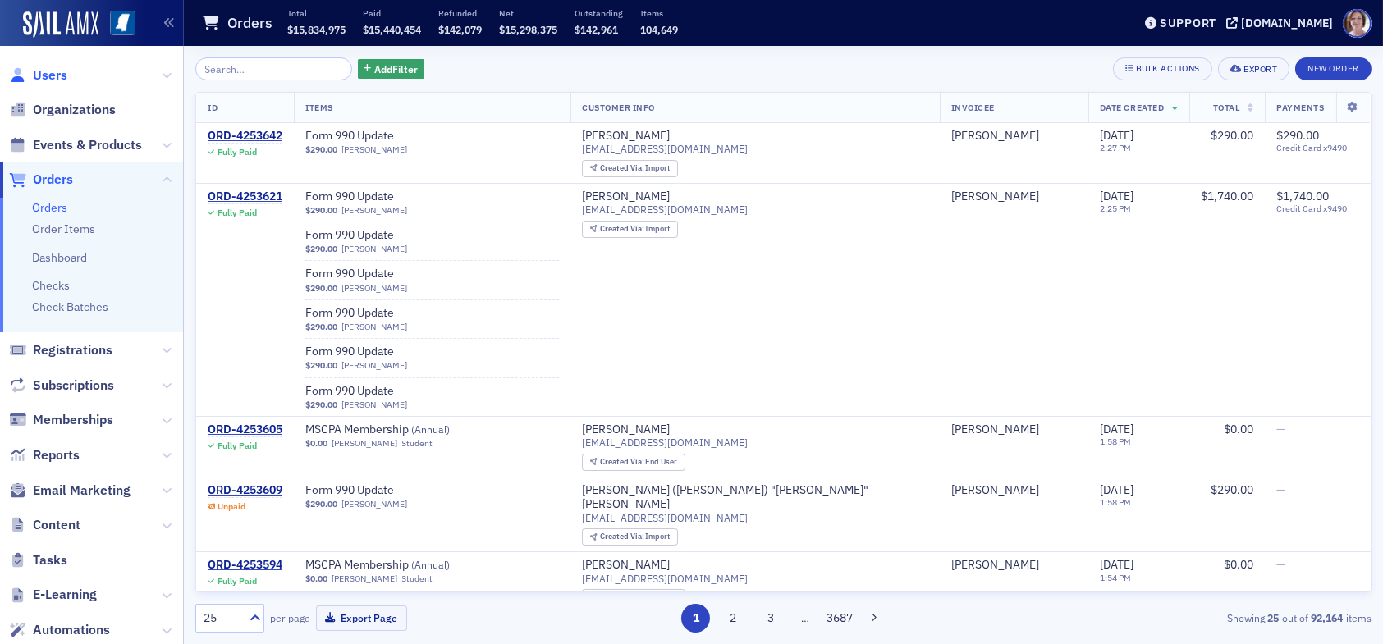
click at [51, 75] on span "Users" at bounding box center [50, 75] width 34 height 18
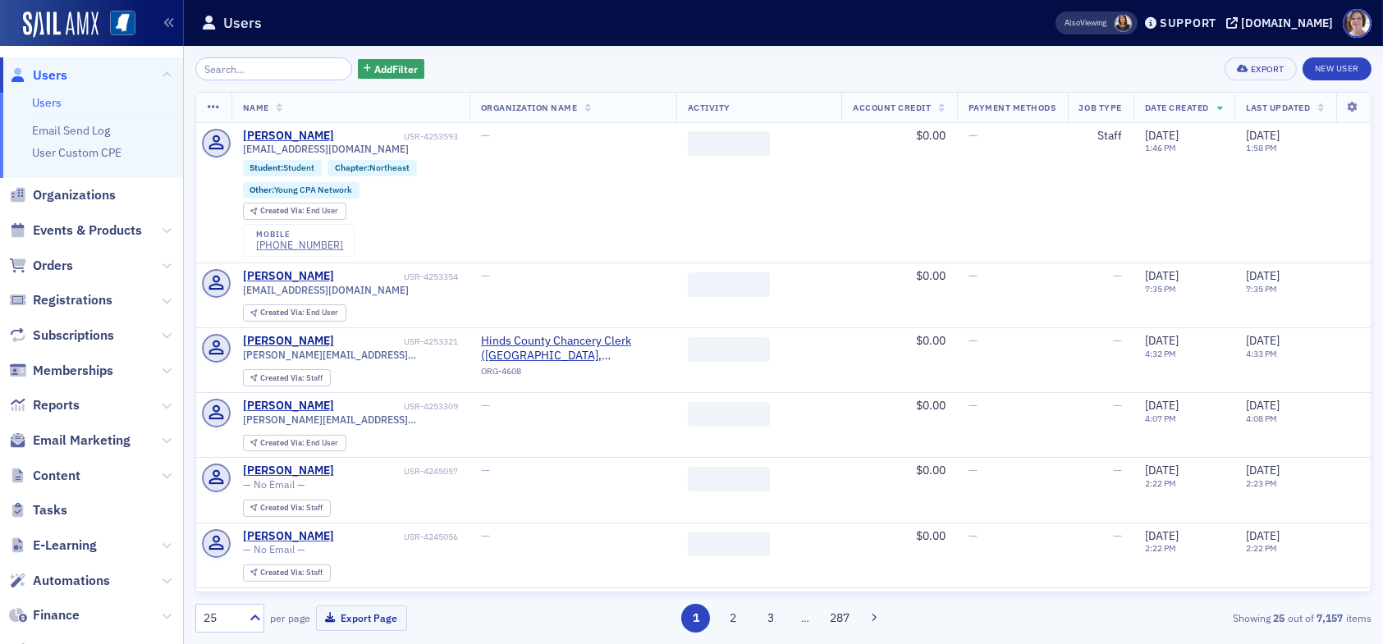
click at [294, 61] on input "search" at bounding box center [273, 68] width 157 height 23
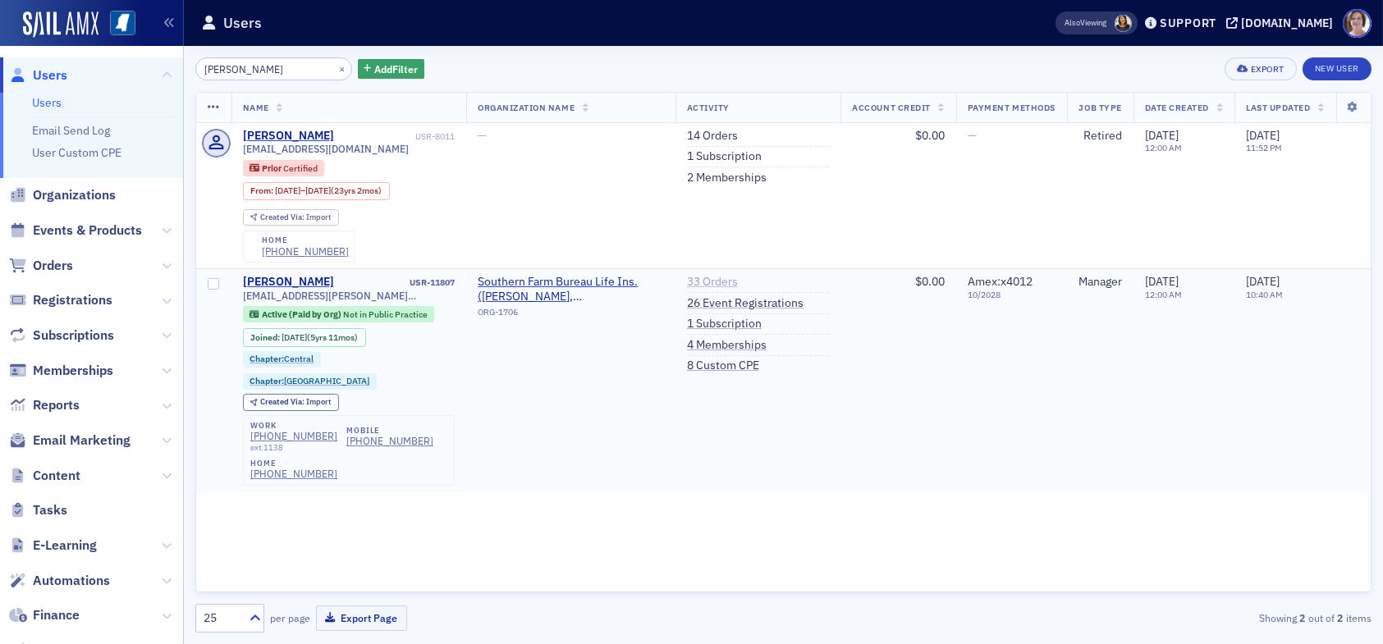
type input "[PERSON_NAME]"
click at [708, 282] on link "33 Orders" at bounding box center [712, 282] width 51 height 15
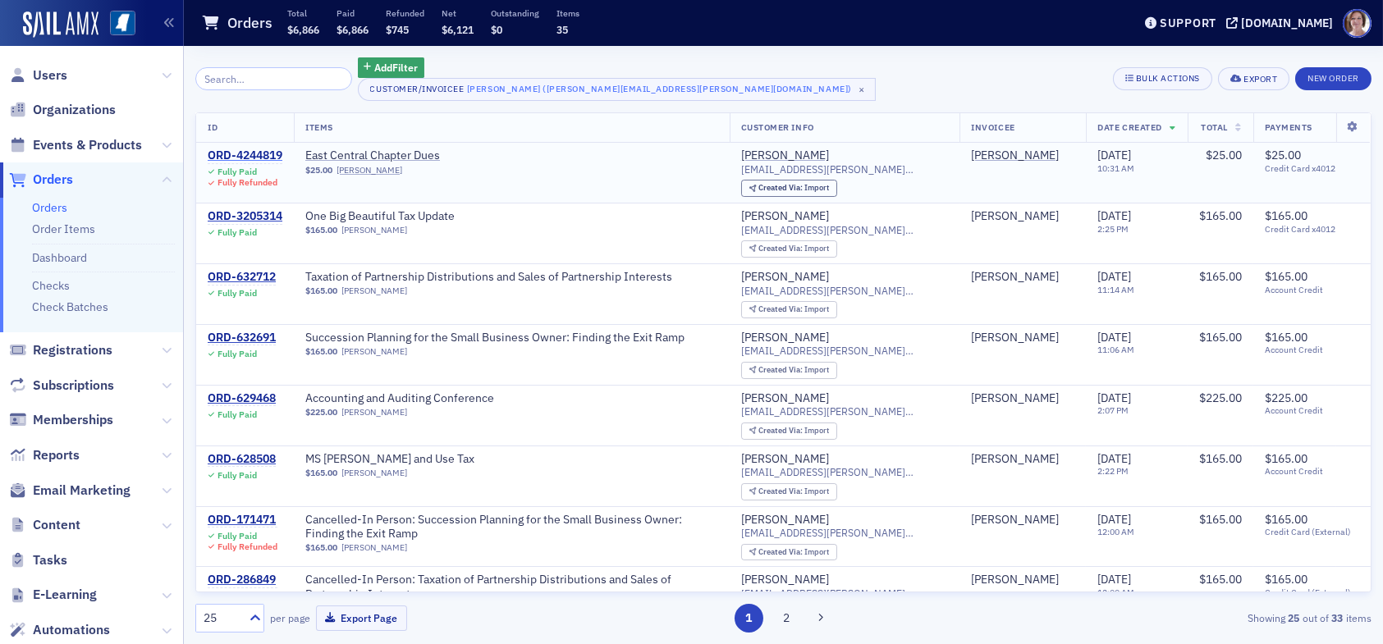
click at [249, 150] on div "ORD-4244819" at bounding box center [245, 156] width 75 height 15
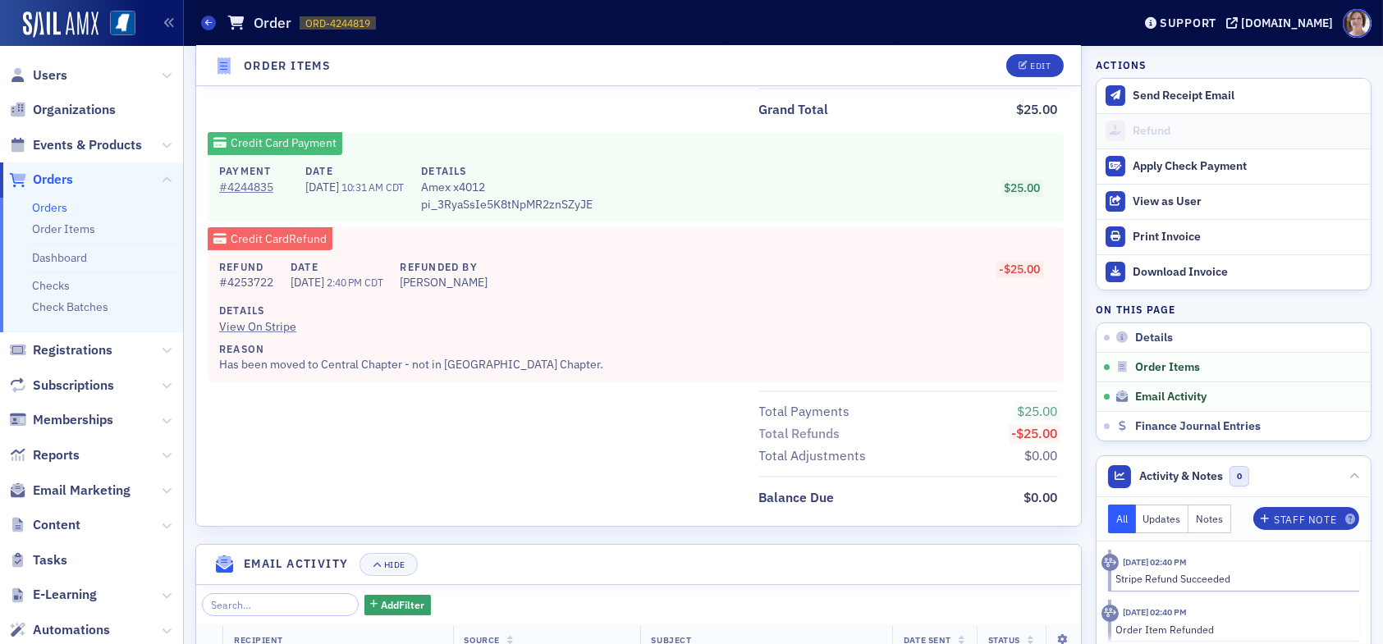
scroll to position [1183, 0]
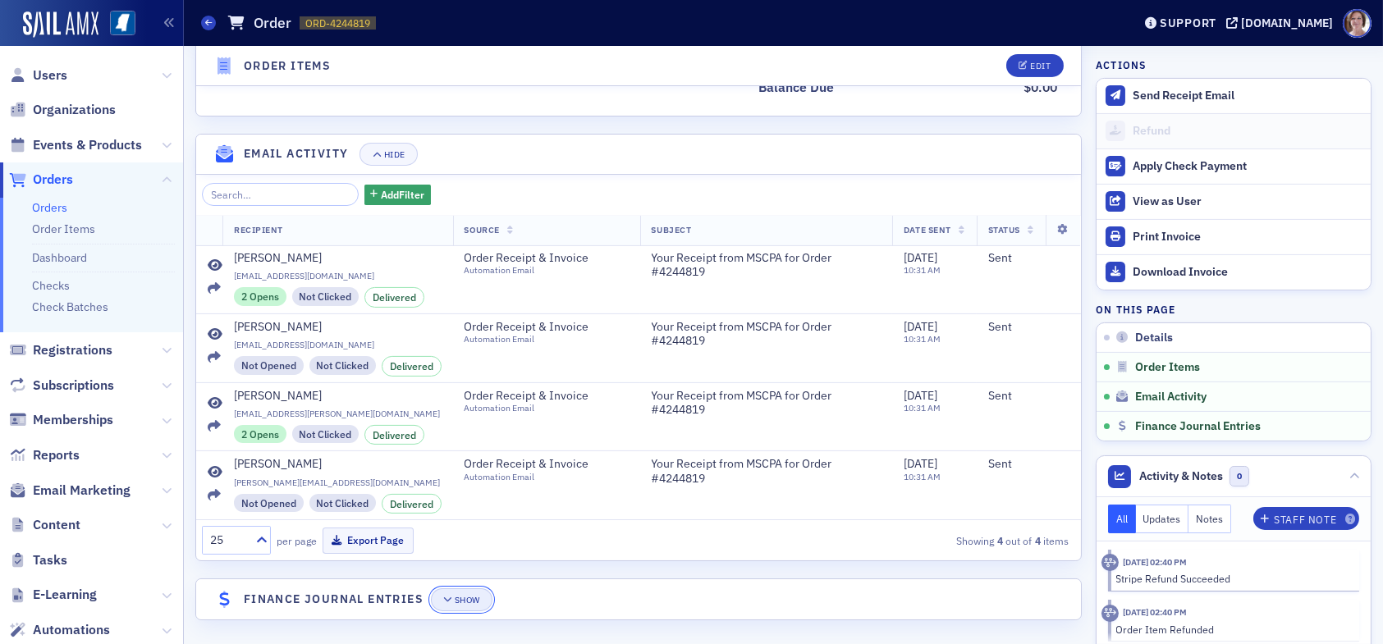
click at [462, 596] on div "Show" at bounding box center [467, 600] width 25 height 9
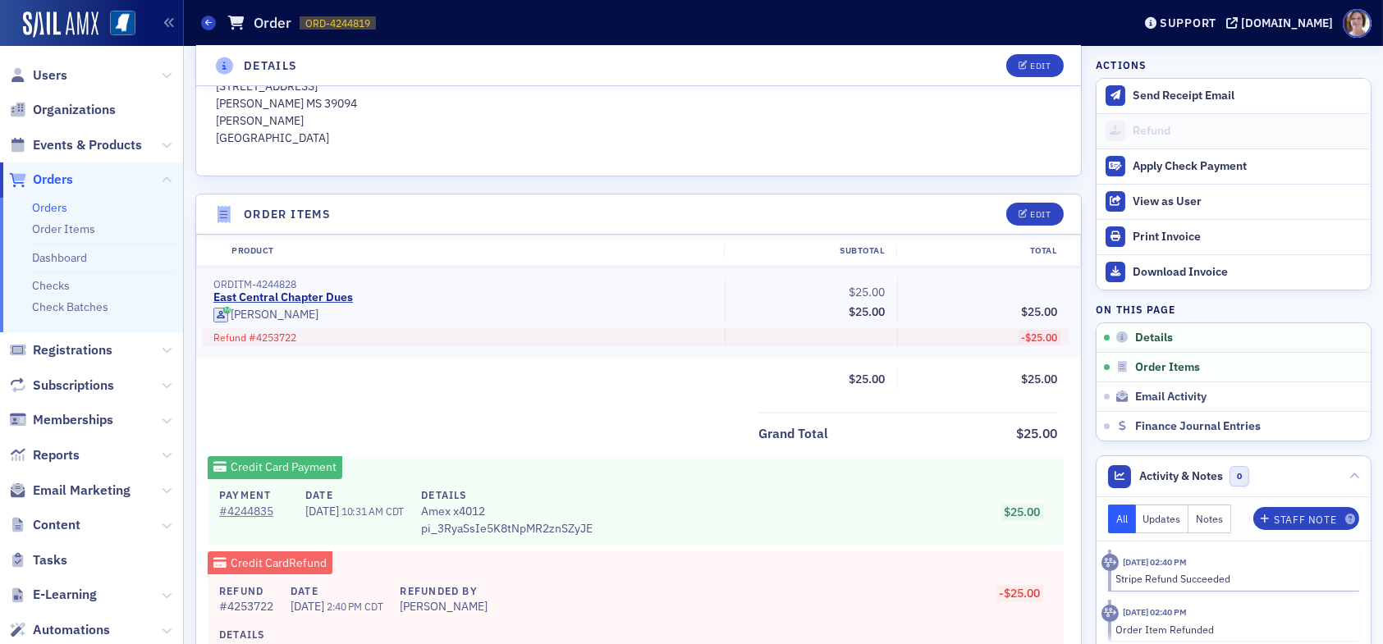
scroll to position [537, 0]
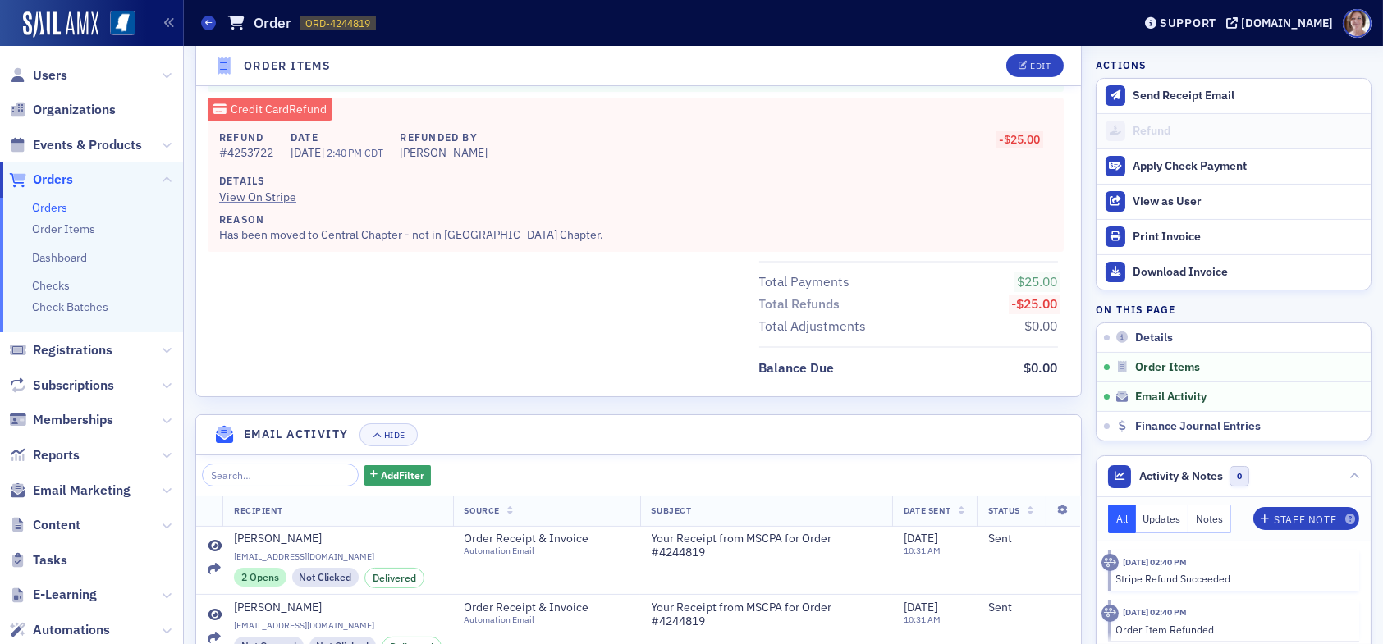
scroll to position [1183, 0]
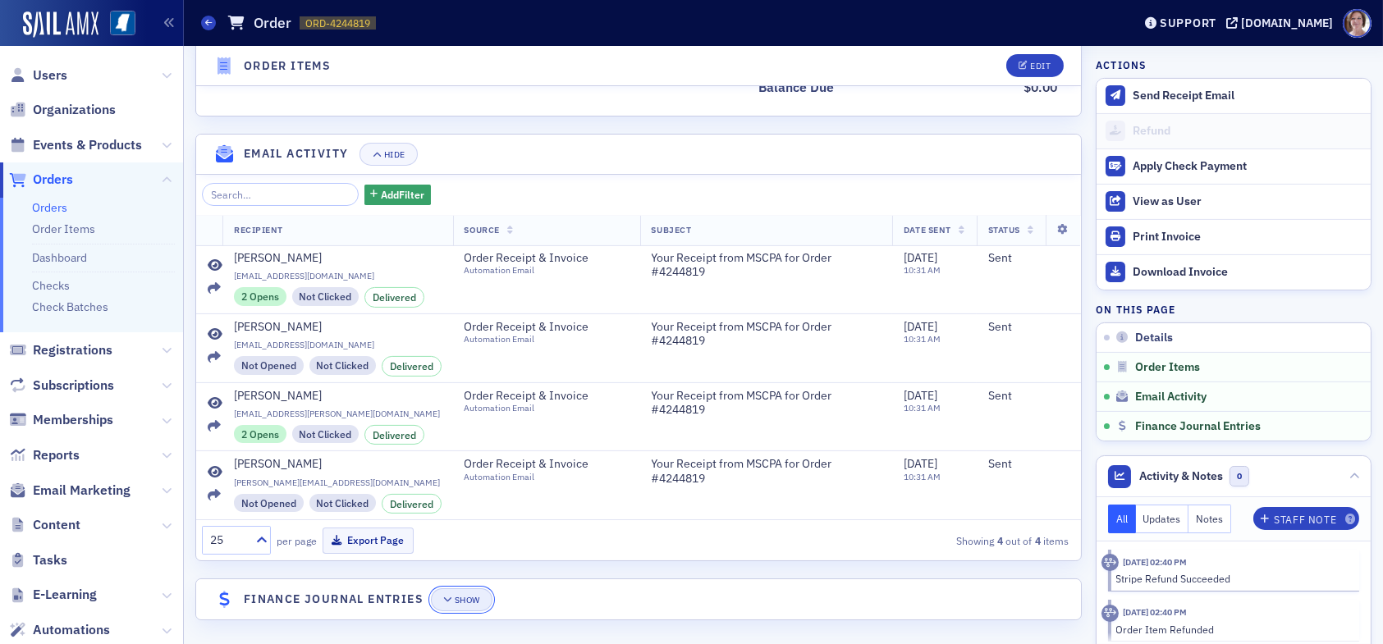
click at [468, 597] on div "Show" at bounding box center [467, 600] width 25 height 9
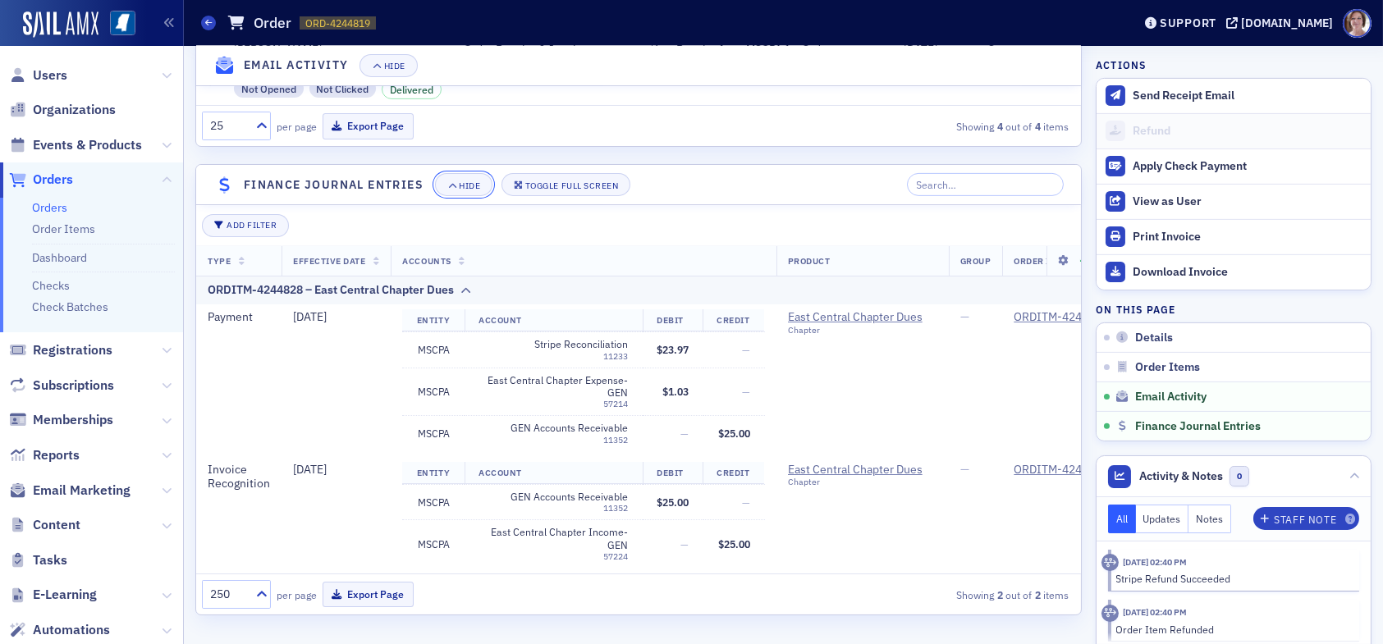
scroll to position [1604, 0]
click at [66, 182] on span "Orders" at bounding box center [53, 180] width 40 height 18
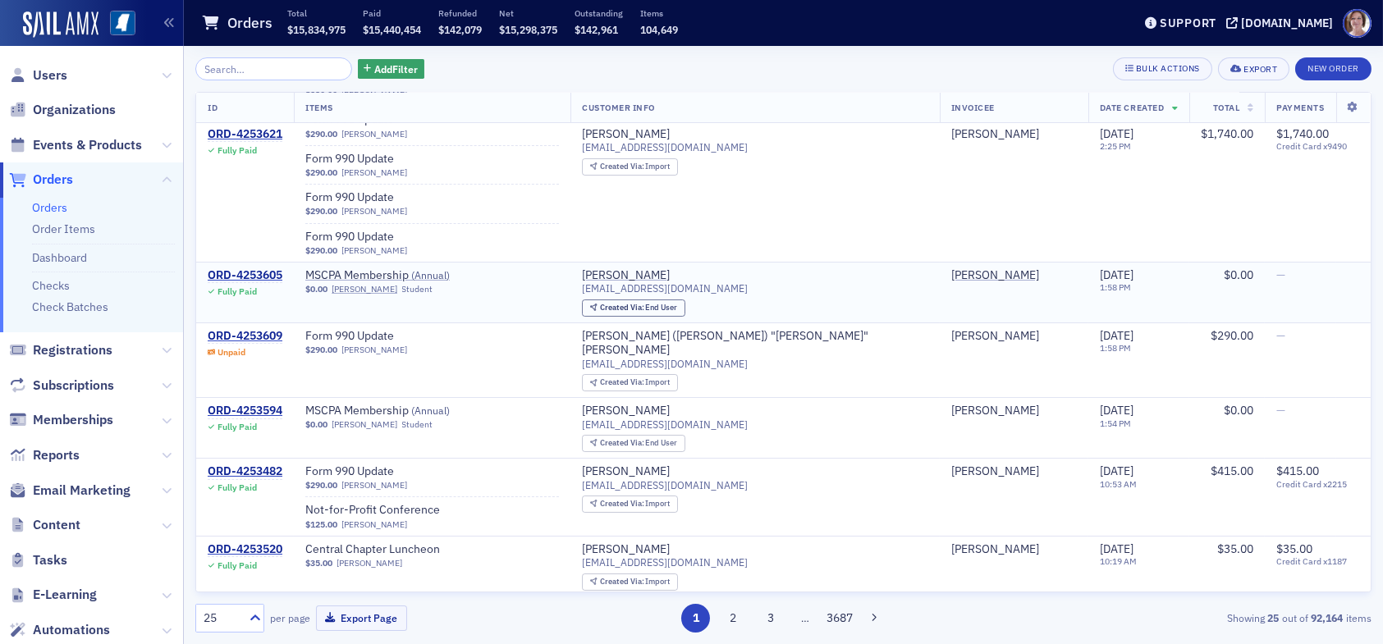
scroll to position [246, 0]
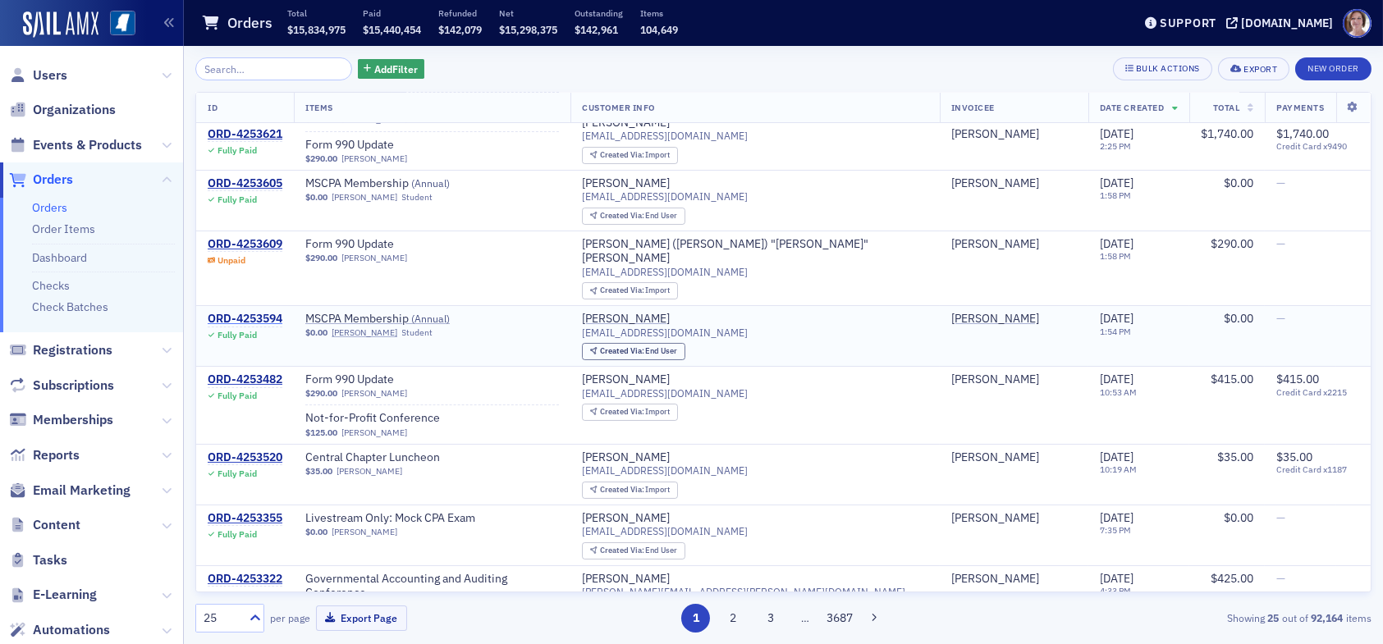
click at [270, 312] on div "ORD-4253594" at bounding box center [245, 319] width 75 height 15
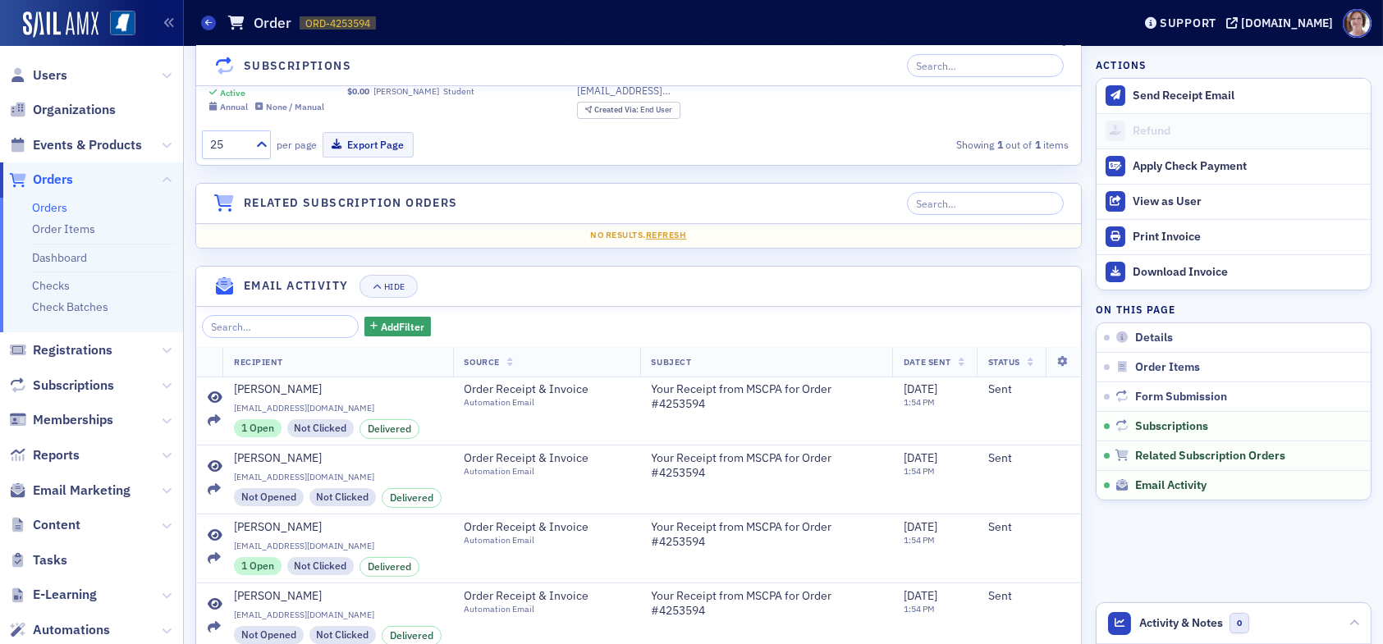
scroll to position [1231, 0]
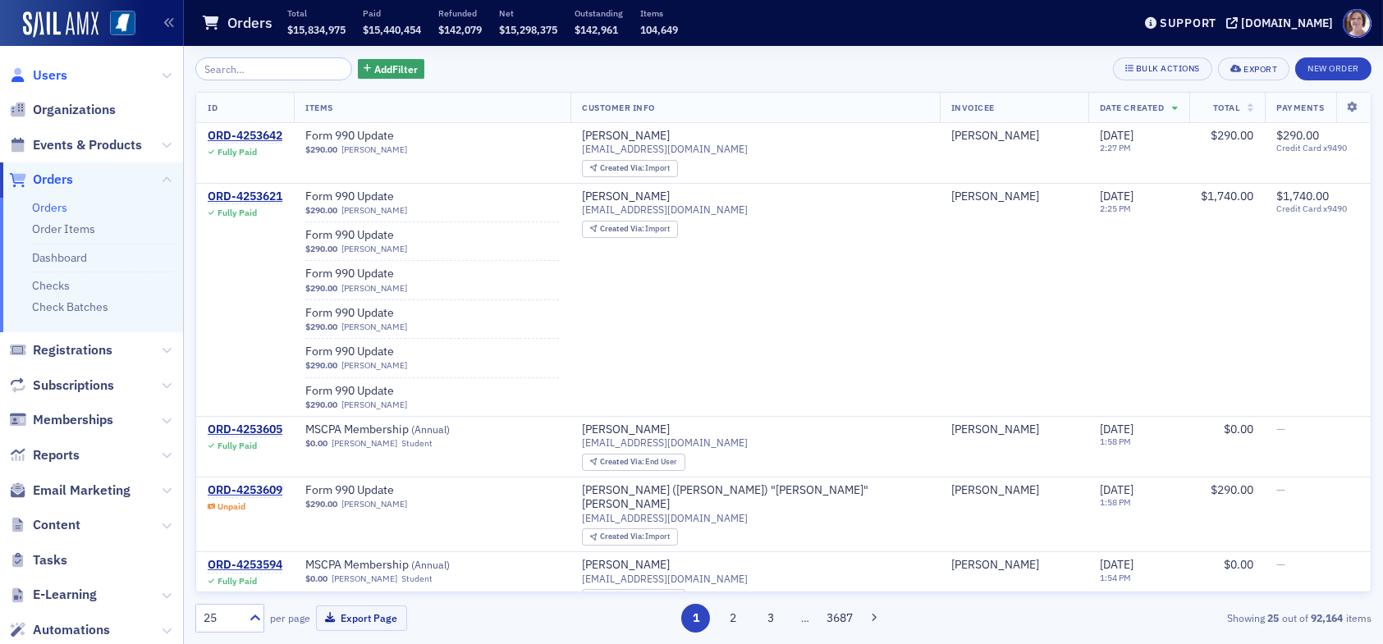
click at [53, 72] on span "Users" at bounding box center [50, 75] width 34 height 18
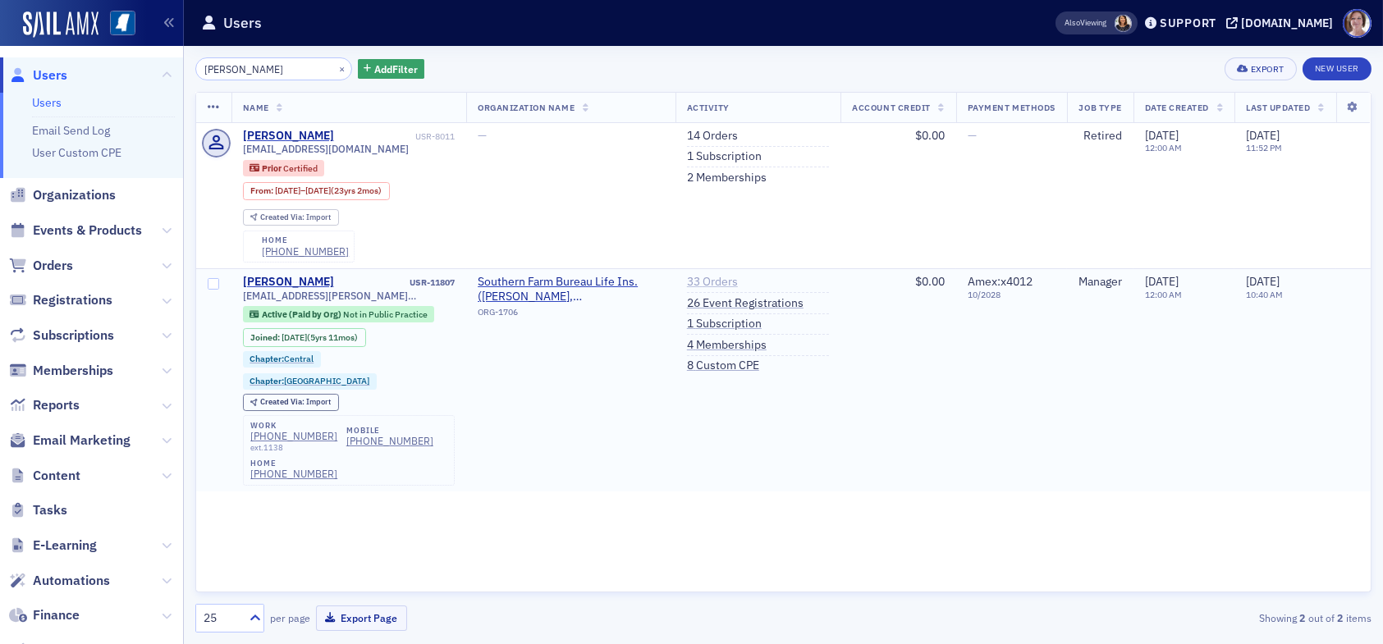
click at [715, 281] on link "33 Orders" at bounding box center [712, 282] width 51 height 15
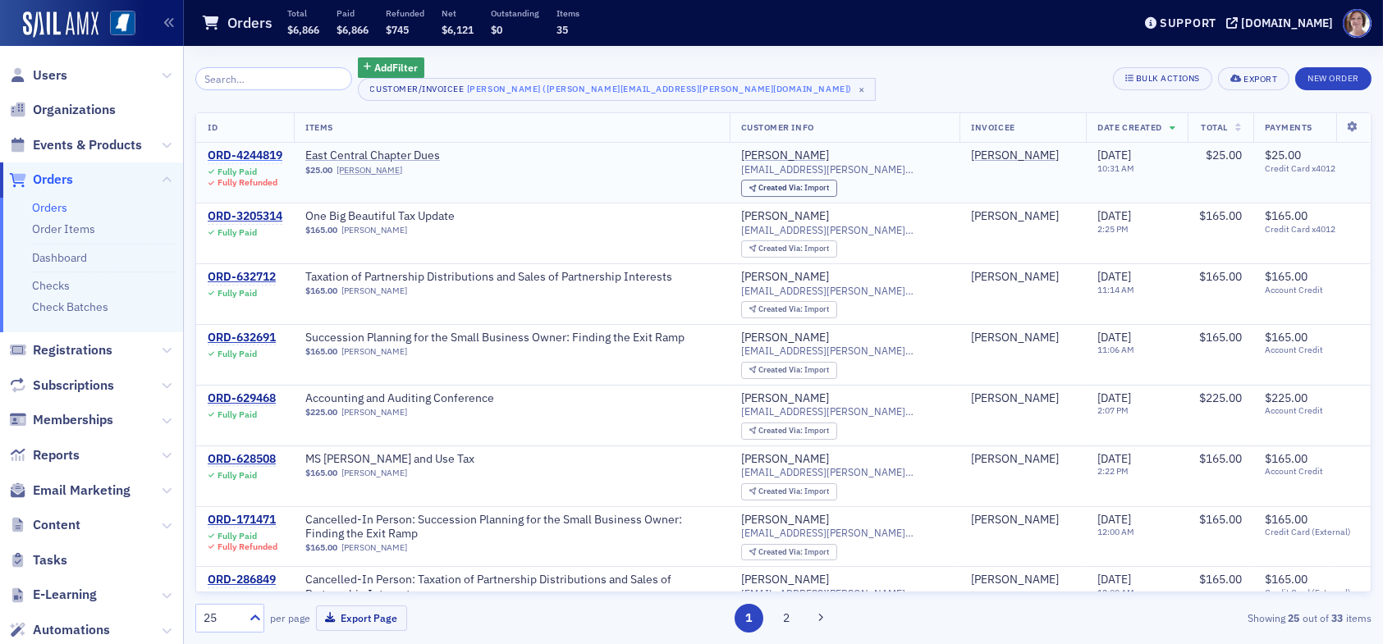
click at [267, 154] on div "ORD-4244819" at bounding box center [245, 156] width 75 height 15
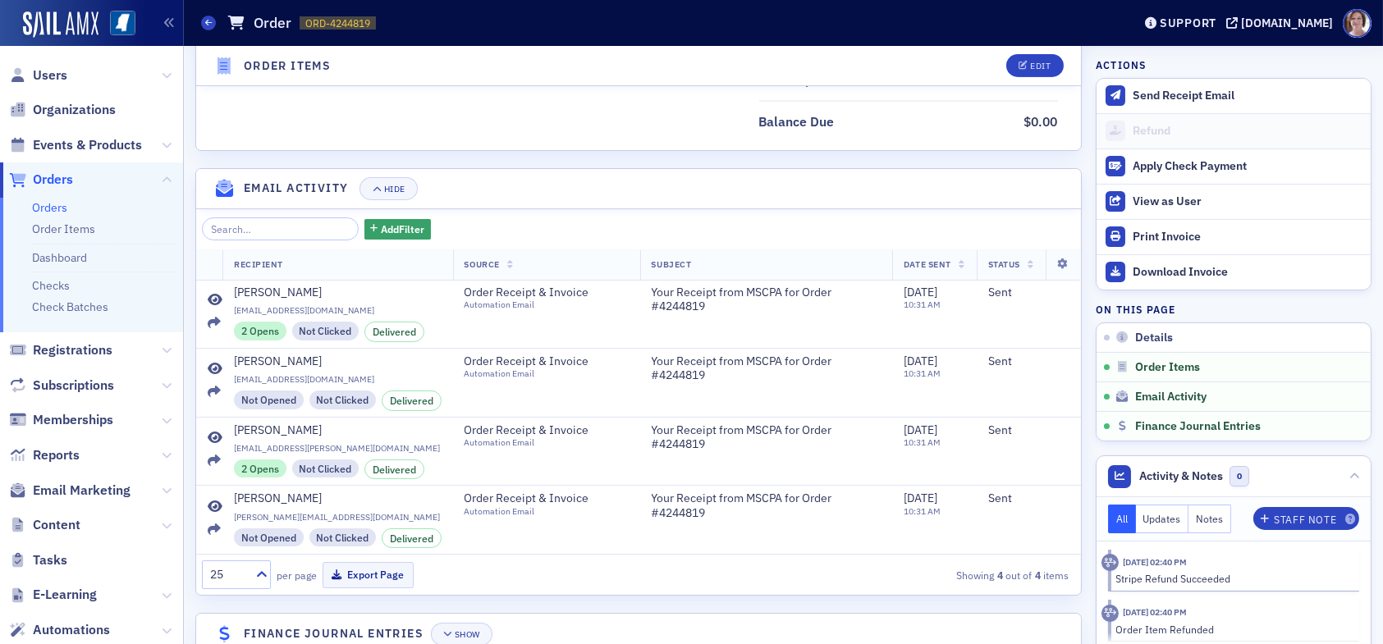
scroll to position [1183, 0]
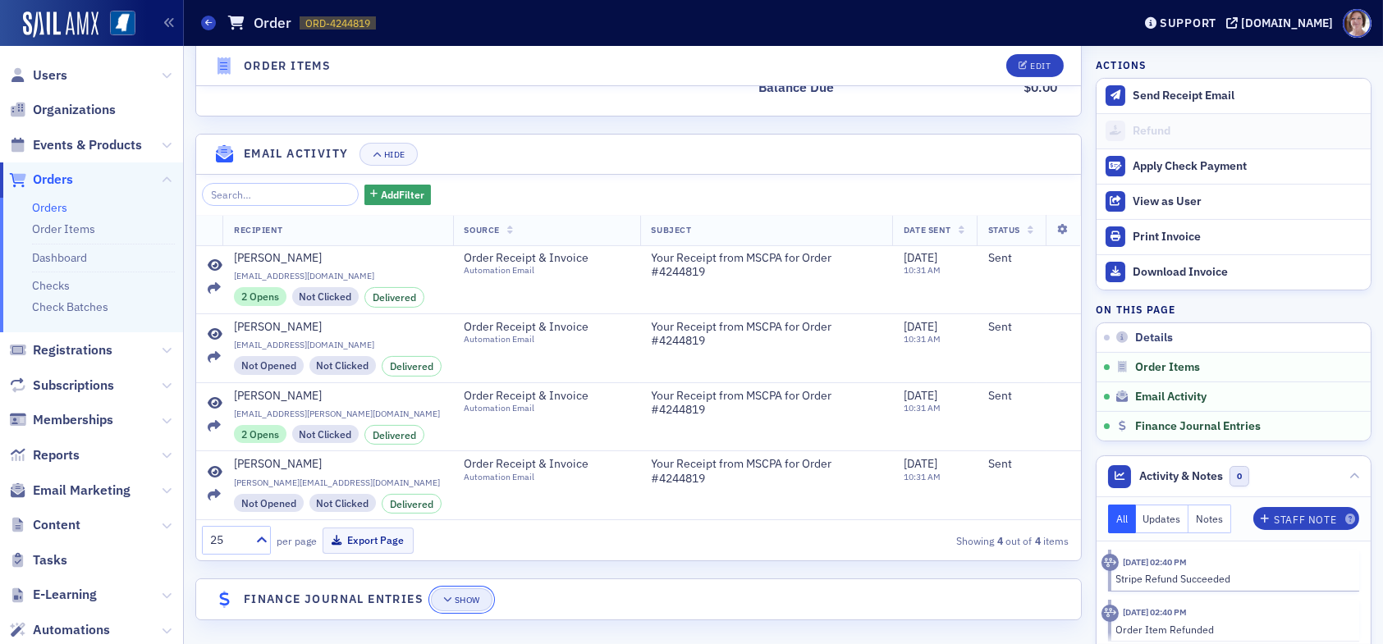
click at [459, 596] on div "Show" at bounding box center [467, 600] width 25 height 9
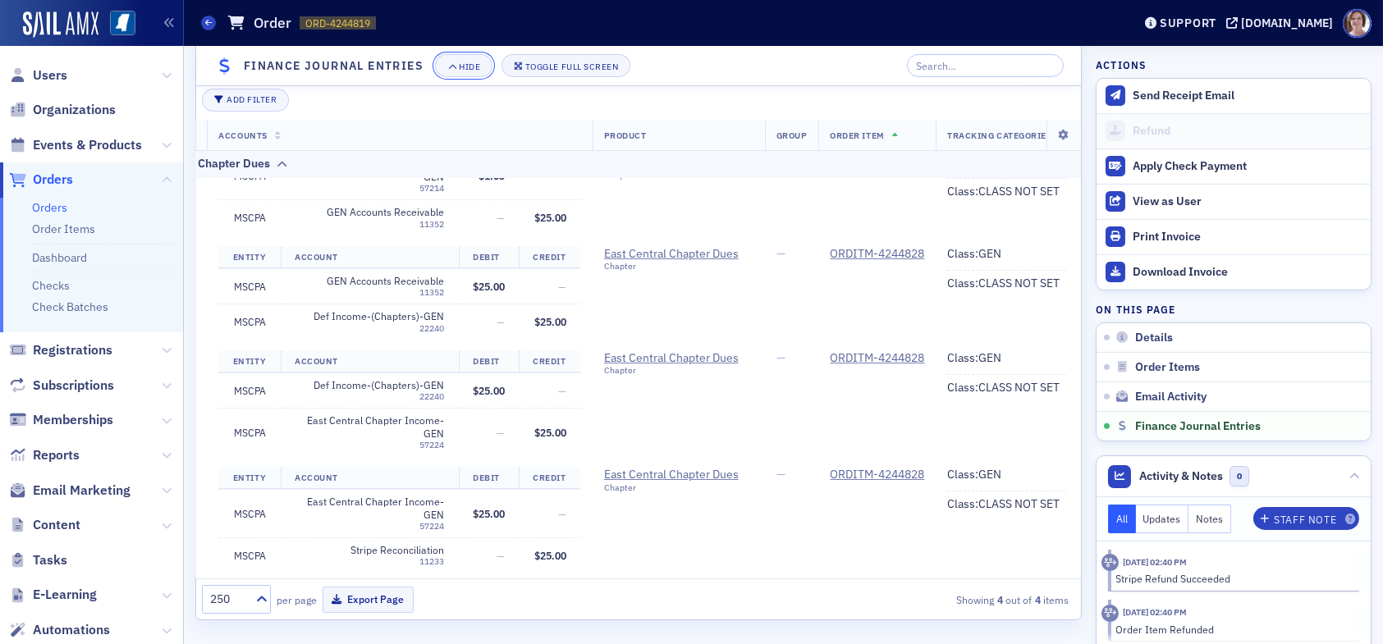
scroll to position [101, 0]
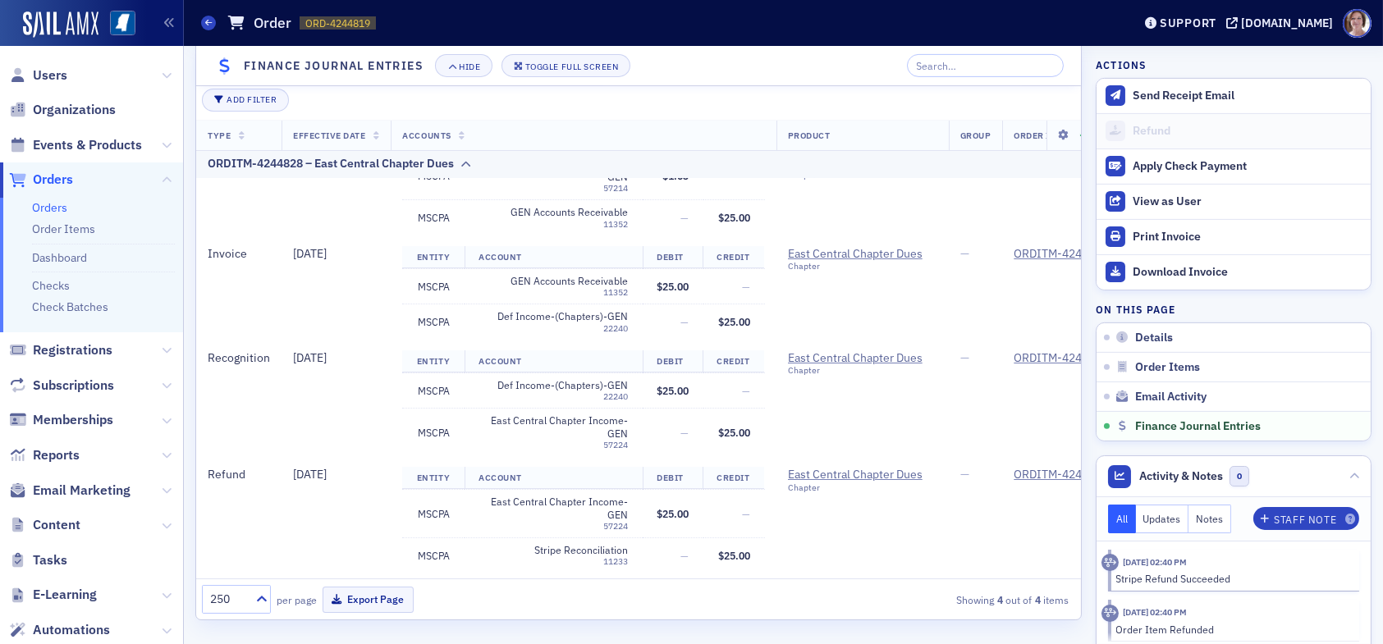
click at [59, 177] on span "Orders" at bounding box center [53, 180] width 40 height 18
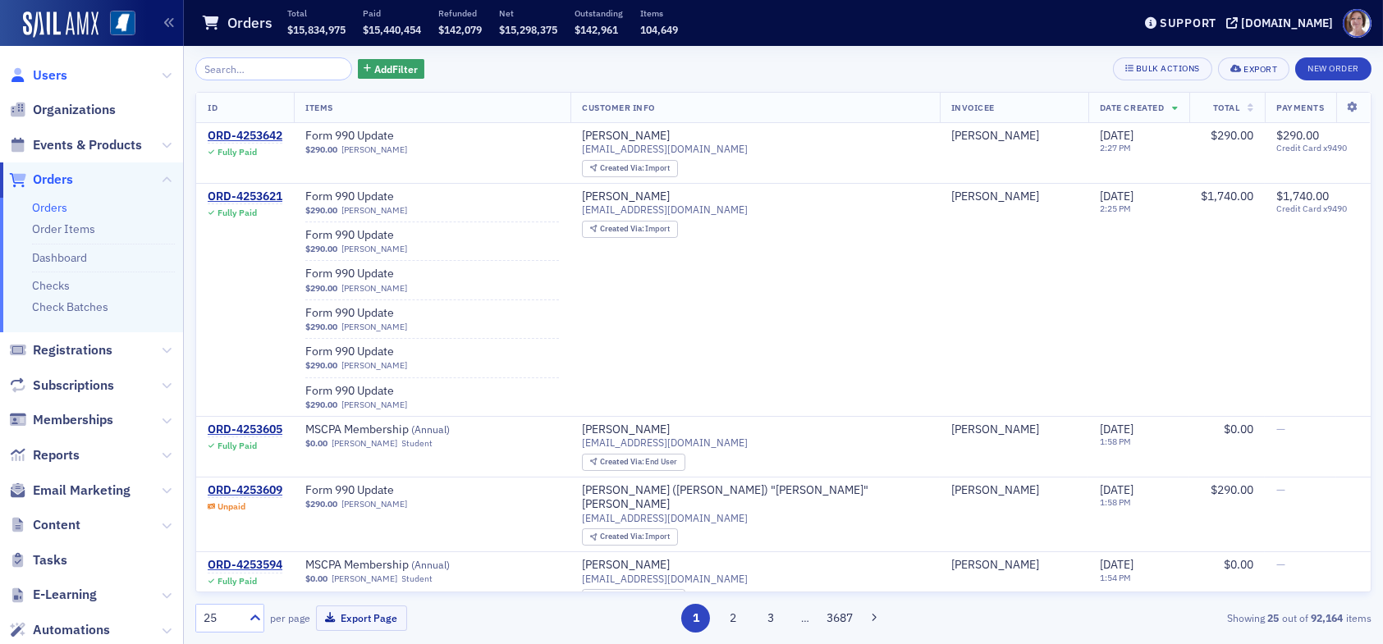
click at [41, 74] on span "Users" at bounding box center [50, 75] width 34 height 18
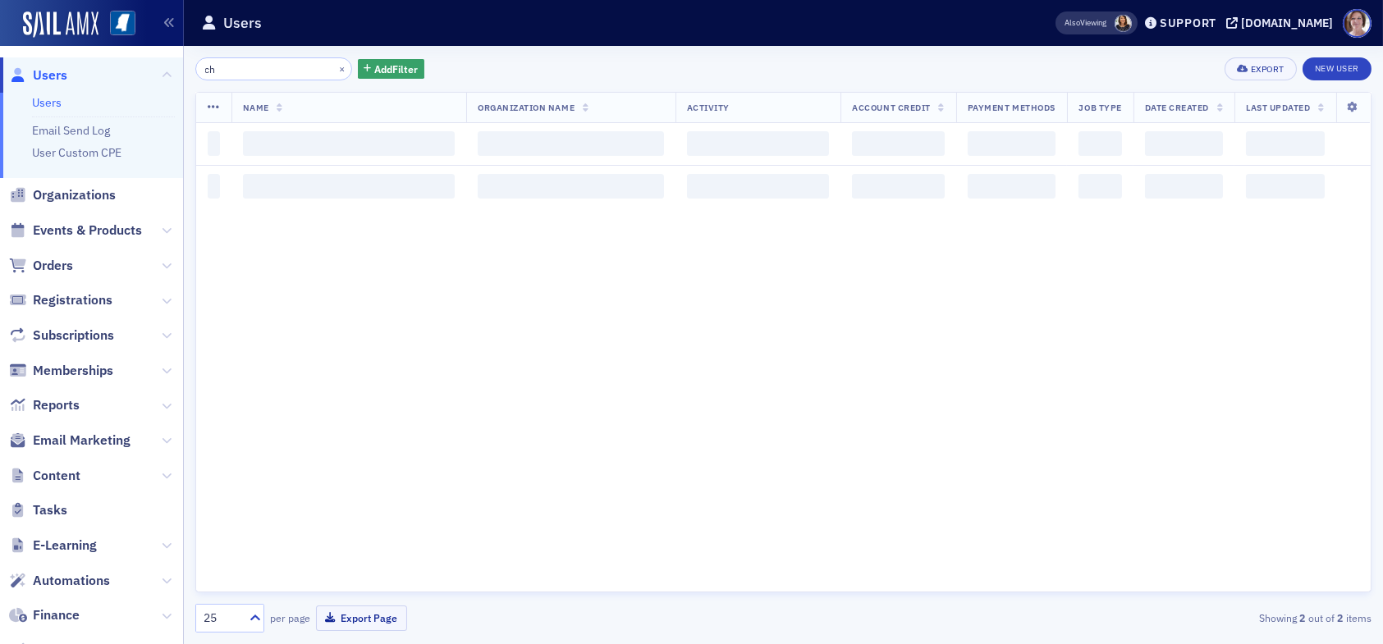
type input "c"
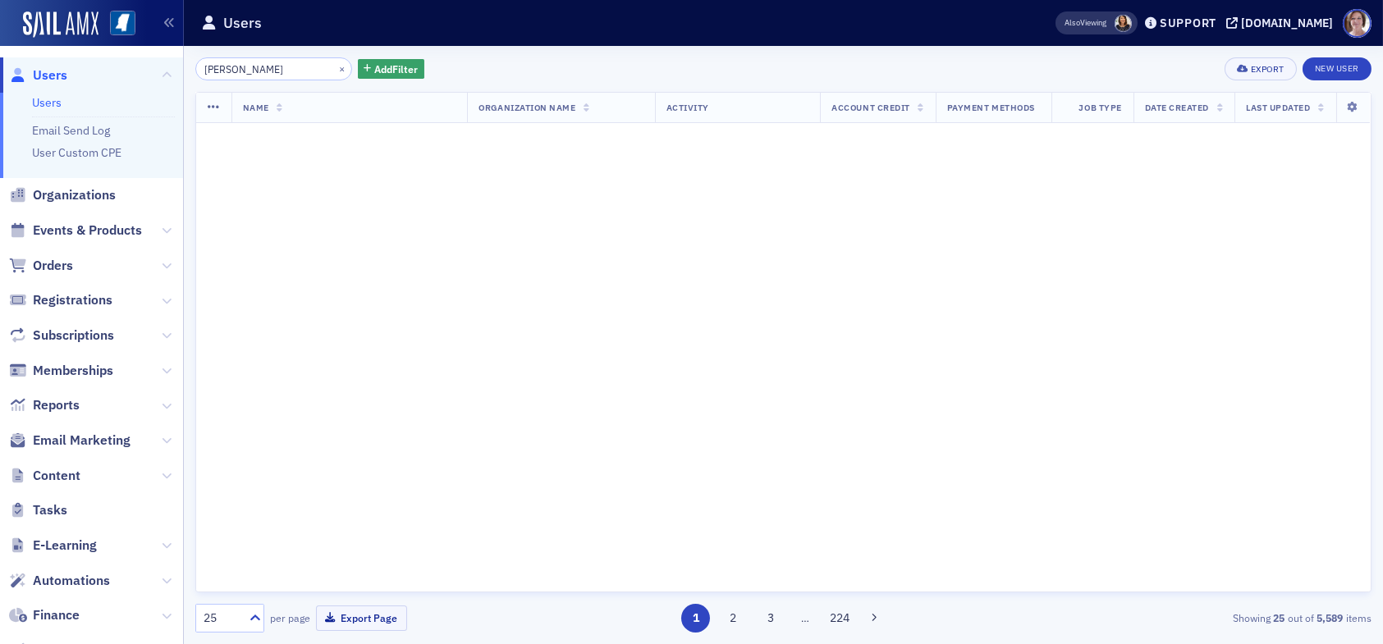
type input "[PERSON_NAME]"
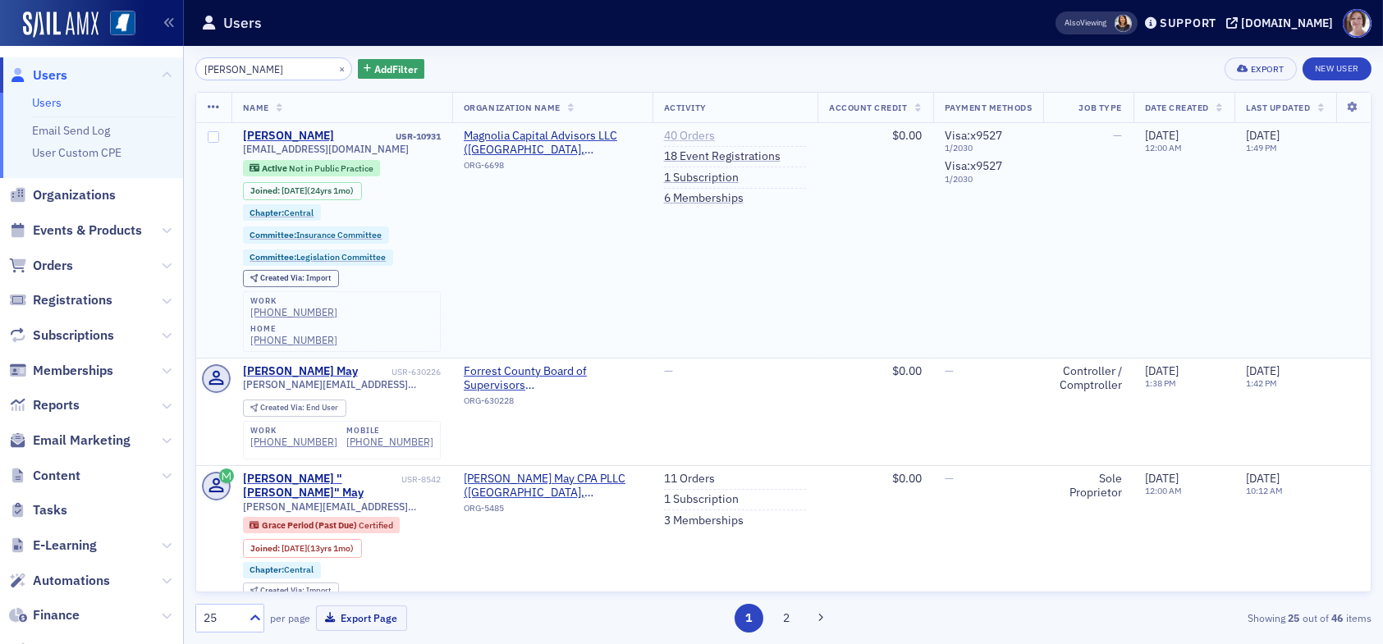
click at [685, 139] on link "40 Orders" at bounding box center [689, 136] width 51 height 15
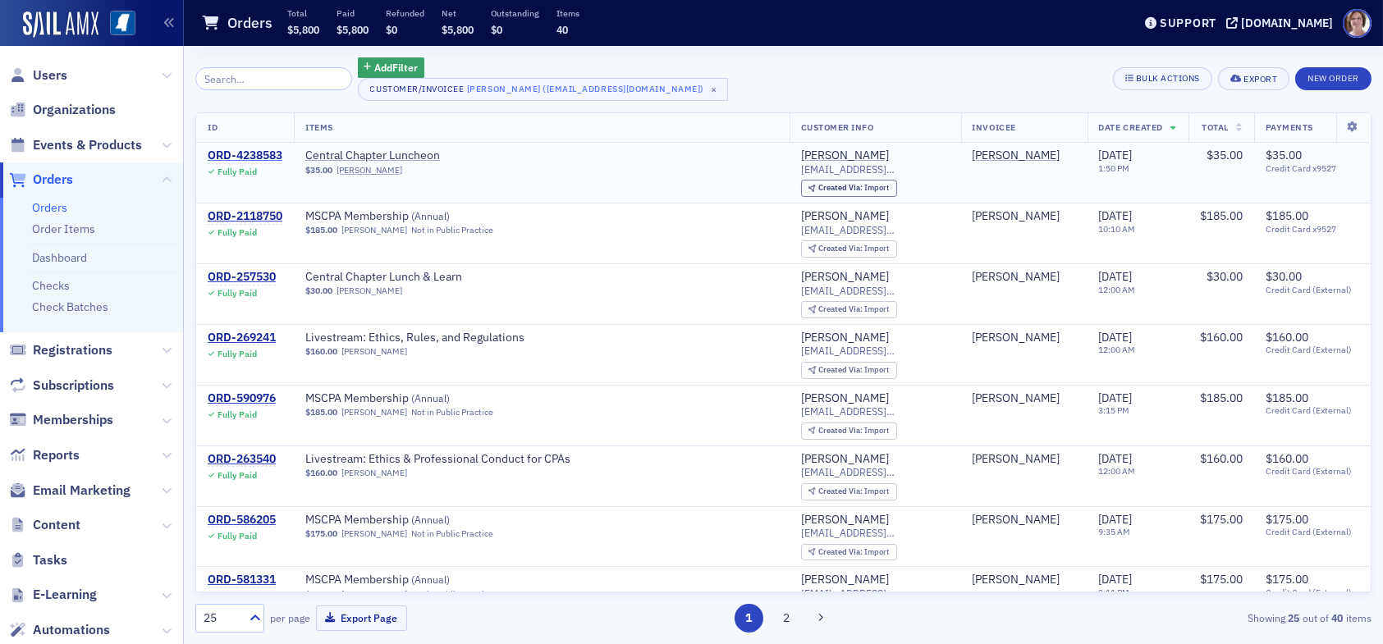
click at [248, 153] on div "ORD-4238583" at bounding box center [245, 156] width 75 height 15
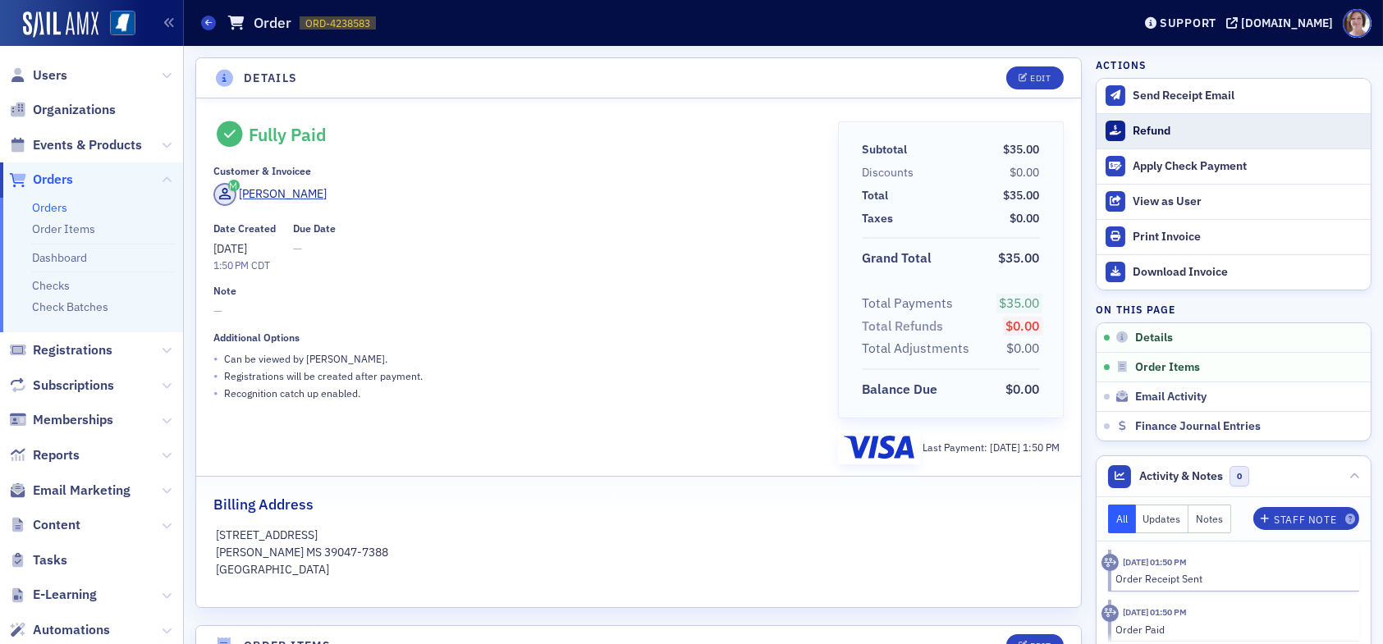
click at [1132, 133] on div "Refund" at bounding box center [1247, 131] width 230 height 15
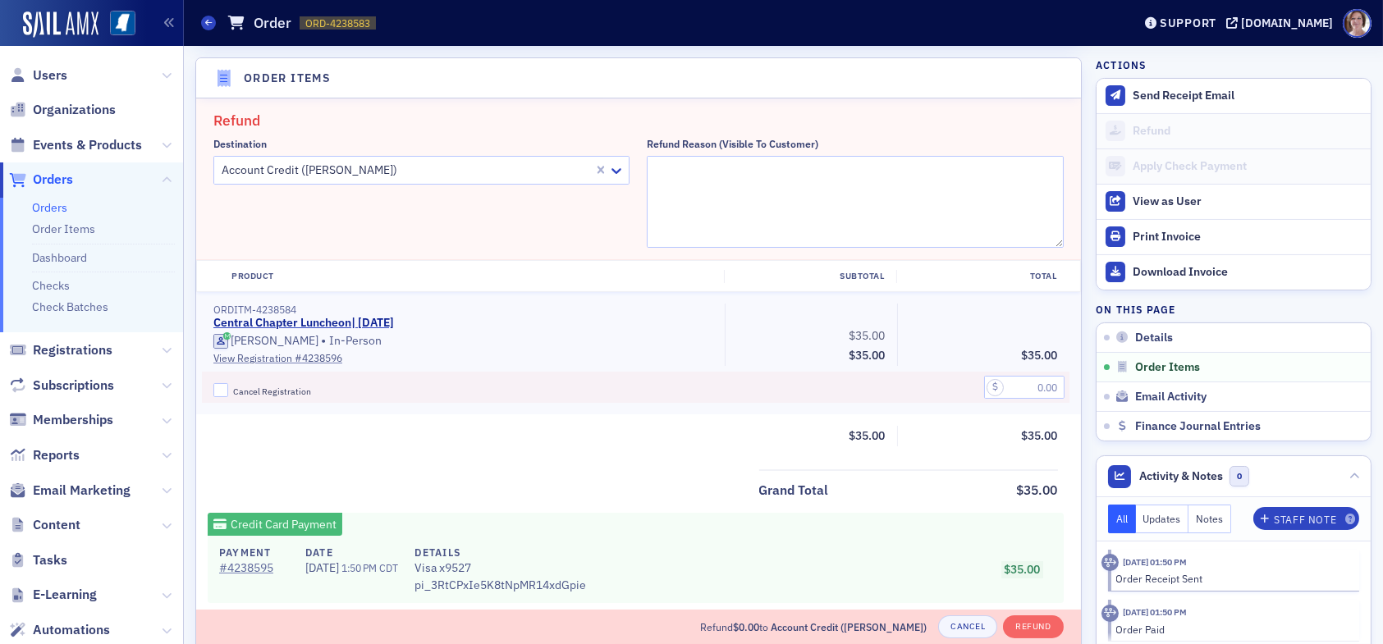
scroll to position [569, 0]
click at [376, 165] on div at bounding box center [406, 168] width 372 height 21
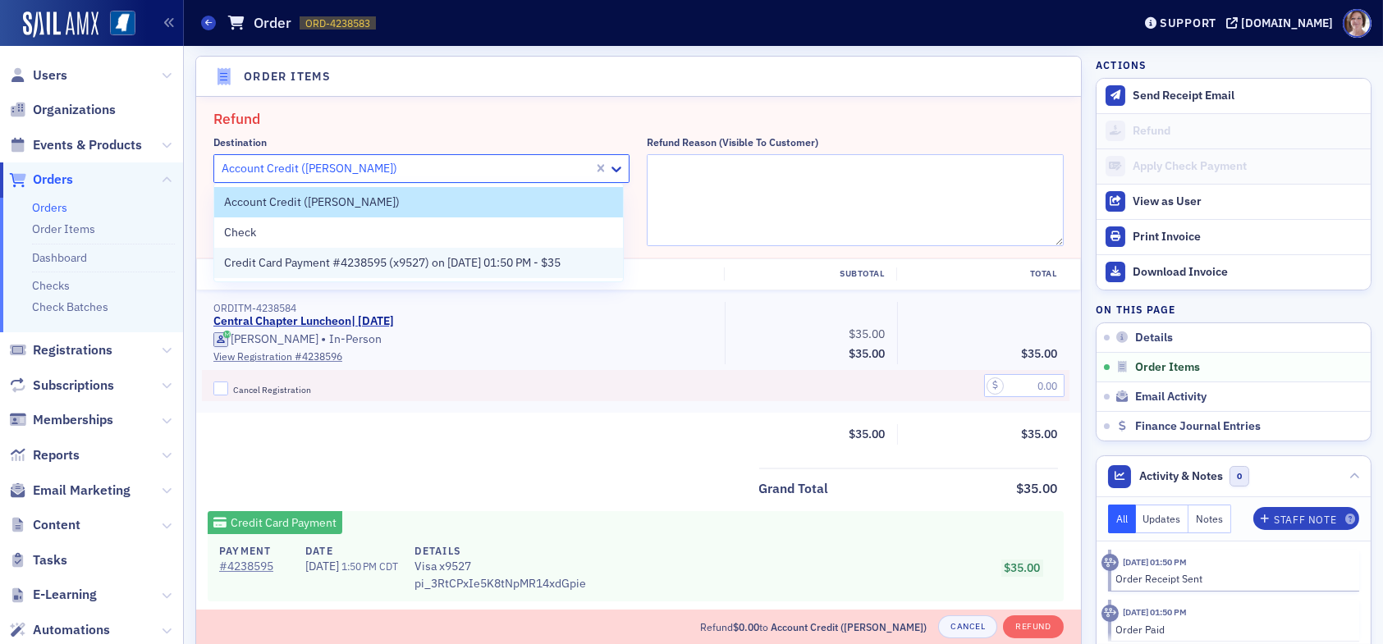
click at [381, 263] on span "Credit Card Payment #4238595 (x9527) on 8/6/2025 01:50 PM - $35" at bounding box center [392, 262] width 336 height 17
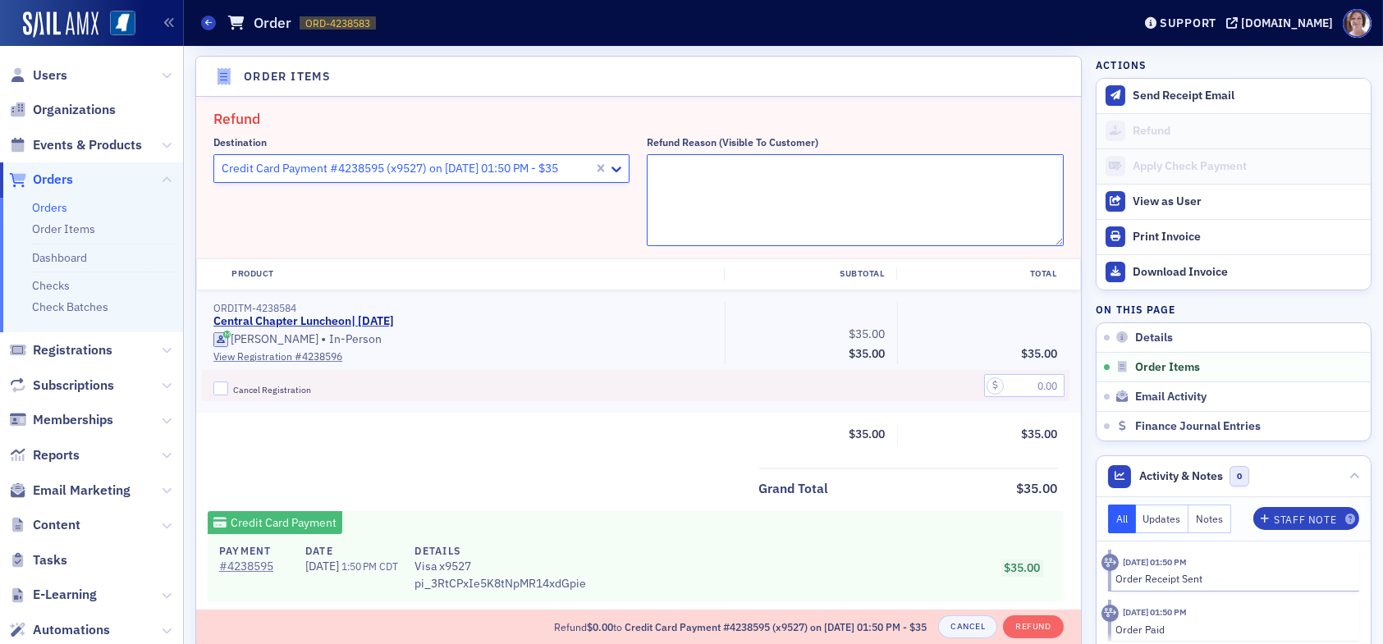
click at [754, 181] on textarea "Refund Reason (Visible to Customer)" at bounding box center [855, 200] width 416 height 92
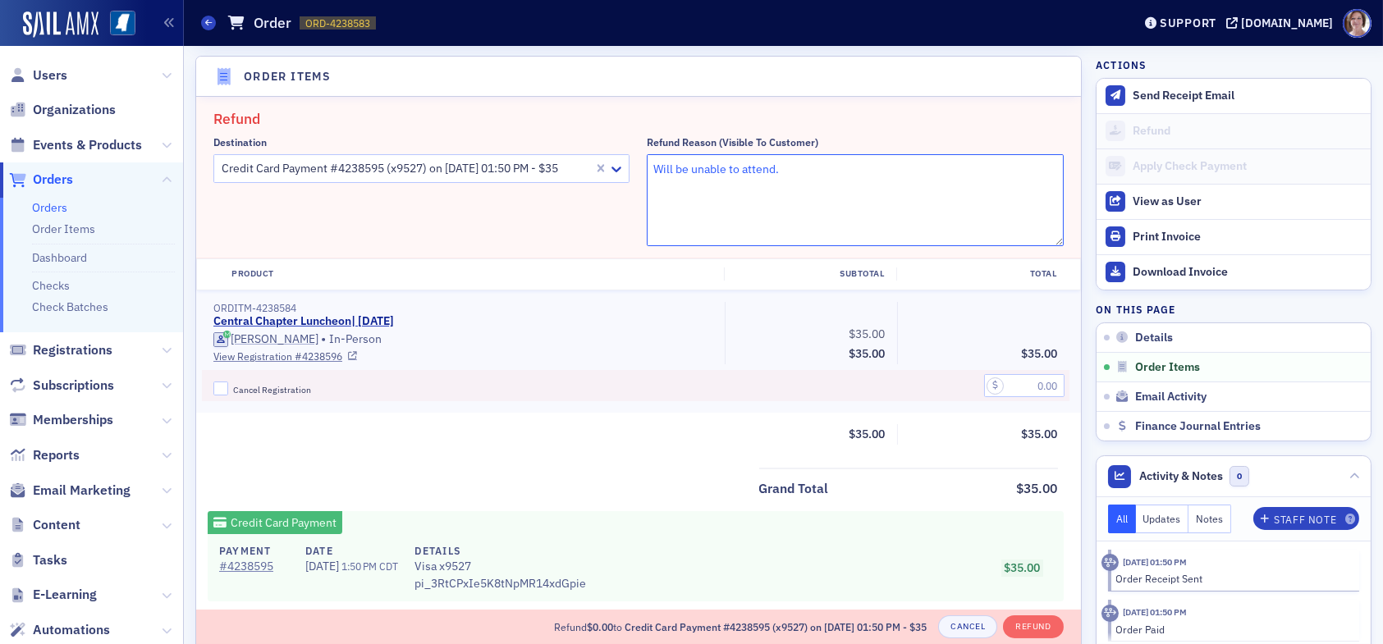
type textarea "Will be unable to attend."
click at [223, 391] on input "Cancel Registration" at bounding box center [220, 389] width 15 height 15
checkbox input "true"
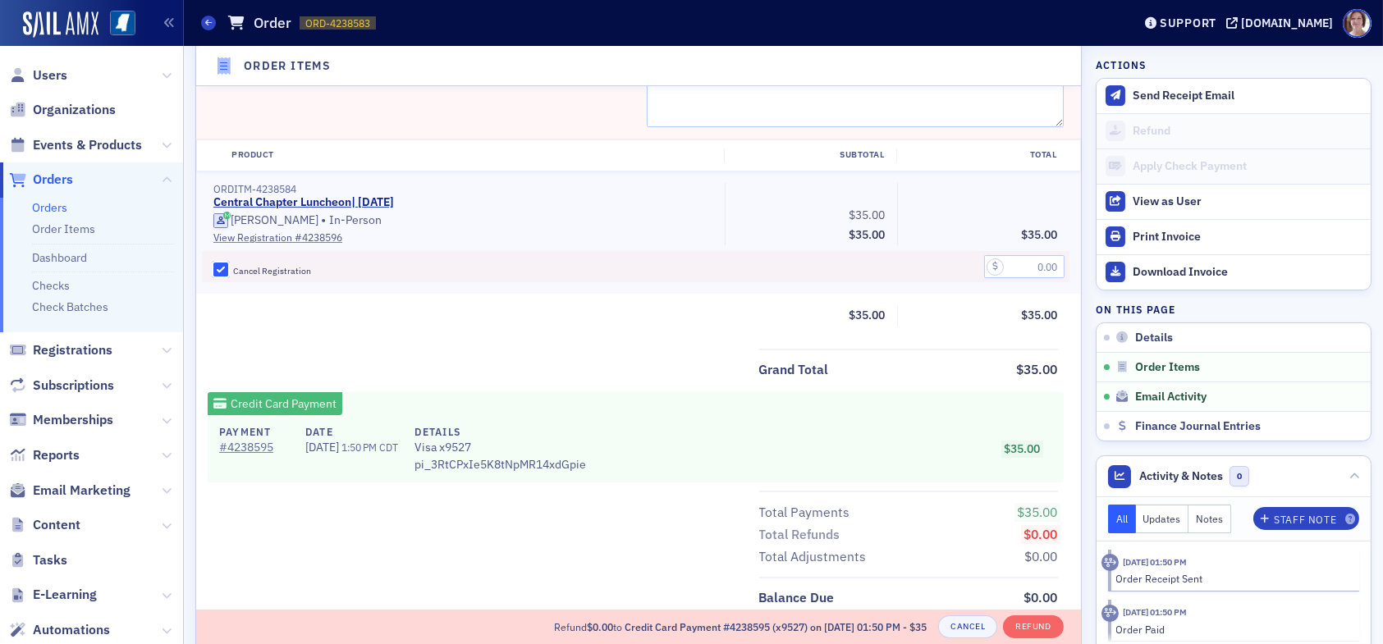
scroll to position [651, 0]
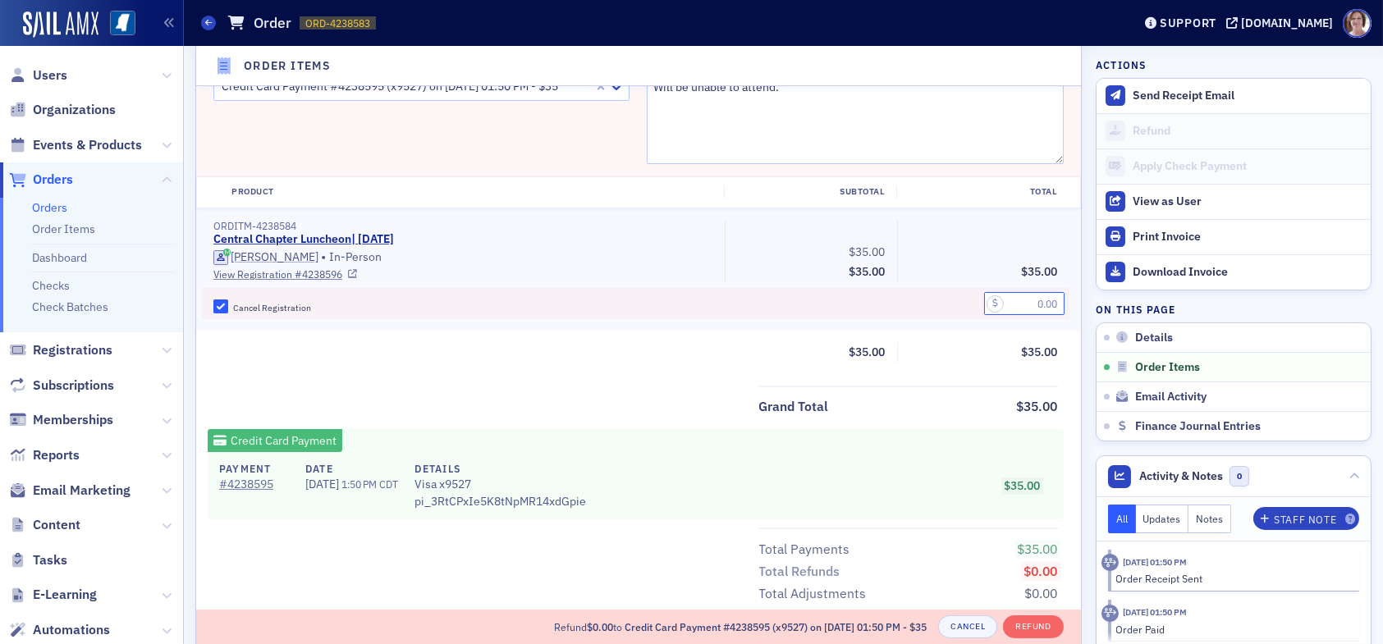
click at [1046, 304] on input "text" at bounding box center [1024, 303] width 80 height 23
type input "35.00"
click at [1035, 627] on button "Refund" at bounding box center [1033, 626] width 60 height 23
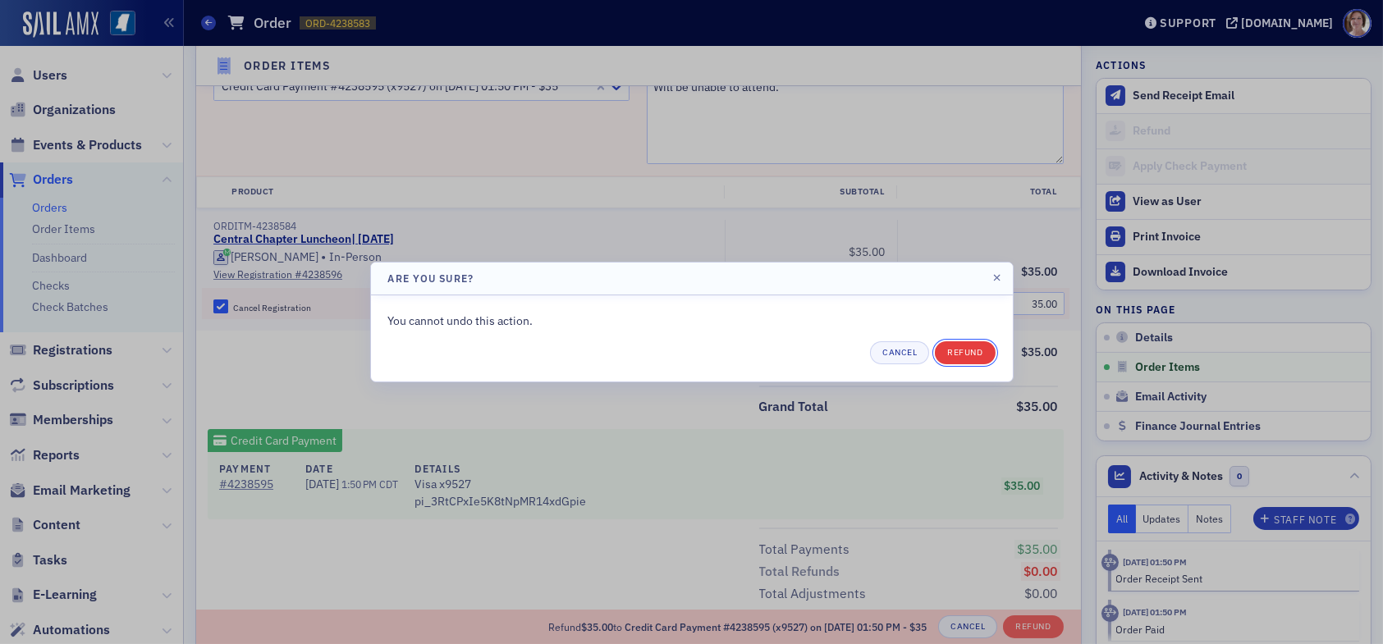
click at [976, 352] on button "Refund" at bounding box center [965, 352] width 60 height 23
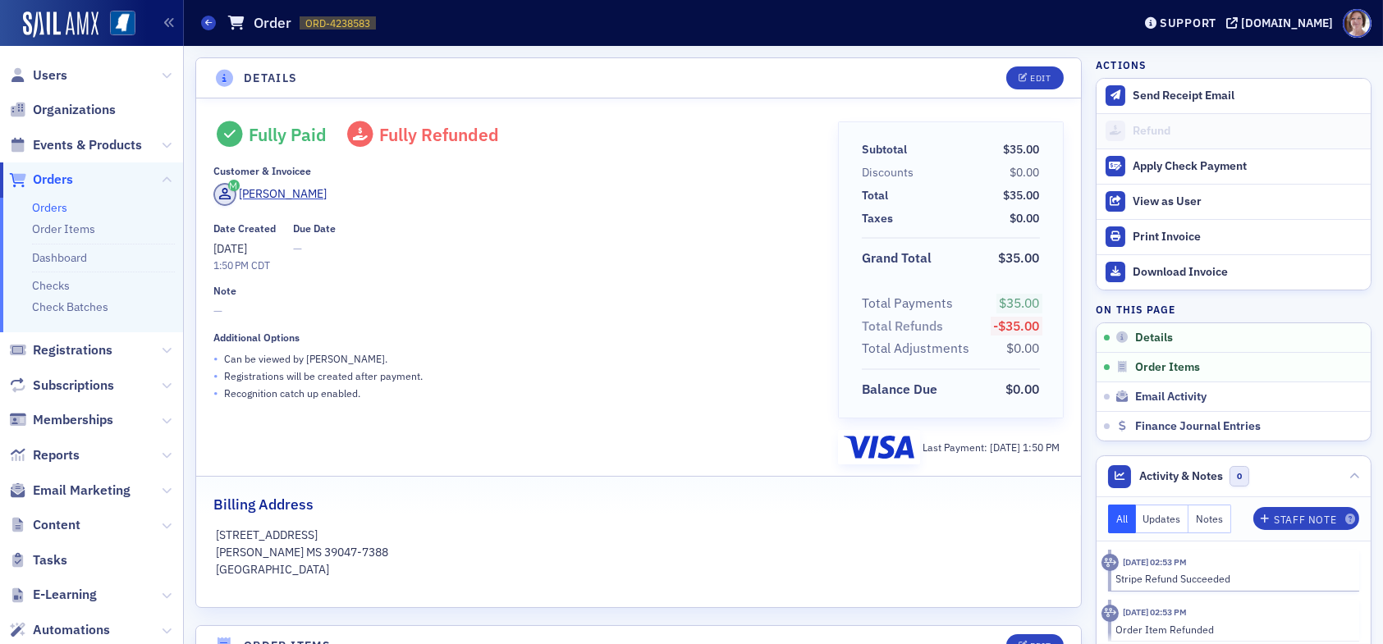
click at [62, 179] on span "Orders" at bounding box center [53, 180] width 40 height 18
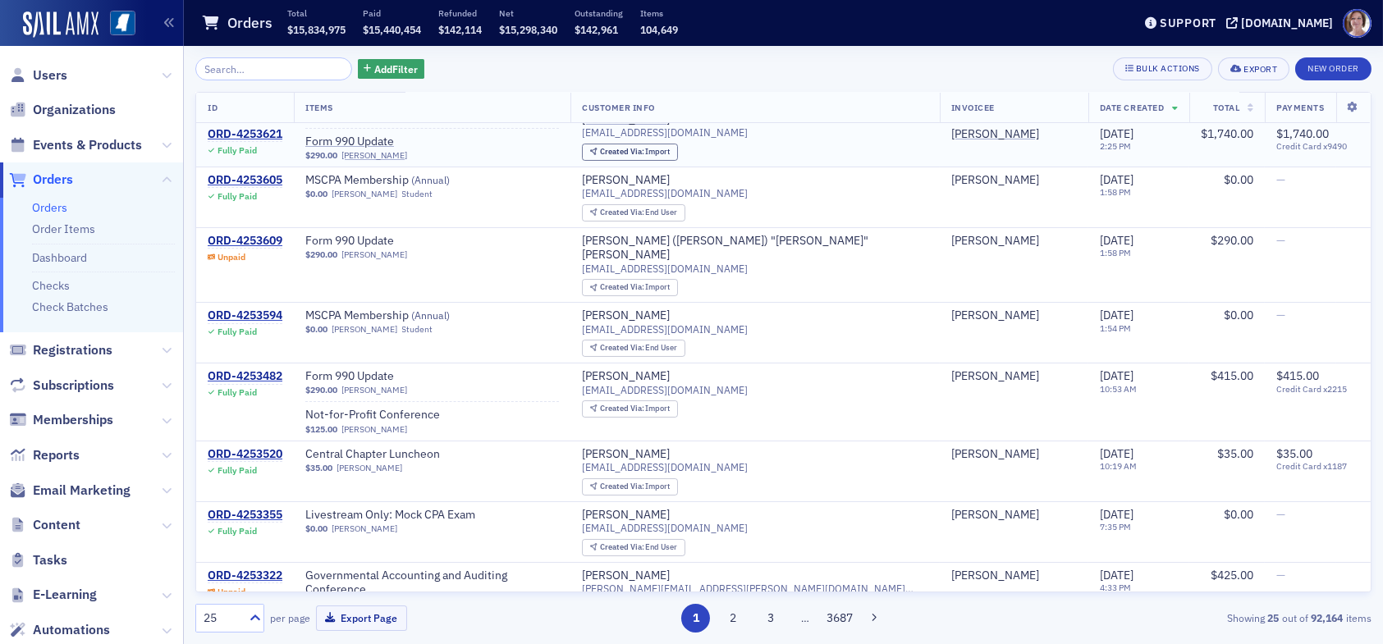
scroll to position [328, 0]
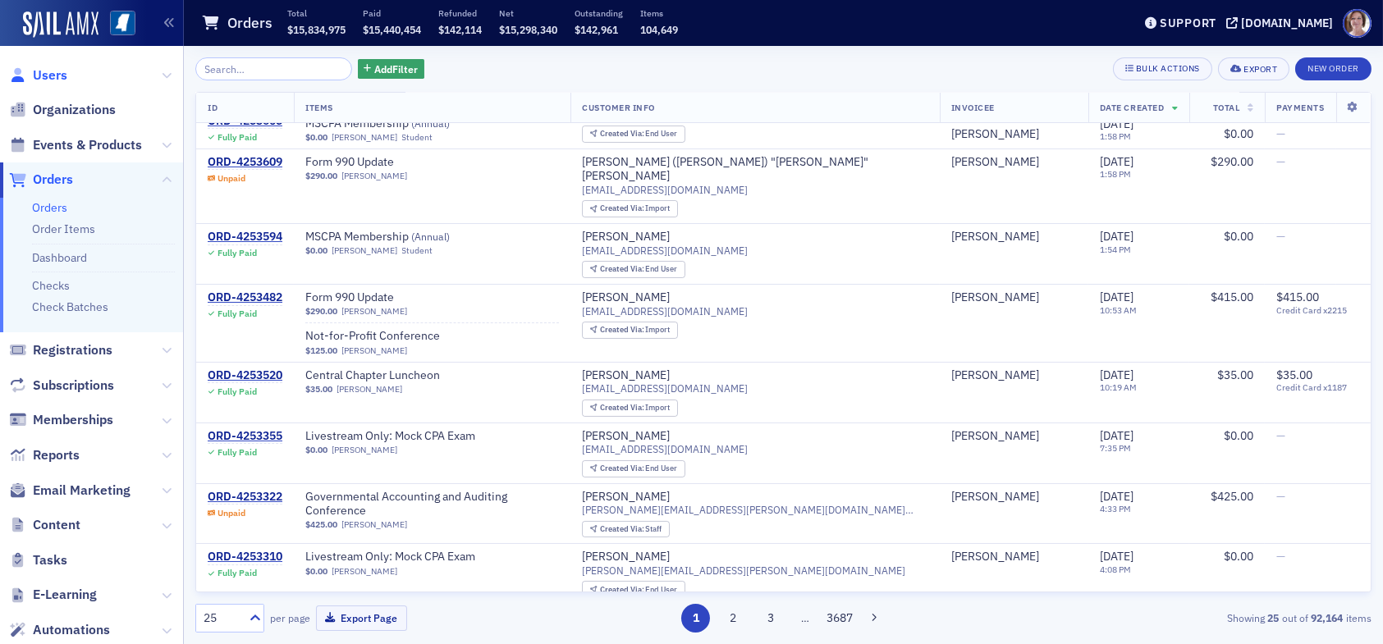
click at [48, 72] on span "Users" at bounding box center [50, 75] width 34 height 18
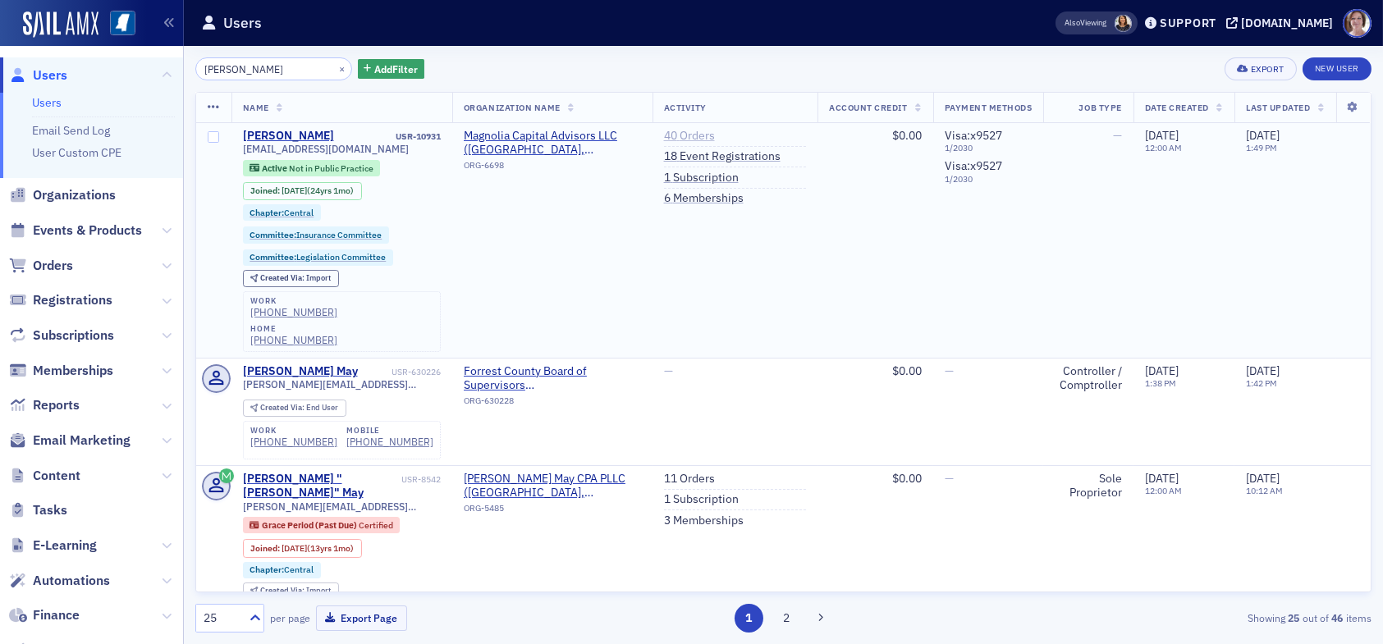
click at [683, 133] on link "40 Orders" at bounding box center [689, 136] width 51 height 15
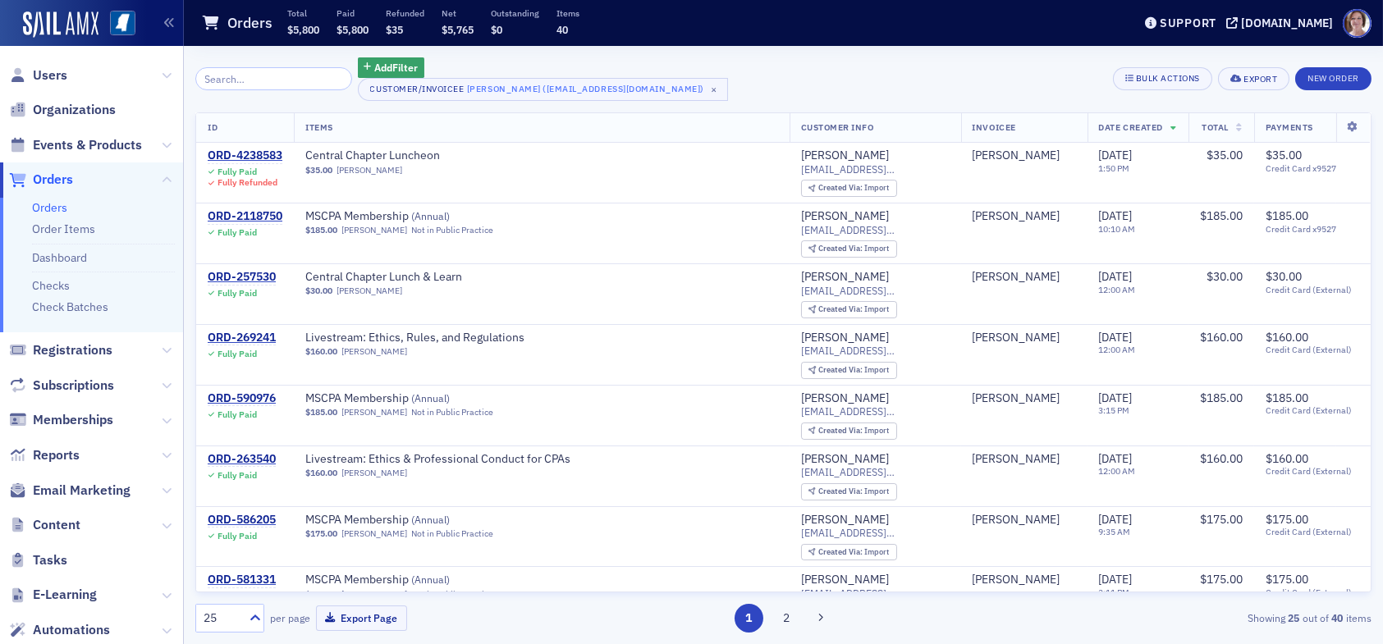
click at [62, 182] on span "Orders" at bounding box center [53, 180] width 40 height 18
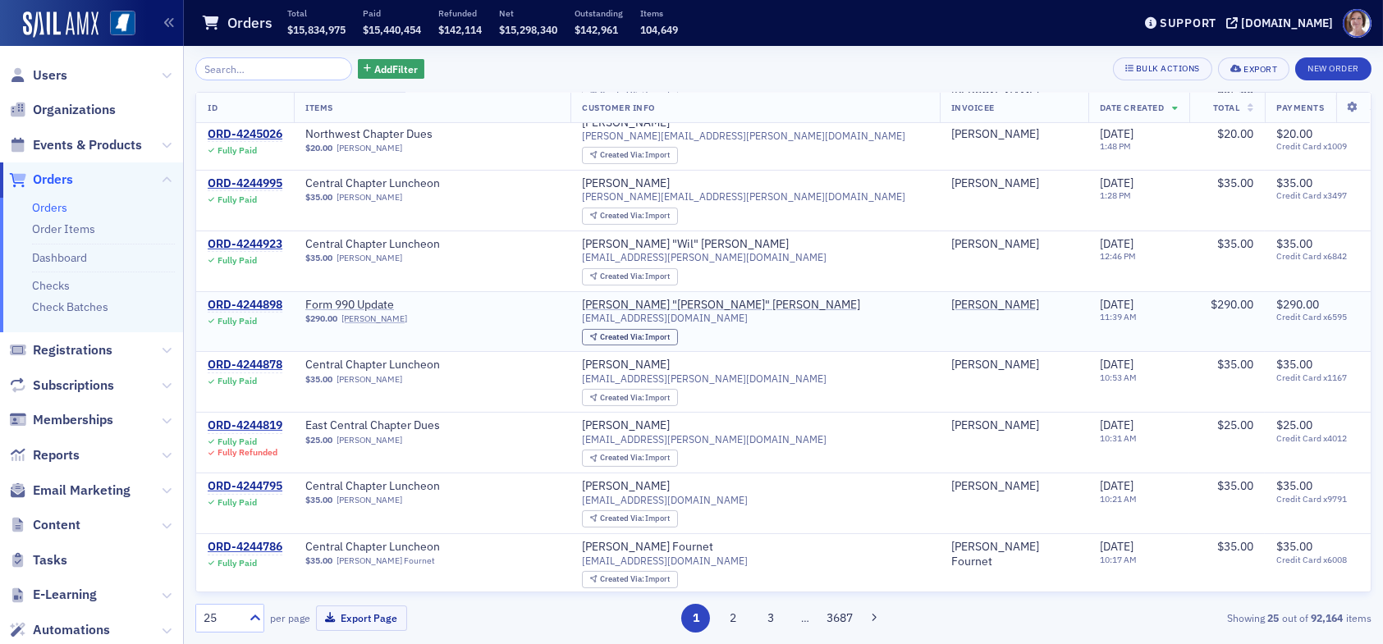
scroll to position [980, 0]
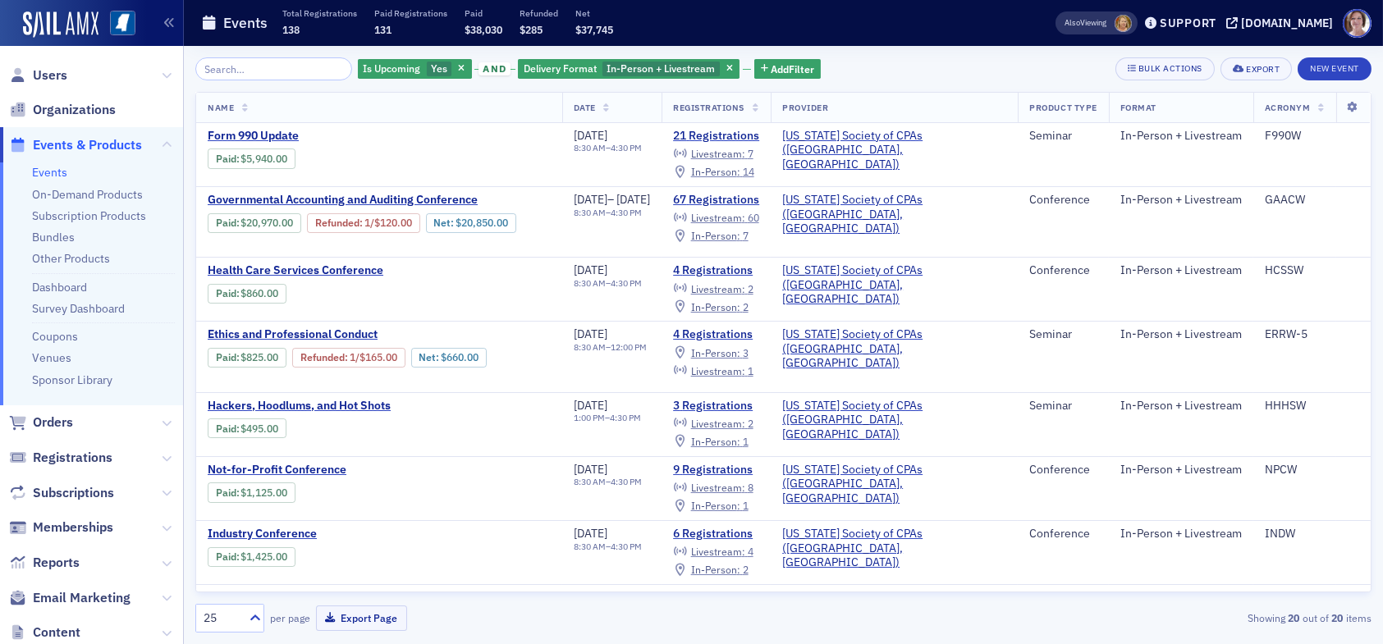
click at [910, 65] on div "Is Upcoming Yes and Delivery Format In-Person + Livestream Add Filter Bulk Acti…" at bounding box center [783, 68] width 1176 height 23
click at [67, 416] on span "Orders" at bounding box center [53, 423] width 40 height 18
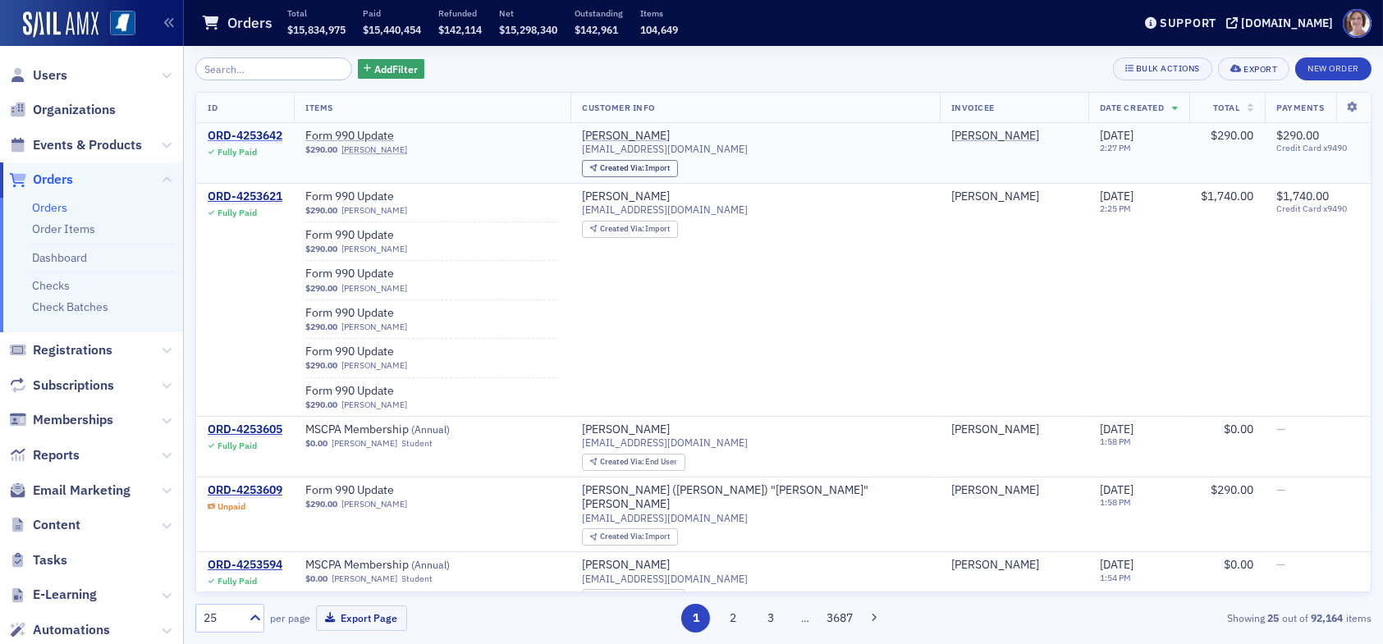
click at [259, 131] on div "ORD-4253642" at bounding box center [245, 136] width 75 height 15
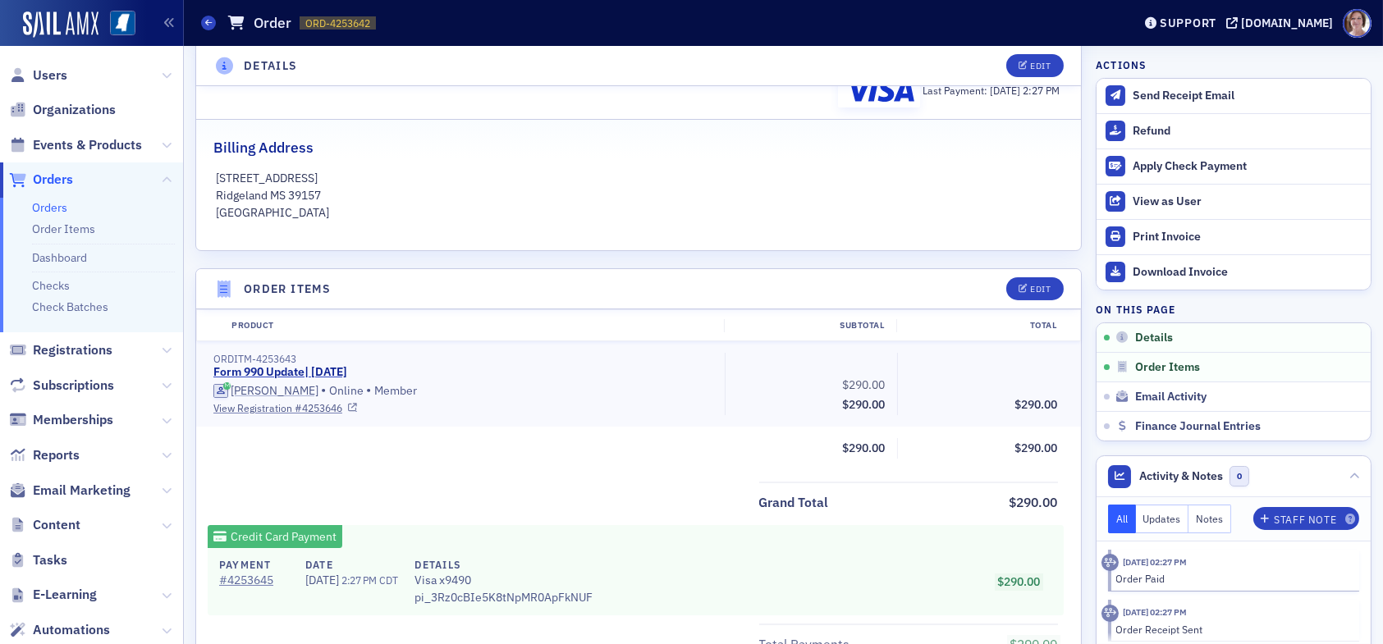
scroll to position [328, 0]
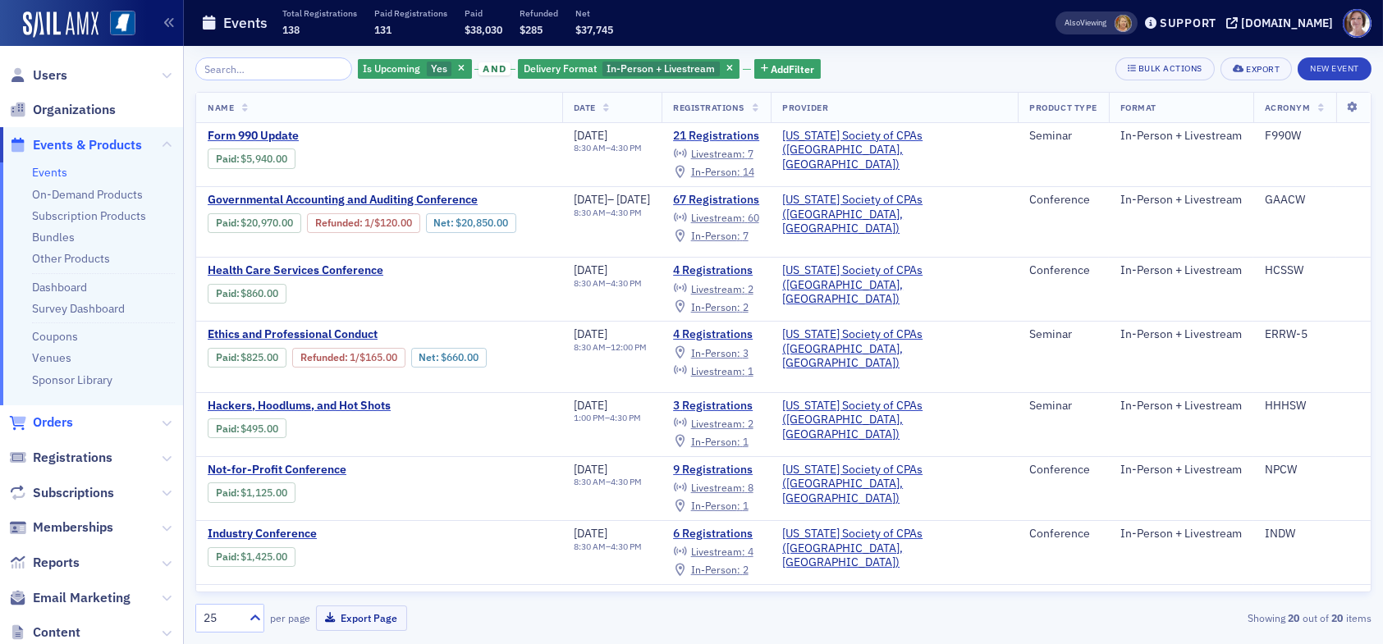
click at [63, 423] on span "Orders" at bounding box center [53, 423] width 40 height 18
